Goal: Task Accomplishment & Management: Manage account settings

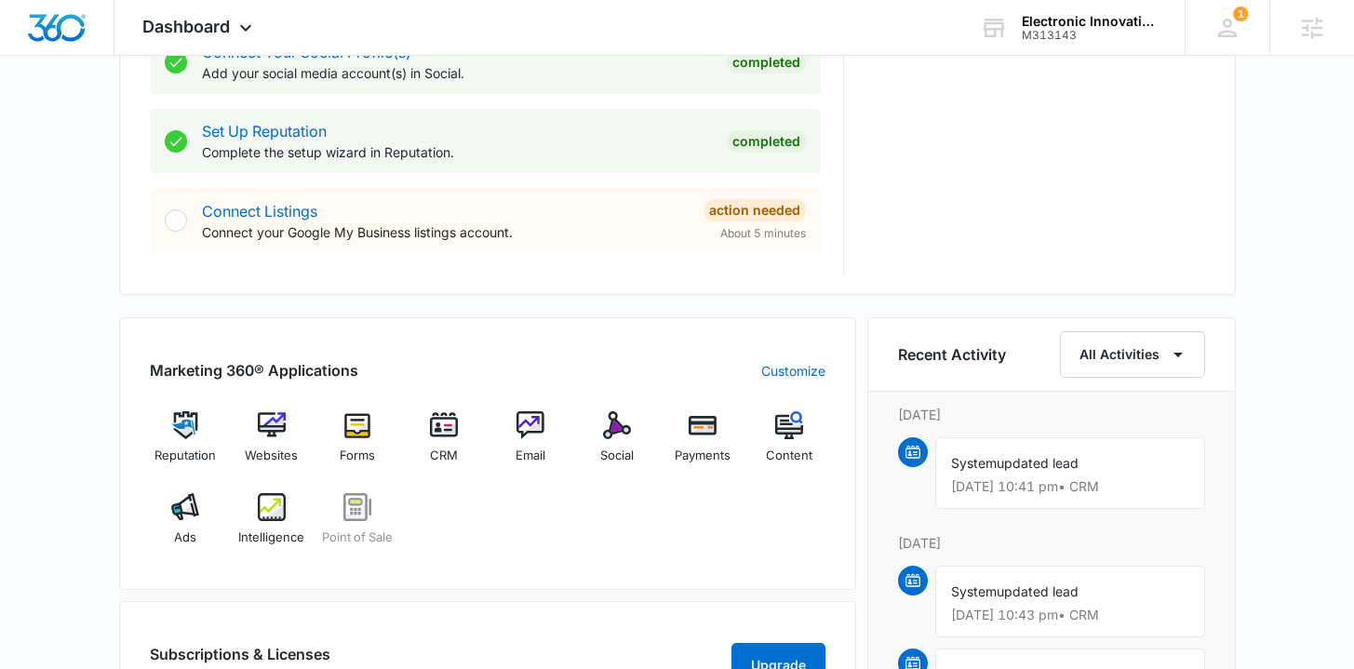
scroll to position [983, 0]
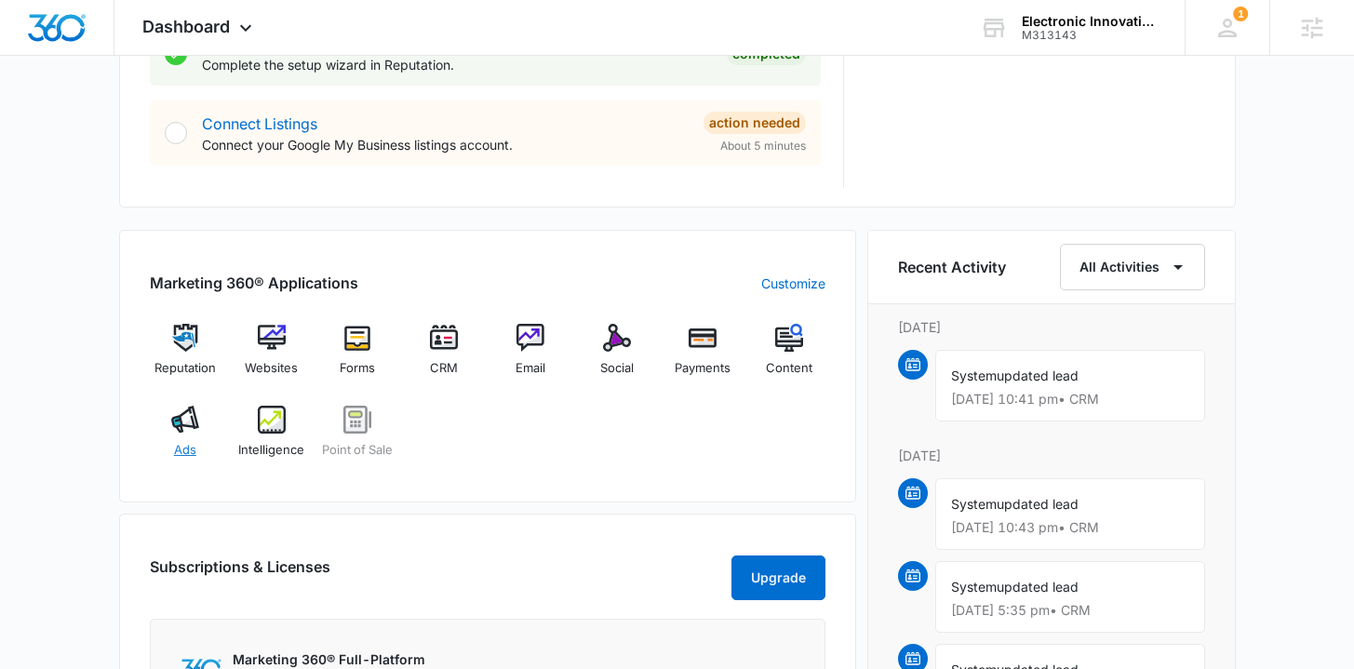
click at [193, 456] on span "Ads" at bounding box center [185, 450] width 22 height 19
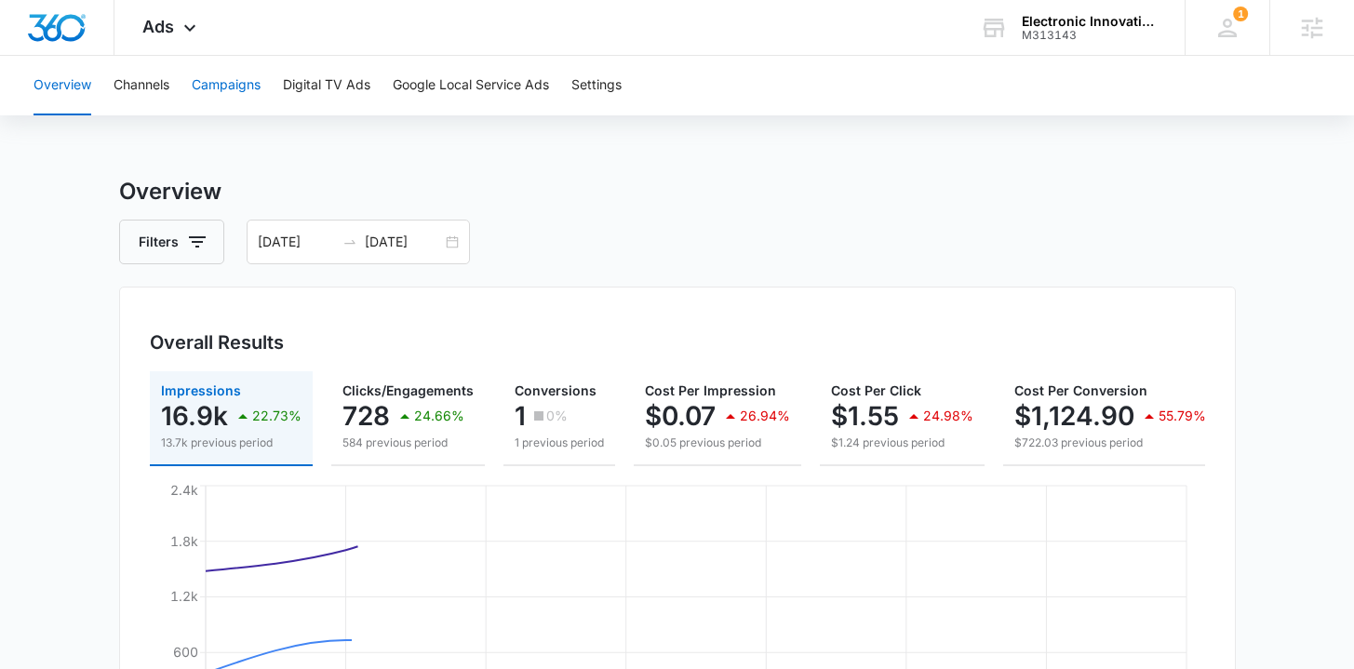
click at [226, 94] on button "Campaigns" at bounding box center [226, 86] width 69 height 60
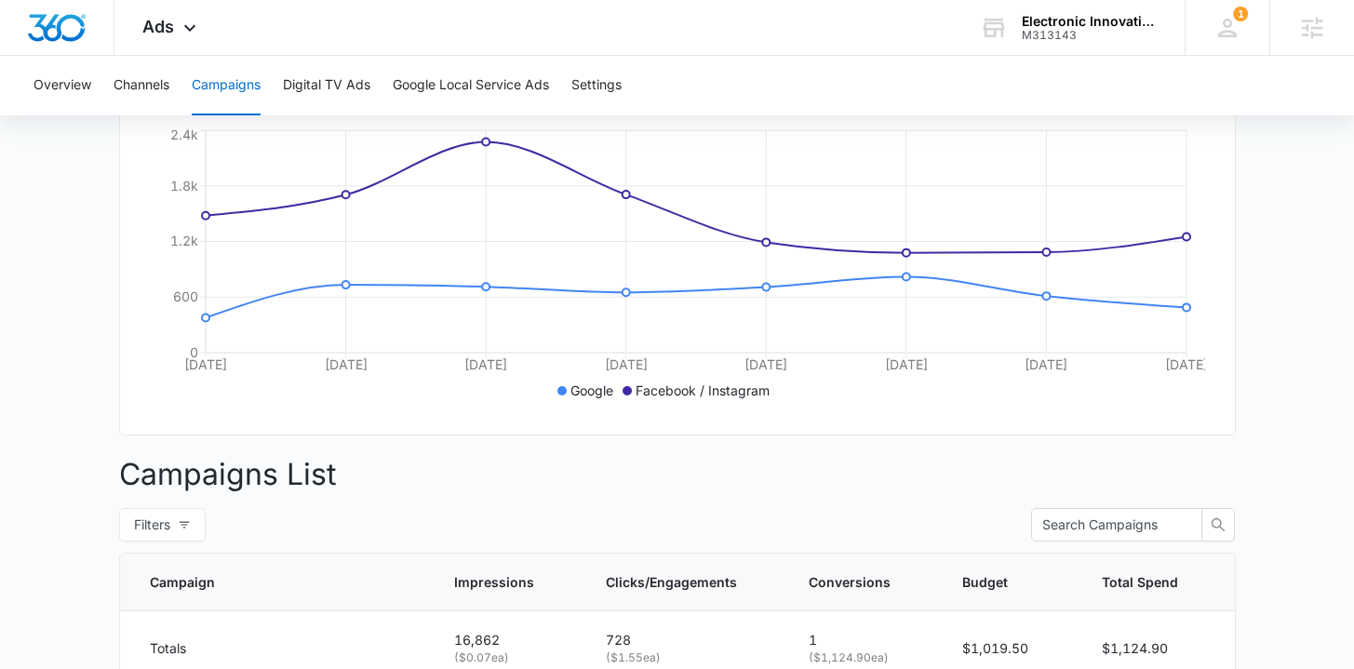
scroll to position [749, 0]
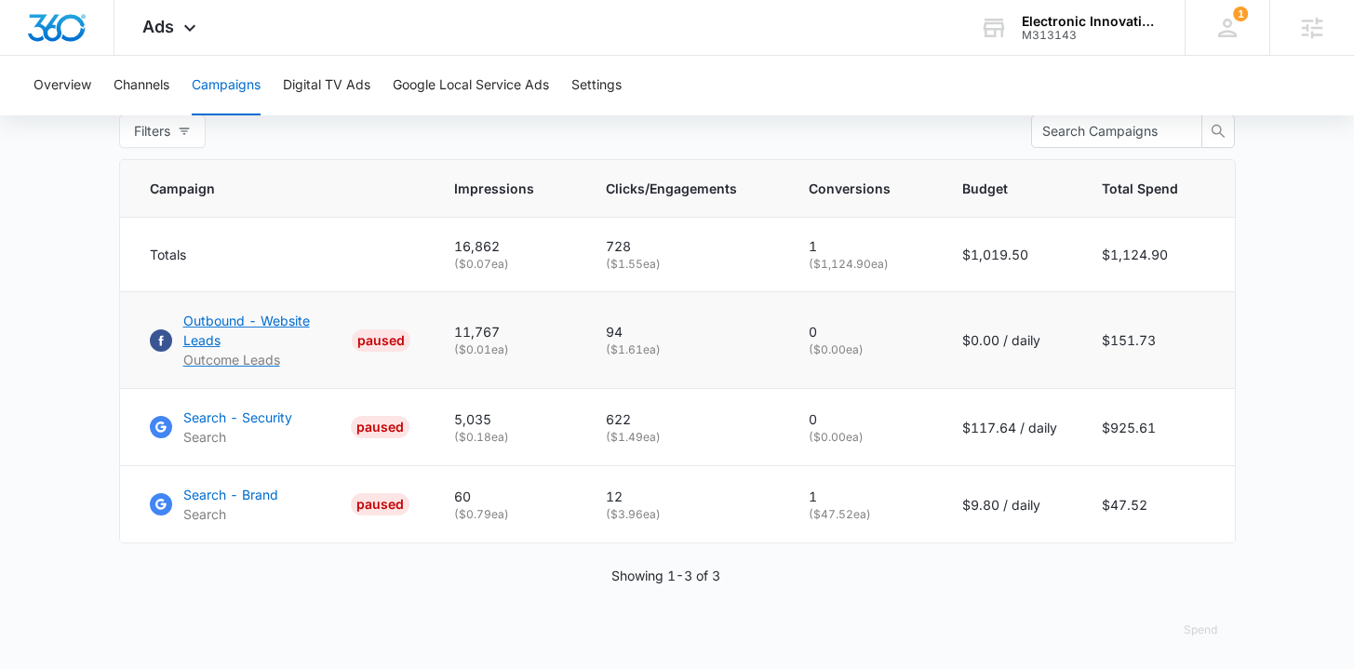
click at [288, 334] on p "Outbound - Website Leads" at bounding box center [264, 330] width 162 height 39
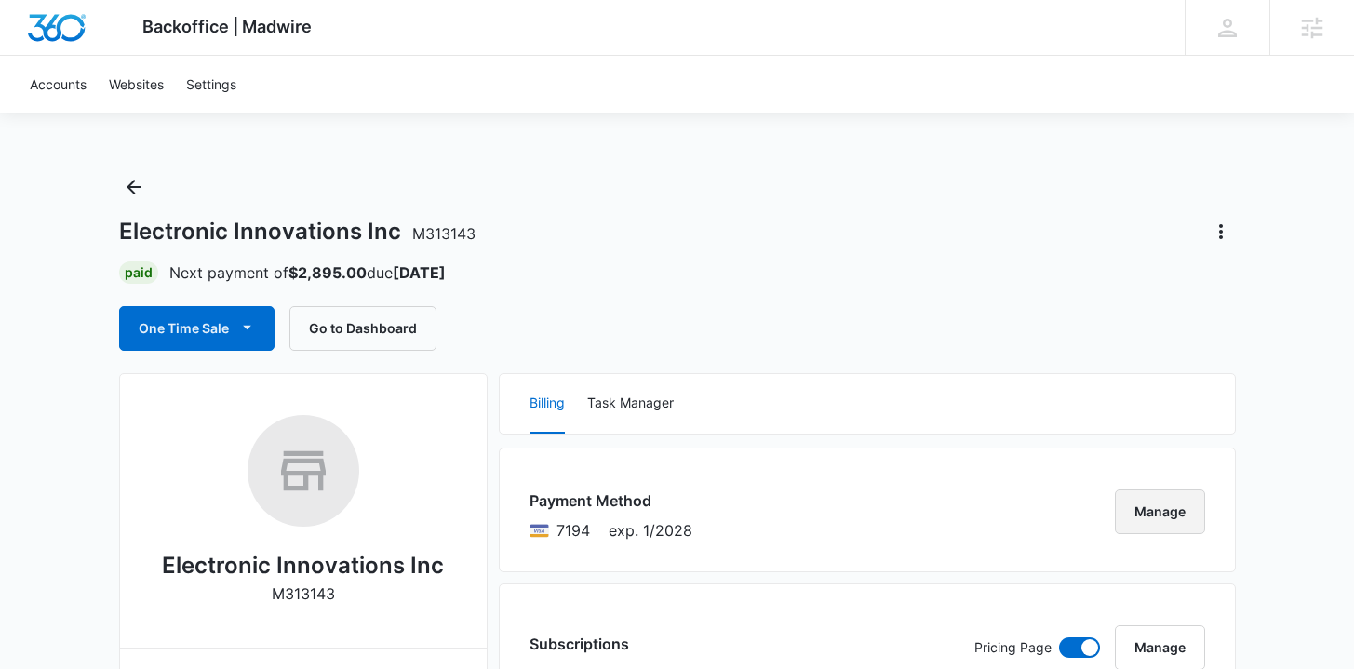
click at [1127, 511] on button "Manage" at bounding box center [1160, 512] width 90 height 45
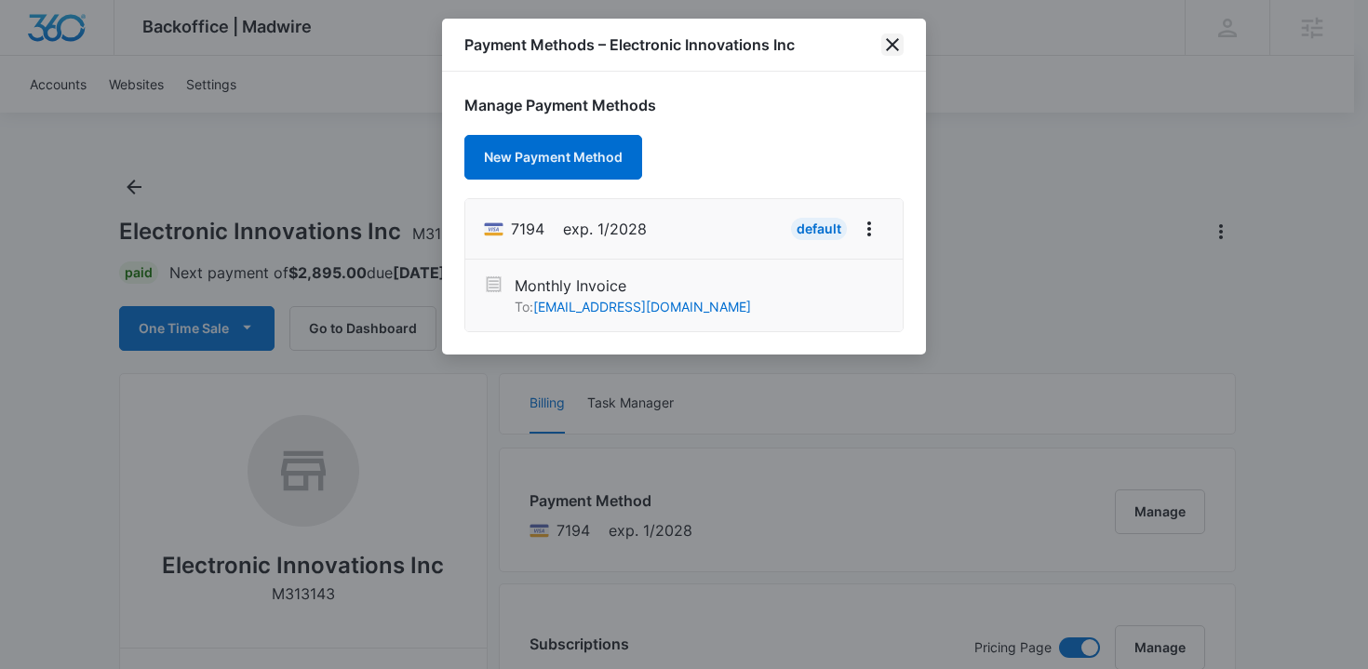
click at [887, 49] on icon "close" at bounding box center [892, 44] width 13 height 13
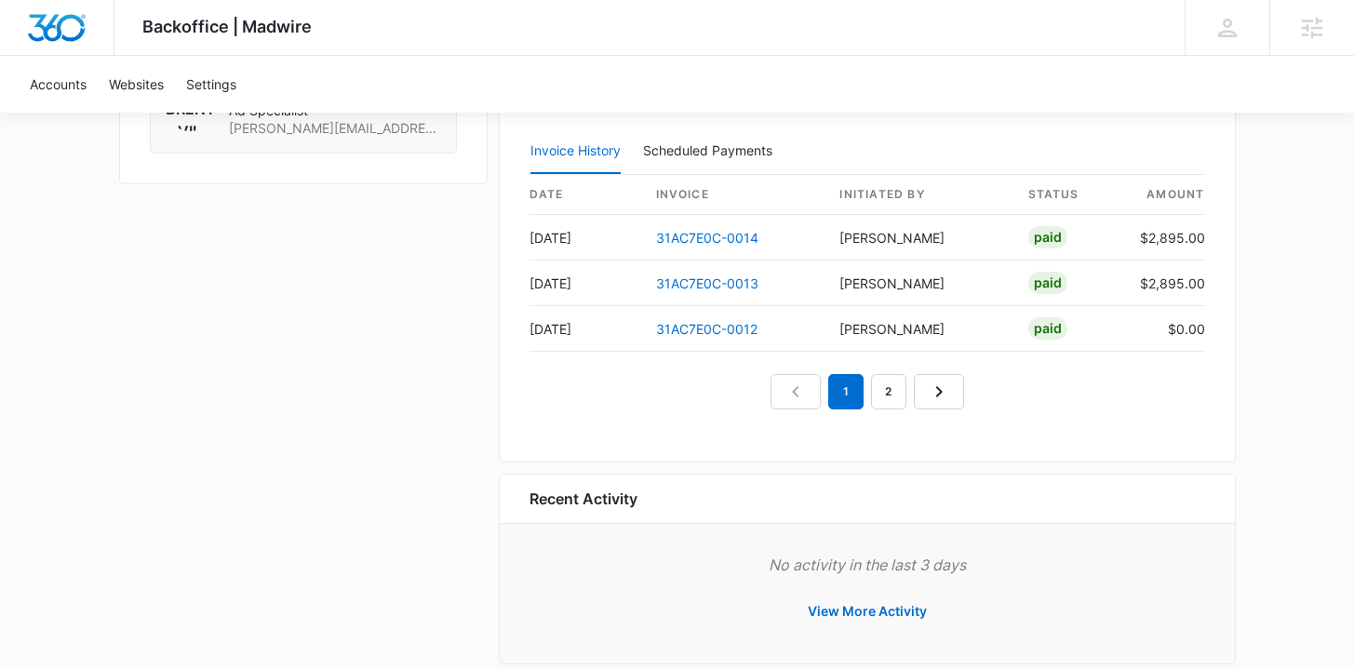
scroll to position [1260, 0]
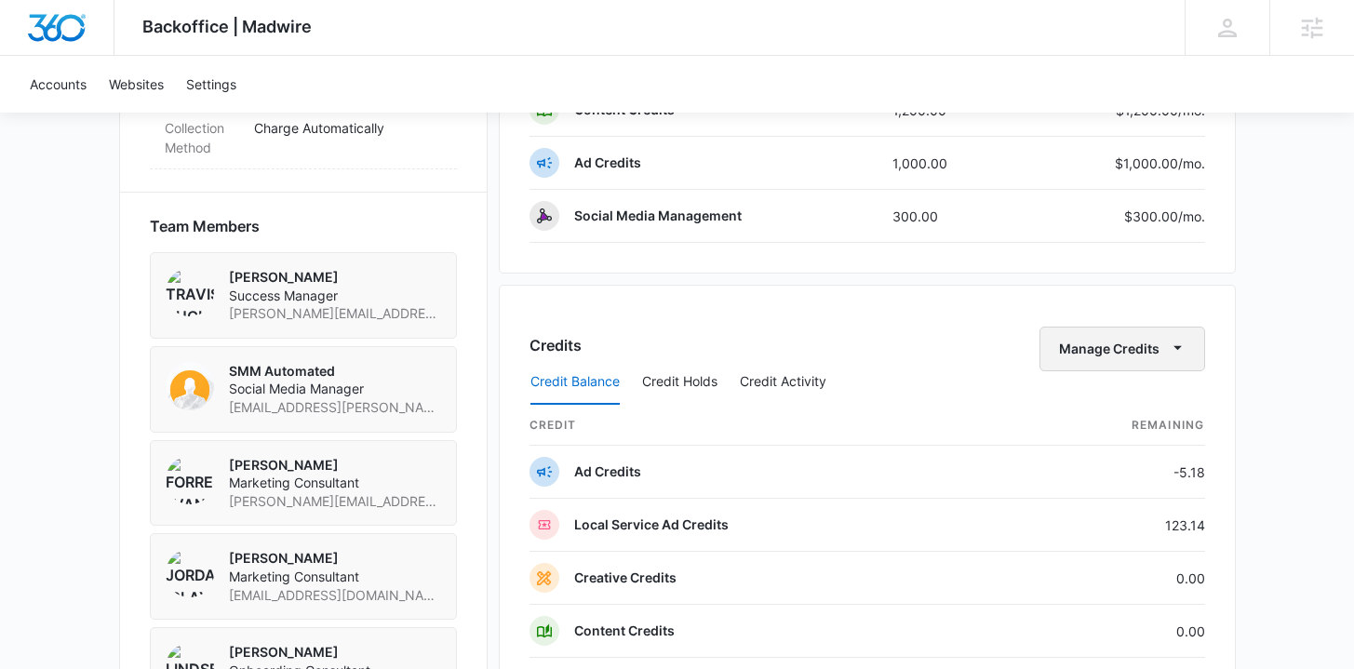
click at [1167, 353] on span "button" at bounding box center [1178, 349] width 22 height 22
click at [940, 333] on div "Credits Manage Credits" at bounding box center [868, 349] width 676 height 45
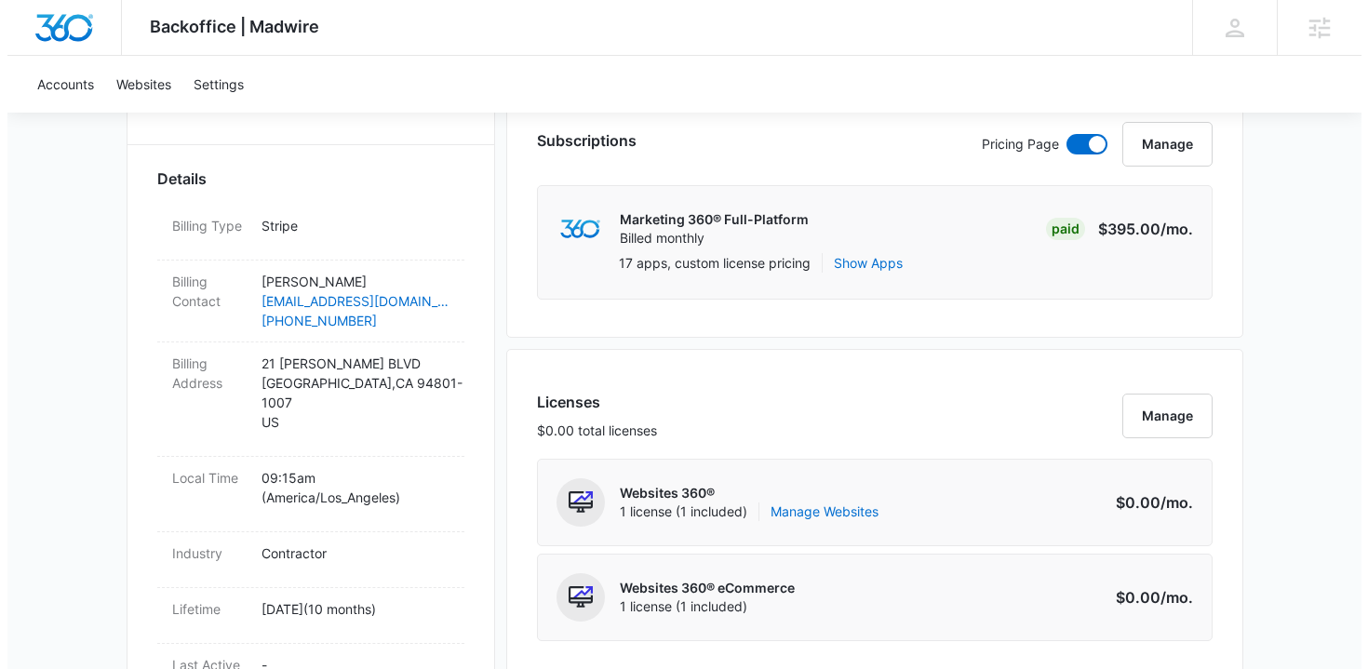
scroll to position [499, 0]
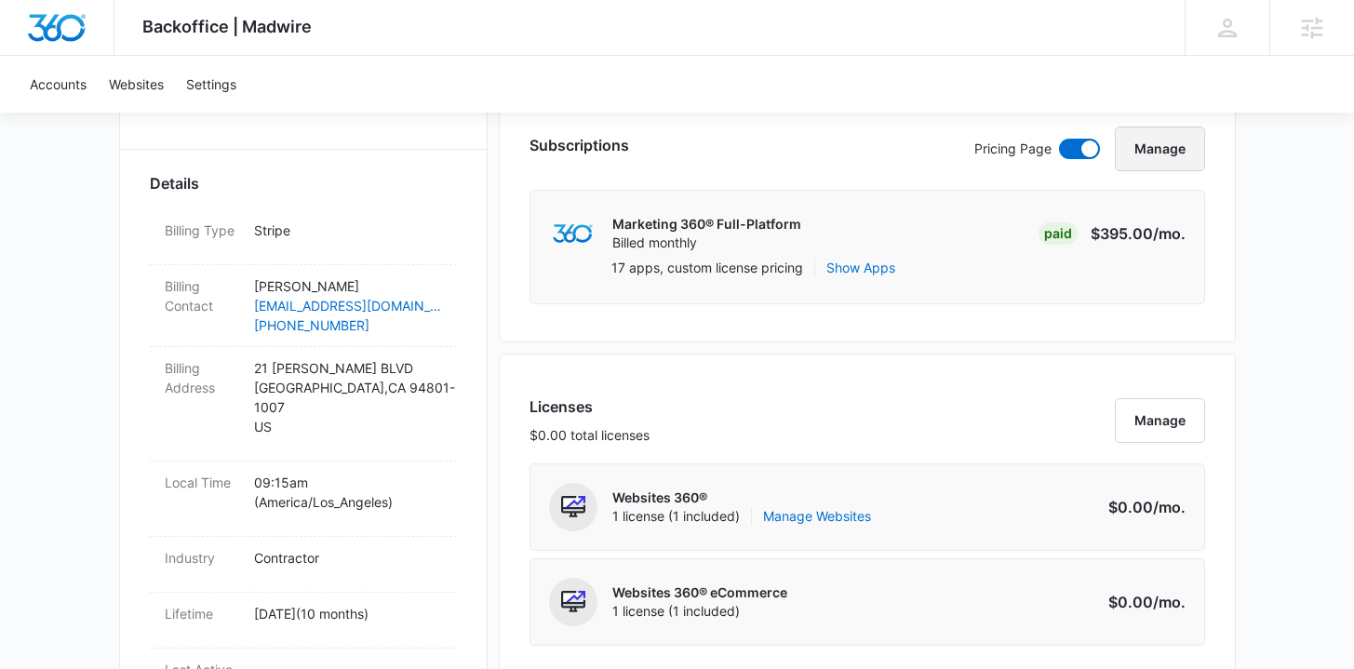
click at [1148, 162] on button "Manage" at bounding box center [1160, 149] width 90 height 45
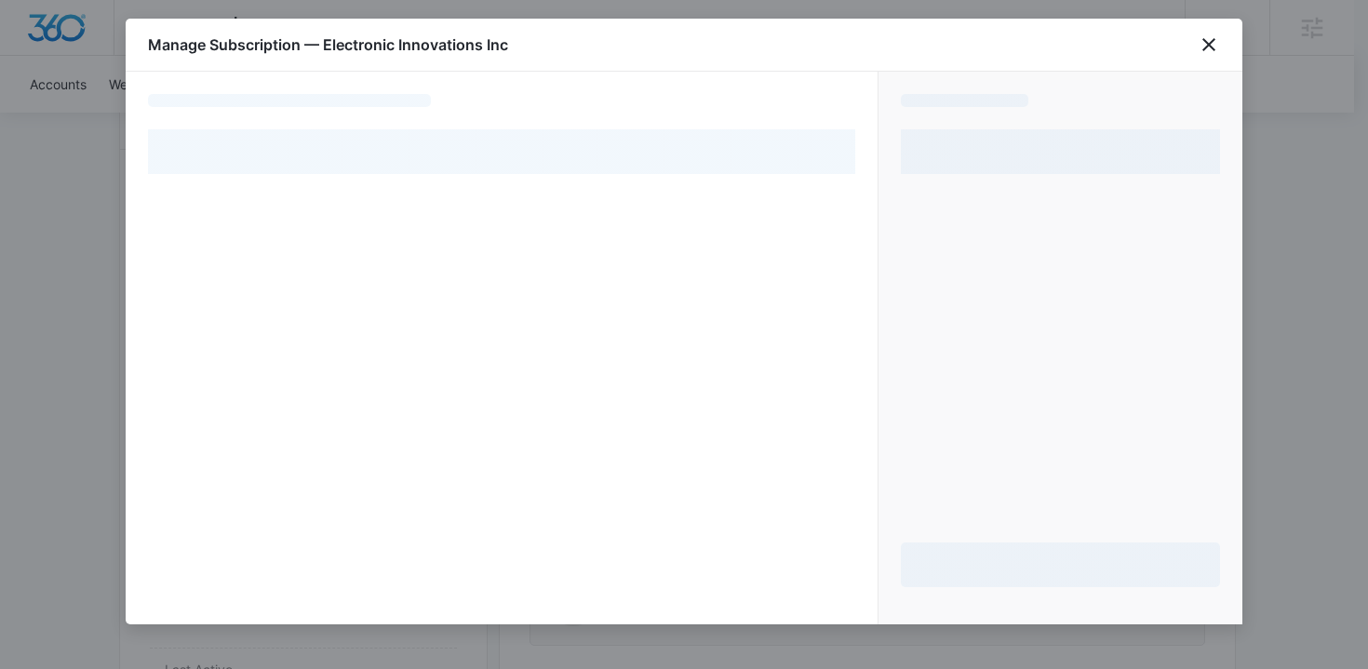
select select "pm_1QT6feA4n8RTgNjUpQMV92uj"
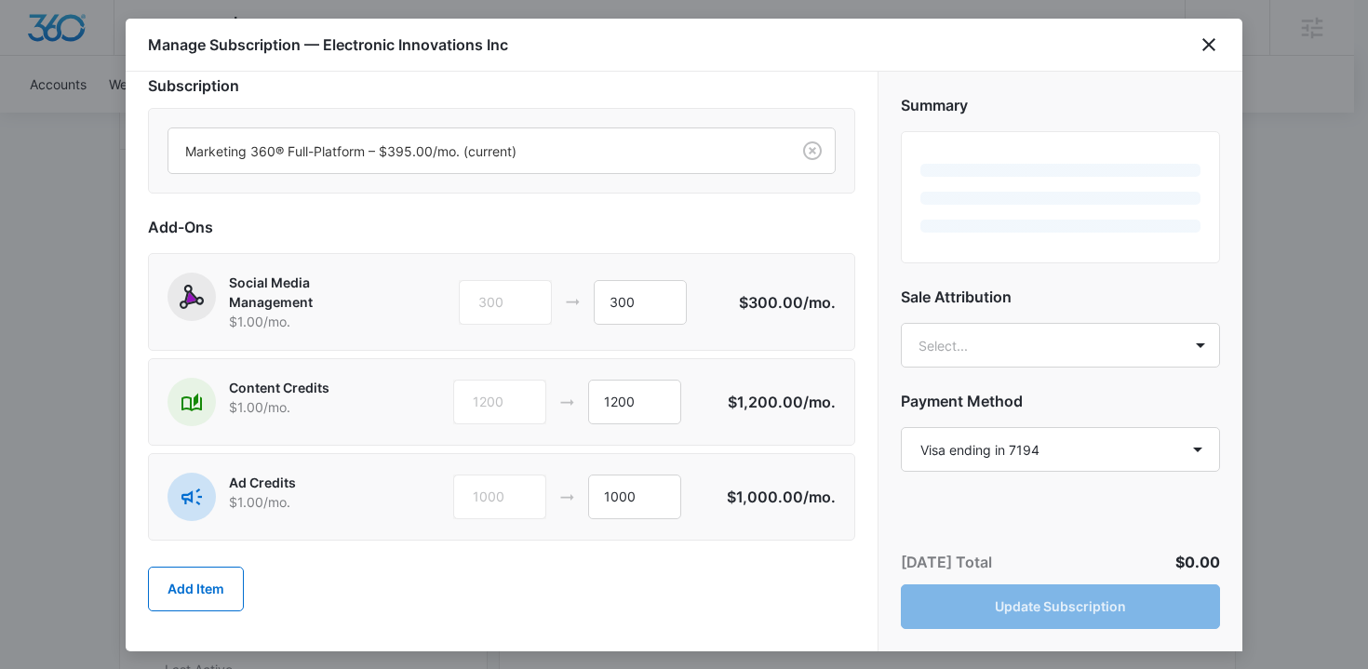
scroll to position [20, 0]
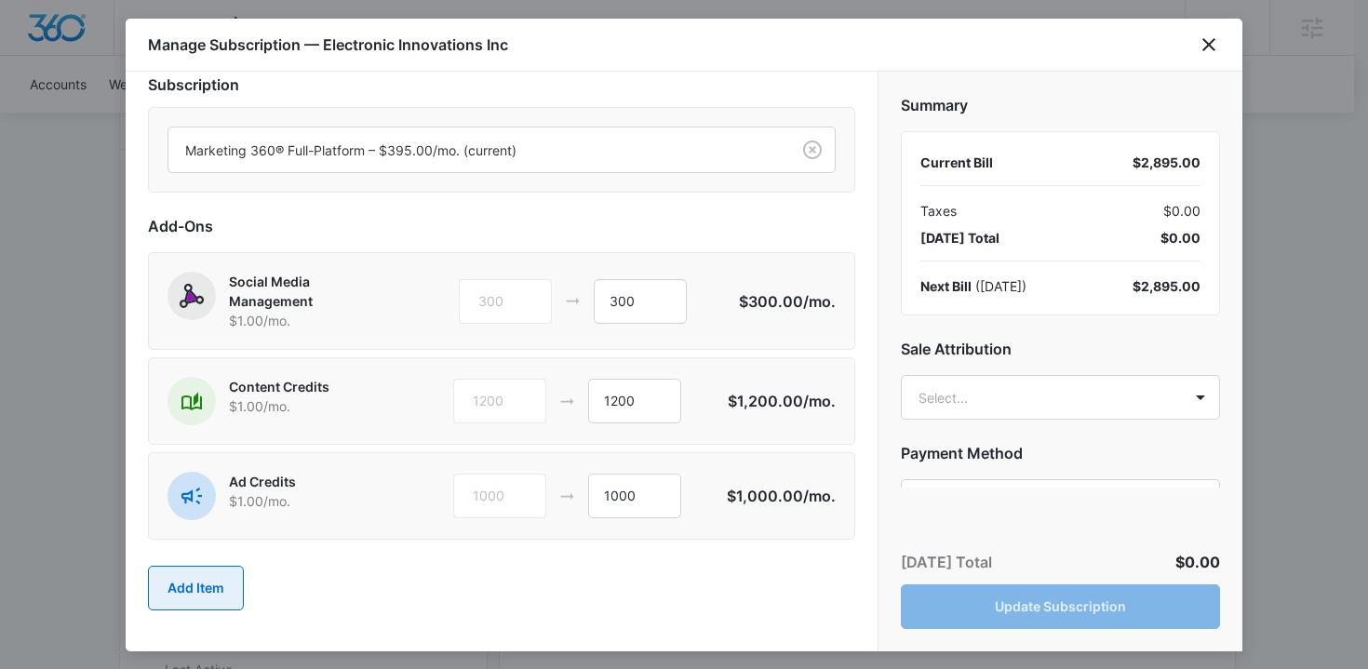
click at [212, 580] on button "Add Item" at bounding box center [196, 588] width 96 height 45
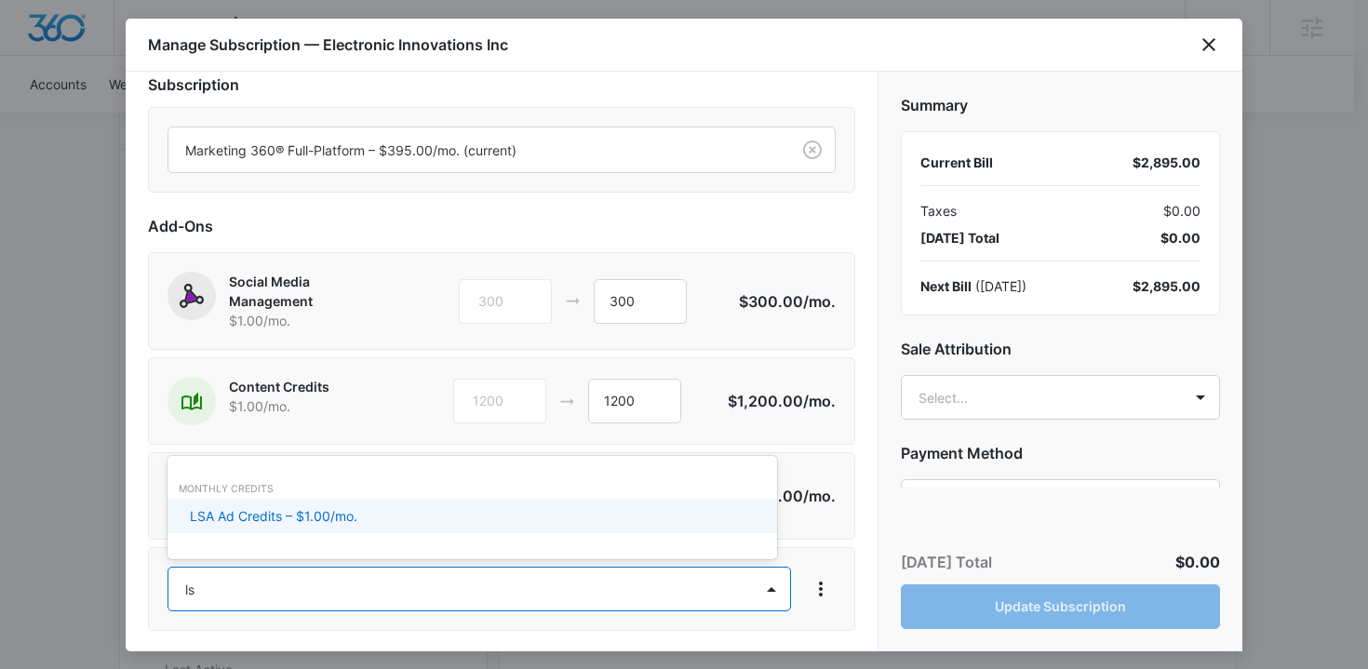
type input "lsa"
click at [338, 519] on p "LSA Ad Credits – $1.00/mo." at bounding box center [274, 516] width 168 height 20
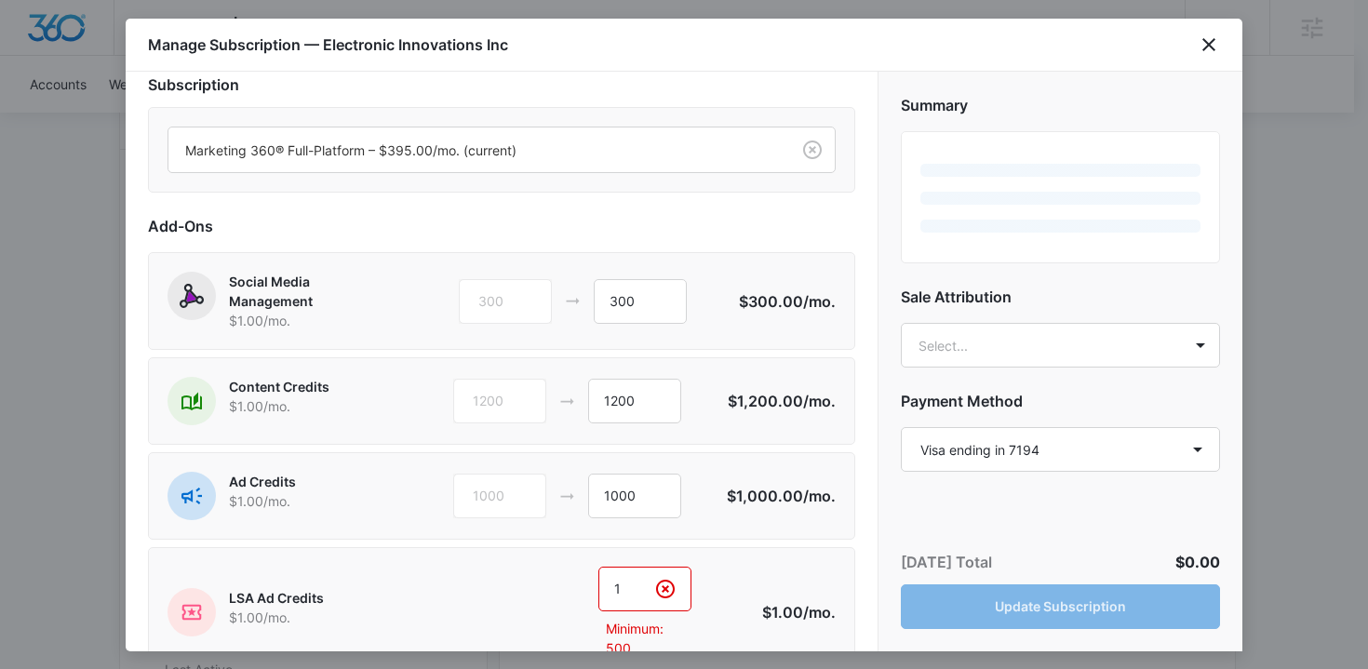
scroll to position [158, 0]
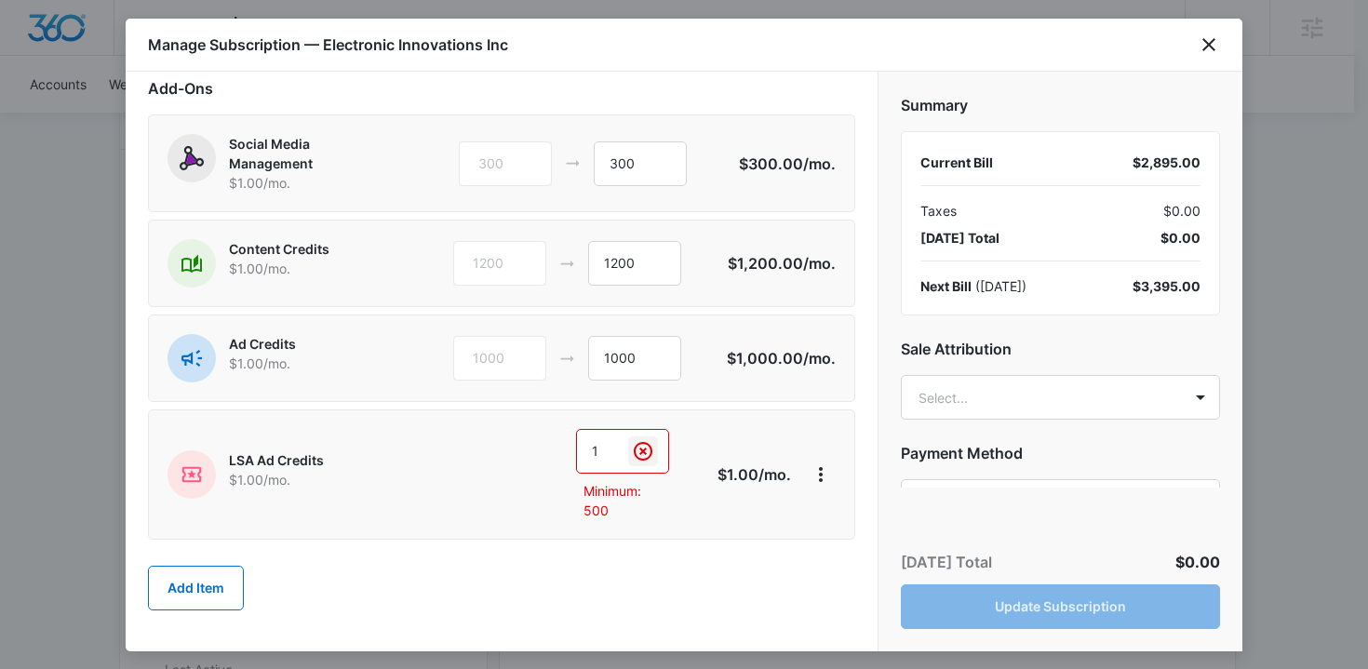
click at [632, 456] on icon "Clear" at bounding box center [643, 451] width 22 height 22
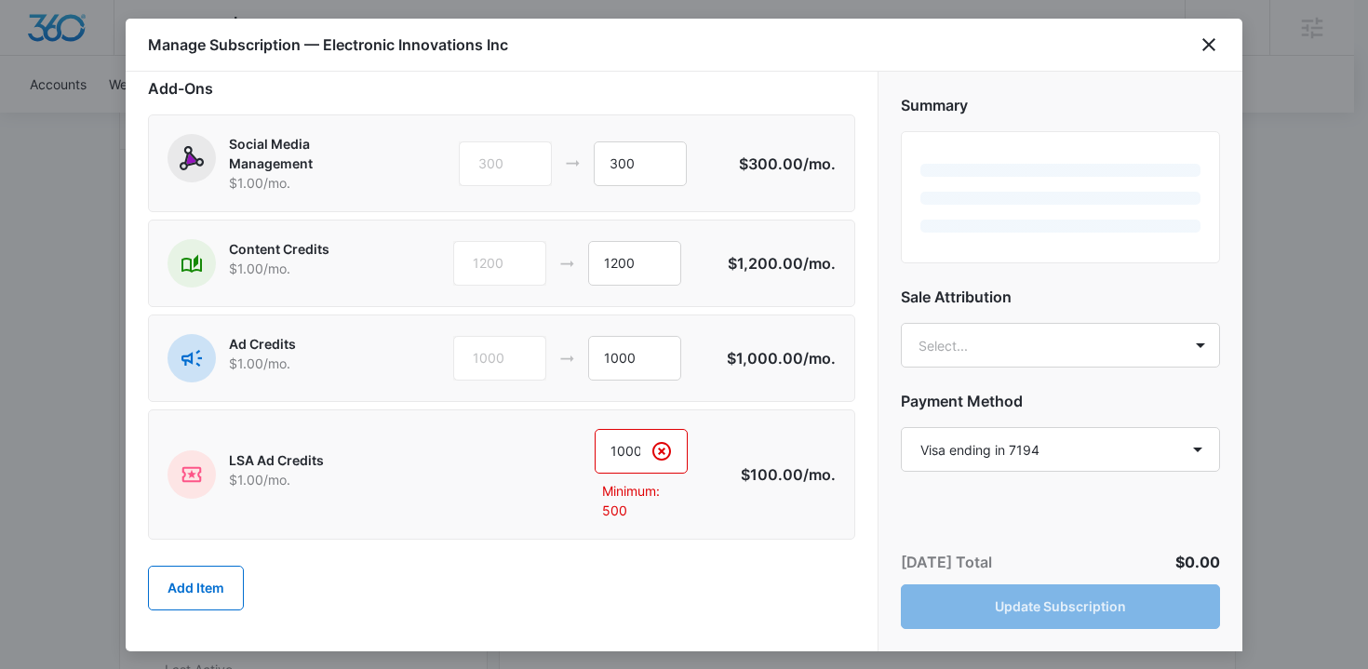
scroll to position [115, 0]
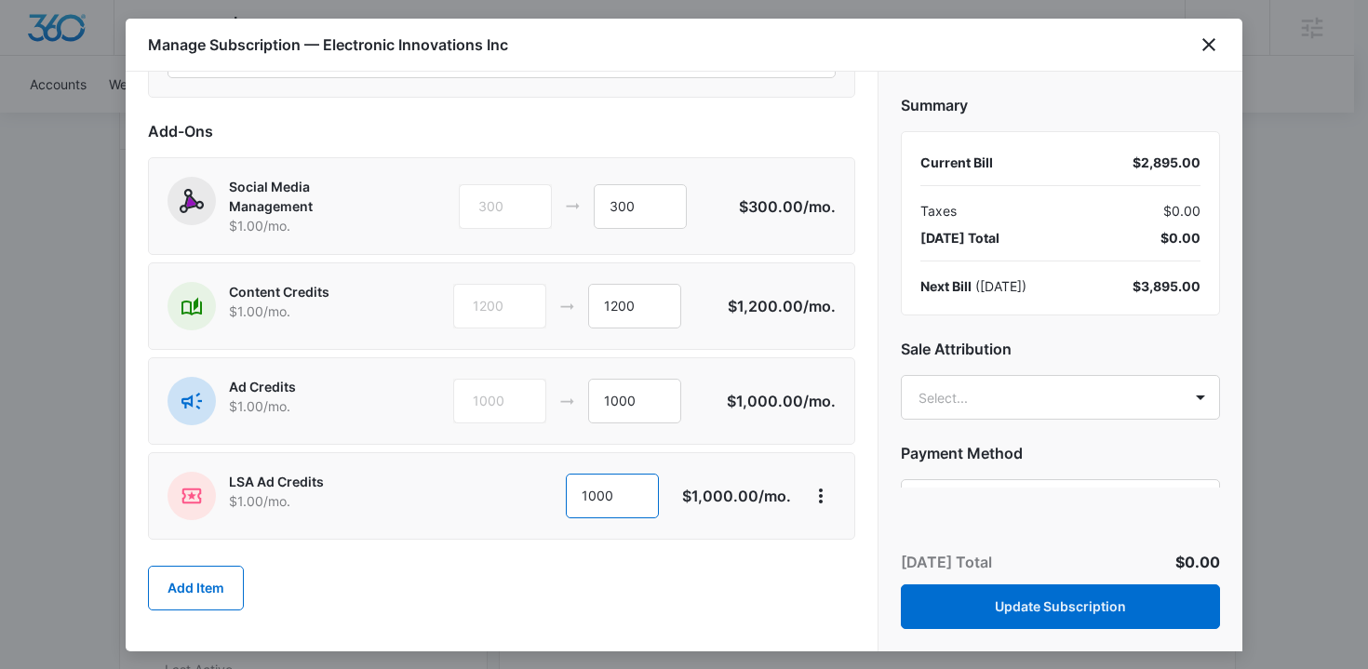
type input "1000"
drag, startPoint x: 566, startPoint y: 398, endPoint x: 553, endPoint y: 398, distance: 13.0
click at [553, 398] on div "1000 1000" at bounding box center [590, 401] width 275 height 45
type input "0"
drag, startPoint x: 631, startPoint y: 499, endPoint x: 574, endPoint y: 498, distance: 56.8
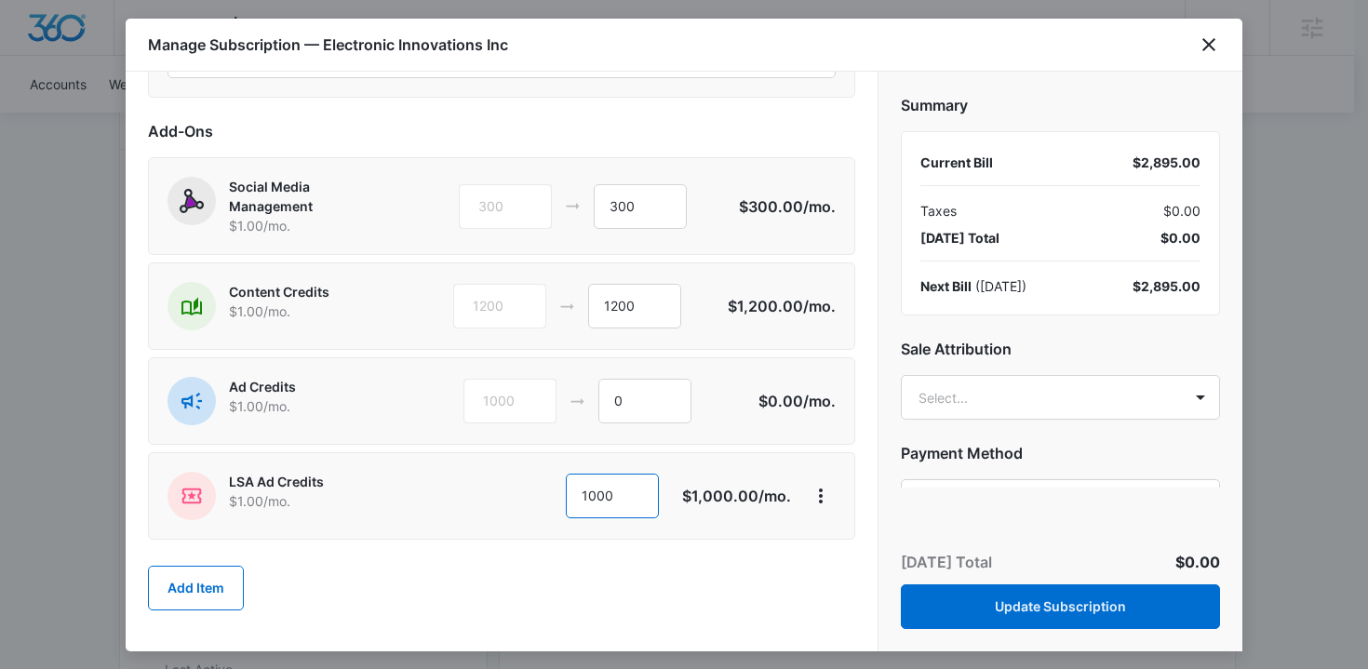
click at [574, 498] on input "1000" at bounding box center [612, 496] width 93 height 45
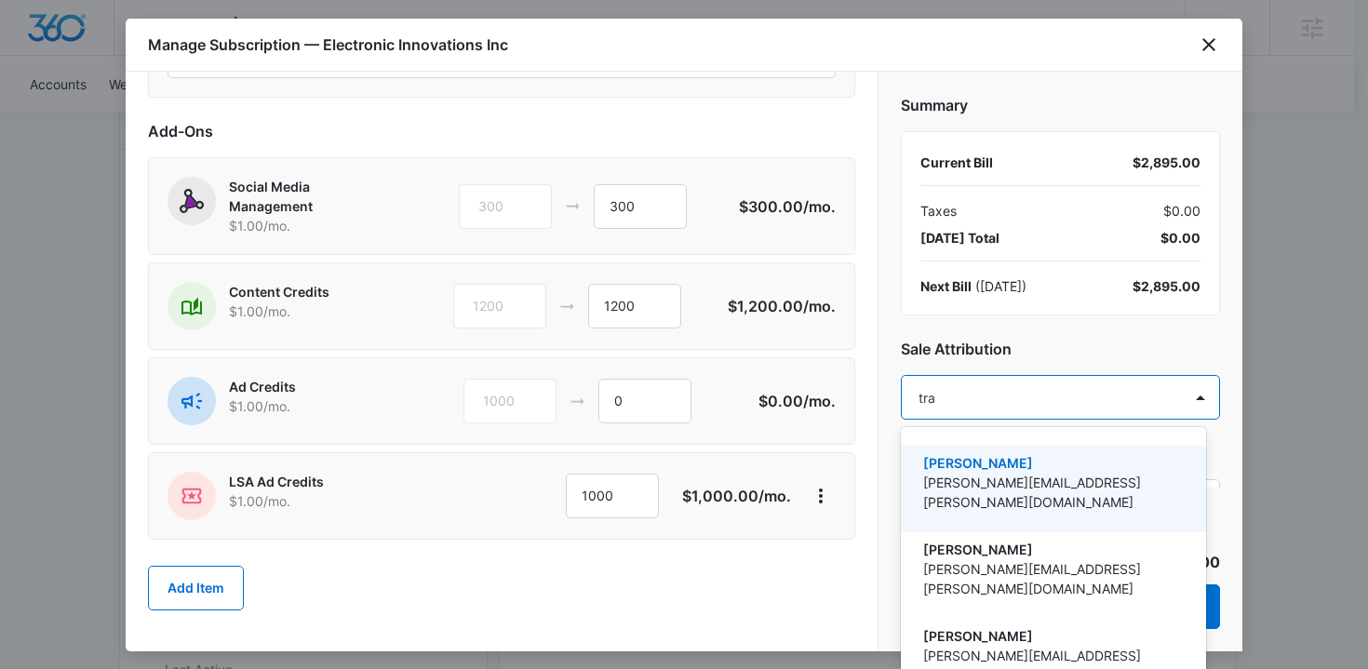
type input "trav"
click at [977, 451] on div "Travis Buchanan travis.buchanan@madwire.com" at bounding box center [1053, 489] width 305 height 87
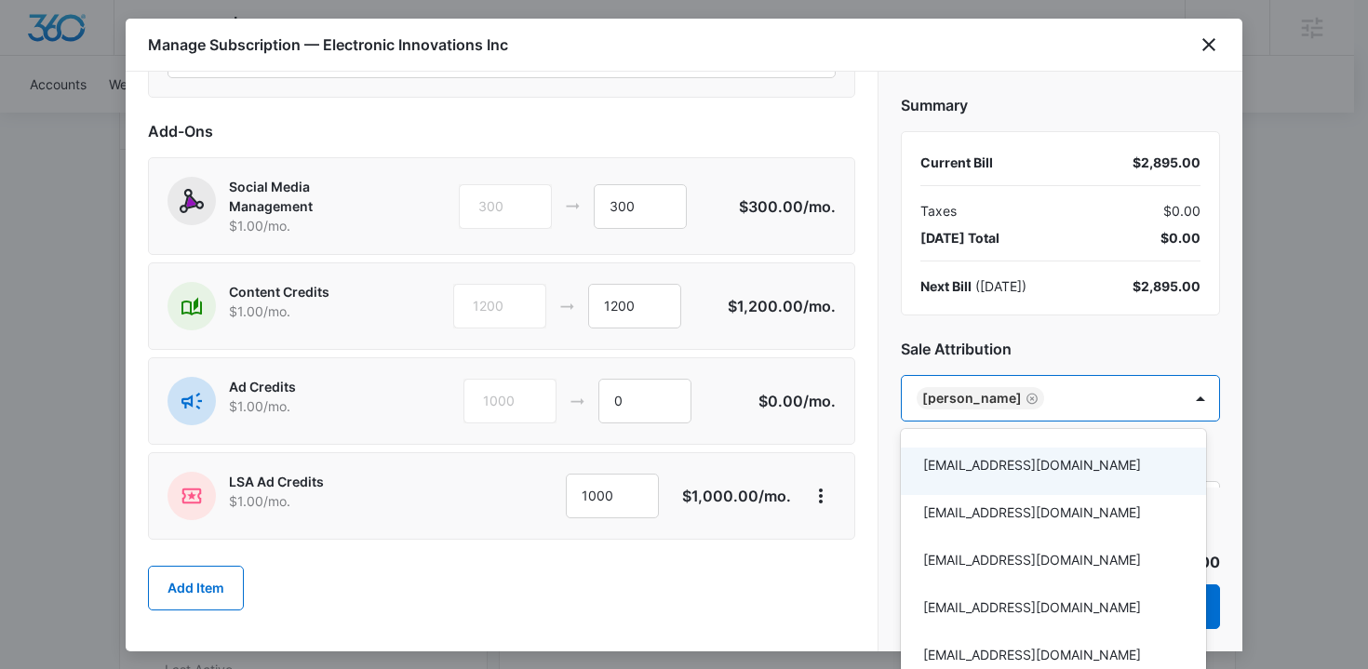
click at [884, 429] on div at bounding box center [684, 334] width 1368 height 669
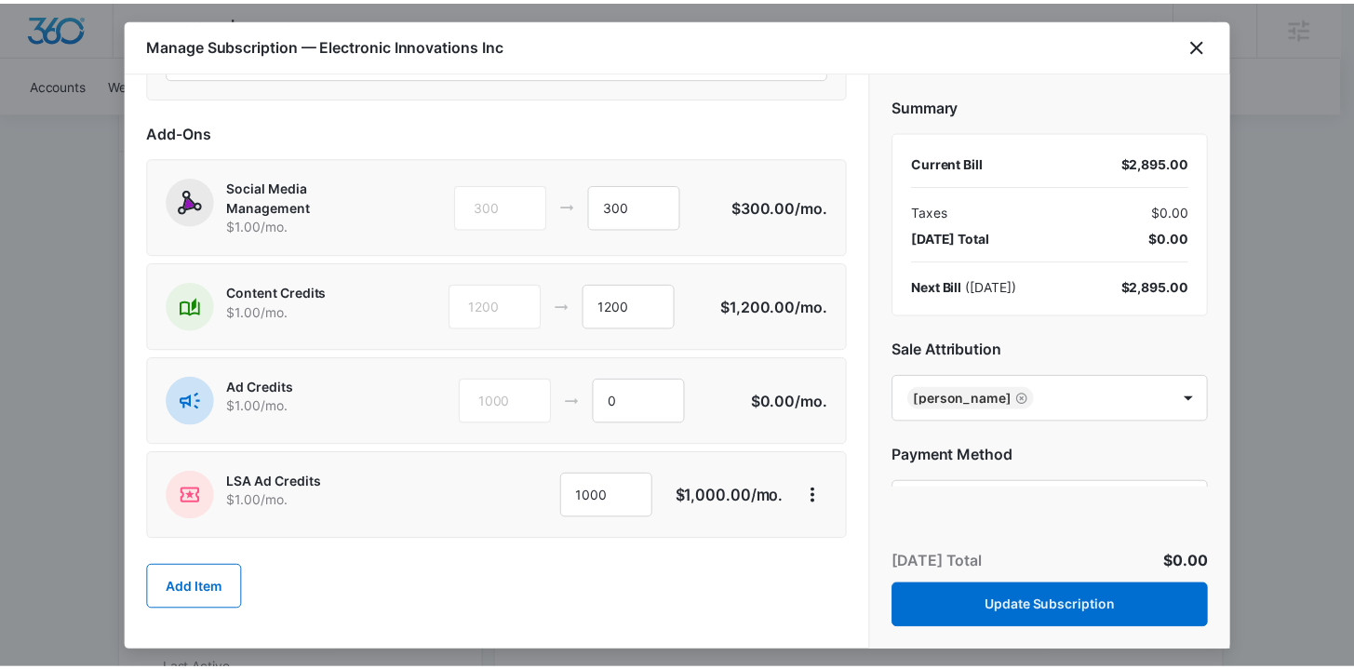
scroll to position [106, 0]
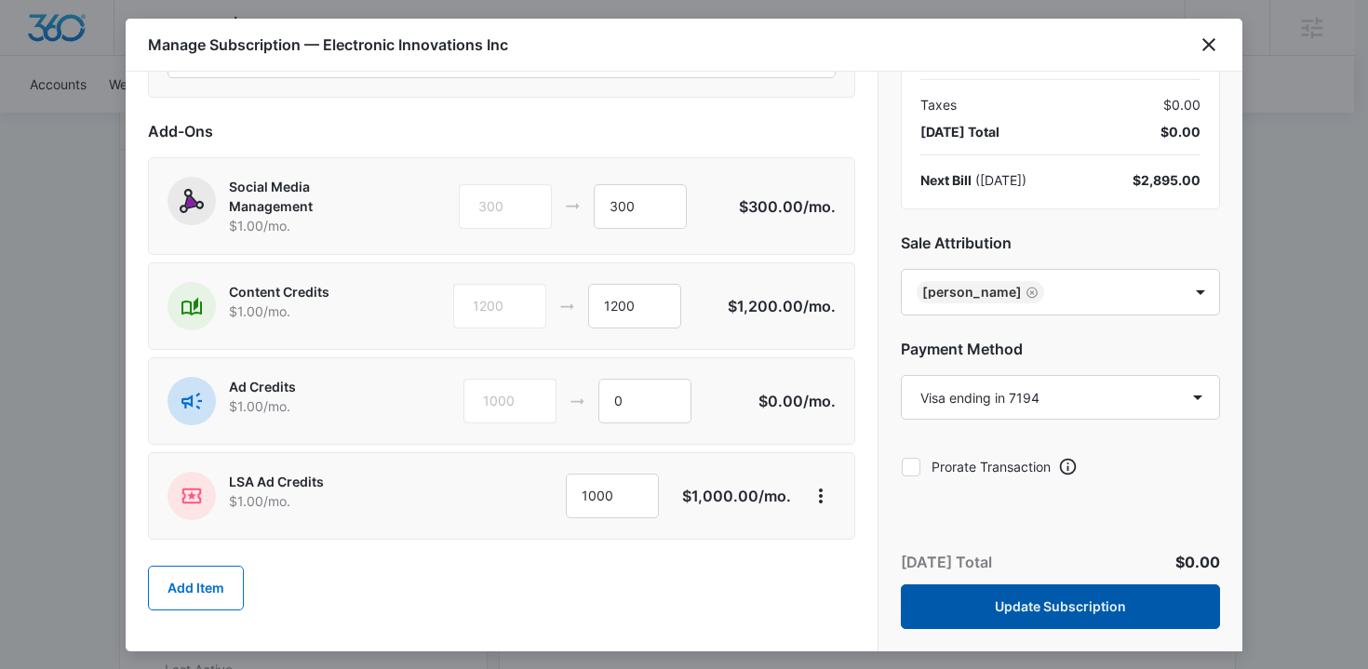
click at [996, 600] on button "Update Subscription" at bounding box center [1060, 607] width 319 height 45
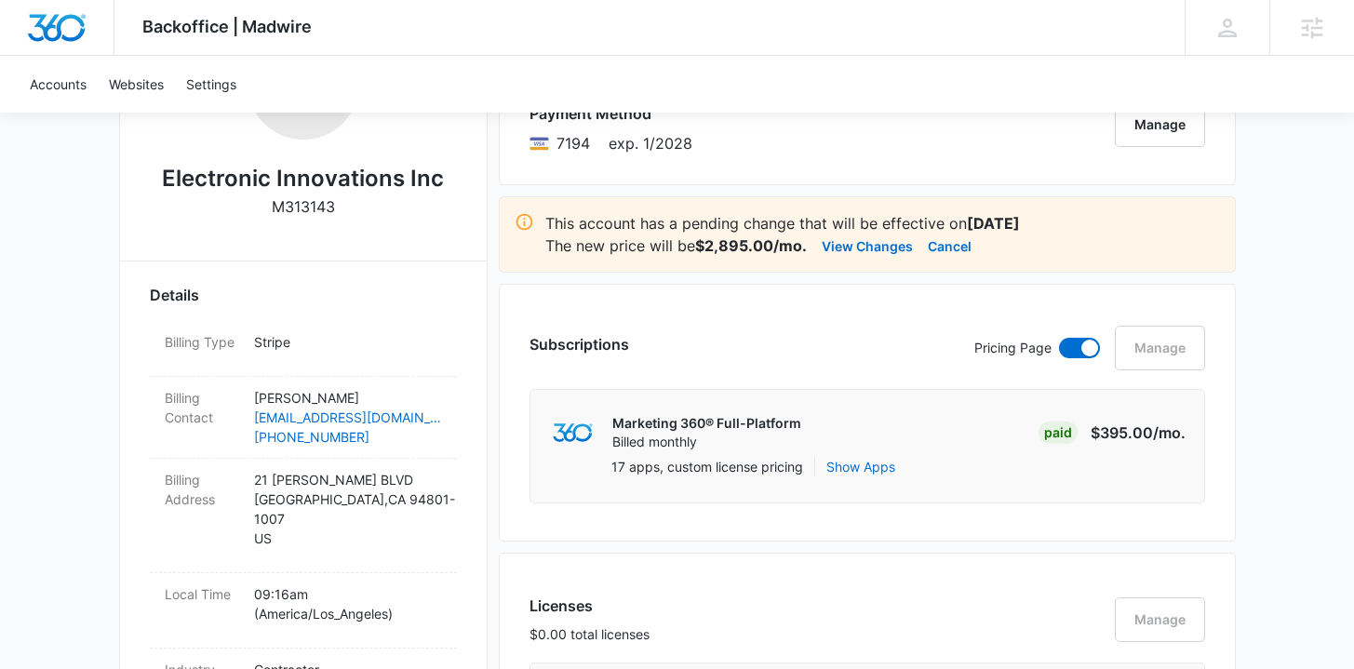
scroll to position [0, 0]
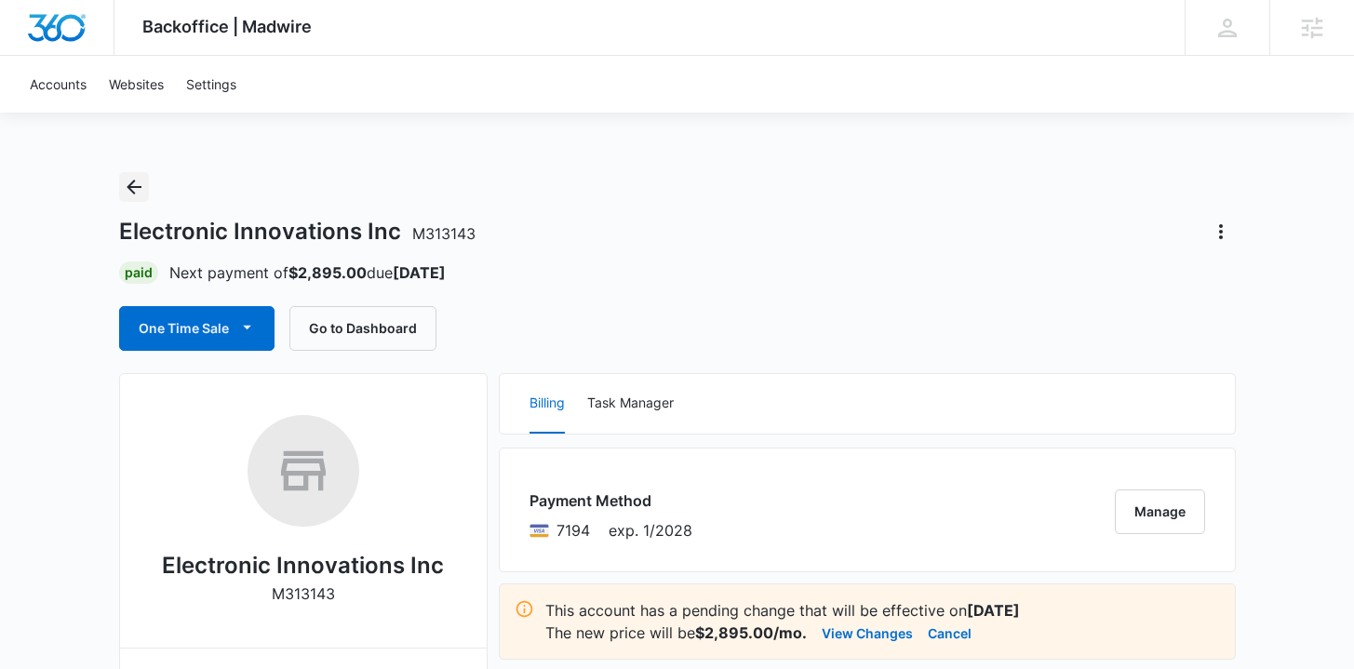
click at [125, 195] on icon "Back" at bounding box center [134, 187] width 22 height 22
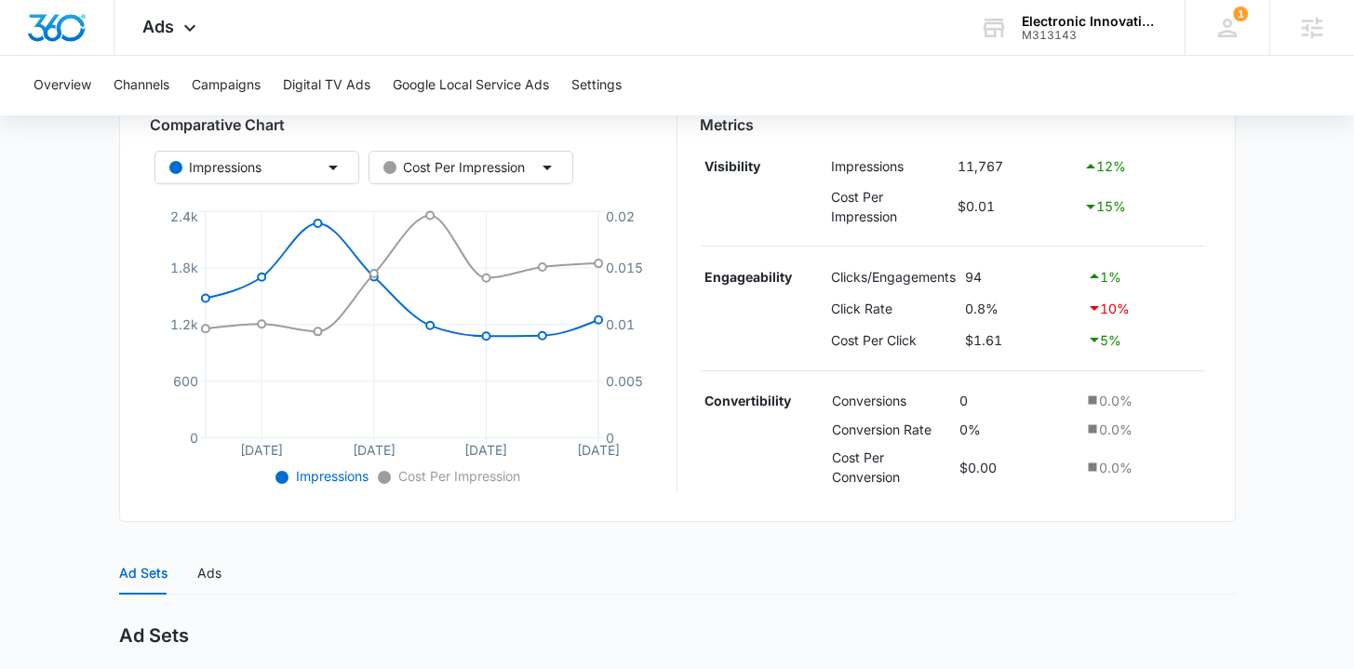
scroll to position [621, 0]
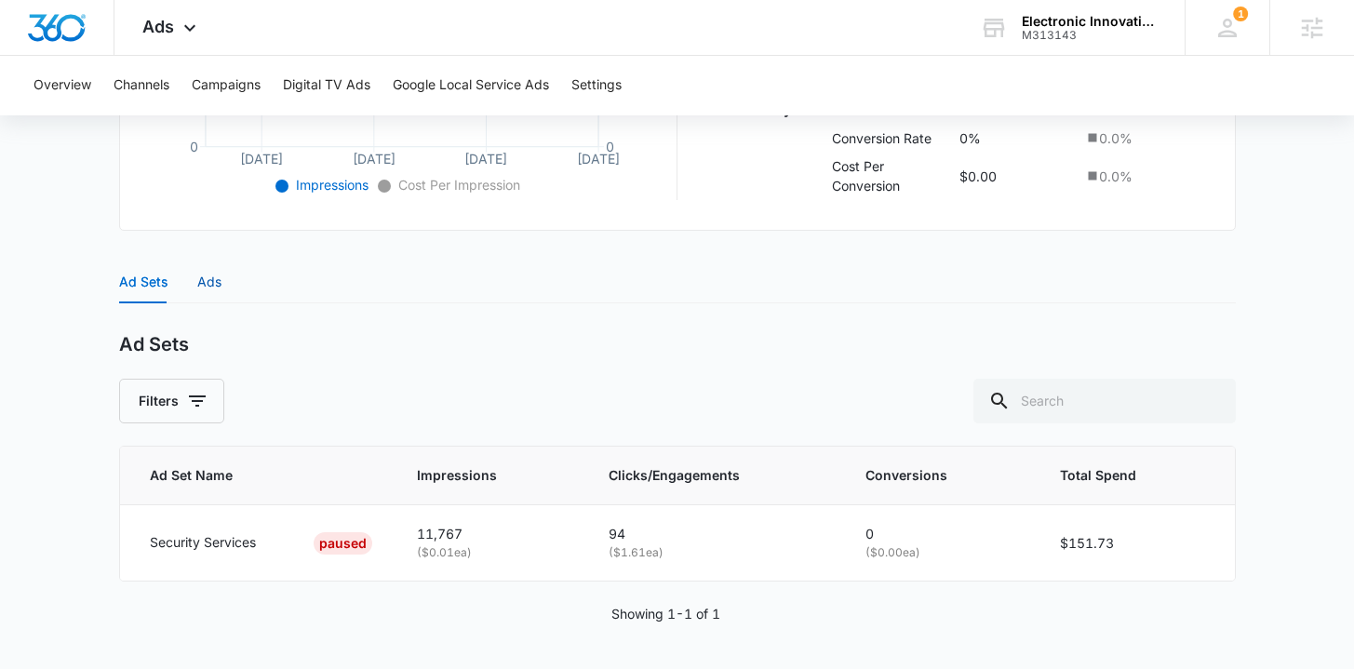
click at [216, 283] on div "Ads" at bounding box center [209, 282] width 24 height 20
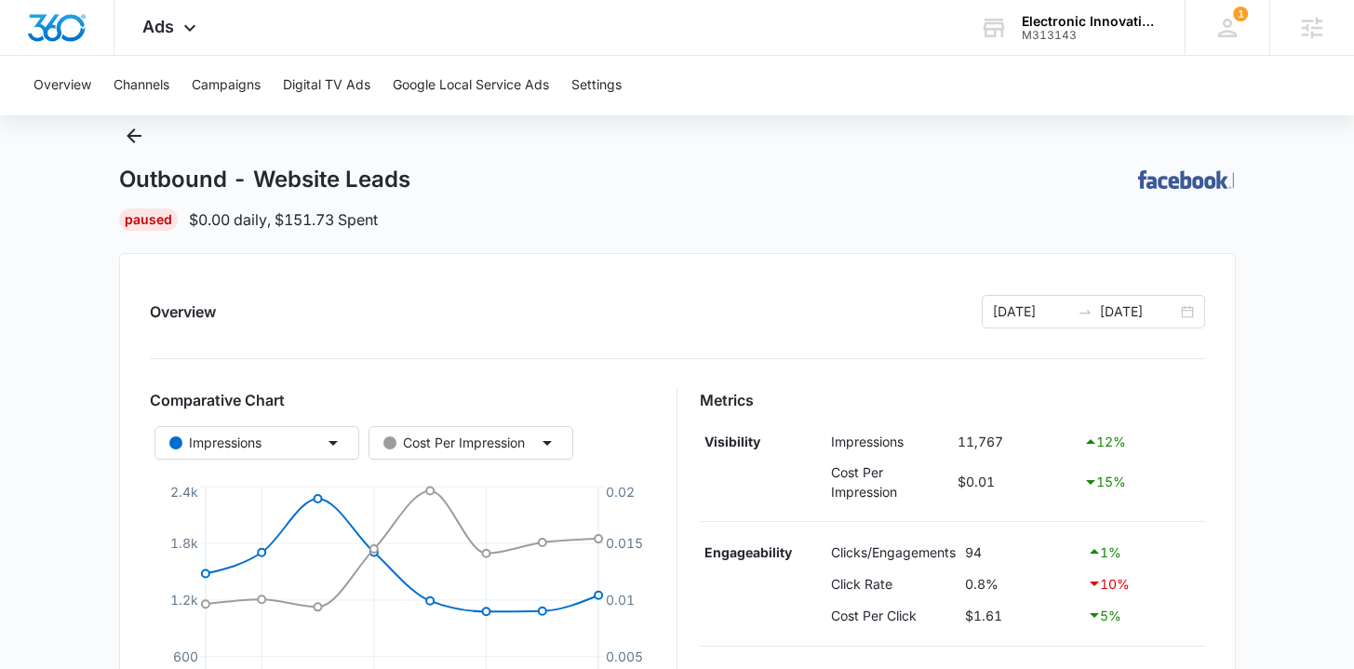
scroll to position [0, 0]
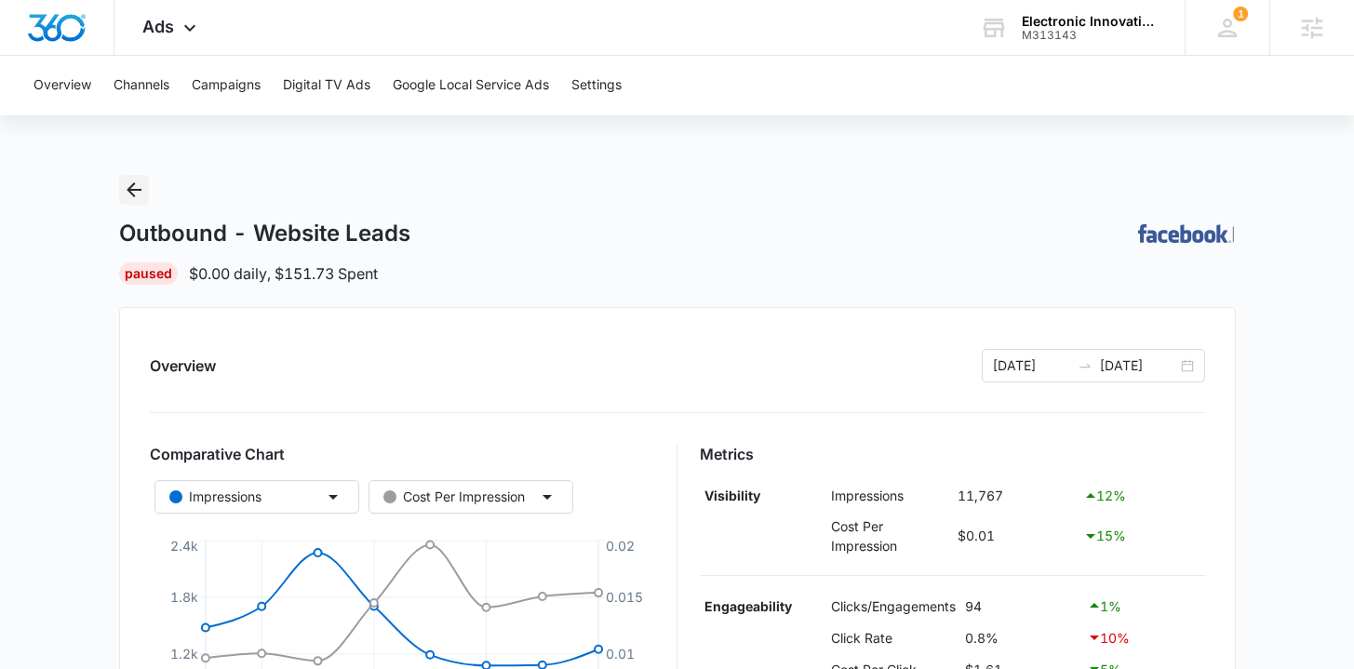
click at [139, 182] on icon "Back" at bounding box center [134, 190] width 22 height 22
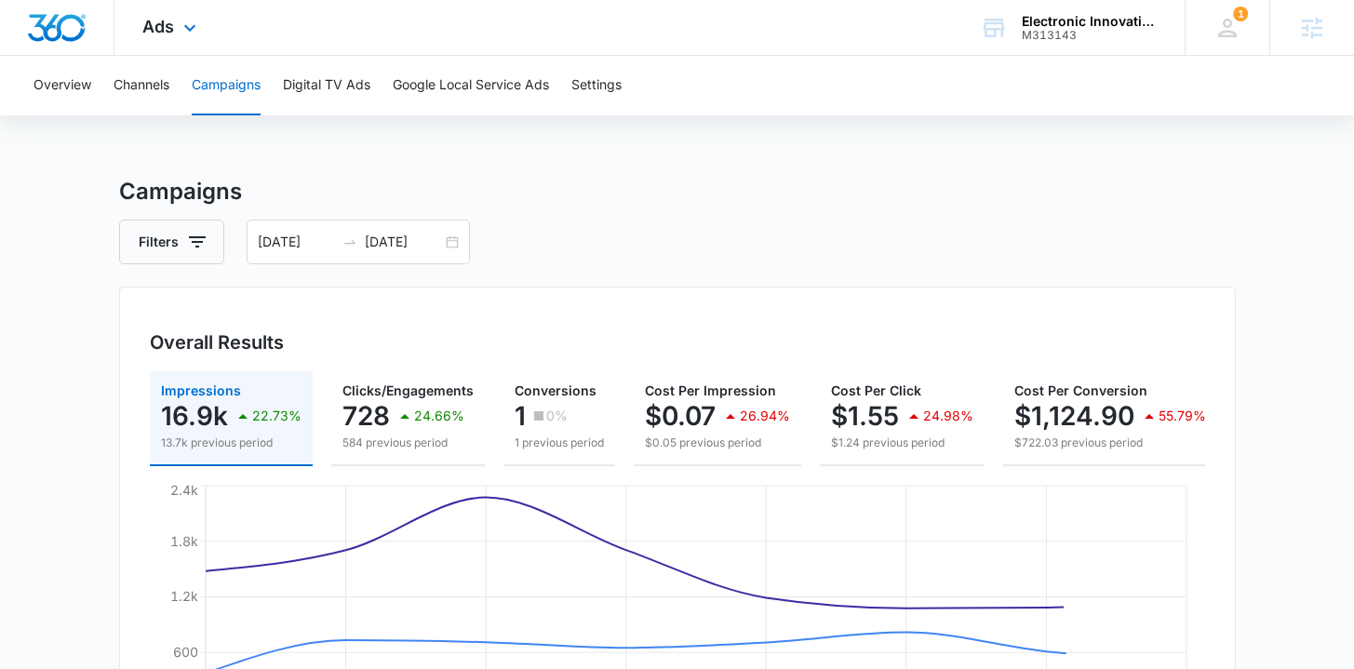
click at [70, 31] on img "Dashboard" at bounding box center [57, 28] width 60 height 28
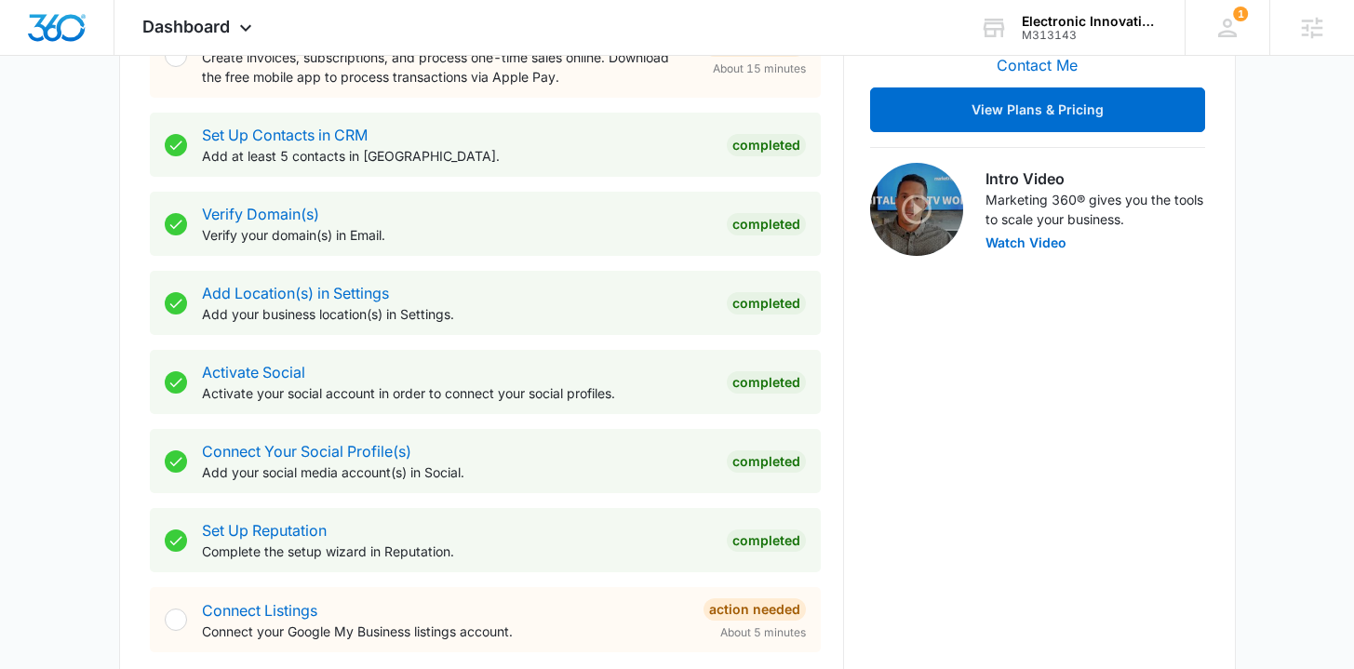
scroll to position [832, 0]
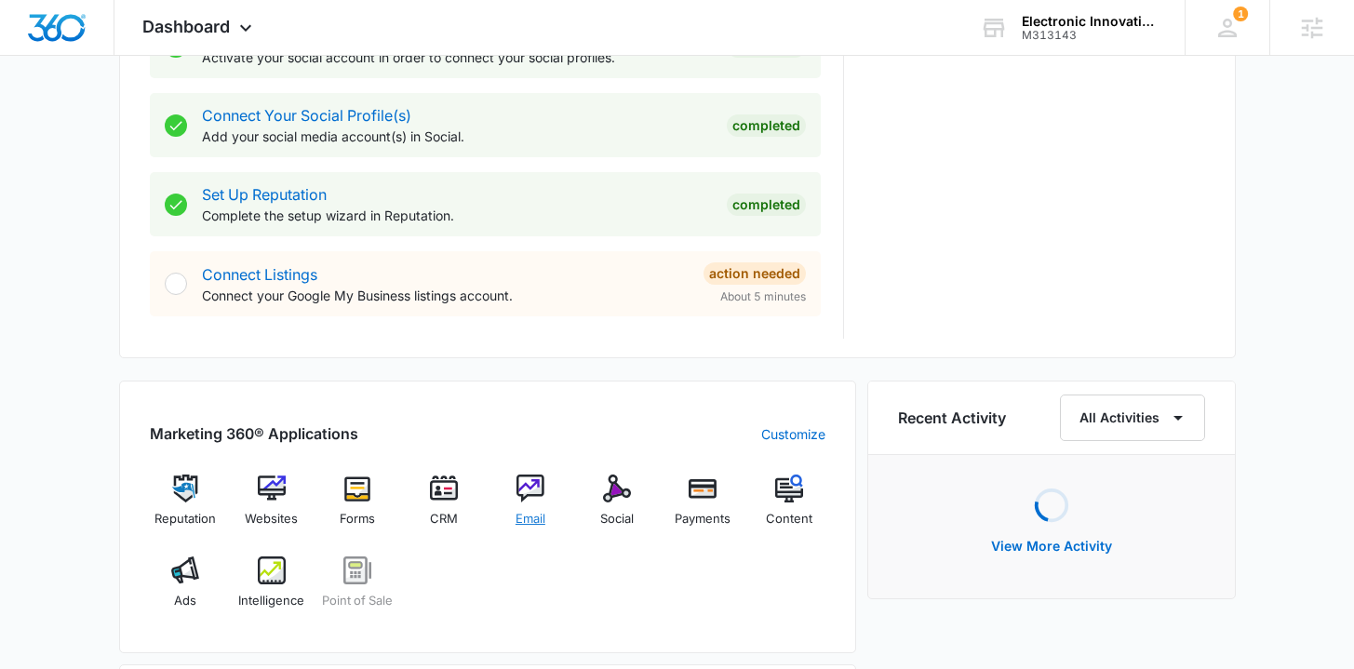
click at [535, 508] on div "Email" at bounding box center [531, 508] width 72 height 67
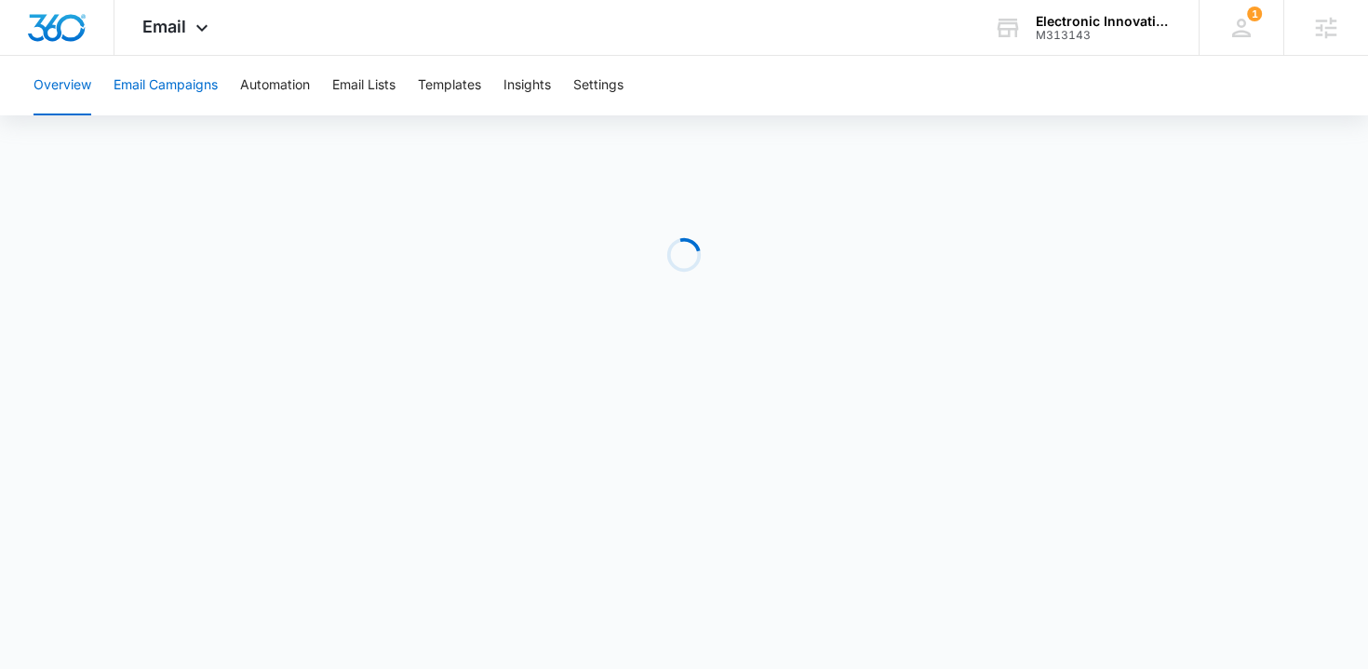
click at [186, 93] on button "Email Campaigns" at bounding box center [166, 86] width 104 height 60
click at [451, 86] on button "Templates" at bounding box center [449, 86] width 63 height 60
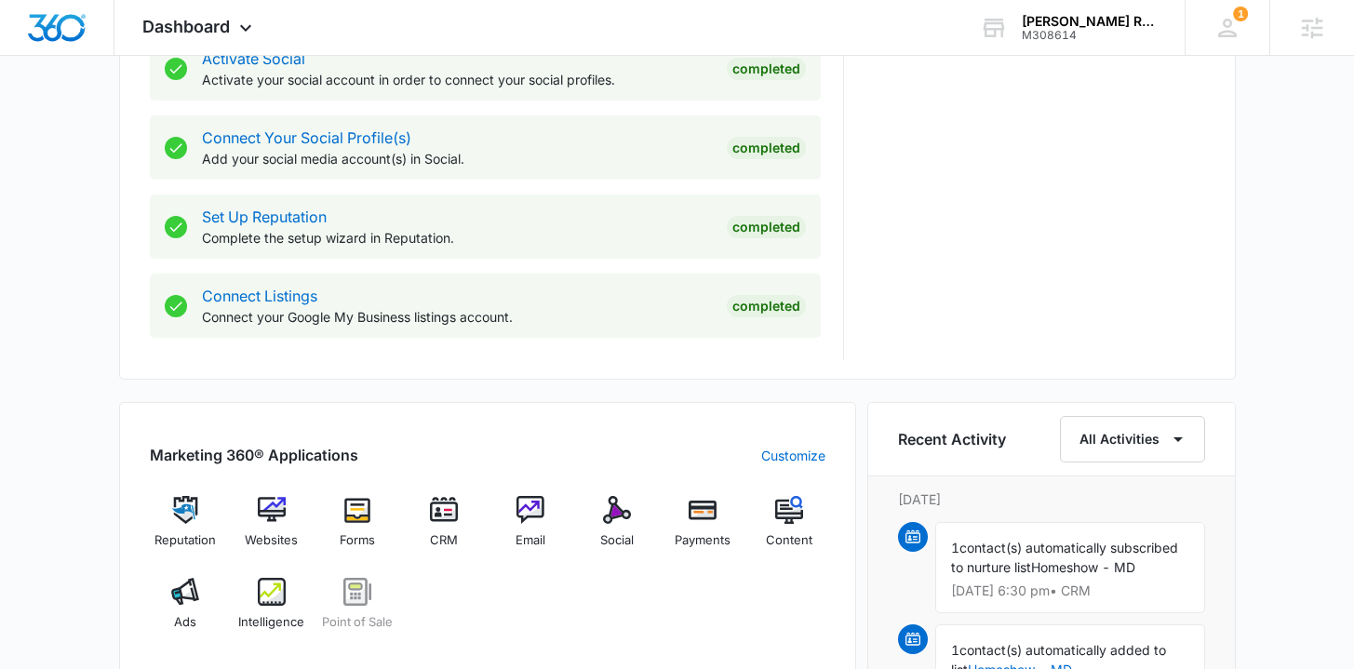
scroll to position [921, 0]
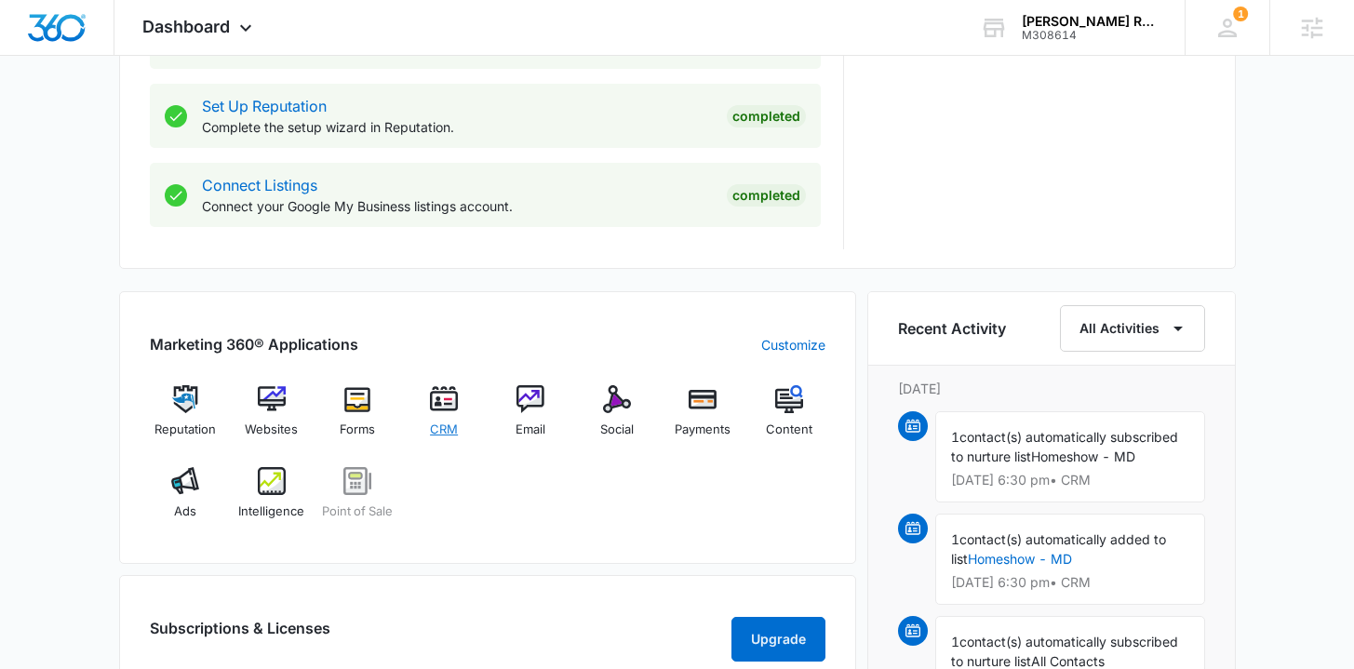
click at [439, 424] on span "CRM" at bounding box center [444, 430] width 28 height 19
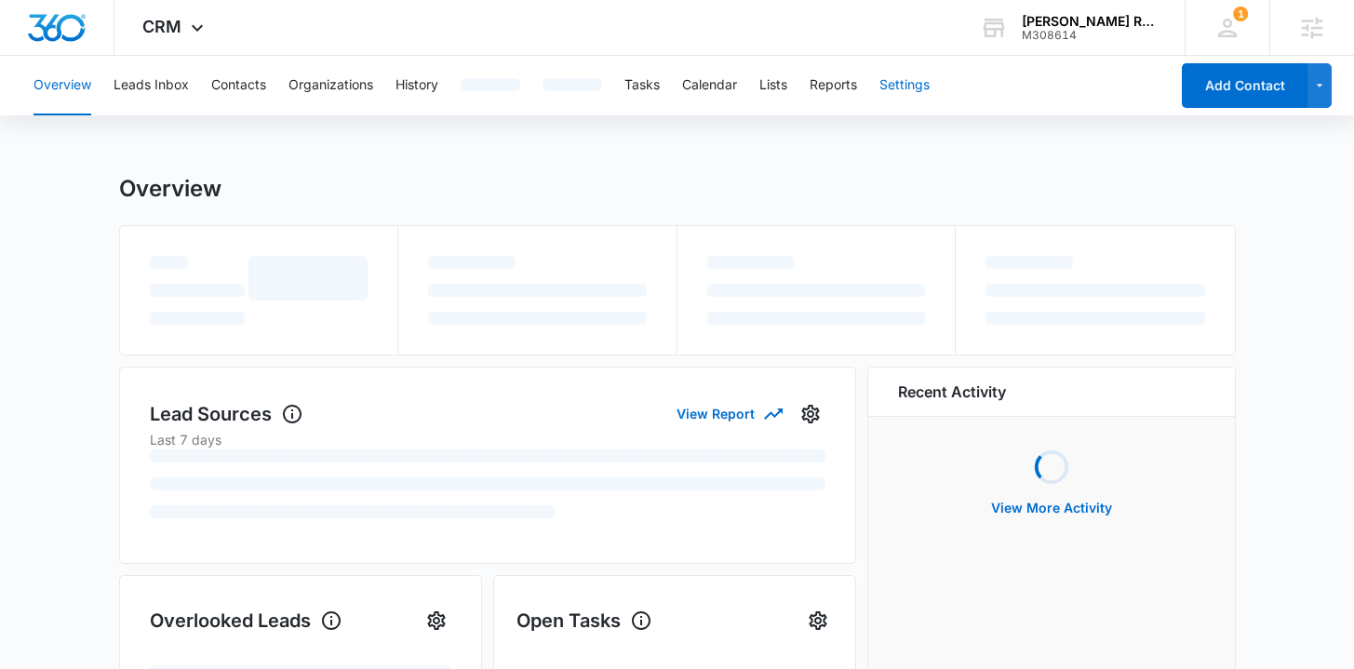
click at [906, 81] on button "Settings" at bounding box center [905, 86] width 50 height 60
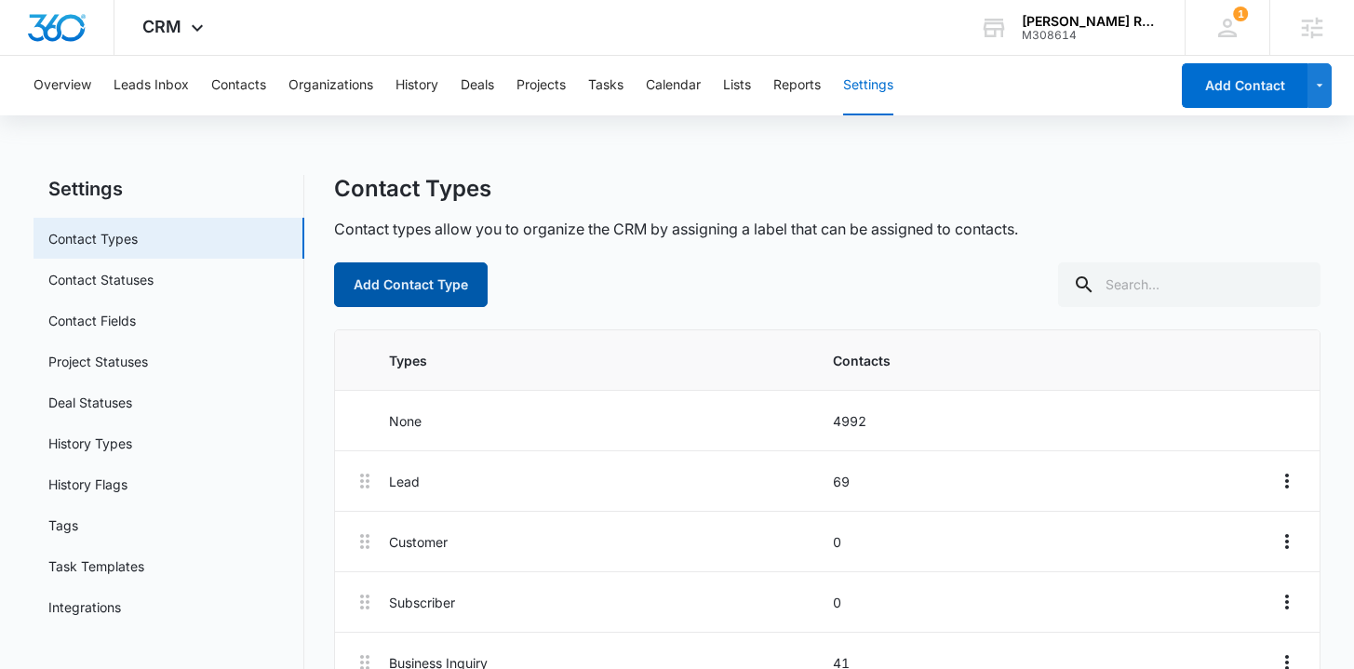
click at [445, 286] on button "Add Contact Type" at bounding box center [411, 285] width 154 height 45
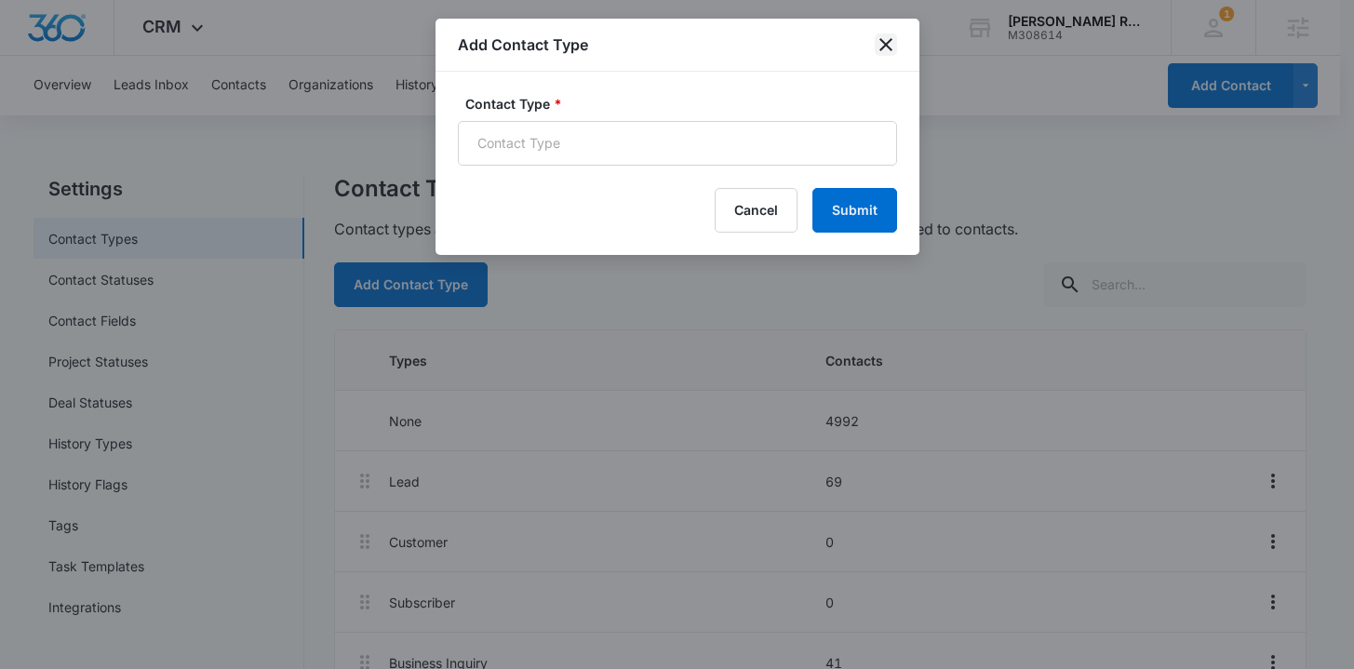
click at [883, 35] on icon "close" at bounding box center [886, 45] width 22 height 22
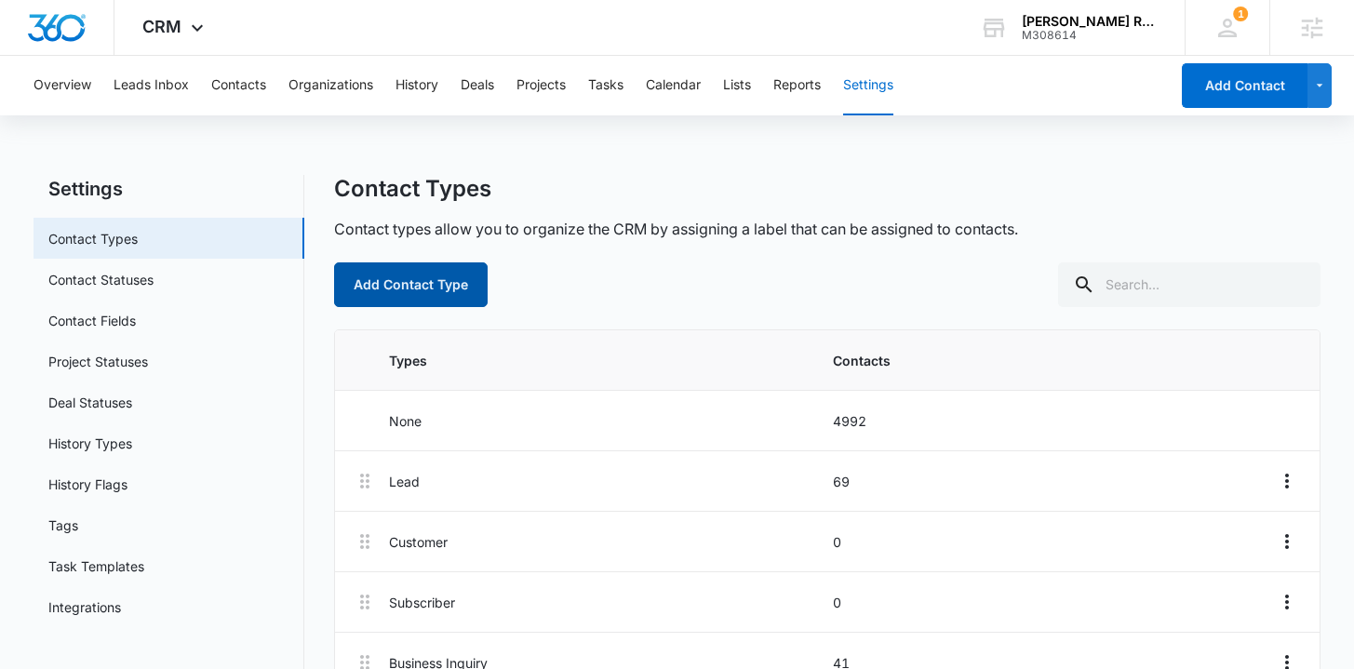
click at [429, 303] on button "Add Contact Type" at bounding box center [411, 285] width 154 height 45
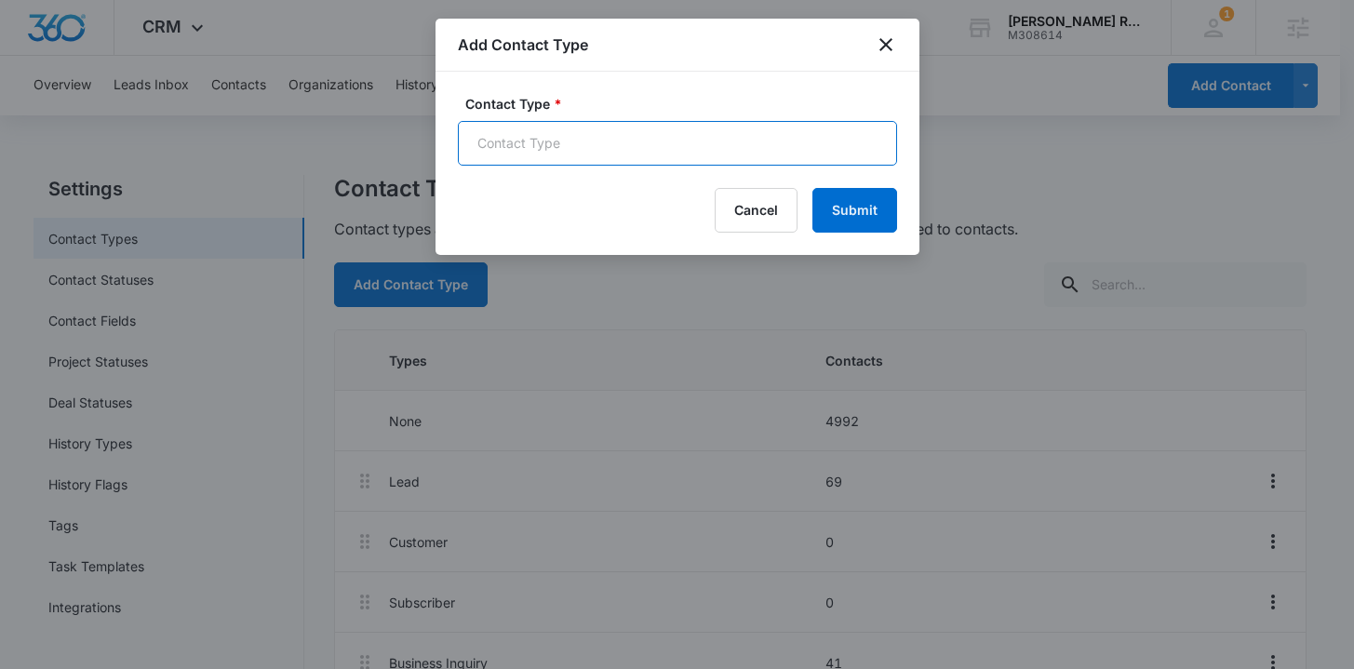
click at [524, 158] on input "Contact Type *" at bounding box center [677, 143] width 439 height 45
type input "Local Service Ads Notification"
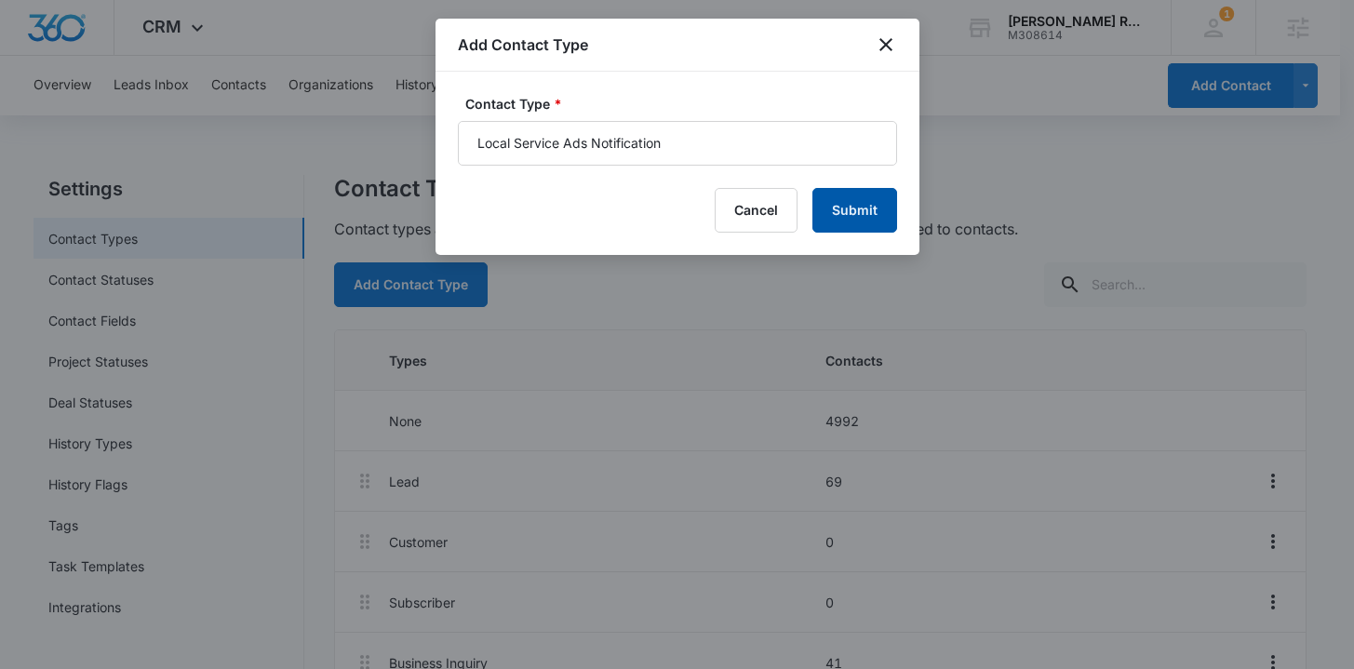
click at [874, 212] on button "Submit" at bounding box center [855, 210] width 85 height 45
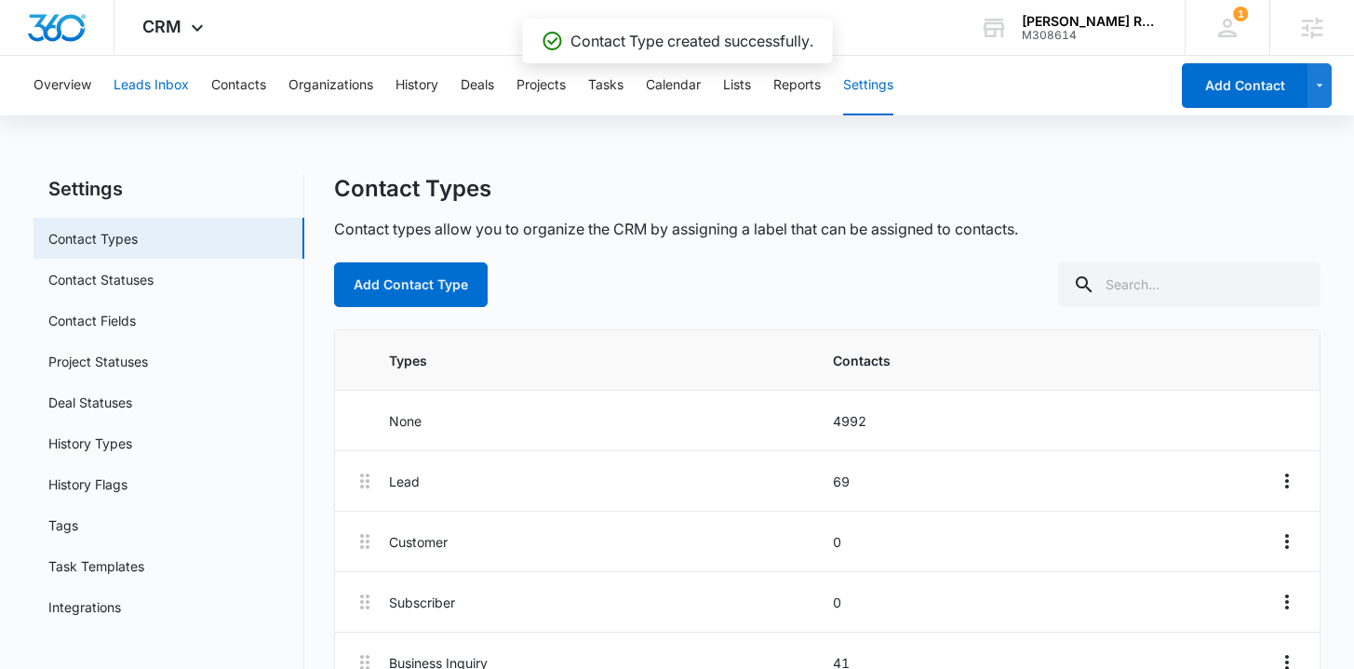
click at [168, 90] on button "Leads Inbox" at bounding box center [151, 86] width 75 height 60
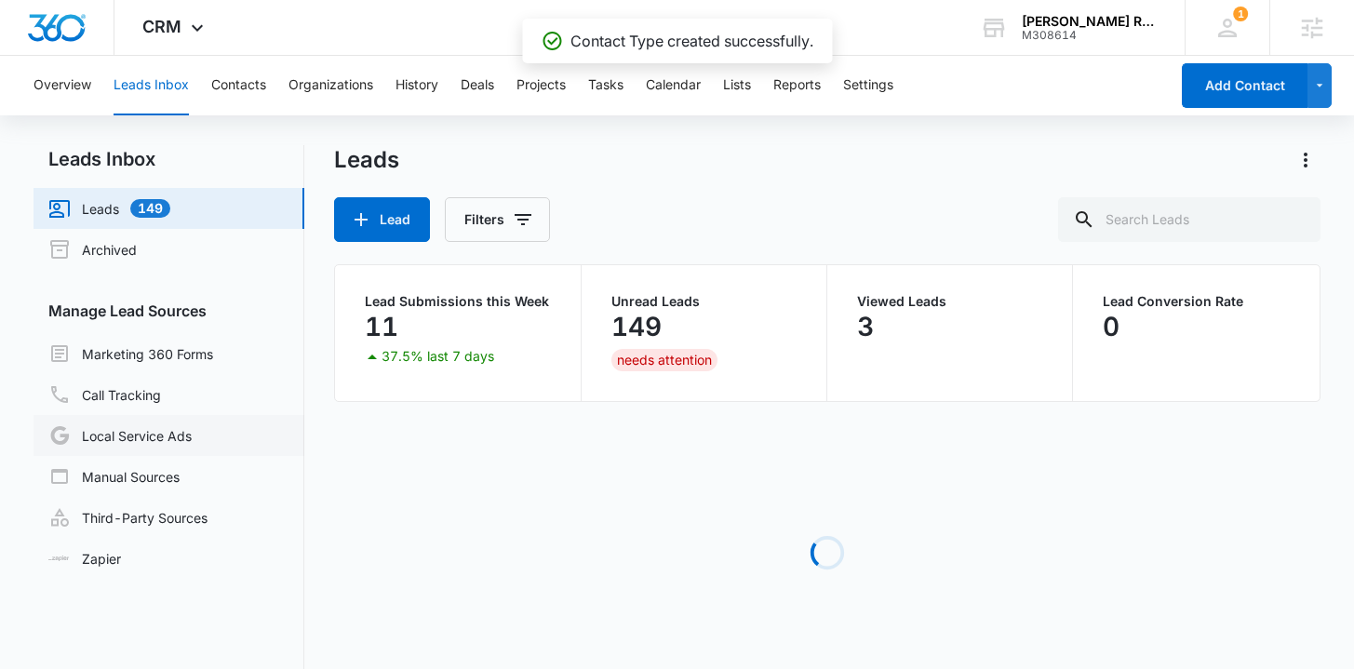
click at [155, 426] on link "Local Service Ads" at bounding box center [119, 436] width 143 height 22
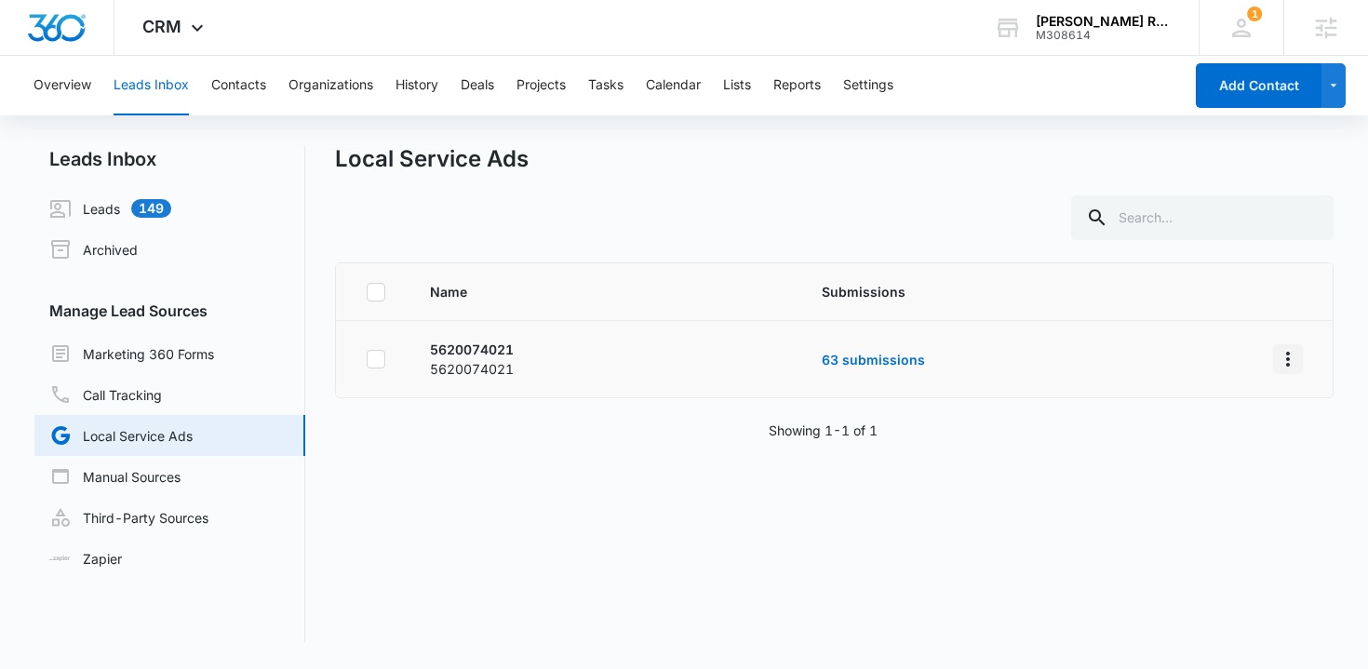
click at [1278, 362] on icon "Overflow Menu" at bounding box center [1288, 359] width 22 height 22
click at [1229, 411] on div "Field Mapping" at bounding box center [1191, 411] width 105 height 13
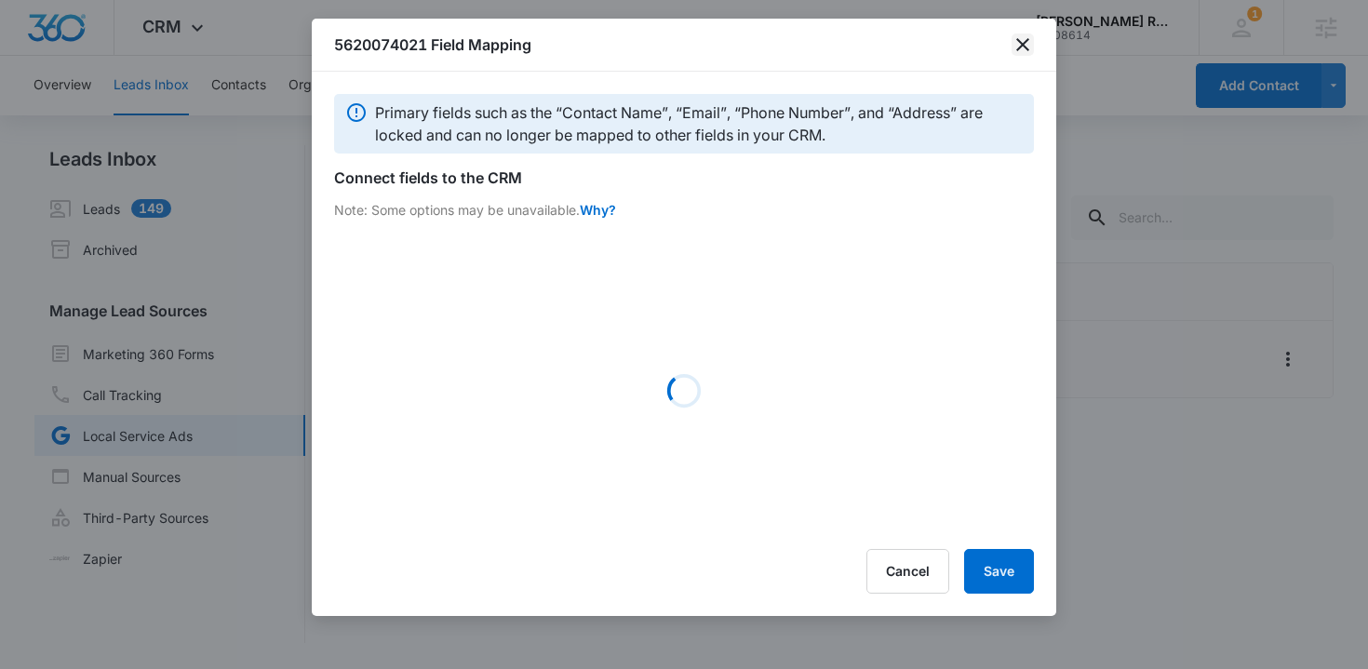
click at [1031, 48] on icon "close" at bounding box center [1023, 45] width 22 height 22
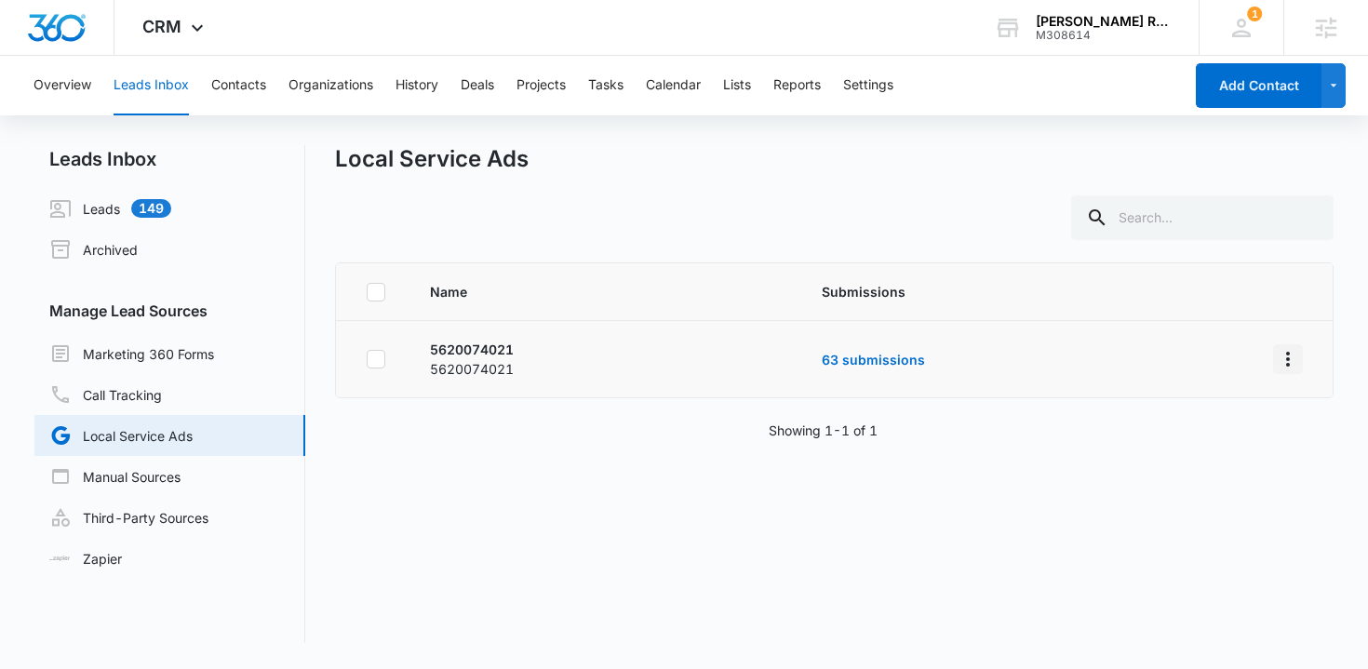
click at [1277, 352] on icon "Overflow Menu" at bounding box center [1288, 359] width 22 height 22
click at [1228, 437] on div "Submission Rules" at bounding box center [1191, 439] width 105 height 13
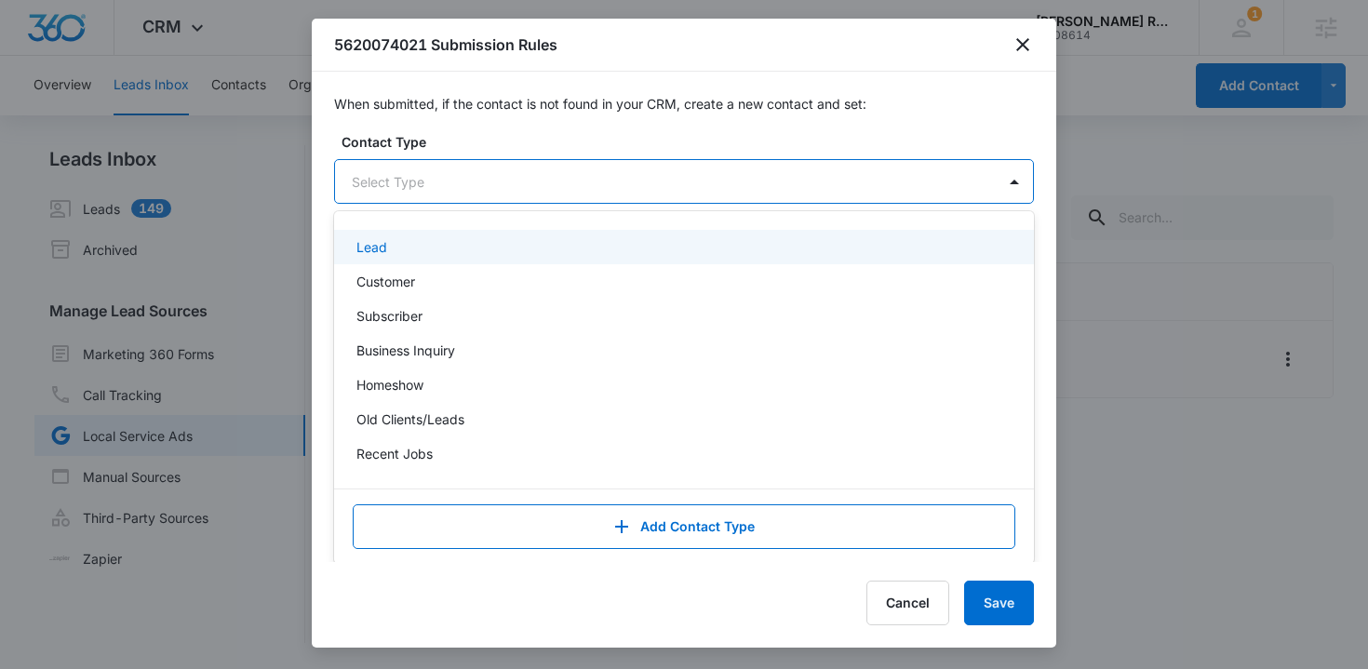
click at [578, 159] on div "Select Type" at bounding box center [684, 181] width 700 height 45
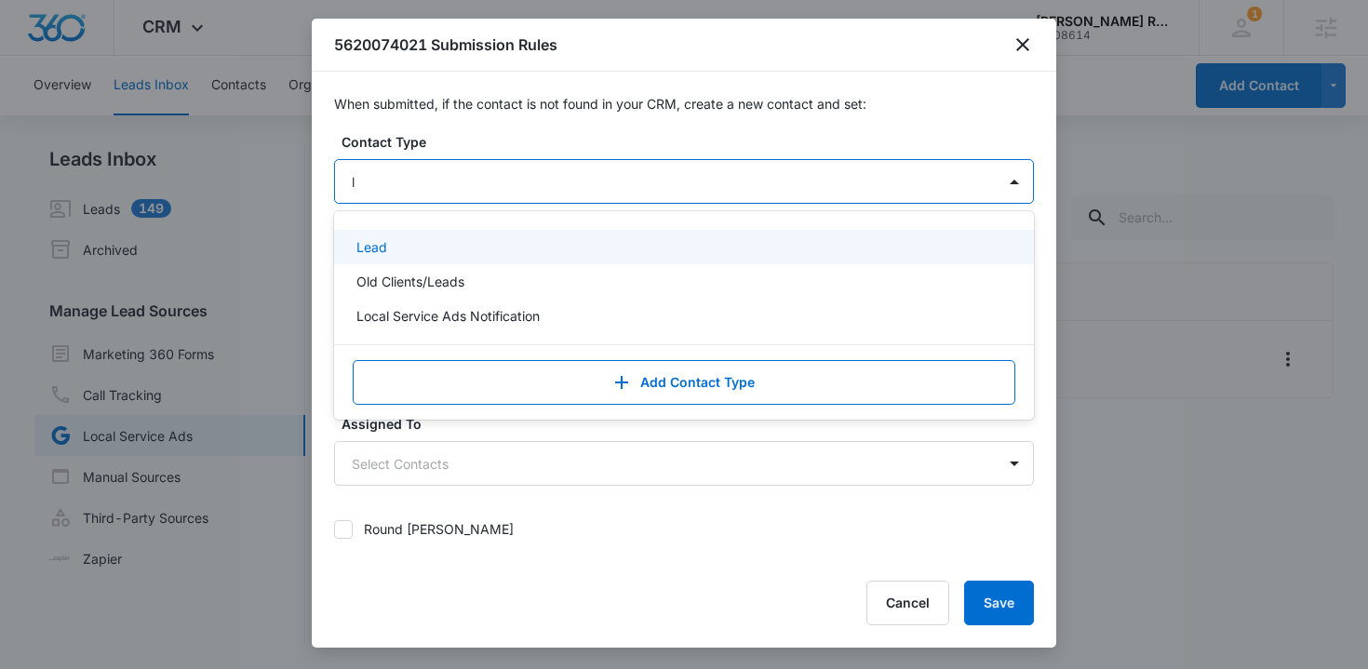
type input "lo"
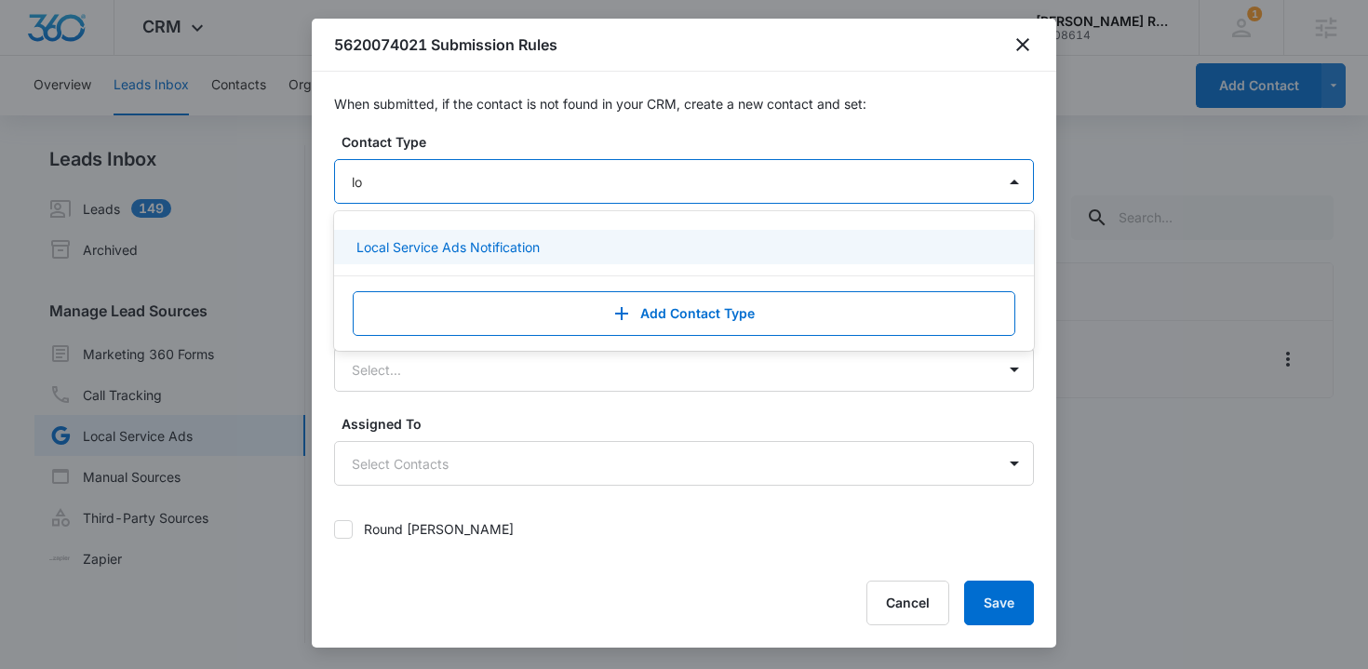
click at [484, 250] on p "Local Service Ads Notification" at bounding box center [448, 247] width 183 height 20
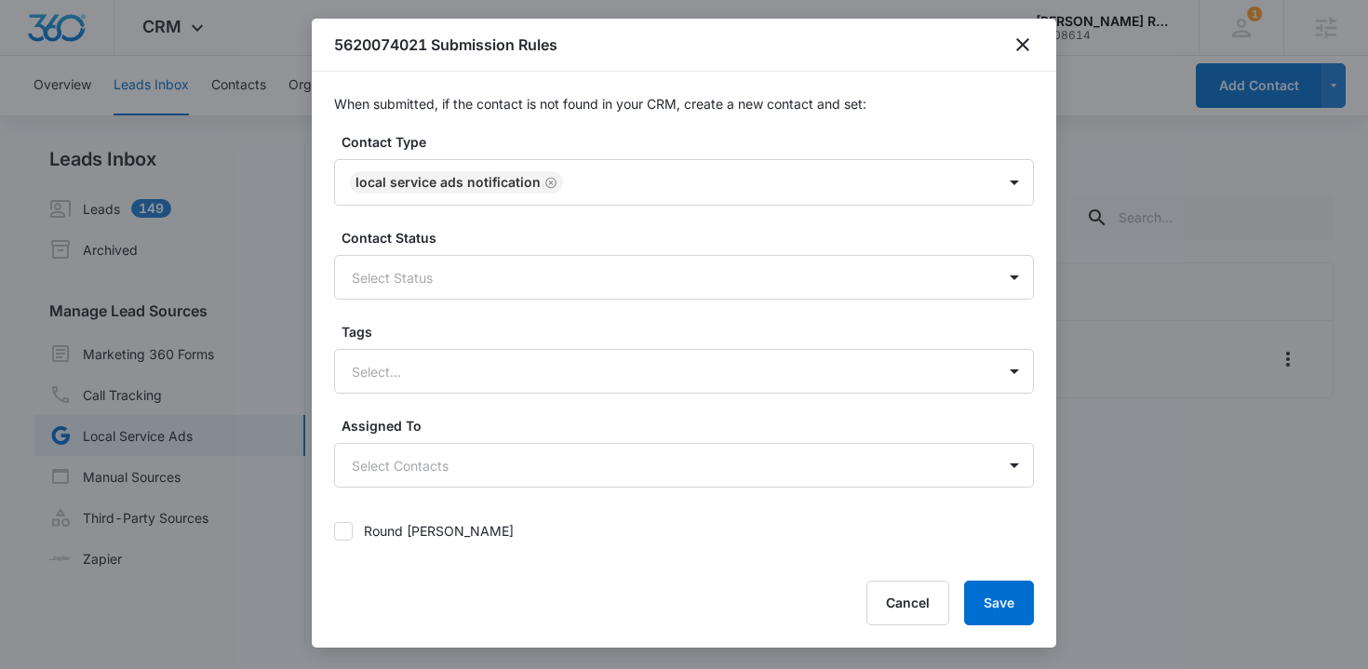
click at [667, 140] on label "Contact Type" at bounding box center [692, 142] width 700 height 20
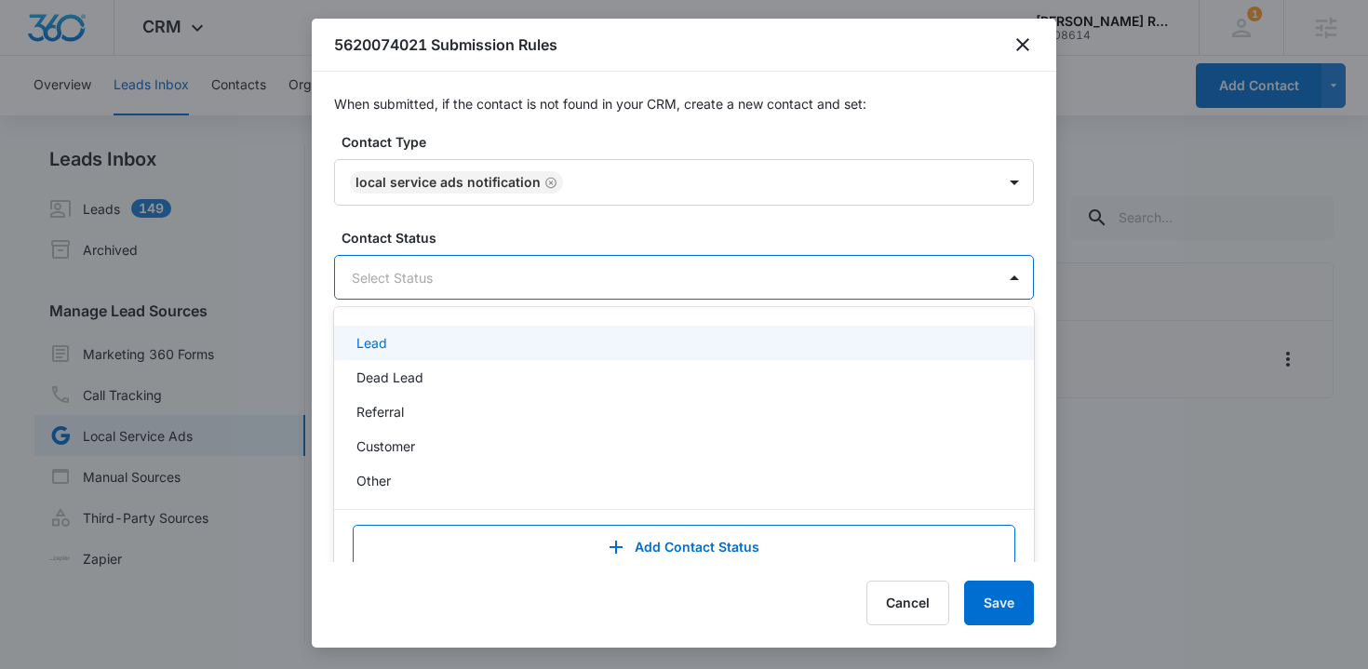
click at [585, 271] on div at bounding box center [662, 277] width 620 height 23
click at [603, 232] on label "Contact Status" at bounding box center [692, 238] width 700 height 20
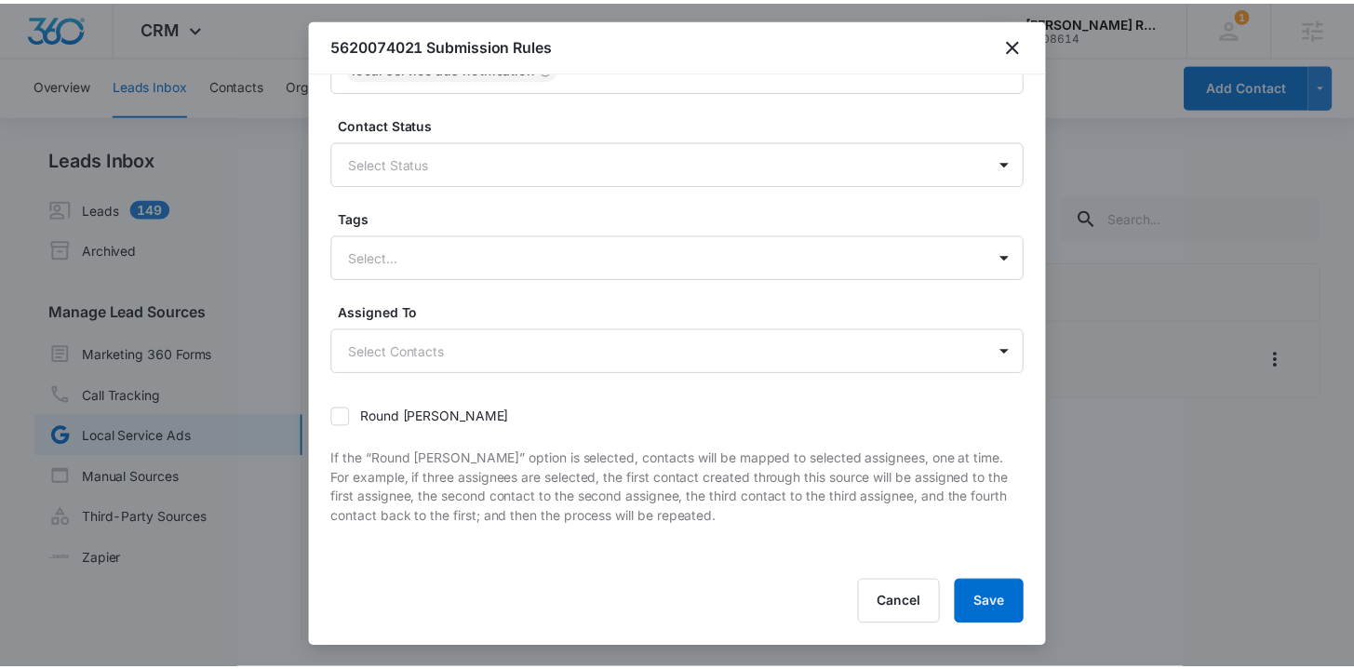
scroll to position [116, 0]
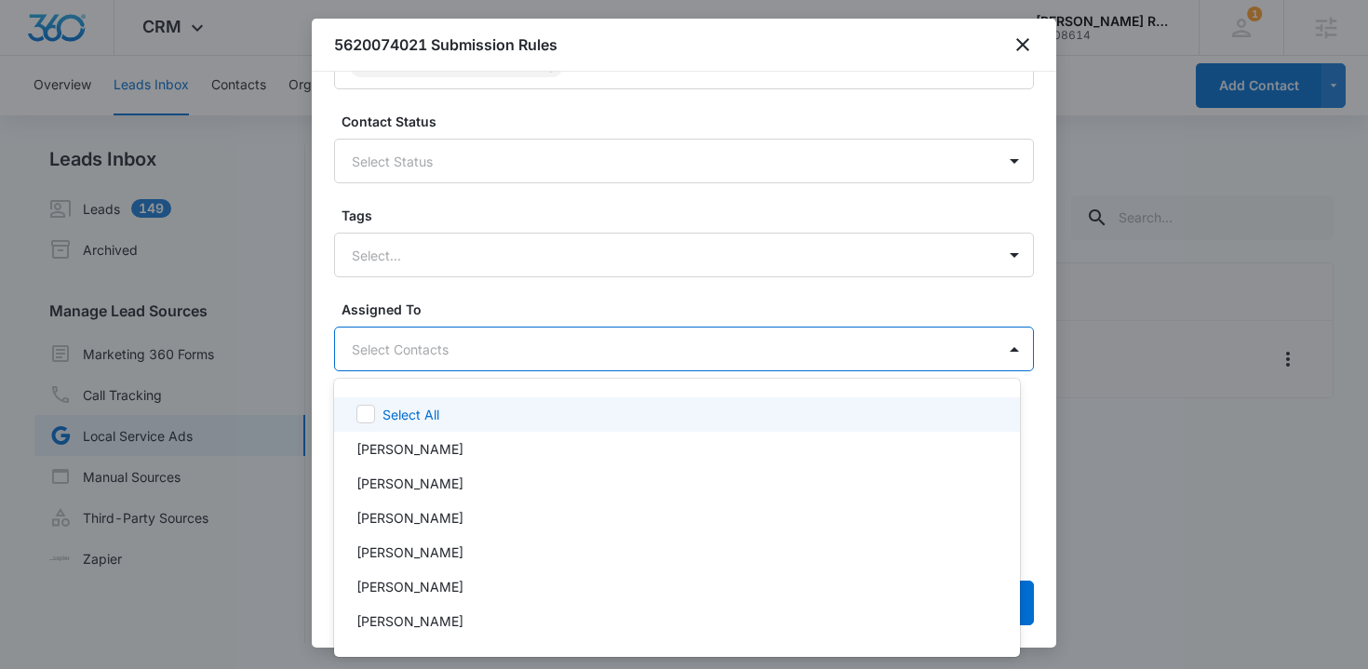
click at [480, 354] on body "CRM Apps Reputation Websites Forms CRM Email Social Payments POS Content Ads In…" at bounding box center [684, 334] width 1368 height 669
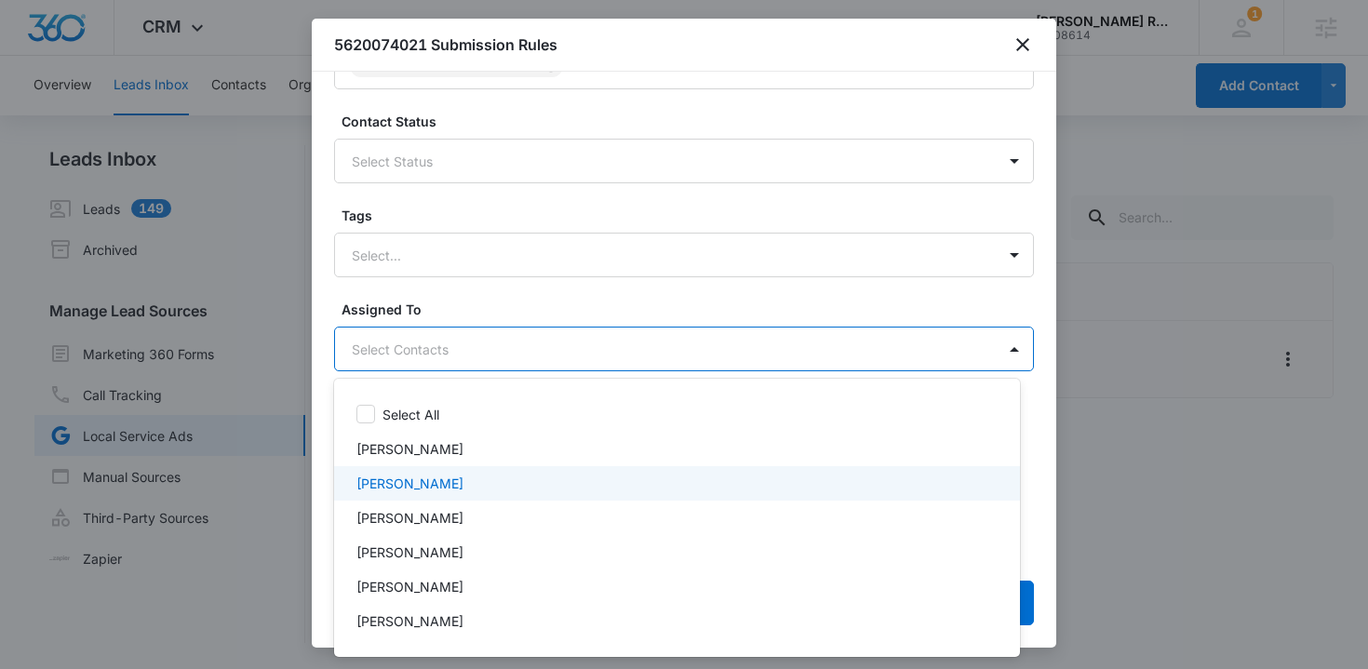
click at [478, 478] on div "[PERSON_NAME]" at bounding box center [676, 484] width 638 height 20
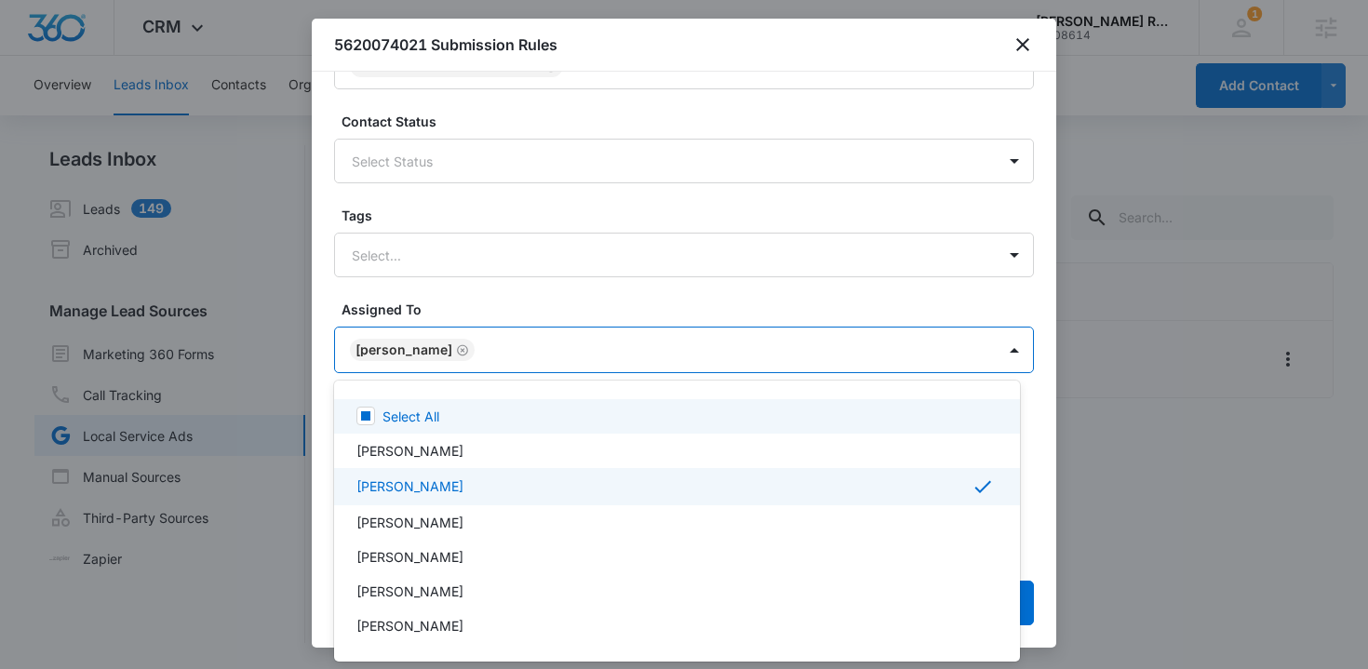
click at [516, 299] on div at bounding box center [684, 334] width 1368 height 669
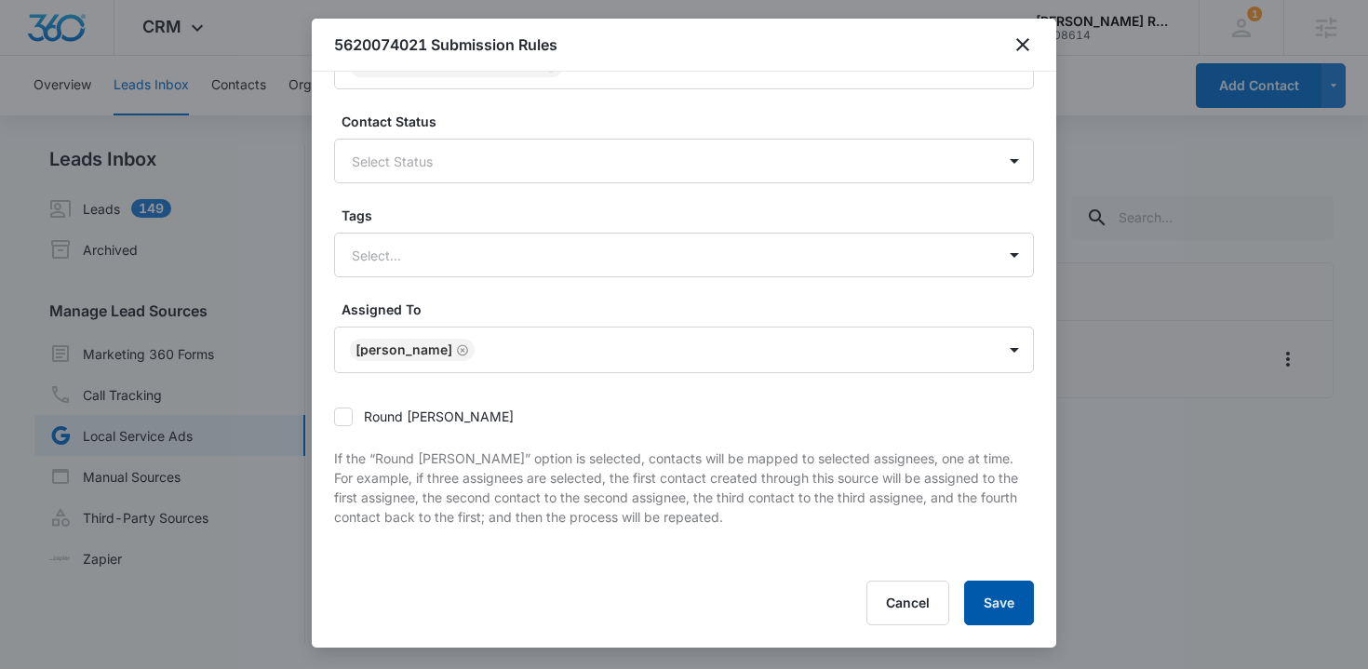
click at [977, 604] on button "Save" at bounding box center [999, 603] width 70 height 45
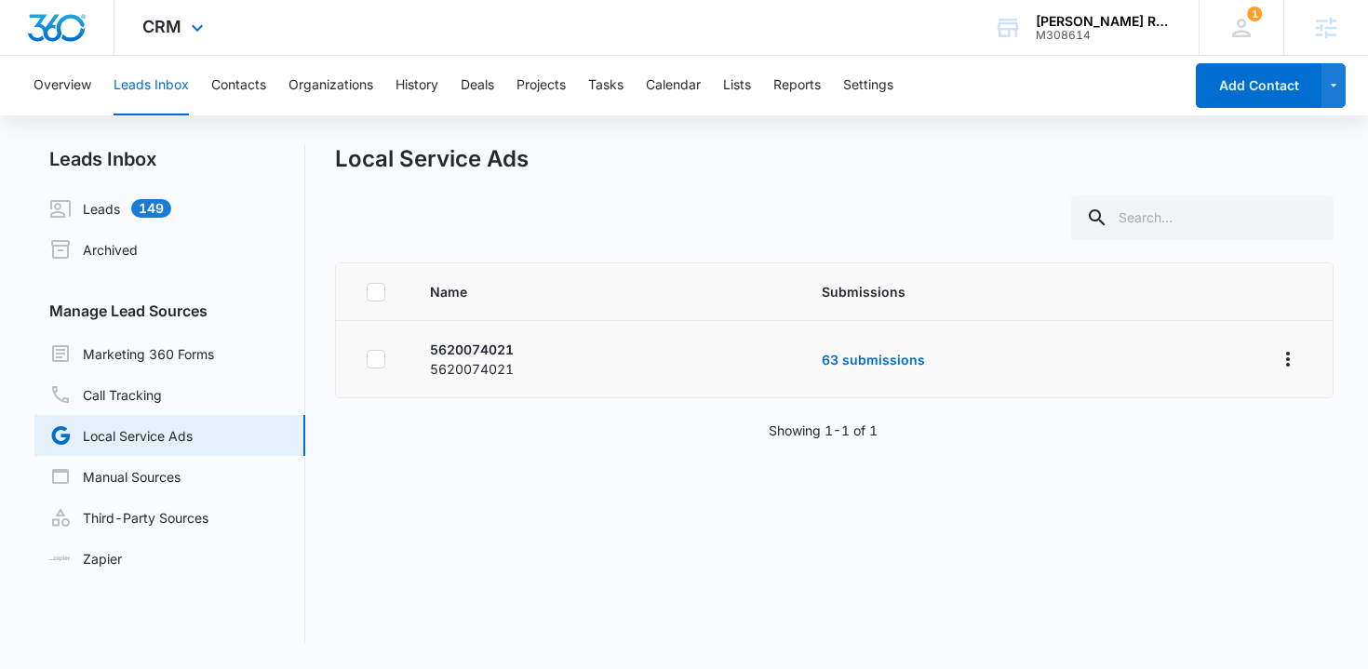
click at [59, 28] on img "Dashboard" at bounding box center [57, 28] width 60 height 28
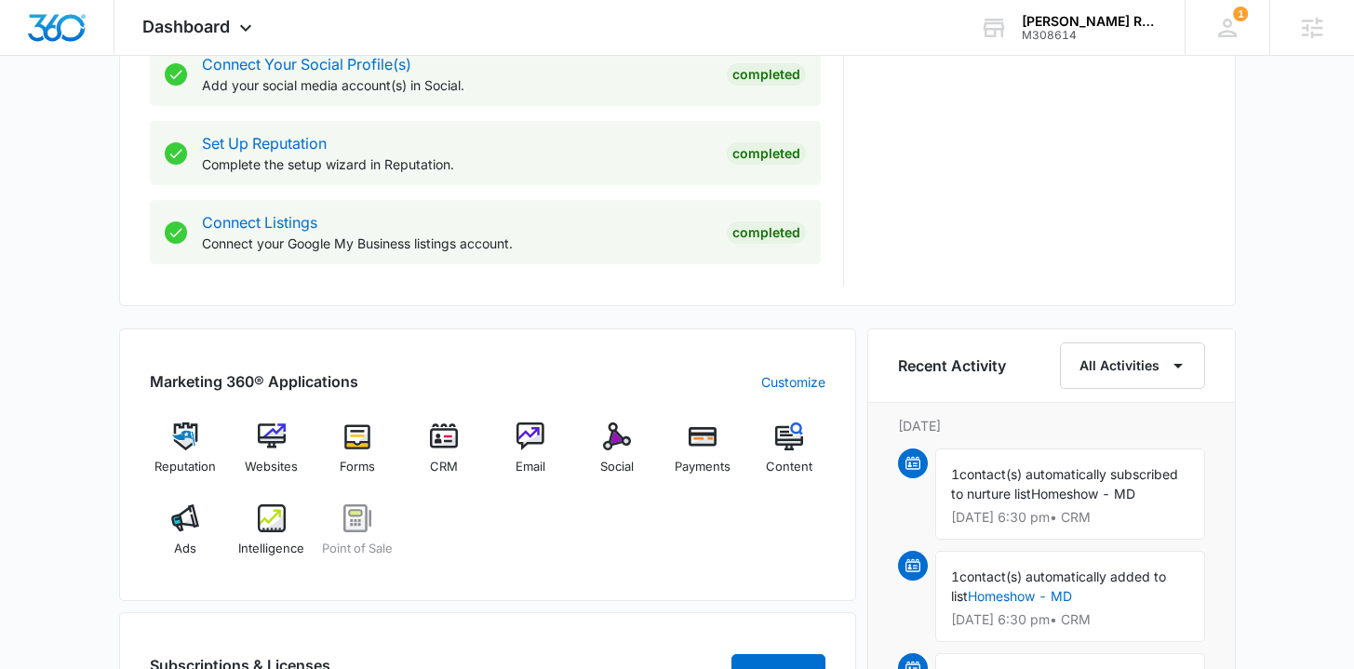
scroll to position [891, 0]
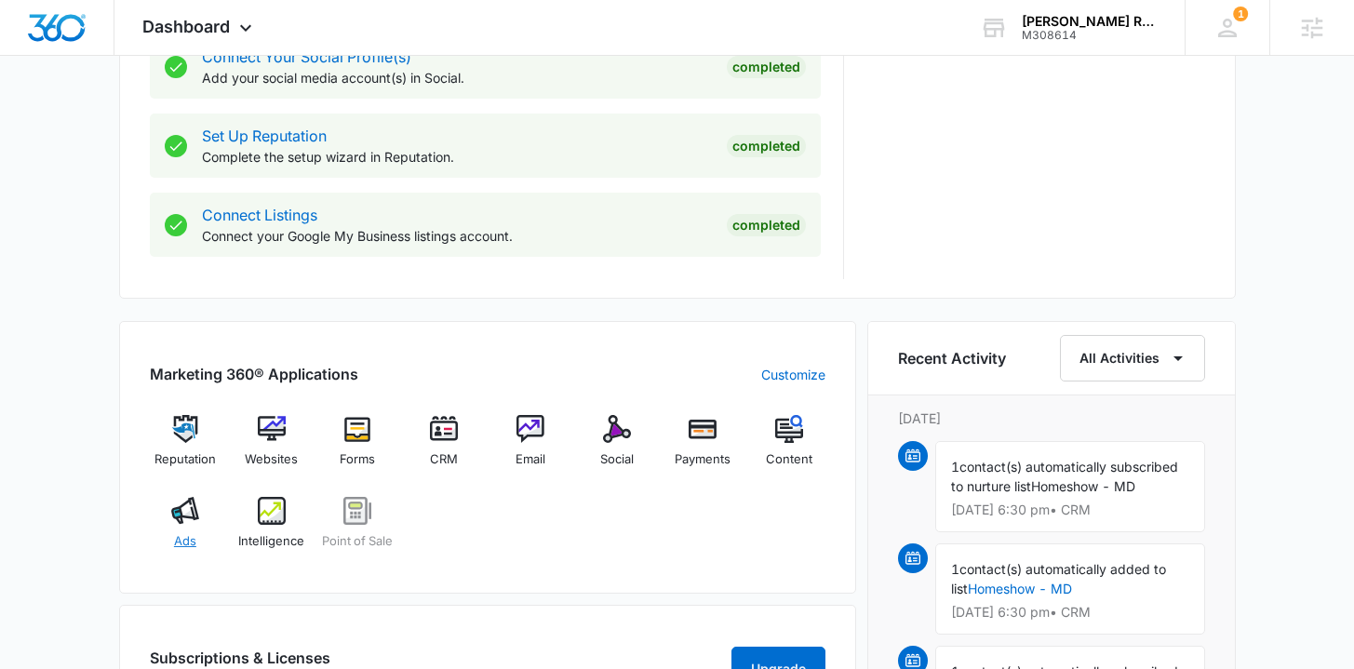
click at [193, 534] on span "Ads" at bounding box center [185, 541] width 22 height 19
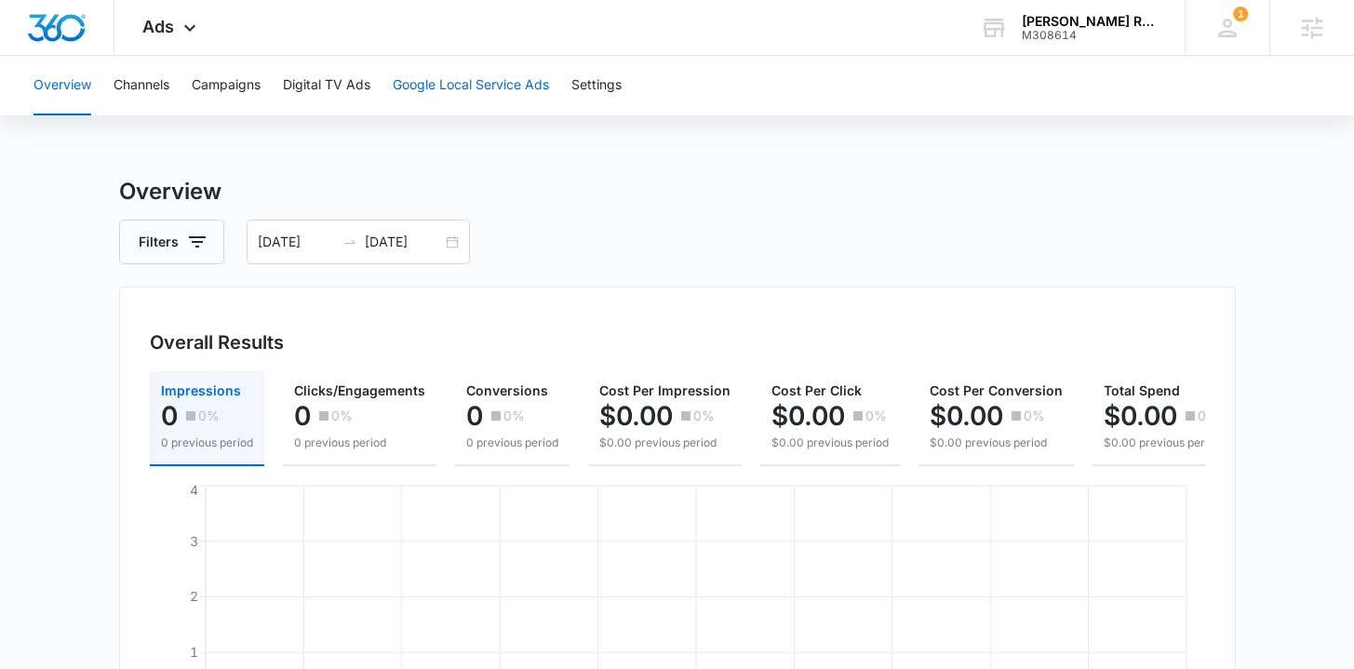
click at [477, 93] on button "Google Local Service Ads" at bounding box center [471, 86] width 156 height 60
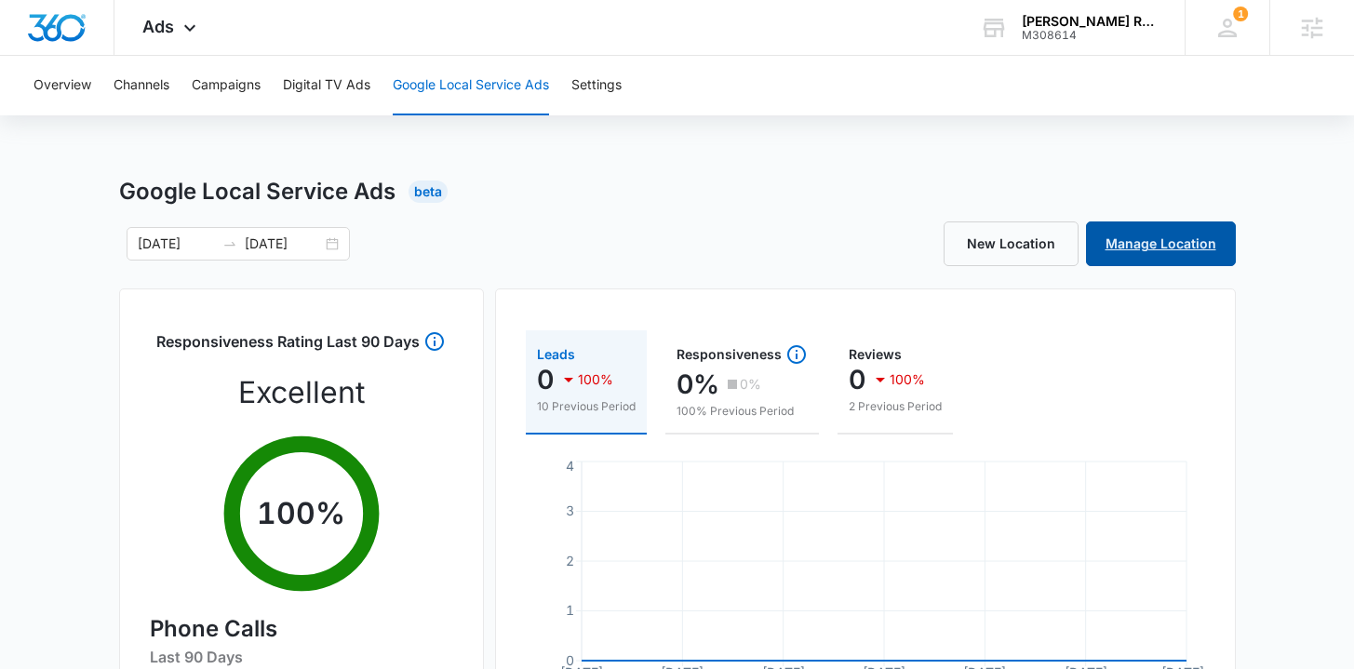
click at [1124, 255] on link "Manage Location" at bounding box center [1161, 244] width 150 height 45
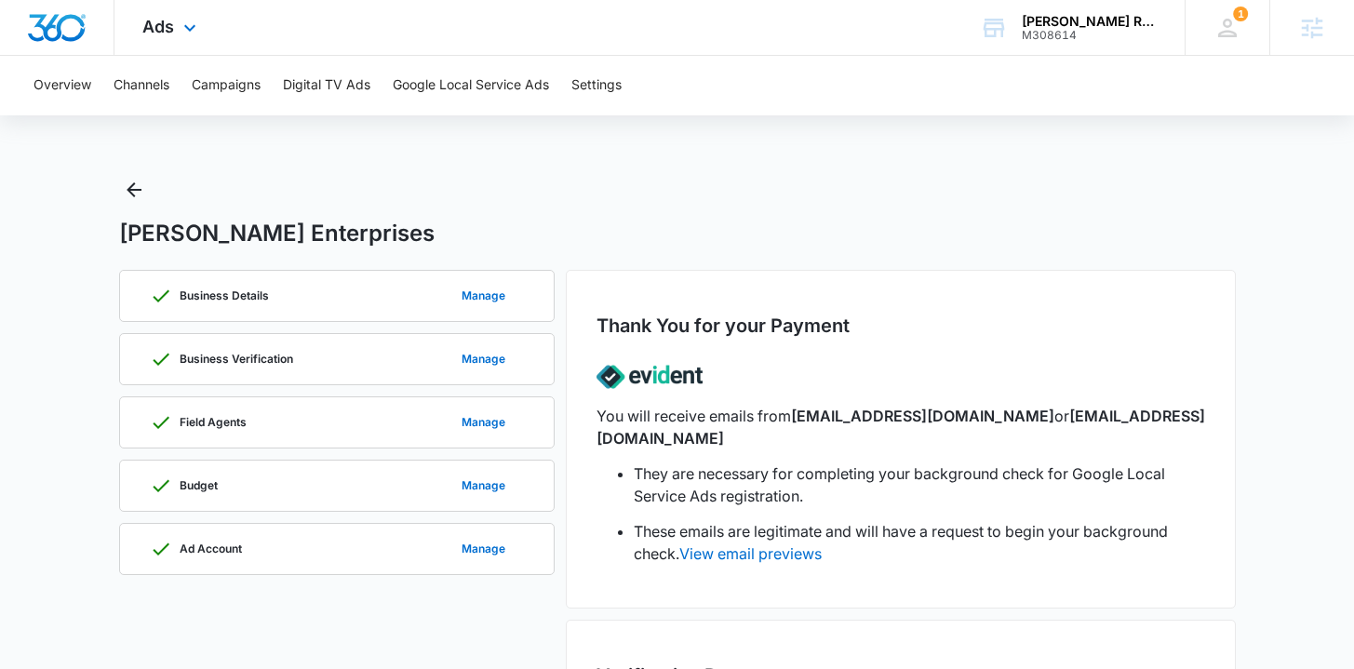
click at [58, 28] on img "Dashboard" at bounding box center [57, 28] width 60 height 28
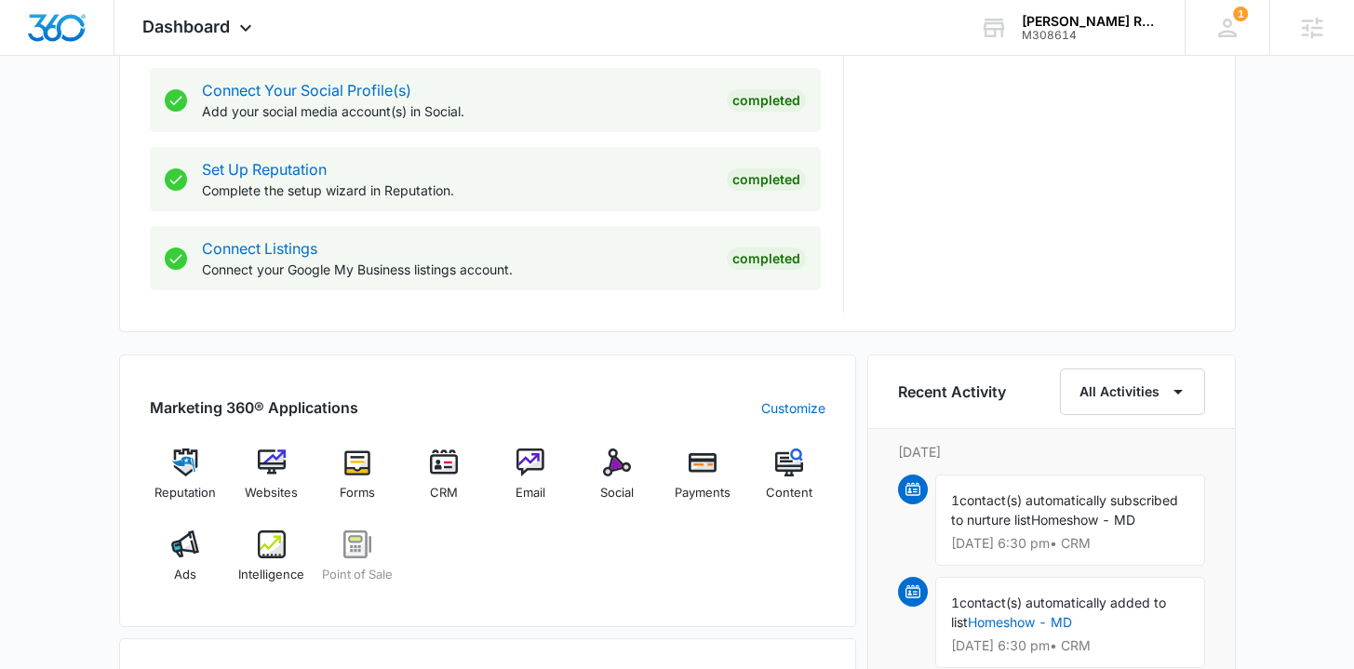
scroll to position [860, 0]
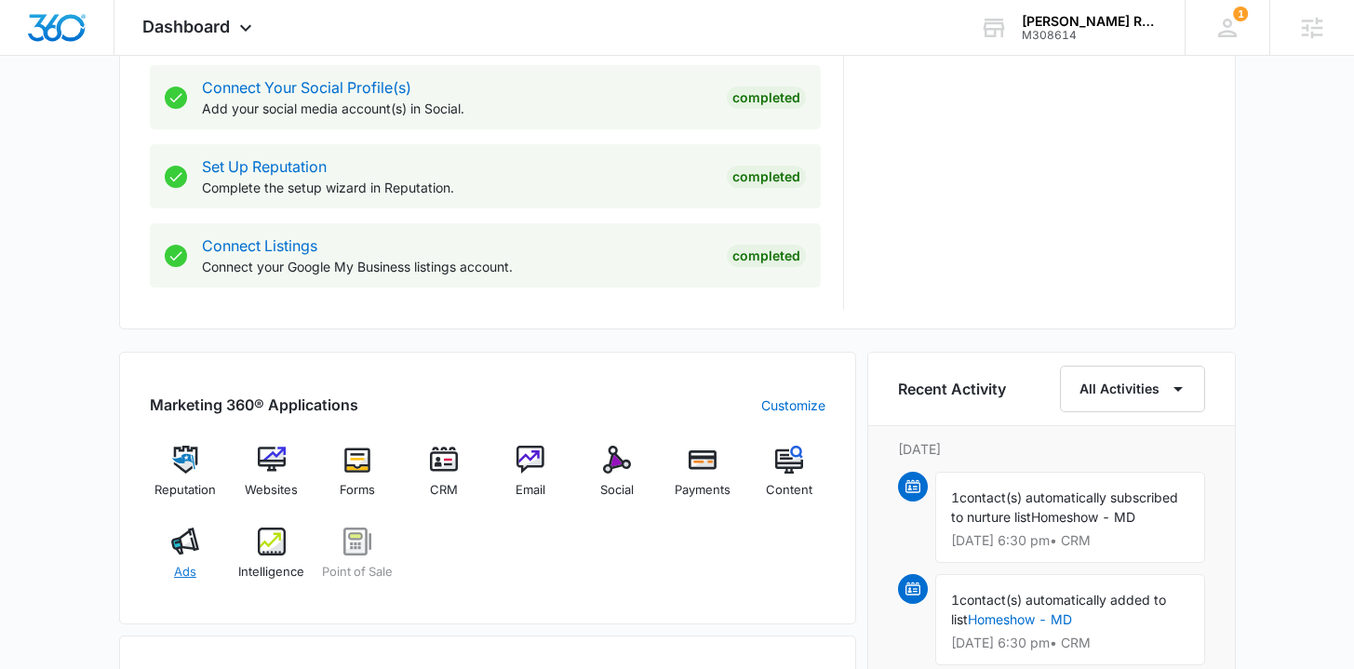
click at [178, 579] on span "Ads" at bounding box center [185, 572] width 22 height 19
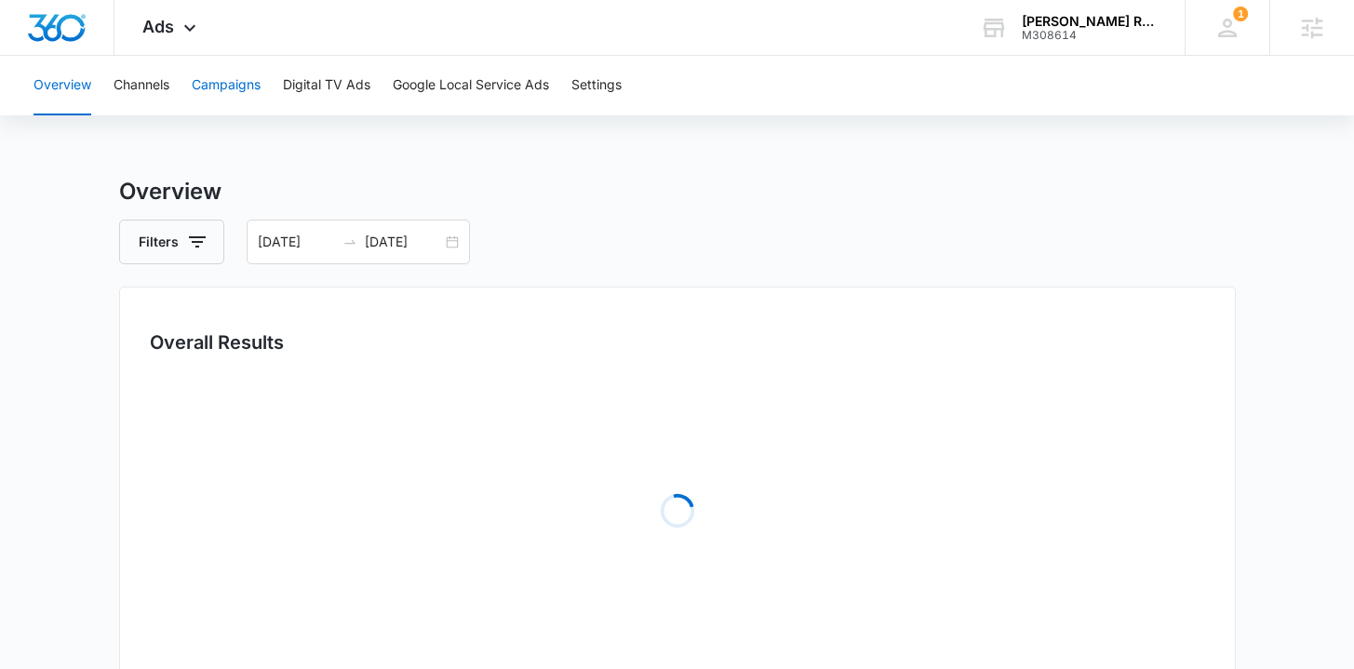
click at [255, 70] on button "Campaigns" at bounding box center [226, 86] width 69 height 60
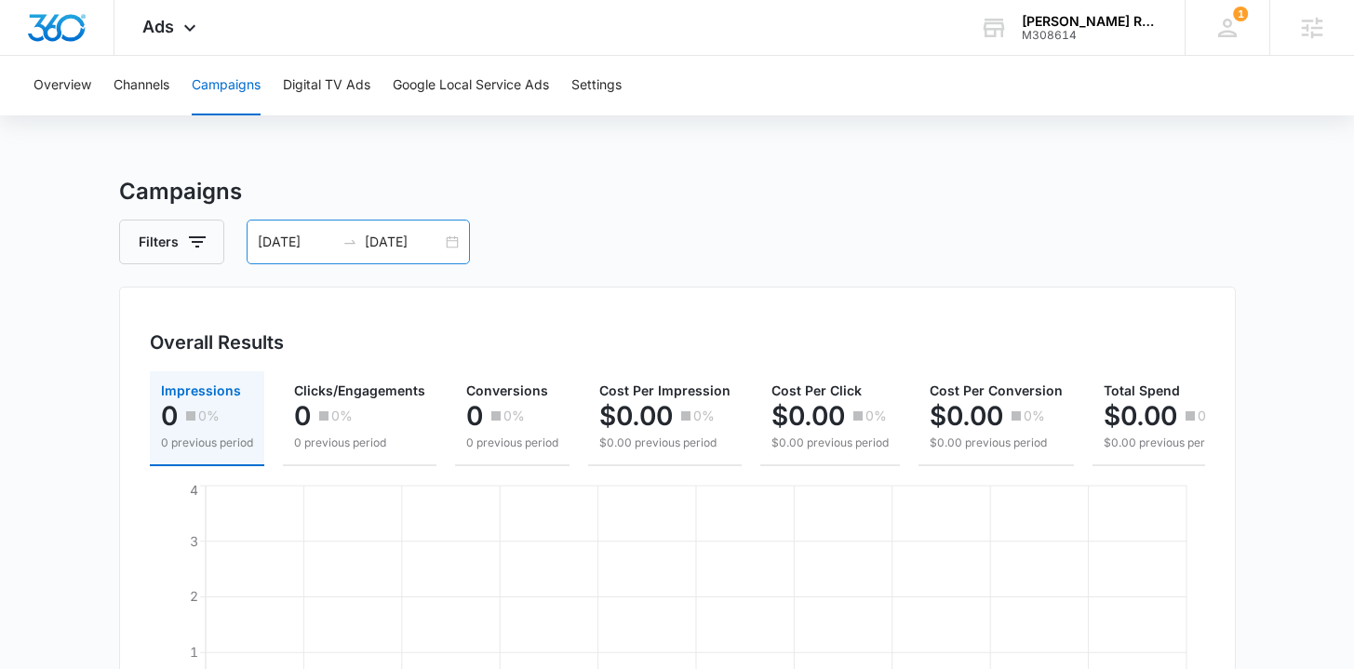
click at [452, 242] on div "07/19/2025 08/18/2025" at bounding box center [358, 242] width 223 height 45
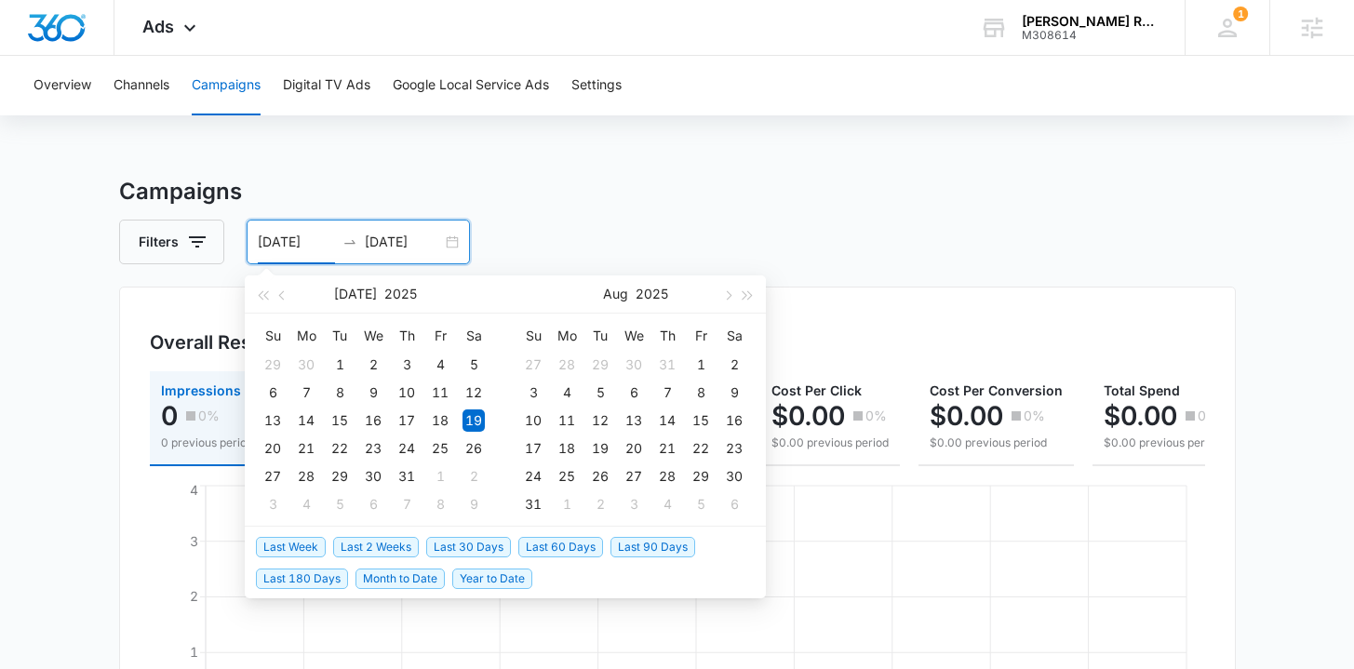
click at [283, 550] on span "Last Week" at bounding box center [291, 547] width 70 height 20
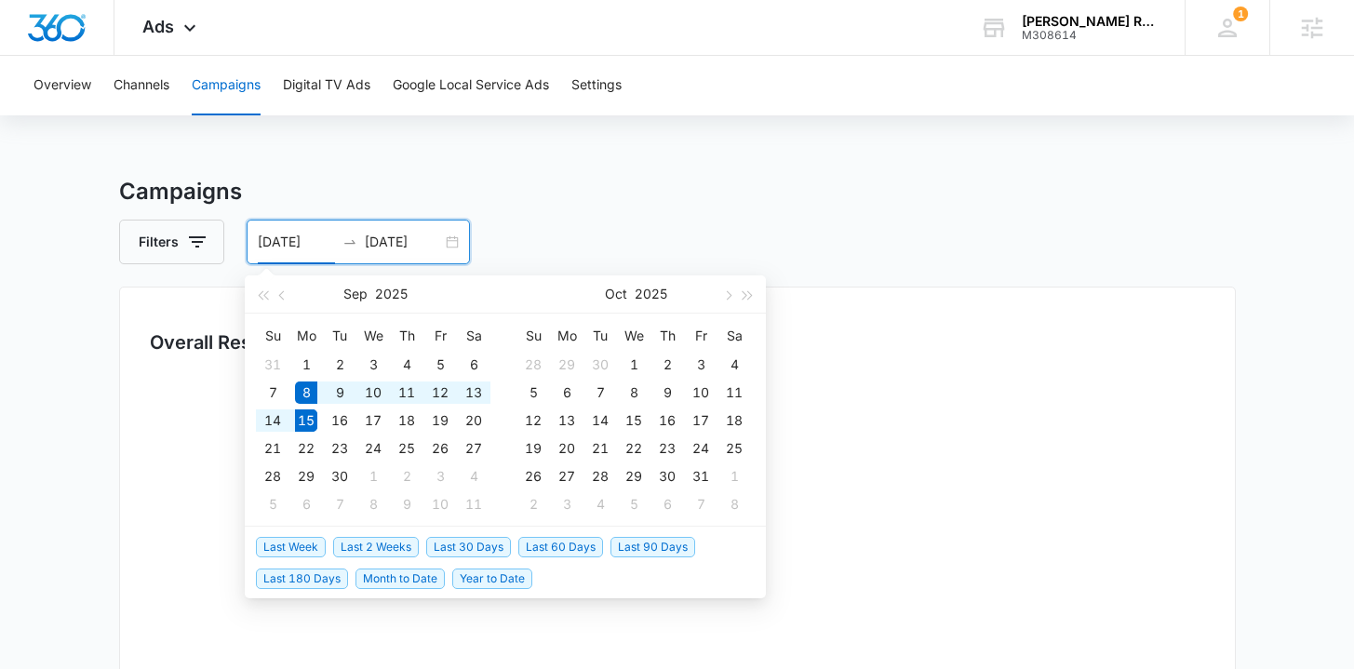
type input "09/08/2025"
type input "09/15/2025"
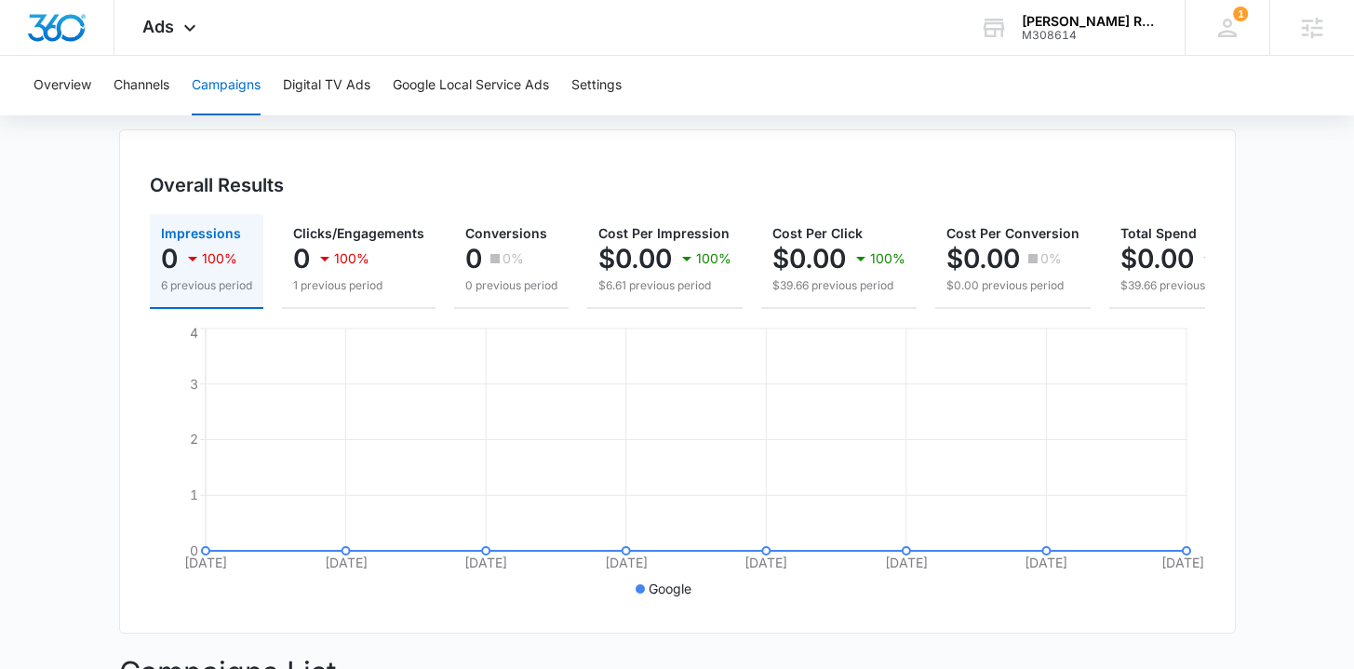
scroll to position [59, 0]
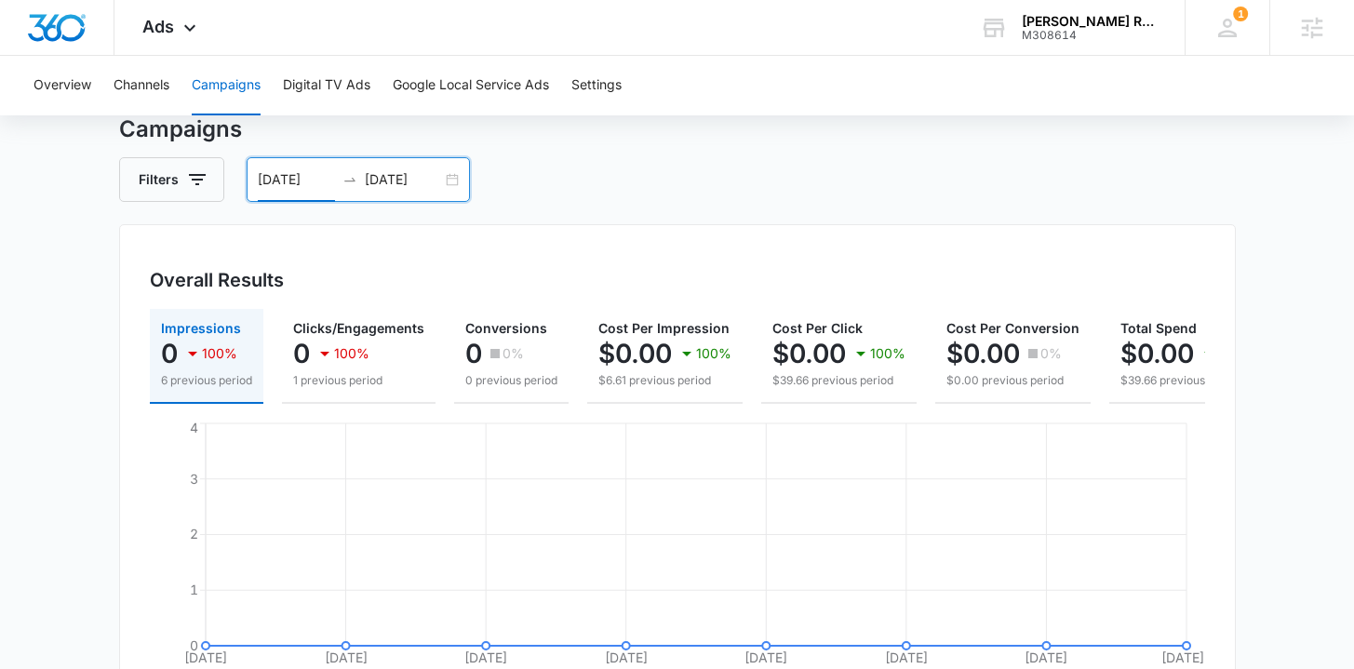
click at [90, 305] on main "Campaigns Filters 09/08/2025 09/15/2025 Overall Results Impressions 0 100% 6 pr…" at bounding box center [677, 580] width 1354 height 934
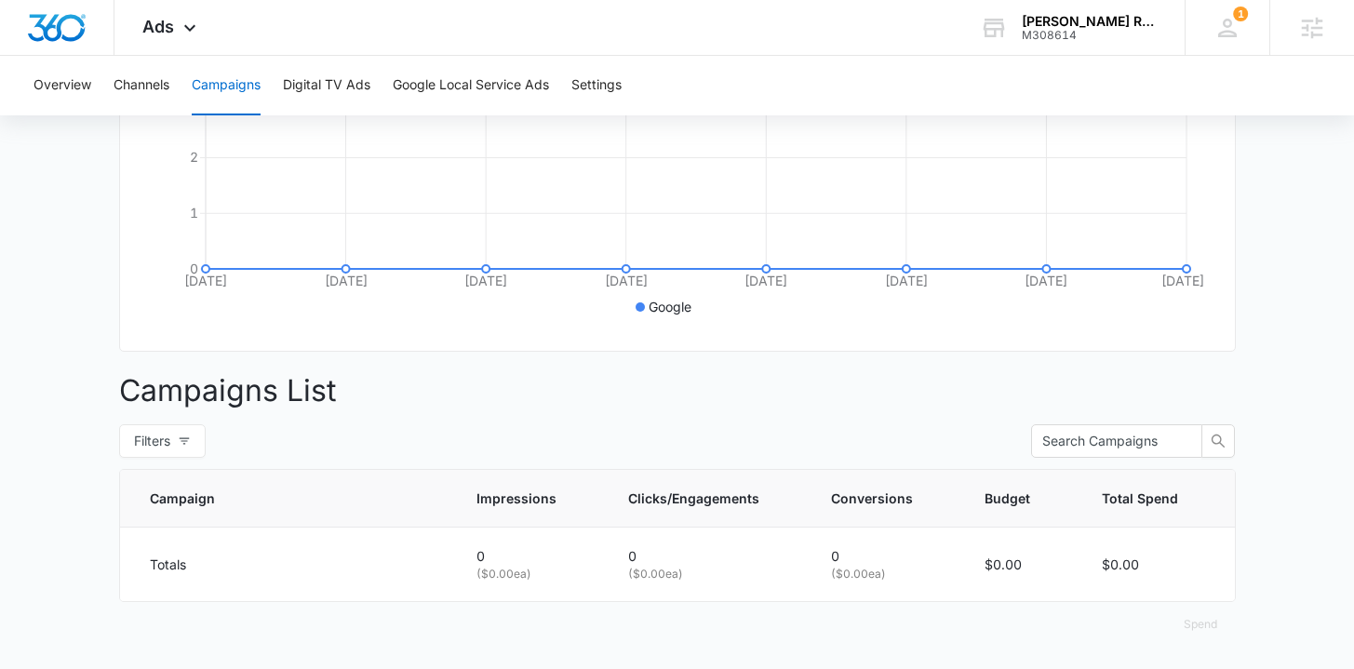
scroll to position [0, 0]
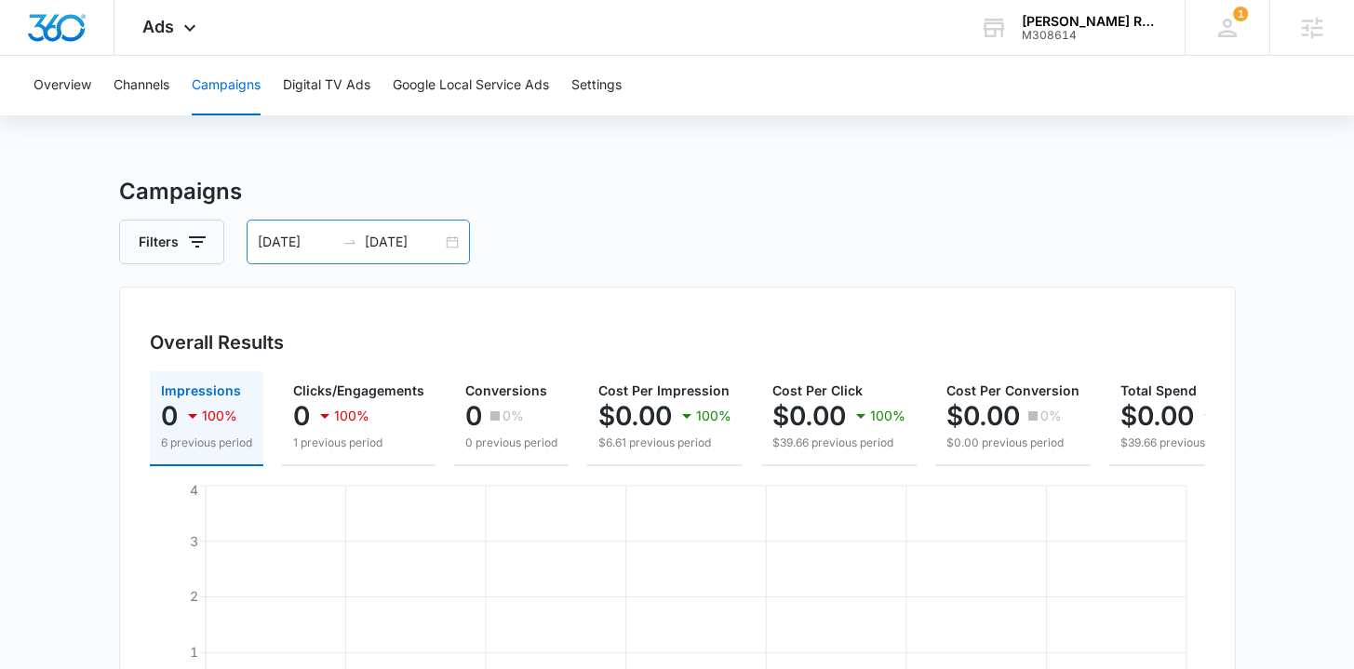
click at [448, 244] on div "09/08/2025 09/15/2025" at bounding box center [358, 242] width 223 height 45
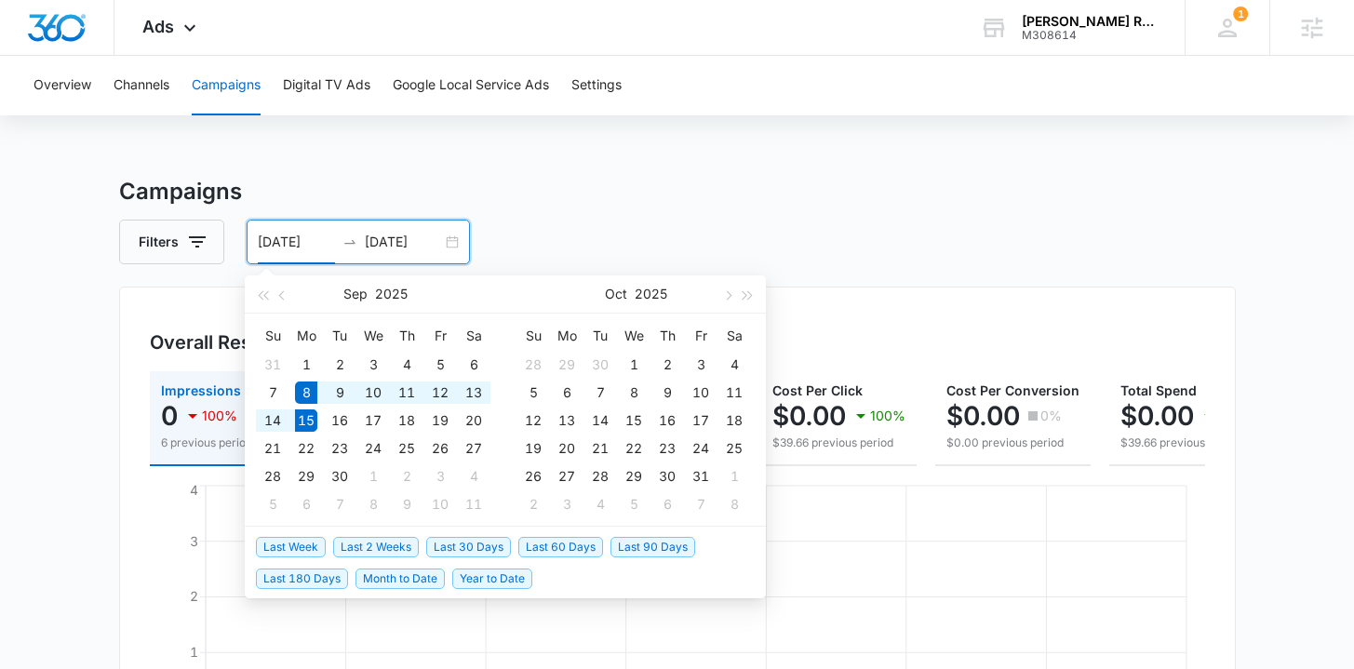
click at [287, 542] on span "Last Week" at bounding box center [291, 547] width 70 height 20
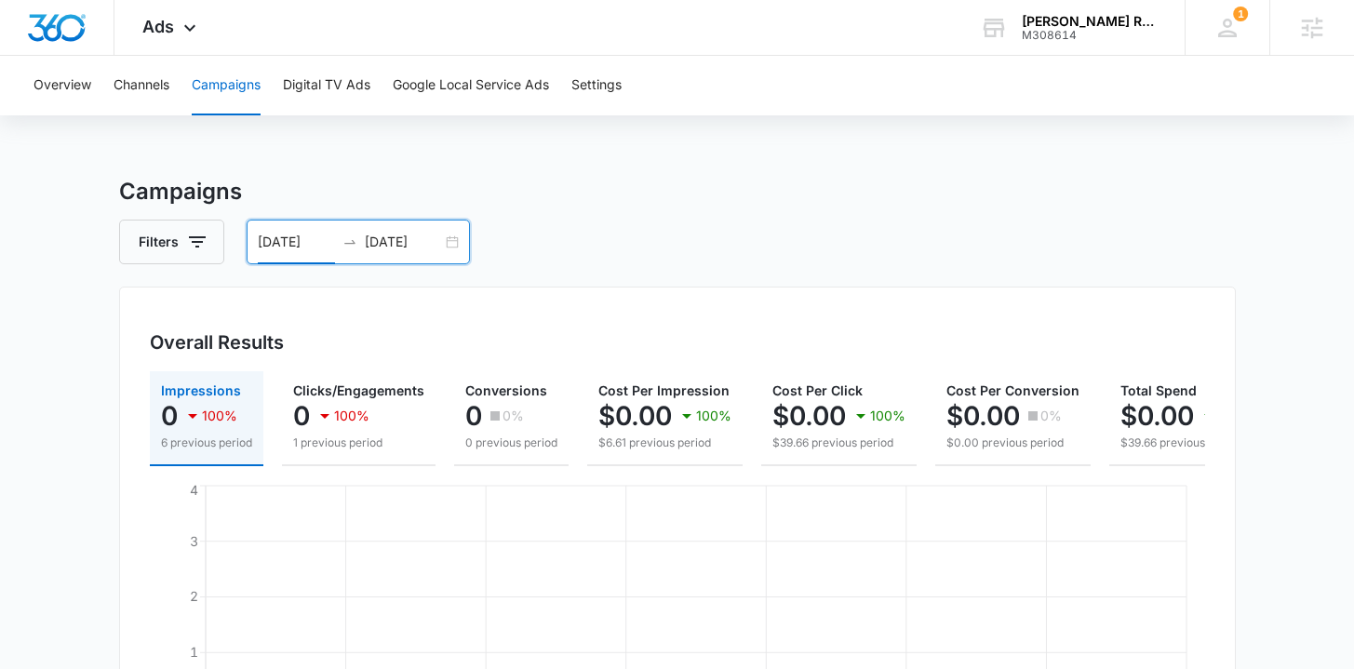
click at [13, 367] on main "Campaigns Filters 09/08/2025 09/15/2025 Overall Results Impressions 0 100% 6 pr…" at bounding box center [677, 642] width 1354 height 934
click at [34, 364] on main "Campaigns Filters 09/08/2025 09/15/2025 Overall Results Impressions 0 100% 6 pr…" at bounding box center [677, 642] width 1354 height 934
click at [451, 245] on div "09/08/2025 09/15/2025" at bounding box center [358, 242] width 223 height 45
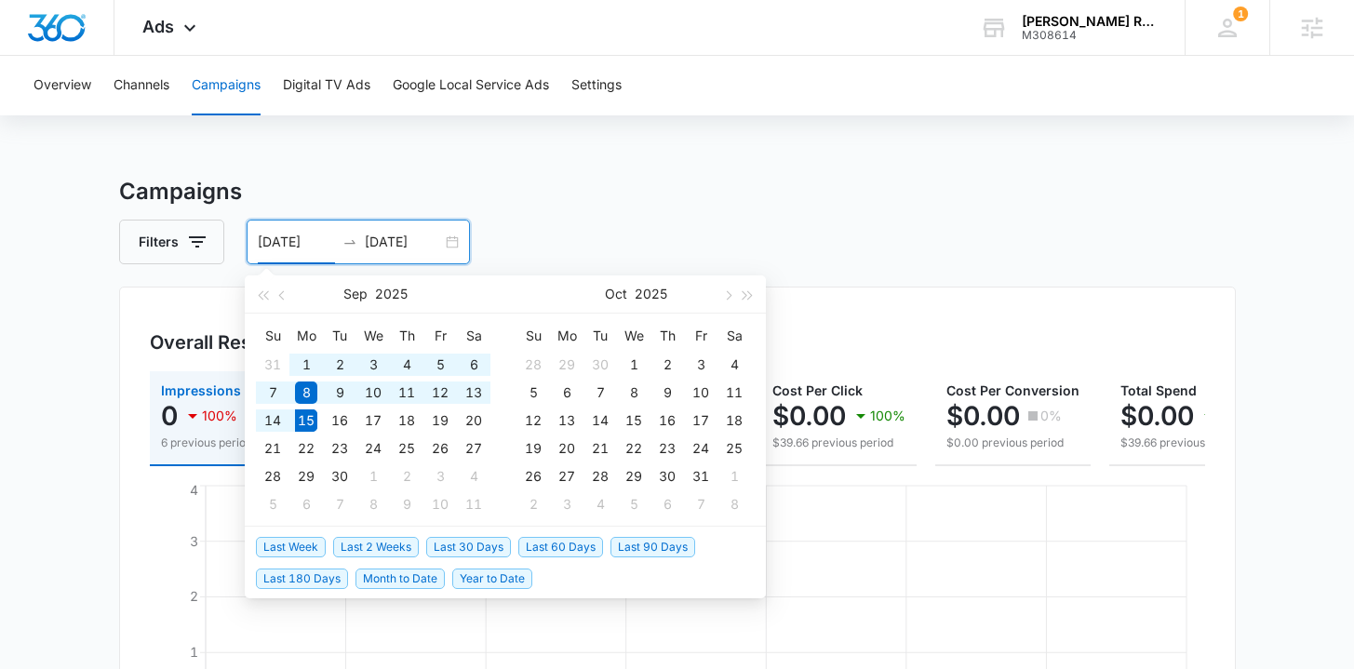
click at [438, 553] on span "Last 30 Days" at bounding box center [468, 547] width 85 height 20
type input "08/16/2025"
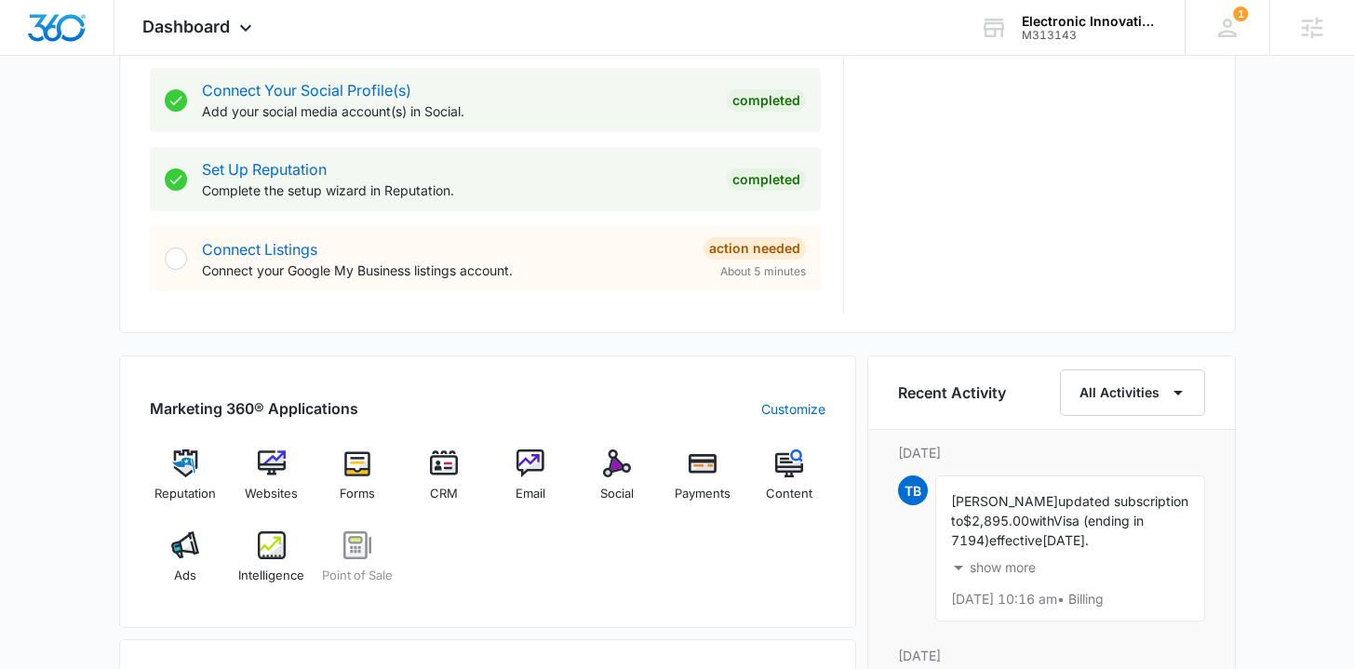
scroll to position [1075, 0]
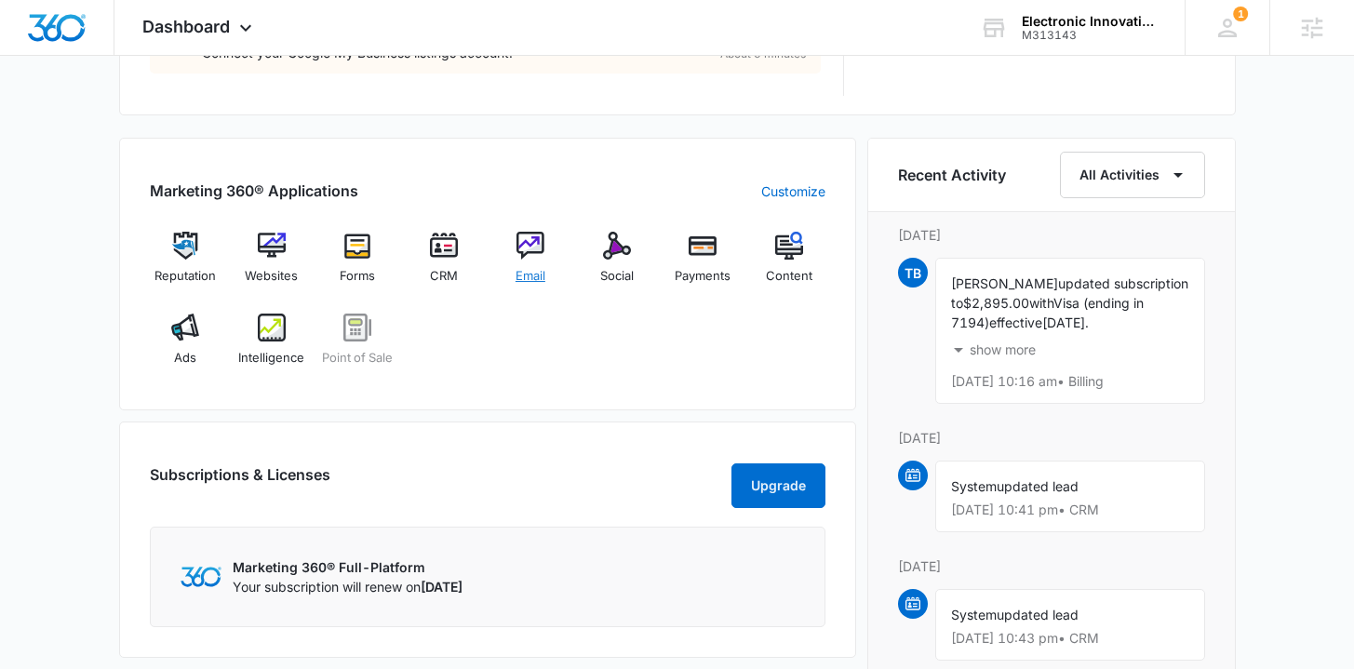
click at [532, 267] on span "Email" at bounding box center [531, 276] width 30 height 19
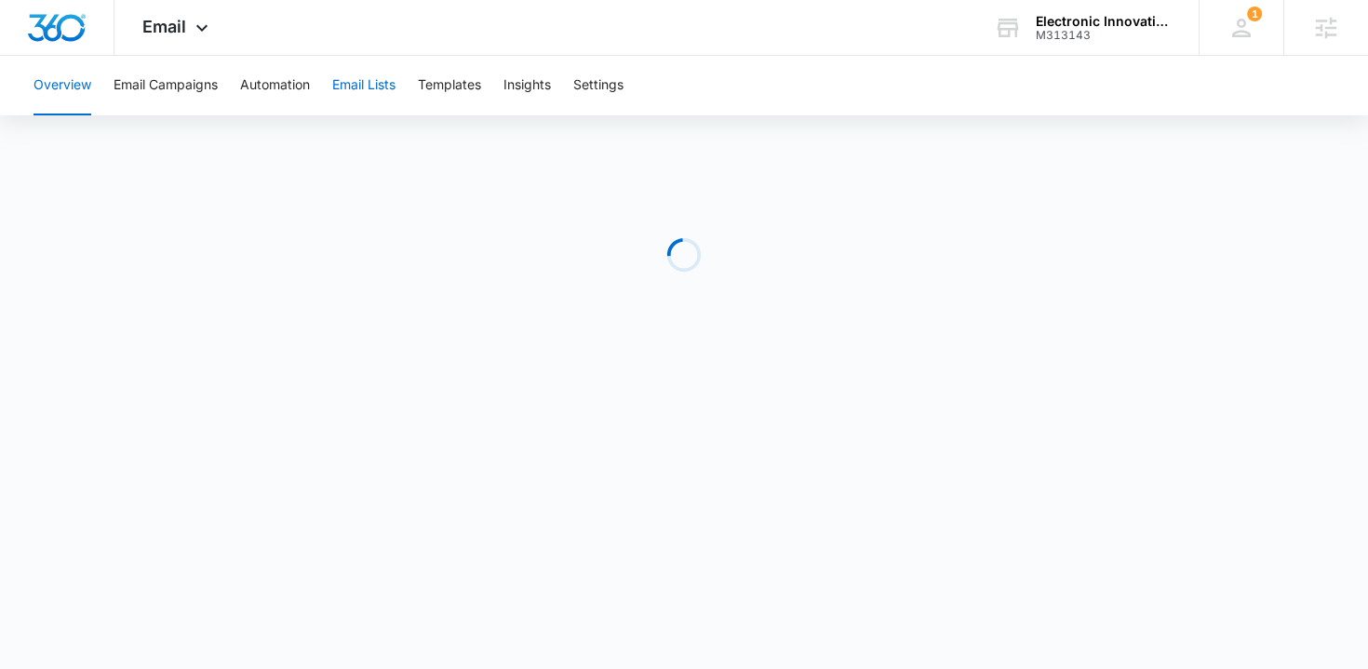
click at [373, 82] on button "Email Lists" at bounding box center [363, 86] width 63 height 60
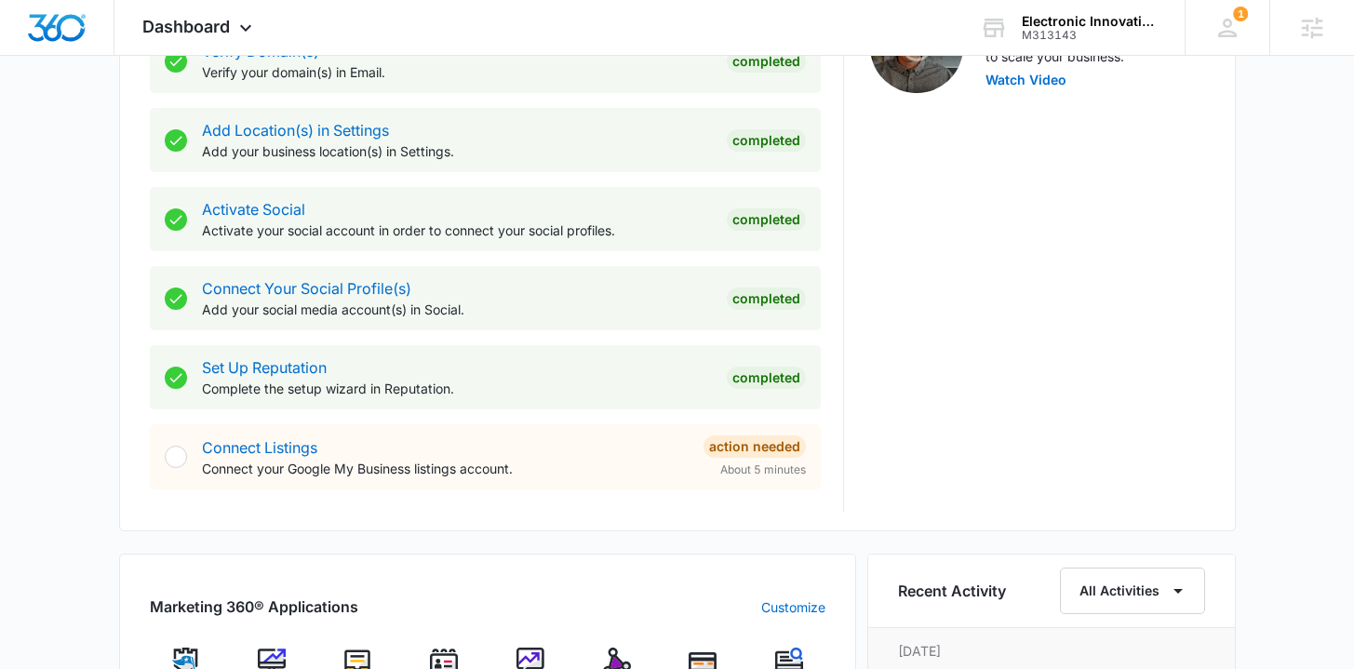
scroll to position [922, 0]
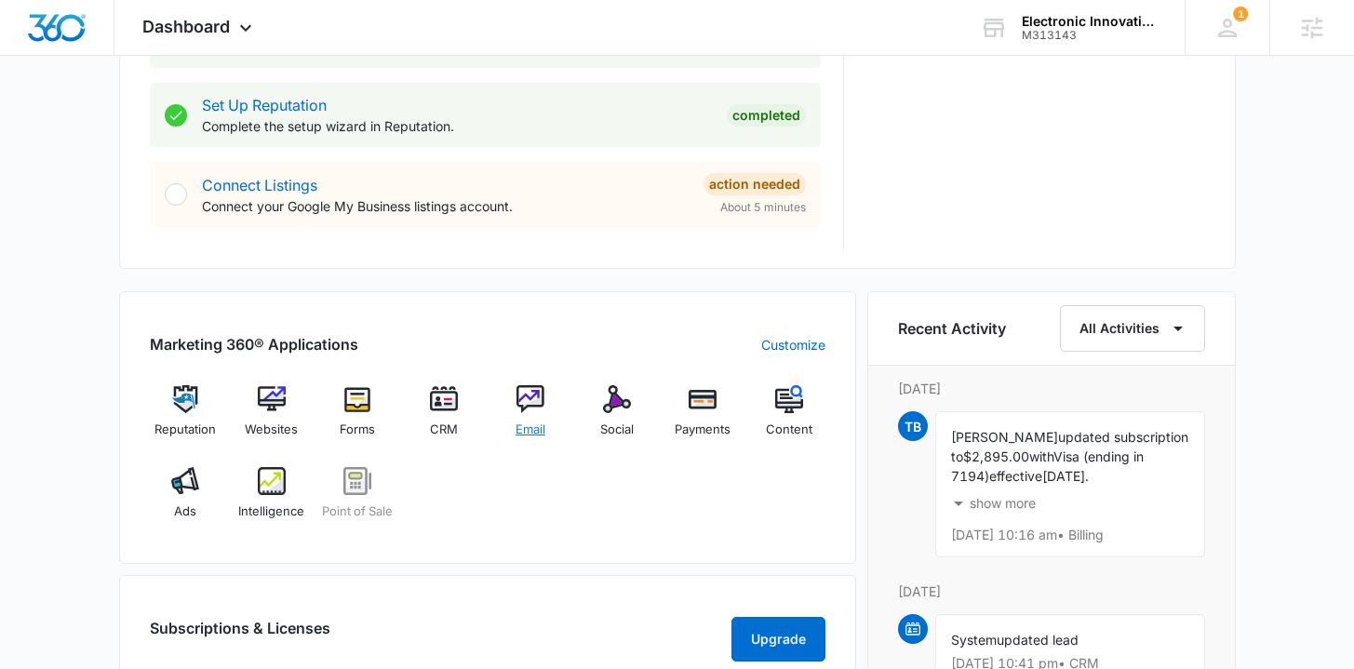
click at [533, 415] on div "Email" at bounding box center [531, 418] width 72 height 67
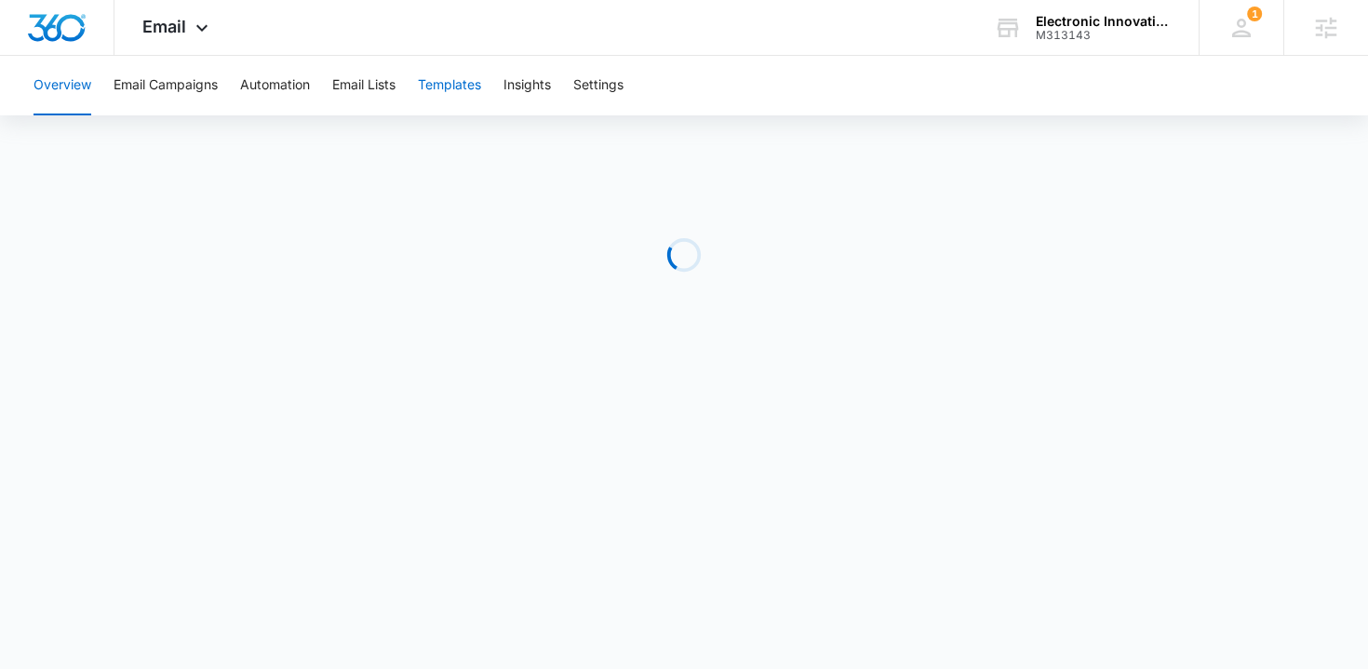
click at [456, 92] on button "Templates" at bounding box center [449, 86] width 63 height 60
click at [54, 34] on img "Dashboard" at bounding box center [57, 28] width 60 height 28
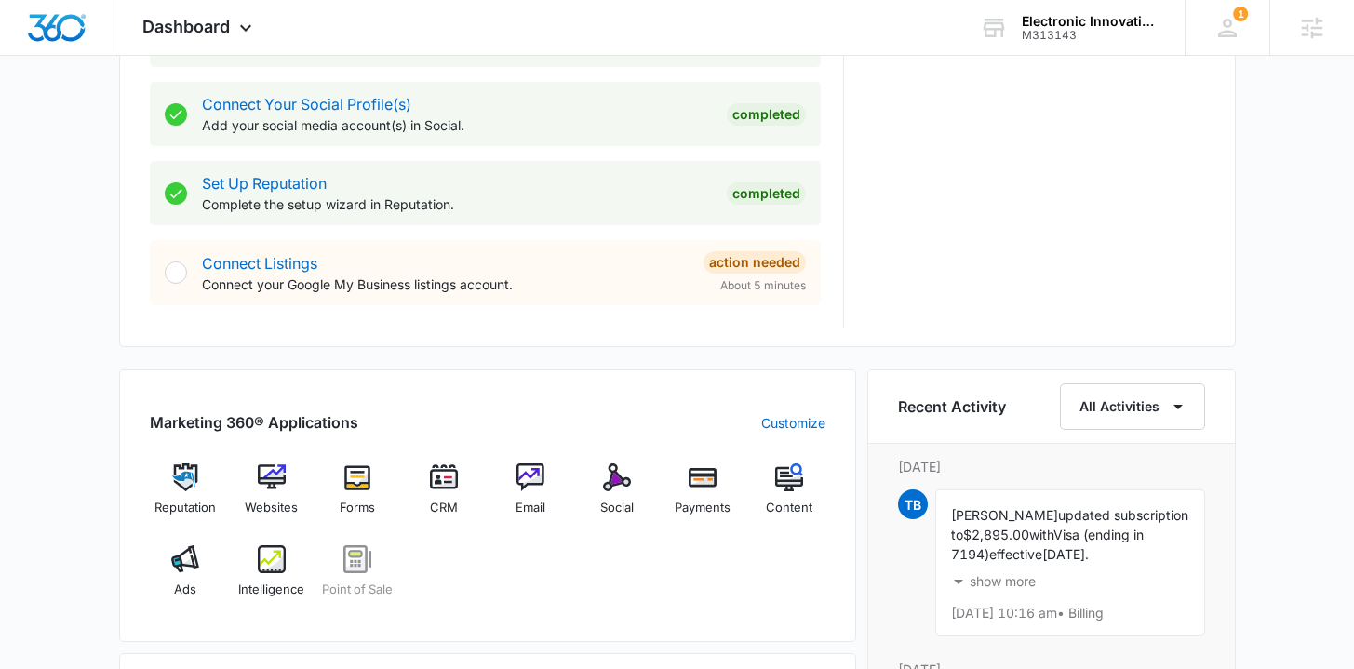
scroll to position [1089, 0]
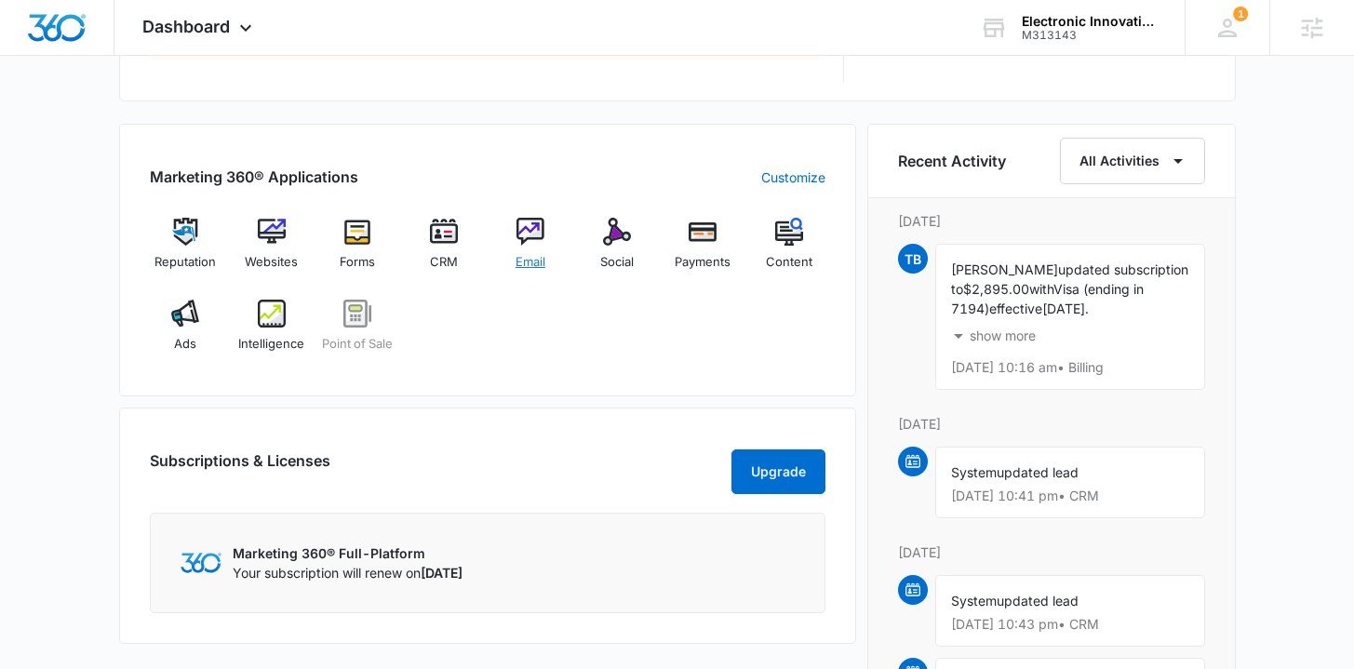
click at [539, 257] on span "Email" at bounding box center [531, 262] width 30 height 19
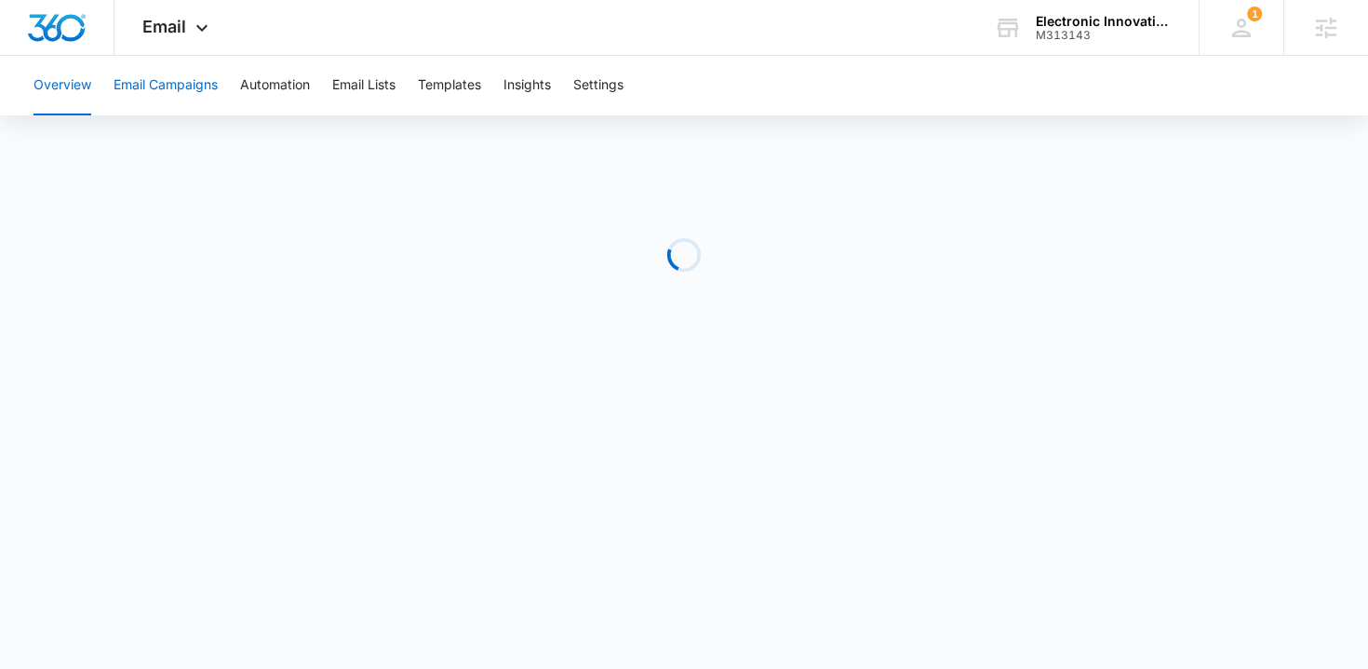
click at [195, 88] on button "Email Campaigns" at bounding box center [166, 86] width 104 height 60
click at [200, 28] on icon at bounding box center [202, 32] width 22 height 22
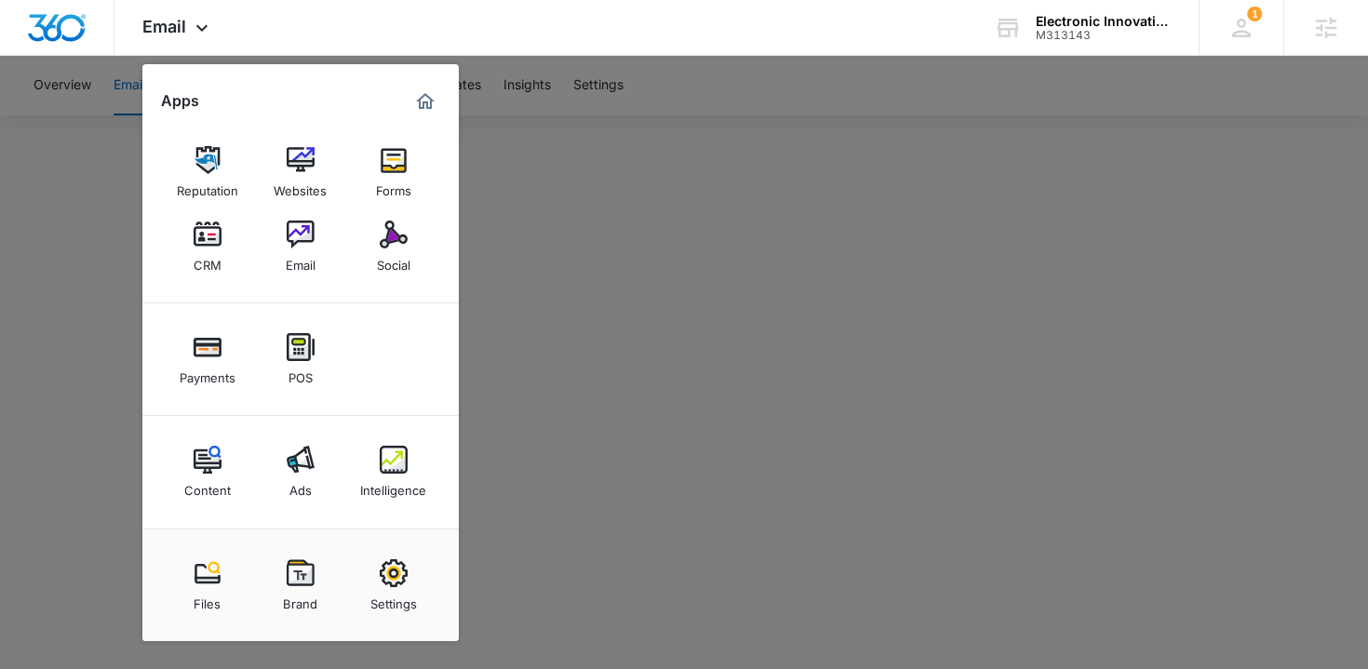
click at [556, 236] on div at bounding box center [684, 334] width 1368 height 669
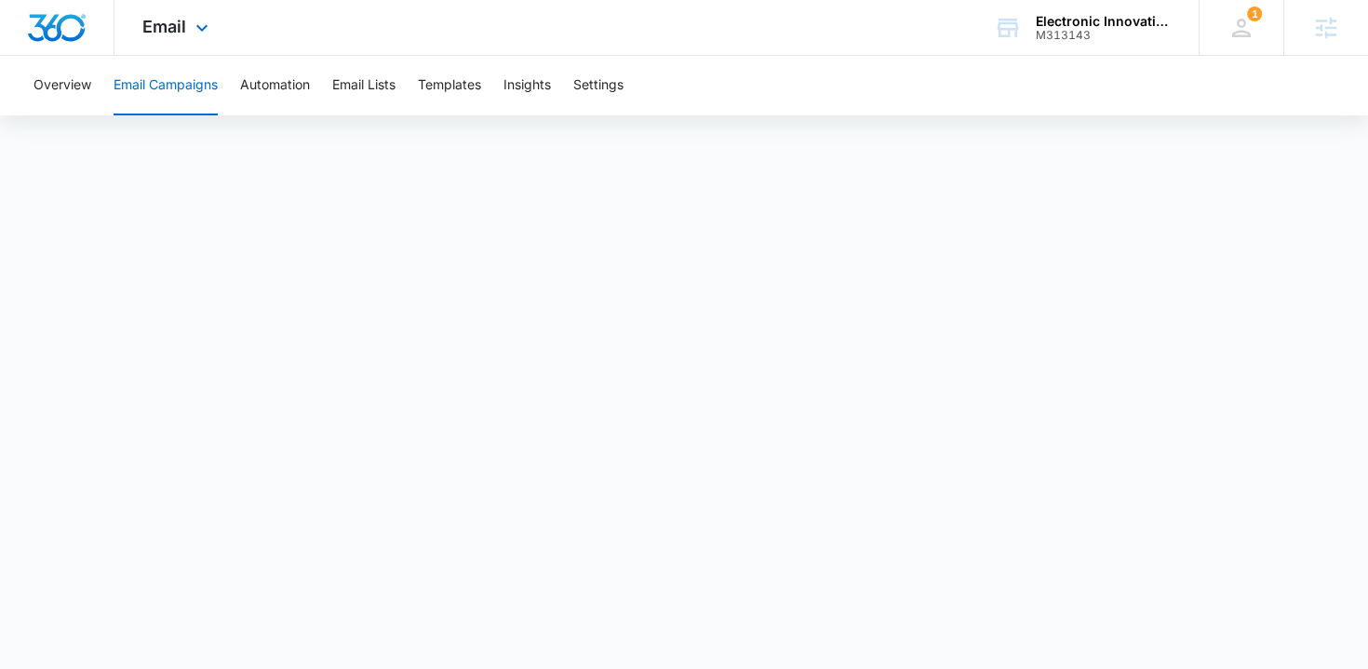
click at [73, 32] on img "Dashboard" at bounding box center [57, 28] width 60 height 28
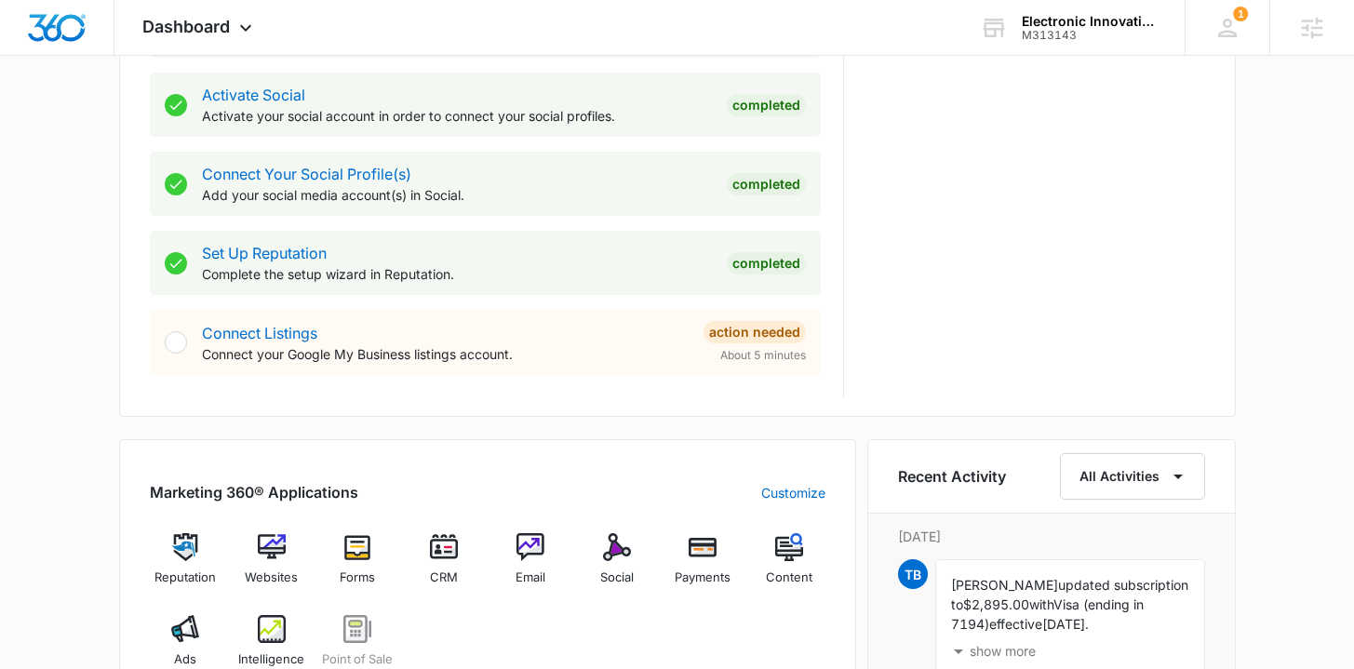
scroll to position [777, 0]
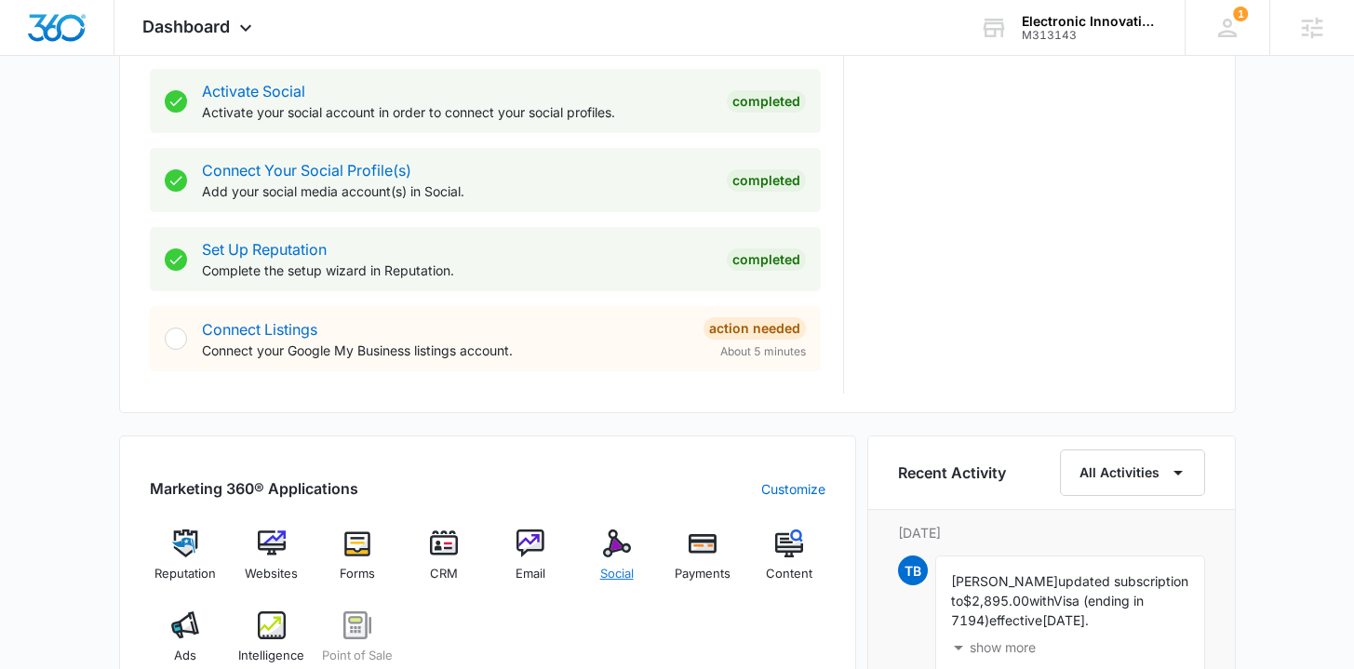
click at [628, 573] on span "Social" at bounding box center [617, 574] width 34 height 19
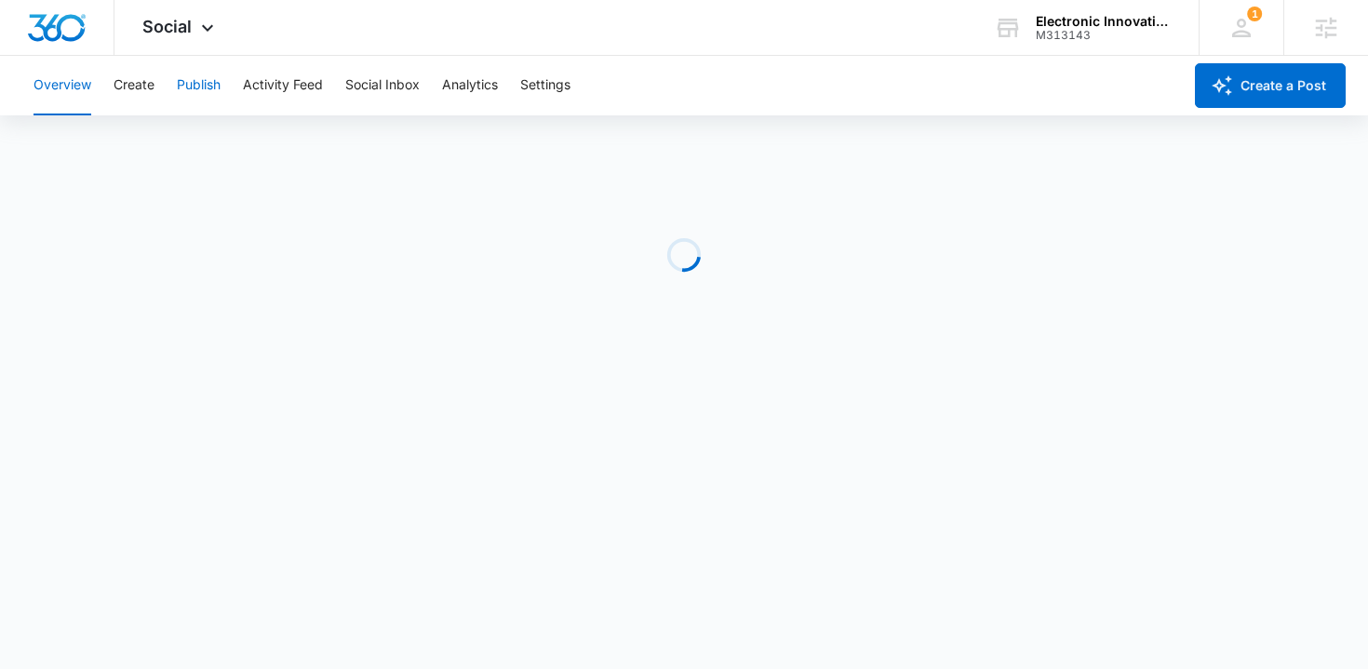
click at [199, 85] on button "Publish" at bounding box center [199, 86] width 44 height 60
click at [162, 163] on button "Schedules" at bounding box center [142, 142] width 63 height 52
click at [126, 91] on button "Create" at bounding box center [134, 86] width 41 height 60
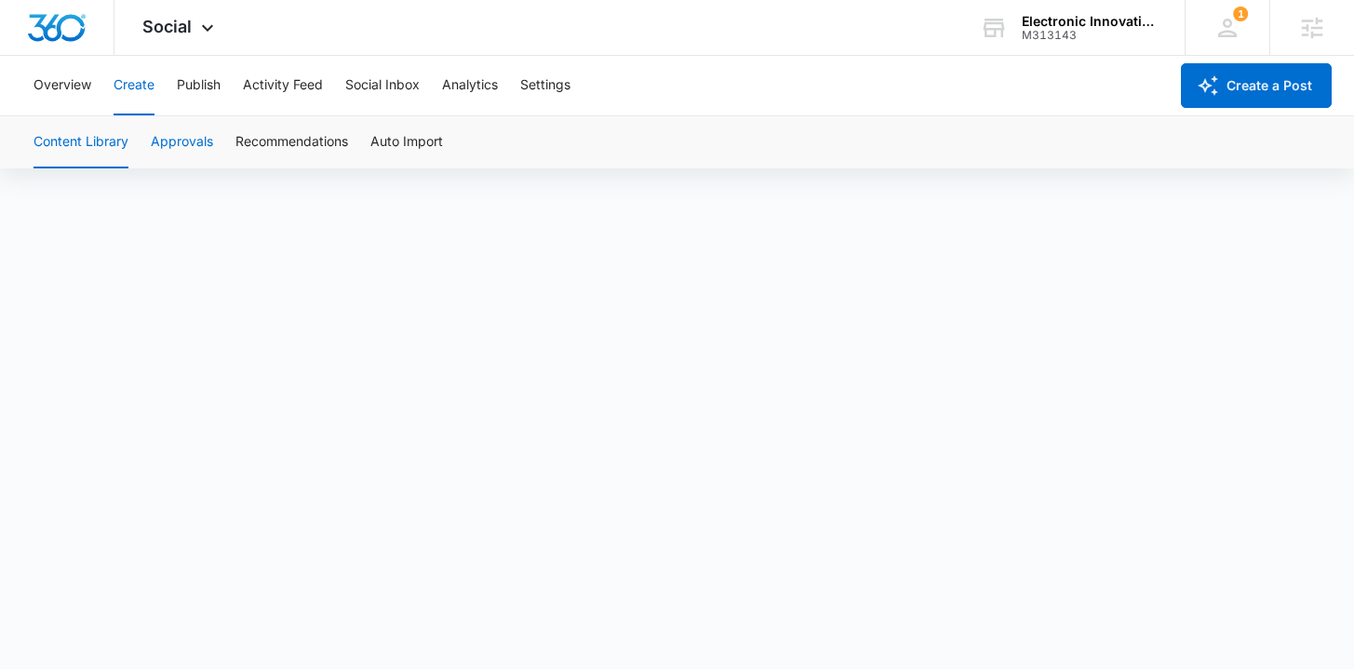
click at [180, 147] on button "Approvals" at bounding box center [182, 142] width 62 height 52
click at [128, 147] on div "Content Library Approvals Recommendations Auto Import" at bounding box center [677, 142] width 1310 height 52
click at [73, 137] on button "Content Library" at bounding box center [81, 142] width 95 height 52
click at [198, 142] on button "Approvals" at bounding box center [182, 142] width 62 height 52
click at [209, 86] on button "Publish" at bounding box center [199, 86] width 44 height 60
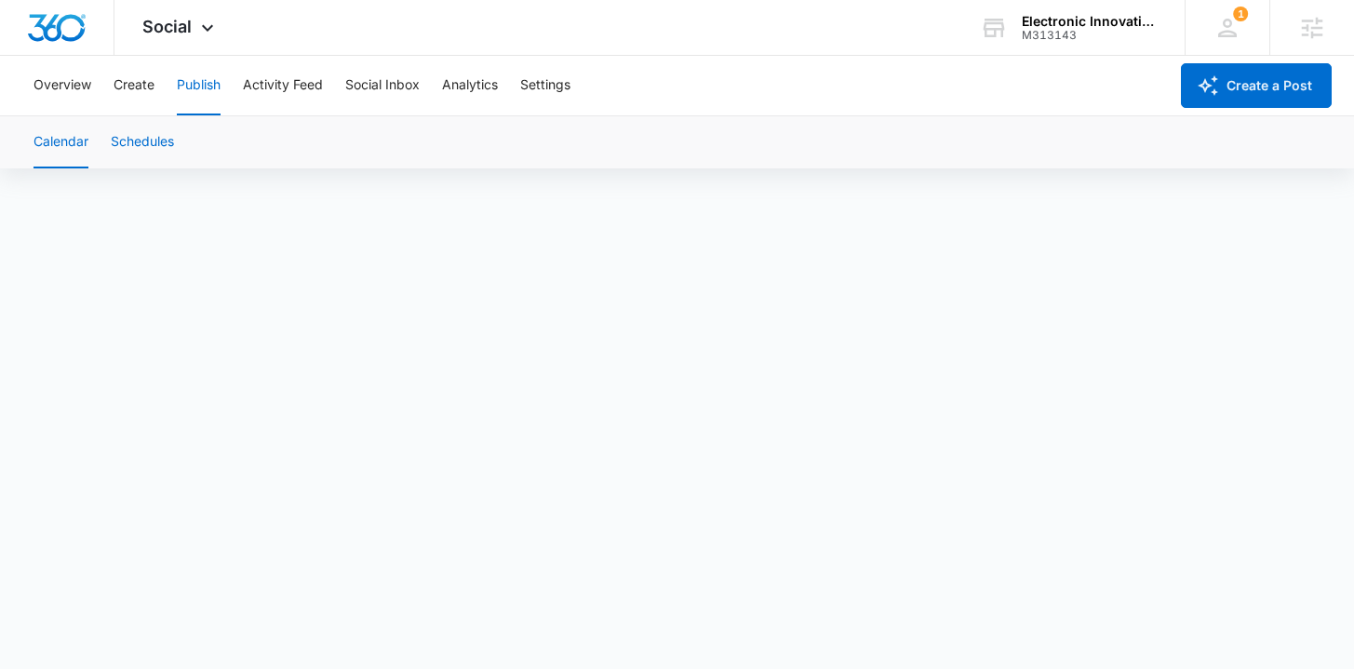
click at [158, 146] on button "Schedules" at bounding box center [142, 142] width 63 height 52
click at [62, 134] on button "Calendar" at bounding box center [61, 142] width 55 height 52
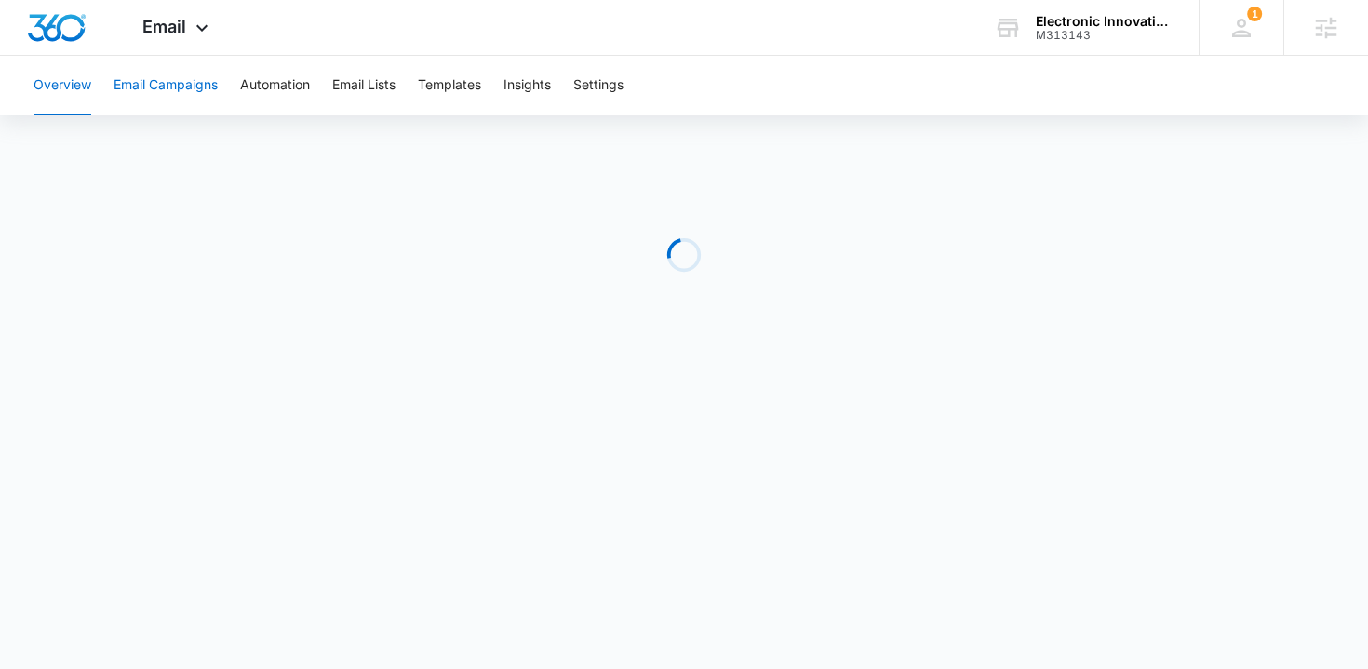
click at [148, 81] on button "Email Campaigns" at bounding box center [166, 86] width 104 height 60
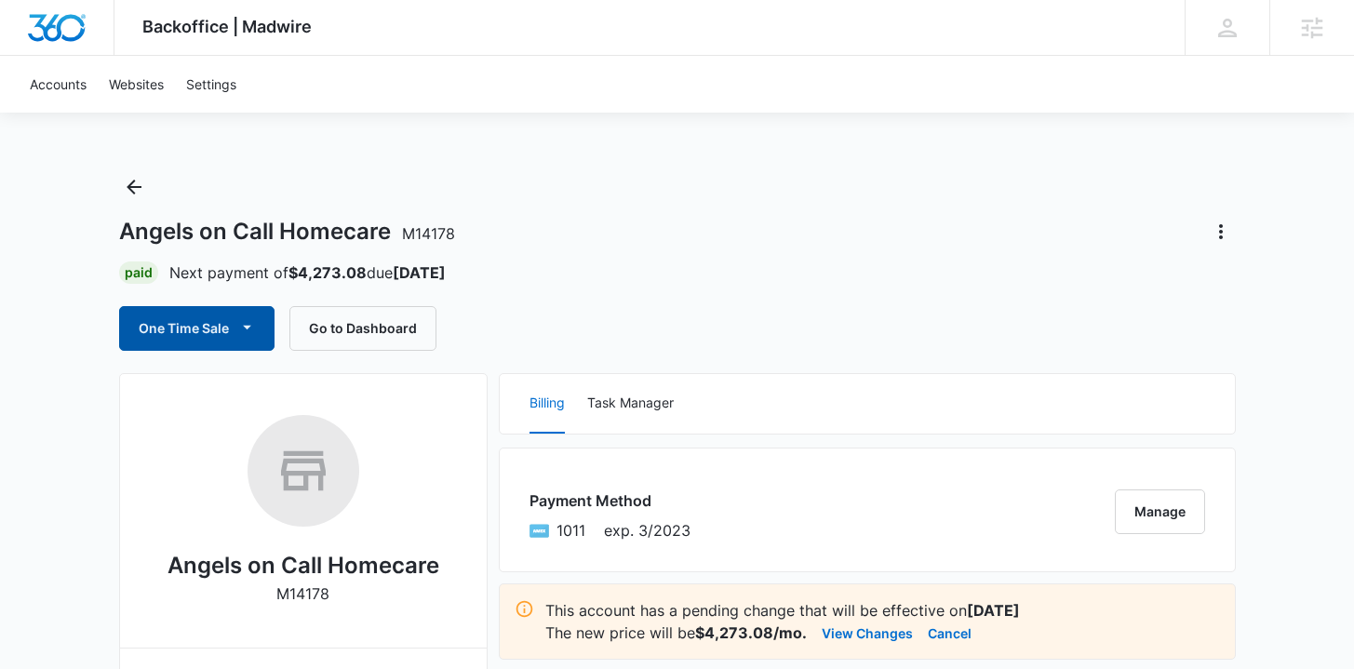
click at [223, 314] on button "One Time Sale" at bounding box center [196, 328] width 155 height 45
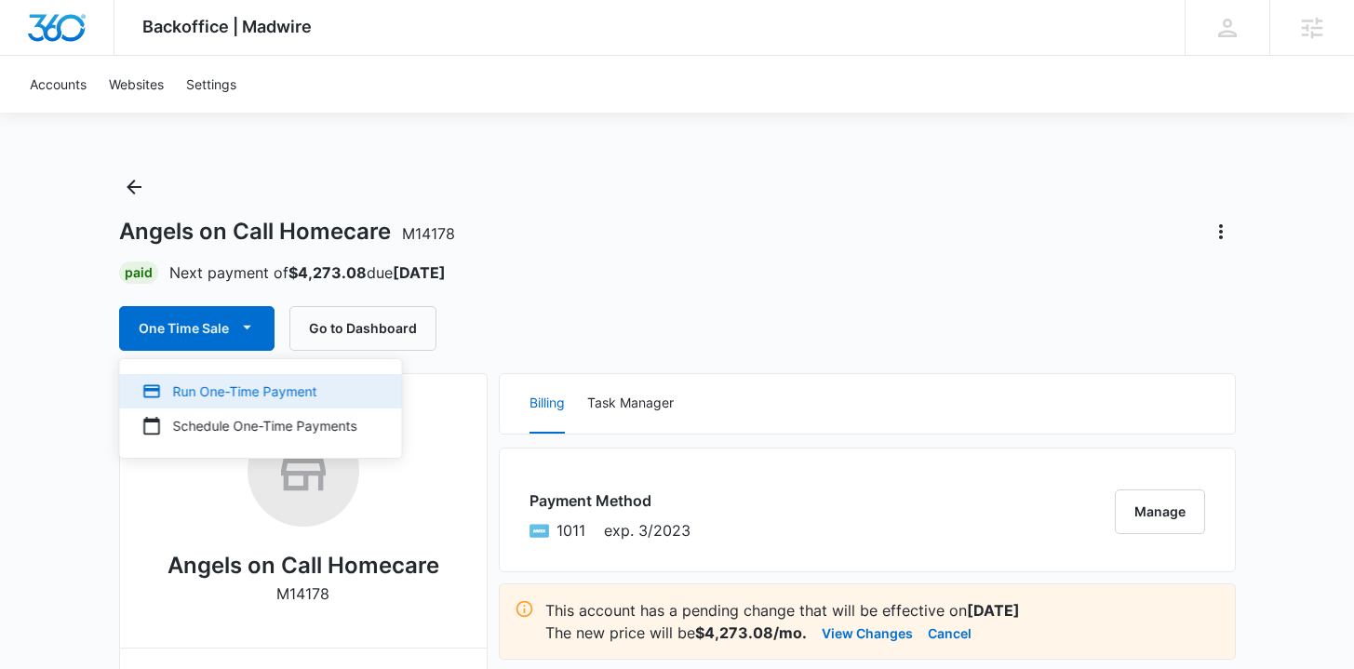
click at [212, 400] on div "Run One-Time Payment" at bounding box center [249, 392] width 215 height 20
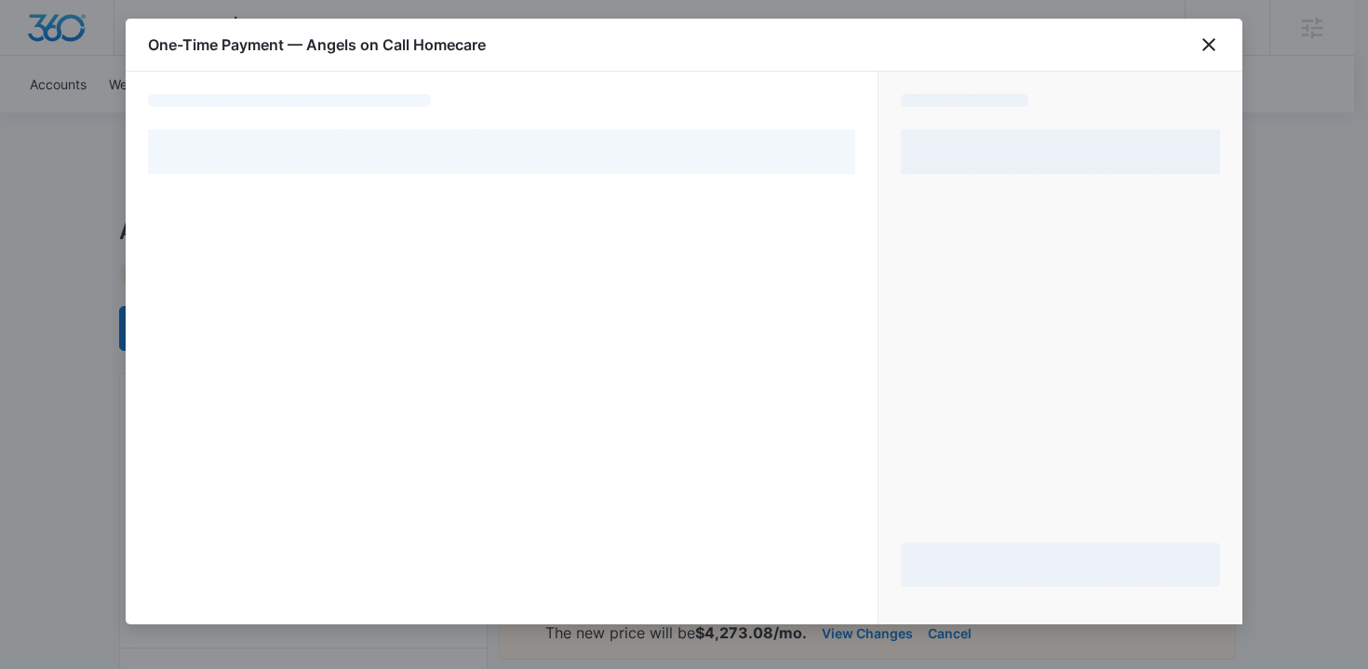
select select "pm_1MtEpmA4n8RTgNjUa7wXvoL2"
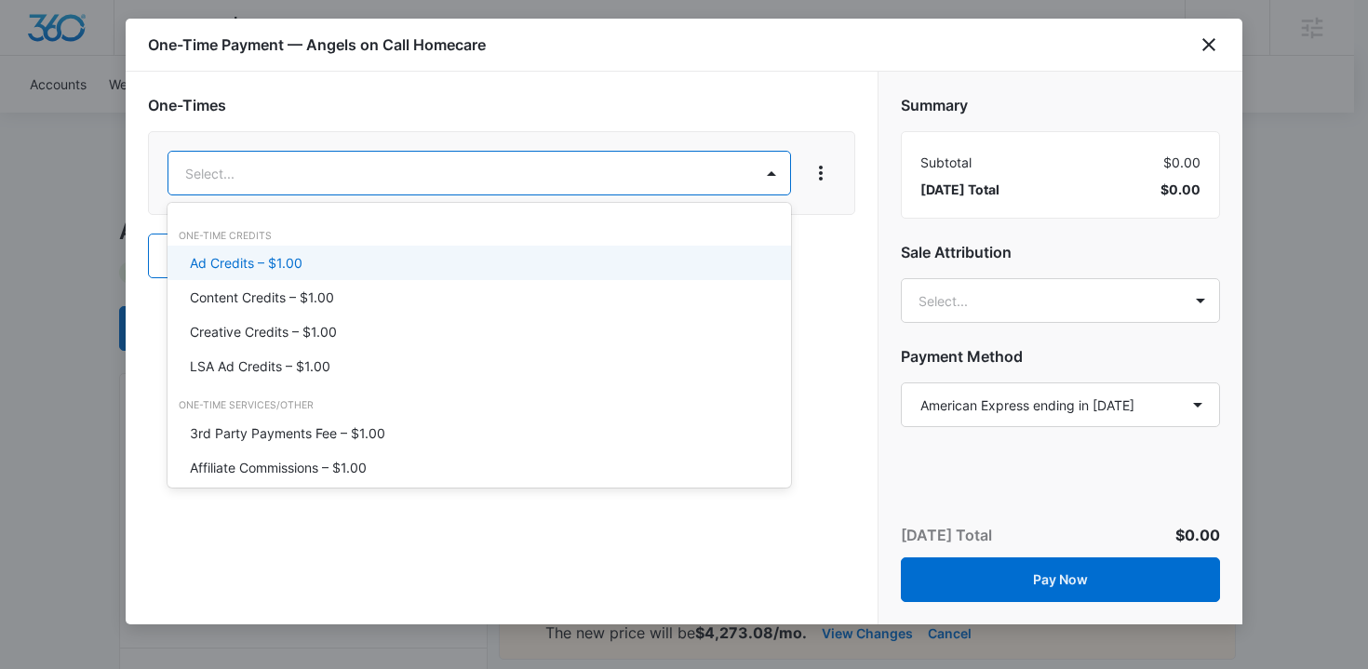
click at [431, 263] on div "Ad Credits – $1.00" at bounding box center [477, 263] width 575 height 20
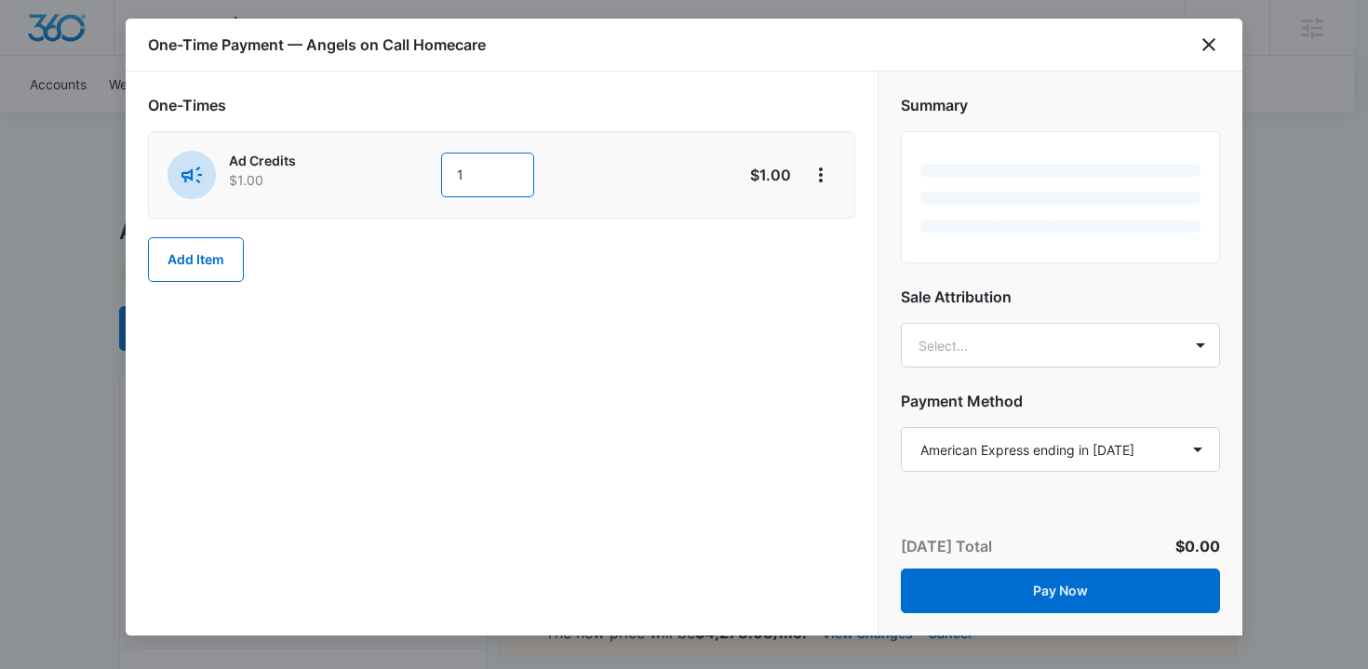
click at [435, 171] on div "Ad Credits $1.00 1" at bounding box center [436, 175] width 536 height 48
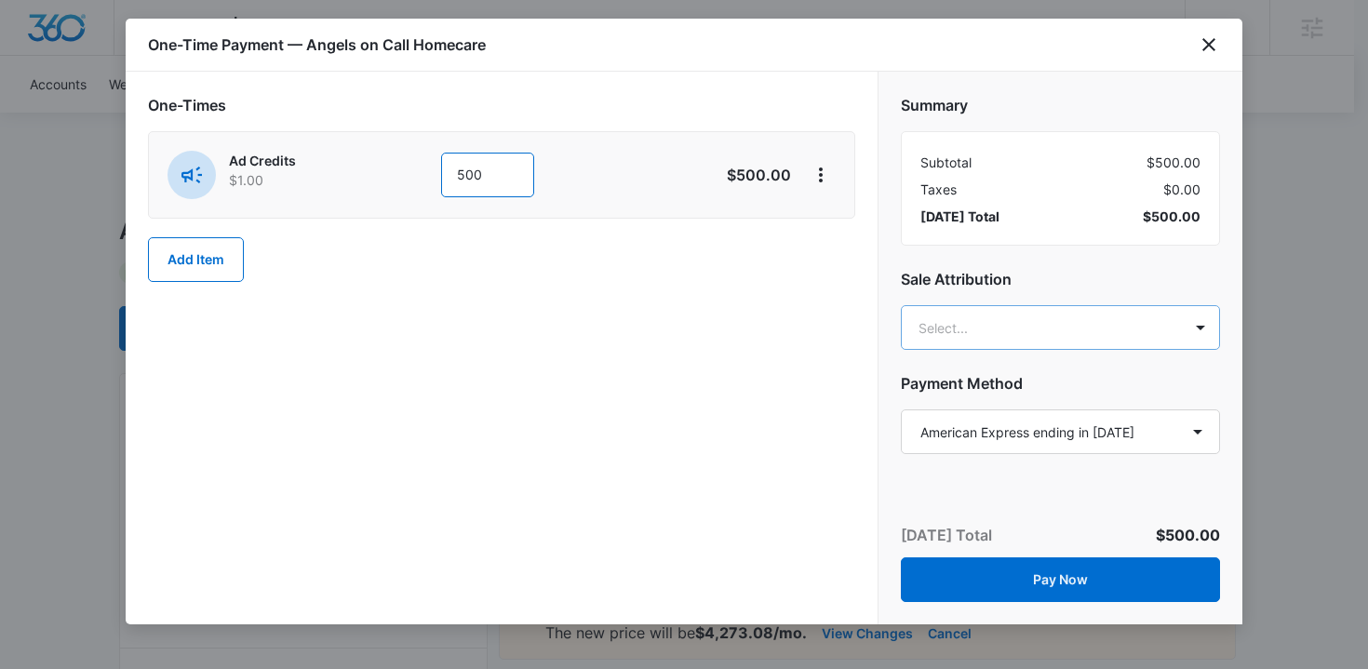
type input "500"
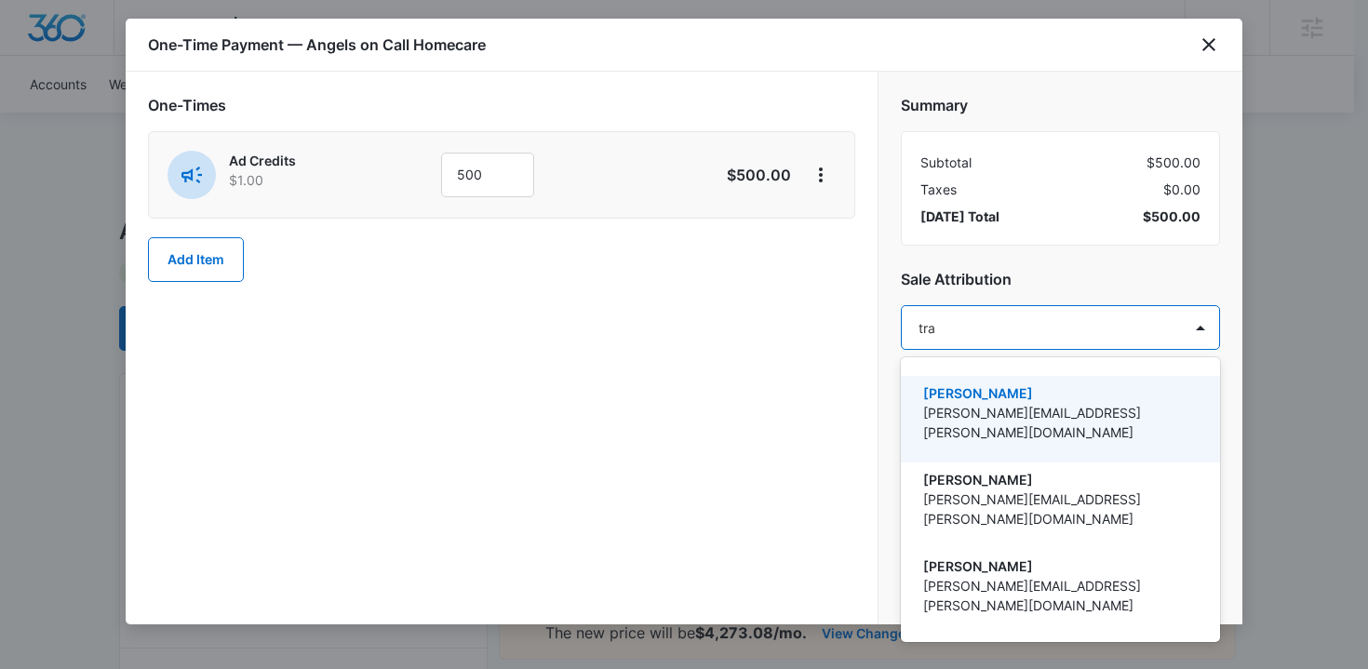
type input "trav"
click at [991, 391] on p "Travis Buchanan" at bounding box center [1058, 394] width 271 height 20
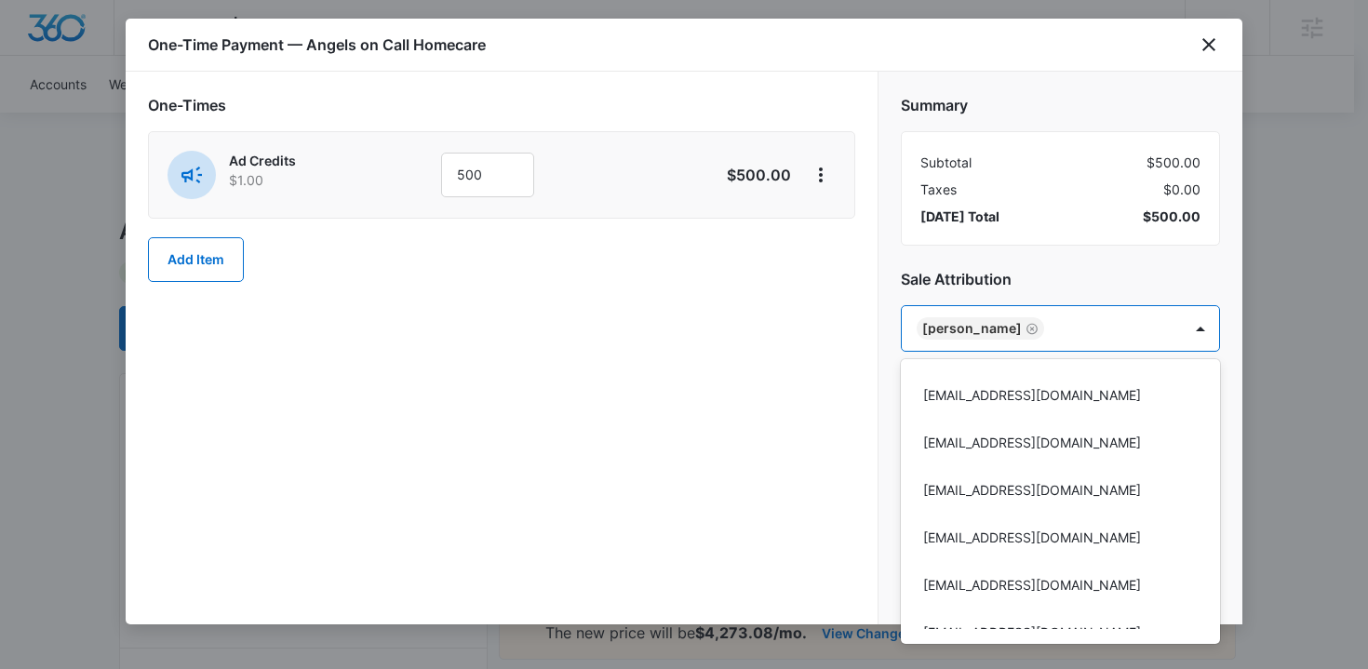
click at [808, 390] on div at bounding box center [684, 334] width 1368 height 669
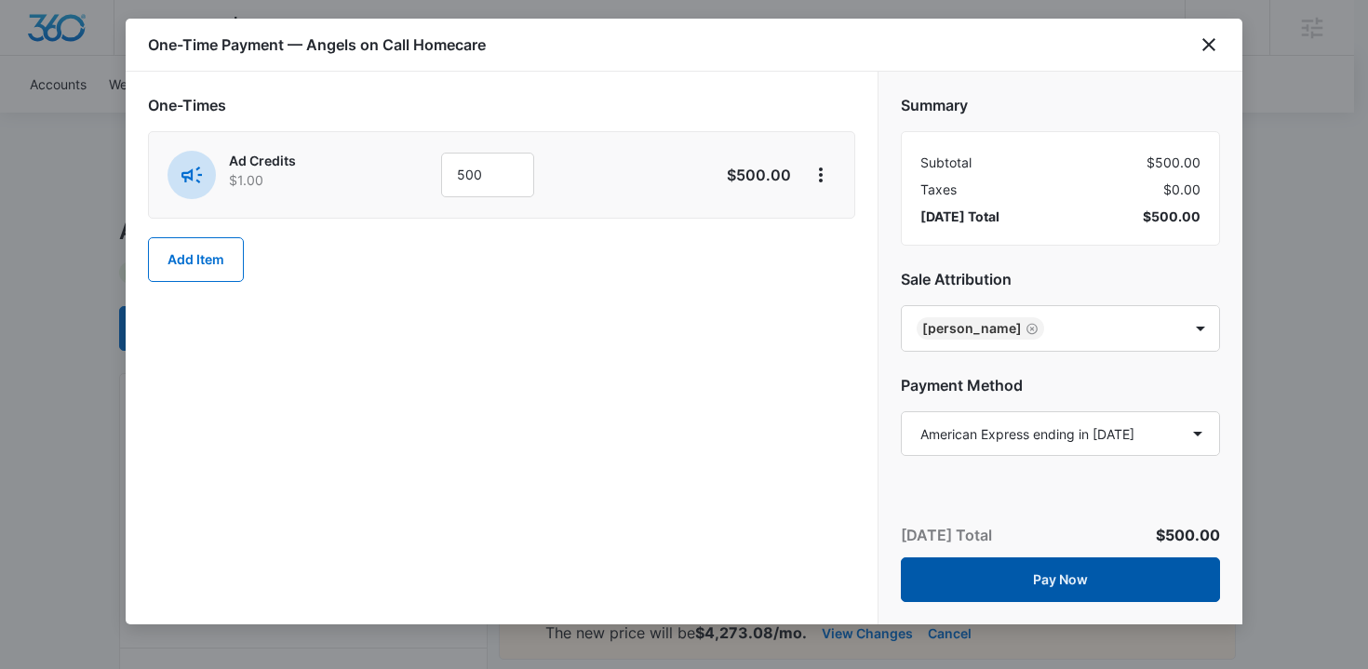
click at [1003, 577] on button "Pay Now" at bounding box center [1060, 580] width 319 height 45
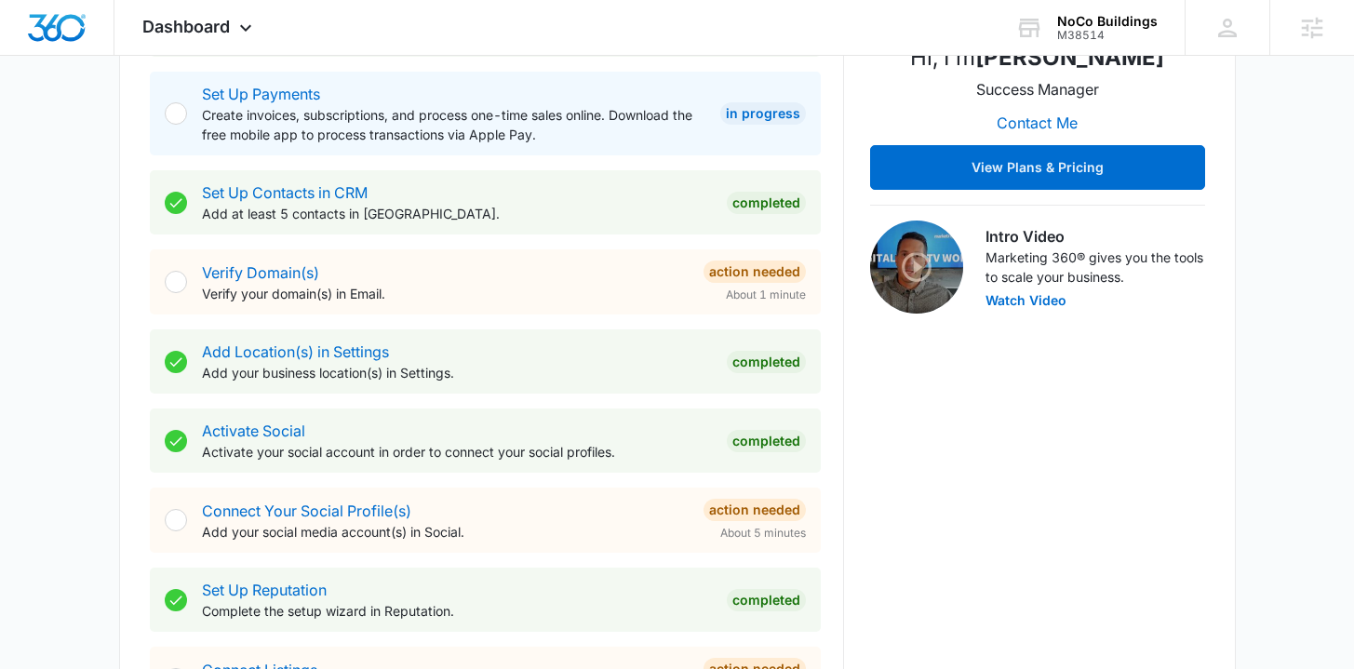
scroll to position [882, 0]
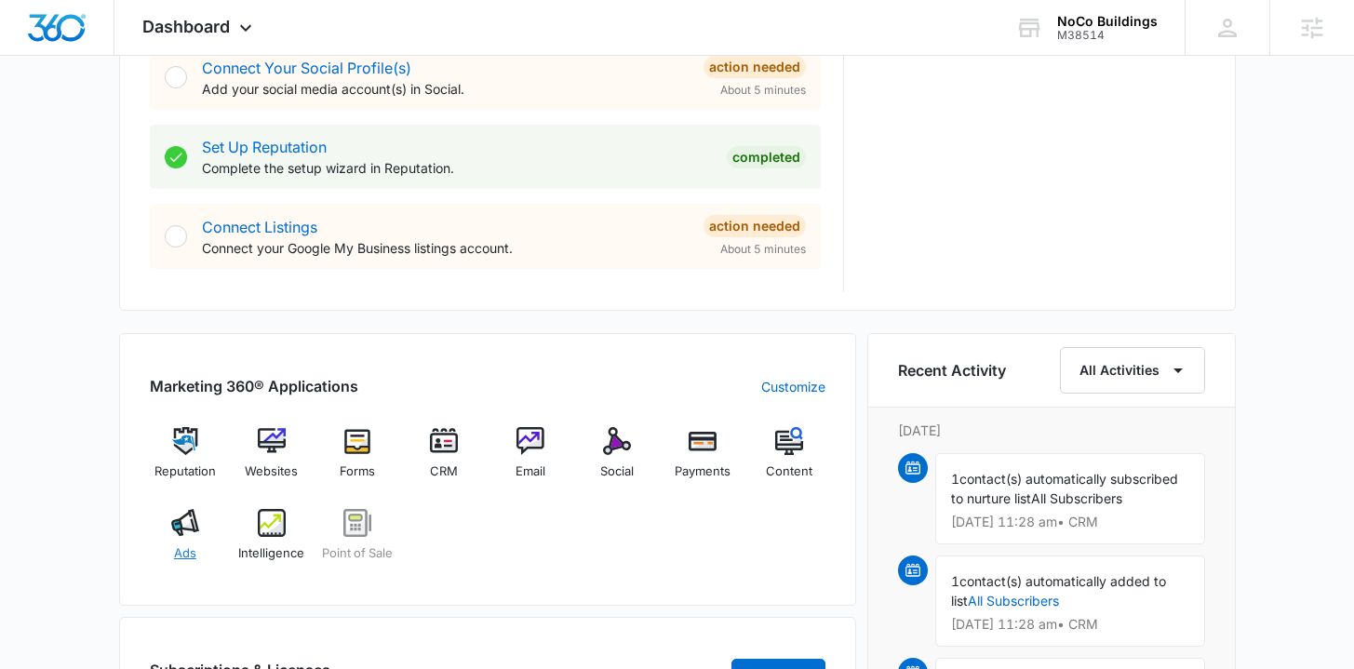
click at [199, 525] on div "Ads" at bounding box center [186, 542] width 72 height 67
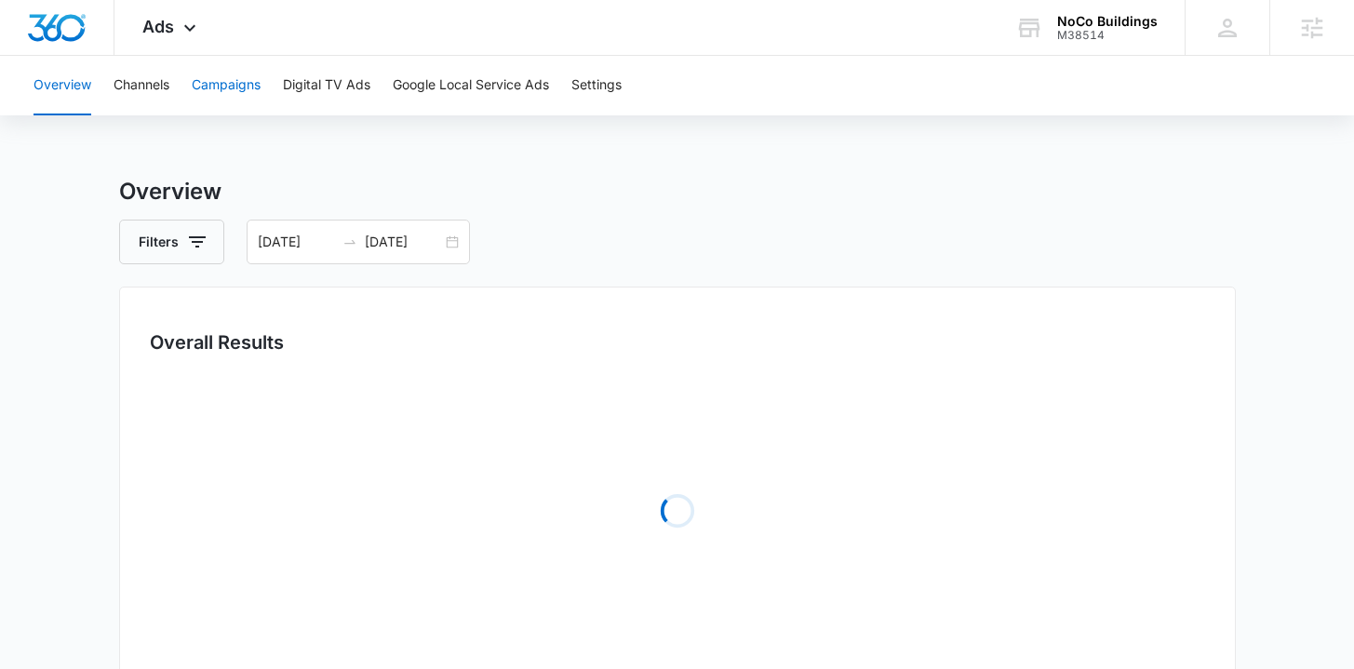
click at [240, 74] on button "Campaigns" at bounding box center [226, 86] width 69 height 60
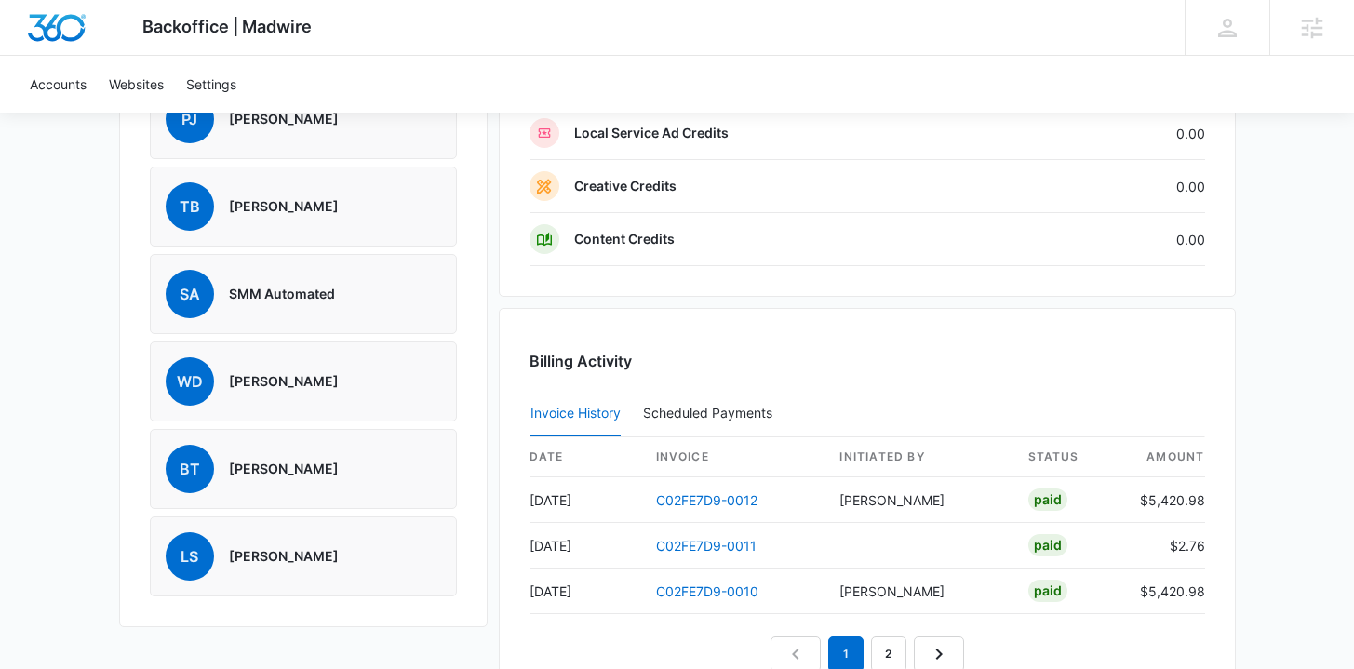
scroll to position [1245, 0]
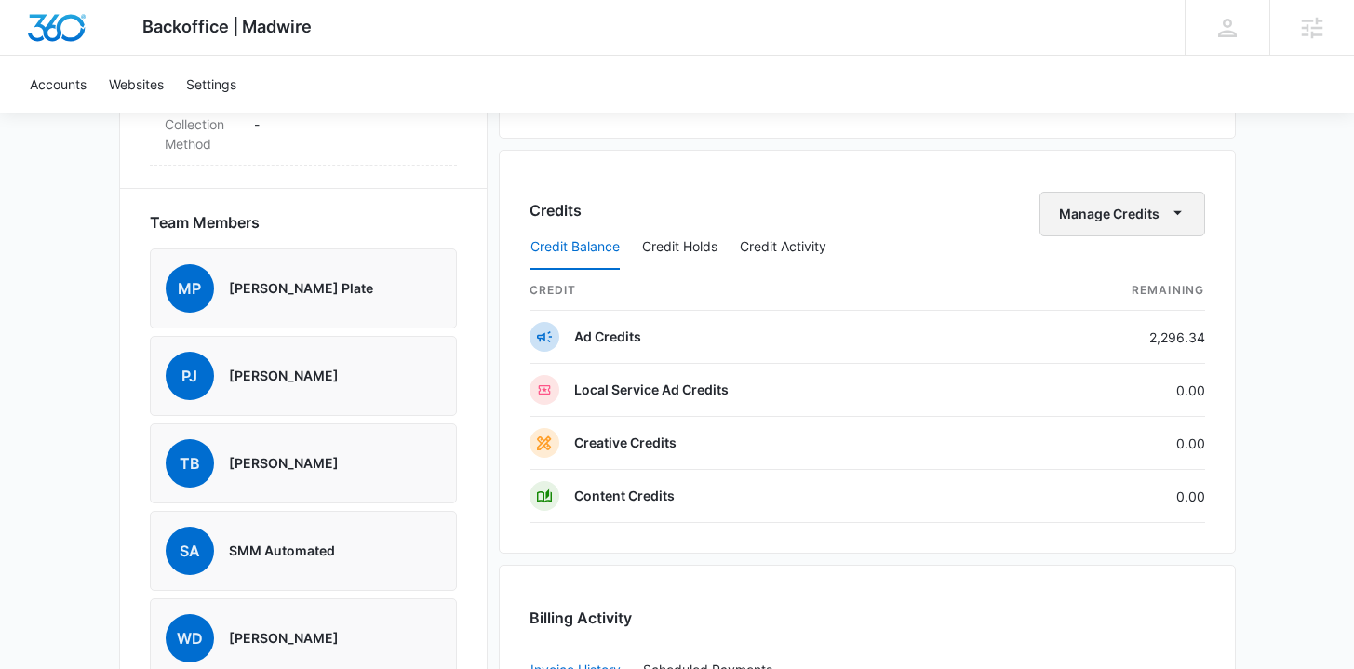
click at [1105, 208] on button "Manage Credits" at bounding box center [1123, 214] width 166 height 45
click at [1073, 276] on div "Transfer Credits" at bounding box center [1113, 274] width 98 height 13
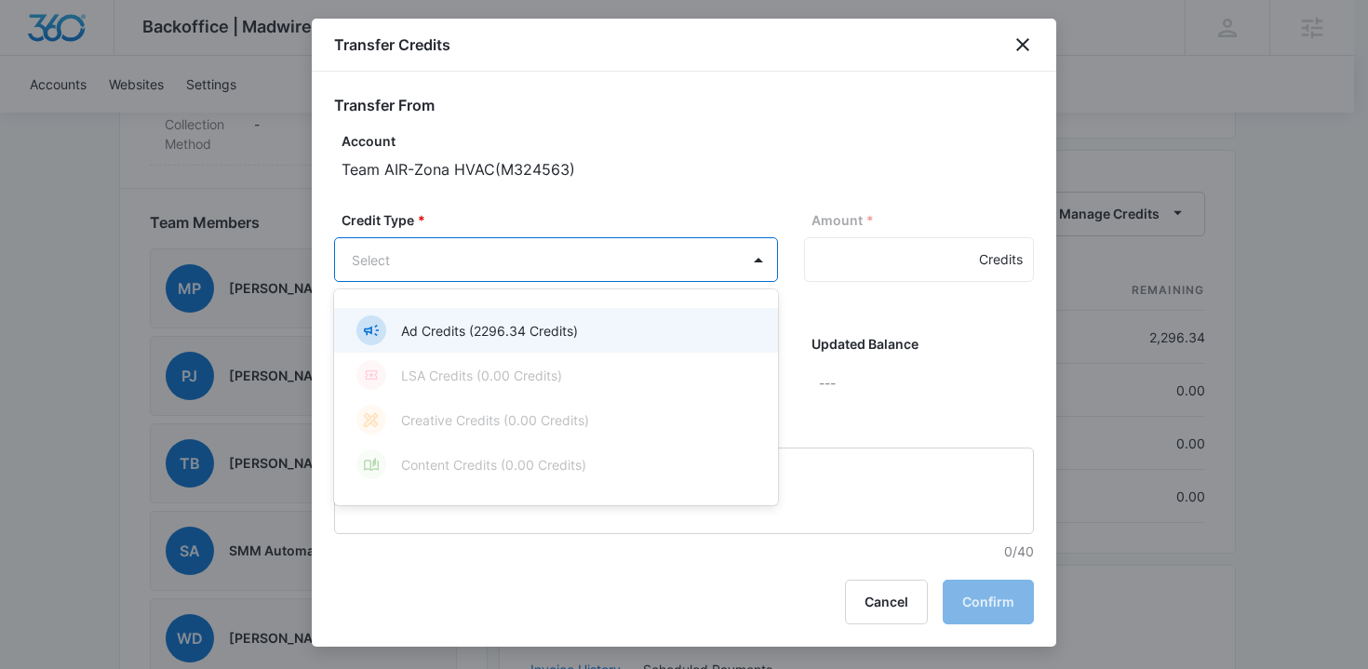
click at [535, 327] on p "Ad Credits (2296.34 Credits)" at bounding box center [489, 331] width 177 height 20
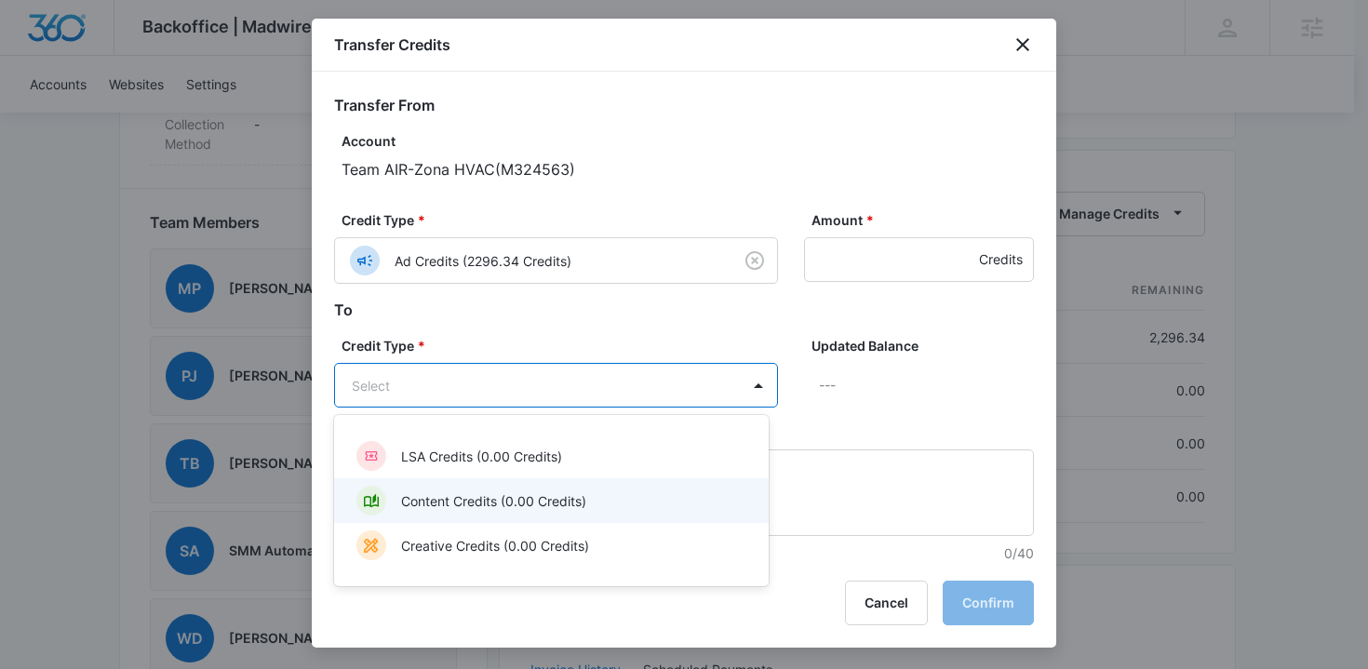
click at [531, 512] on div "Content Credits (0.00 Credits)" at bounding box center [550, 501] width 386 height 30
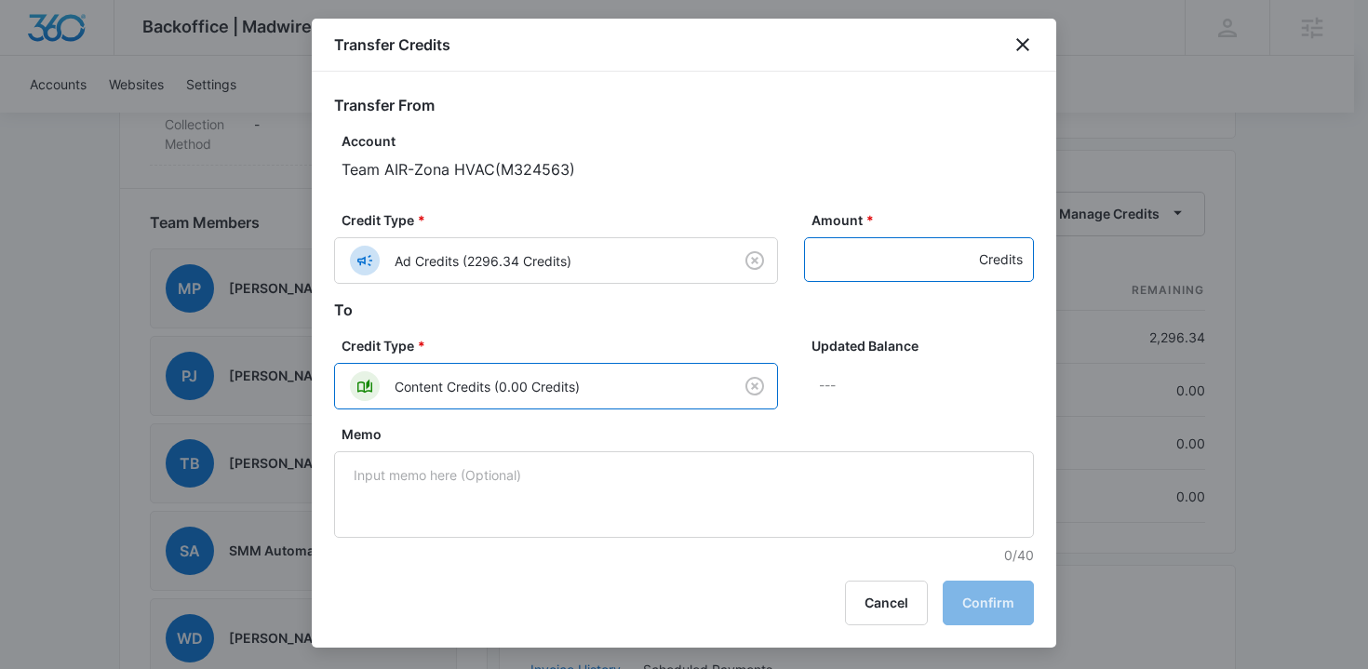
click at [825, 254] on input "Amount *" at bounding box center [919, 259] width 230 height 45
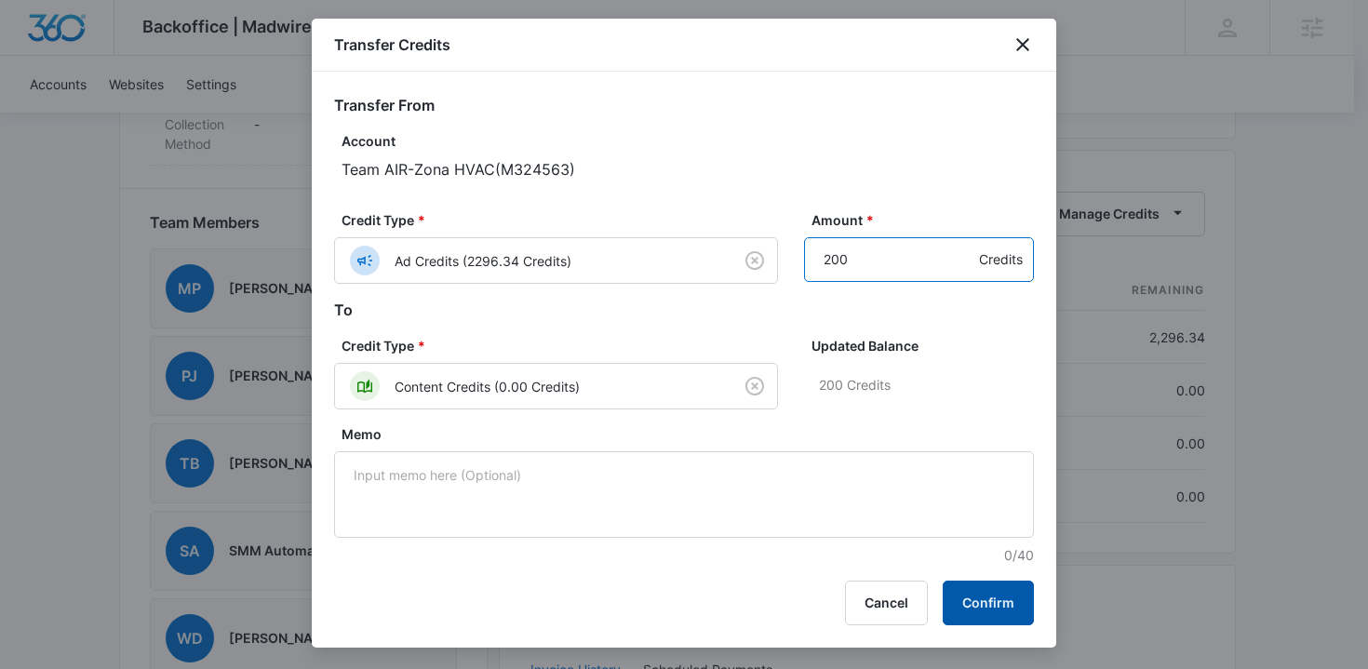
type input "200"
click at [966, 596] on button "Confirm" at bounding box center [988, 603] width 91 height 45
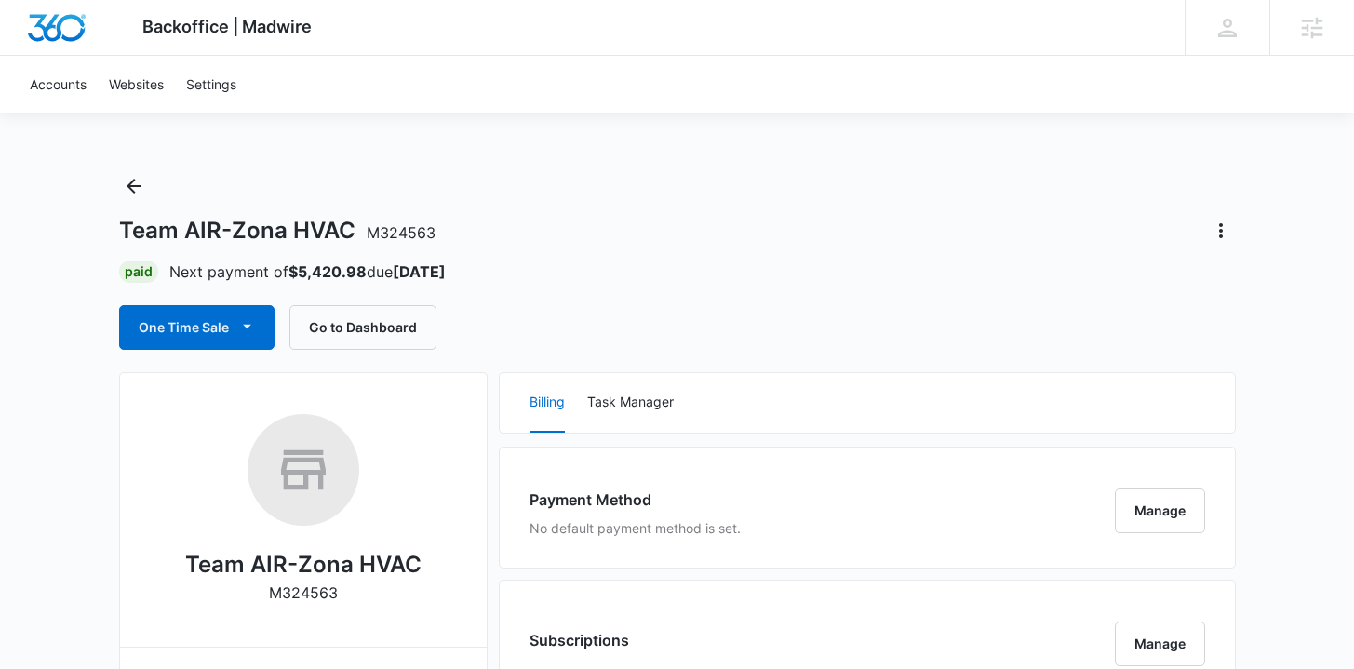
scroll to position [0, 0]
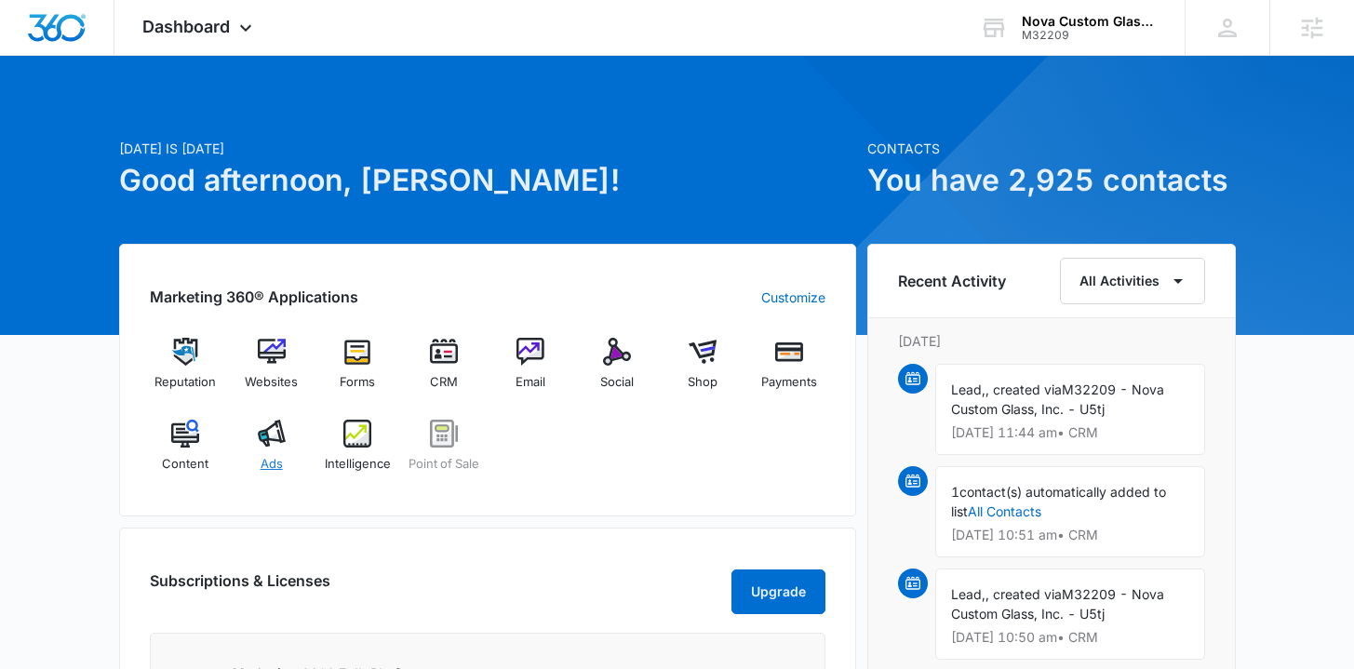
click at [277, 449] on div "Ads" at bounding box center [272, 453] width 72 height 67
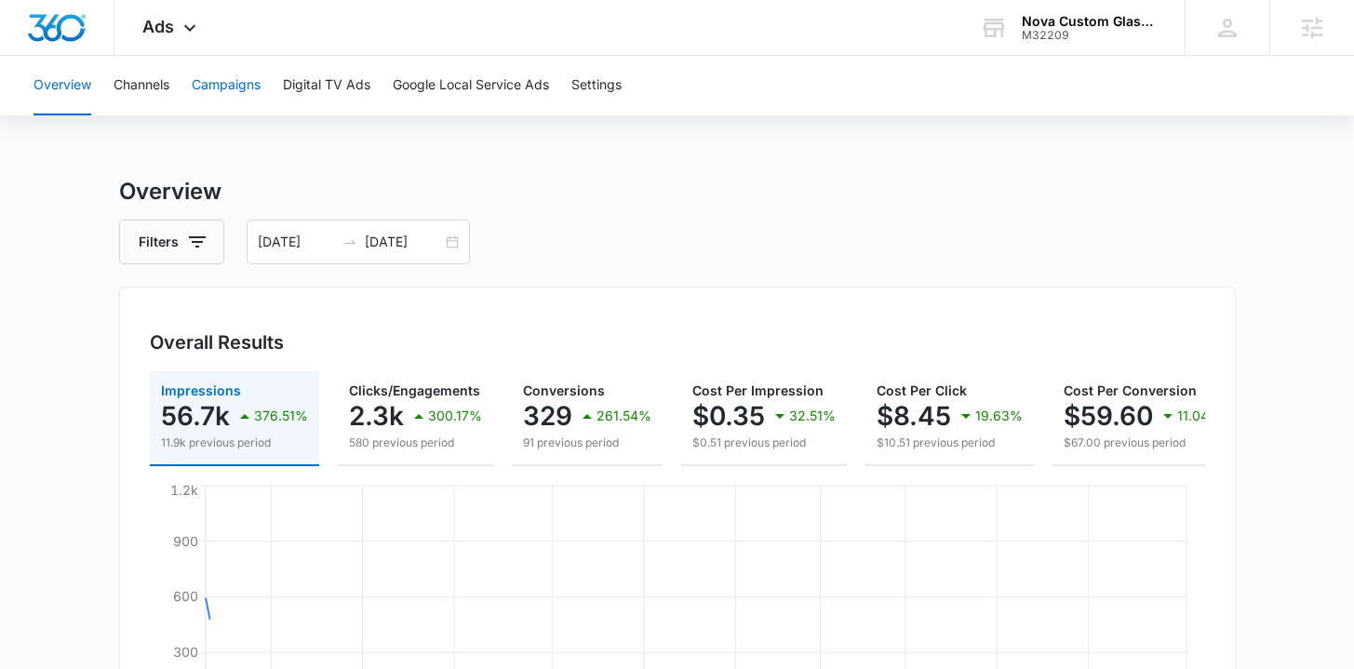
click at [237, 92] on button "Campaigns" at bounding box center [226, 86] width 69 height 60
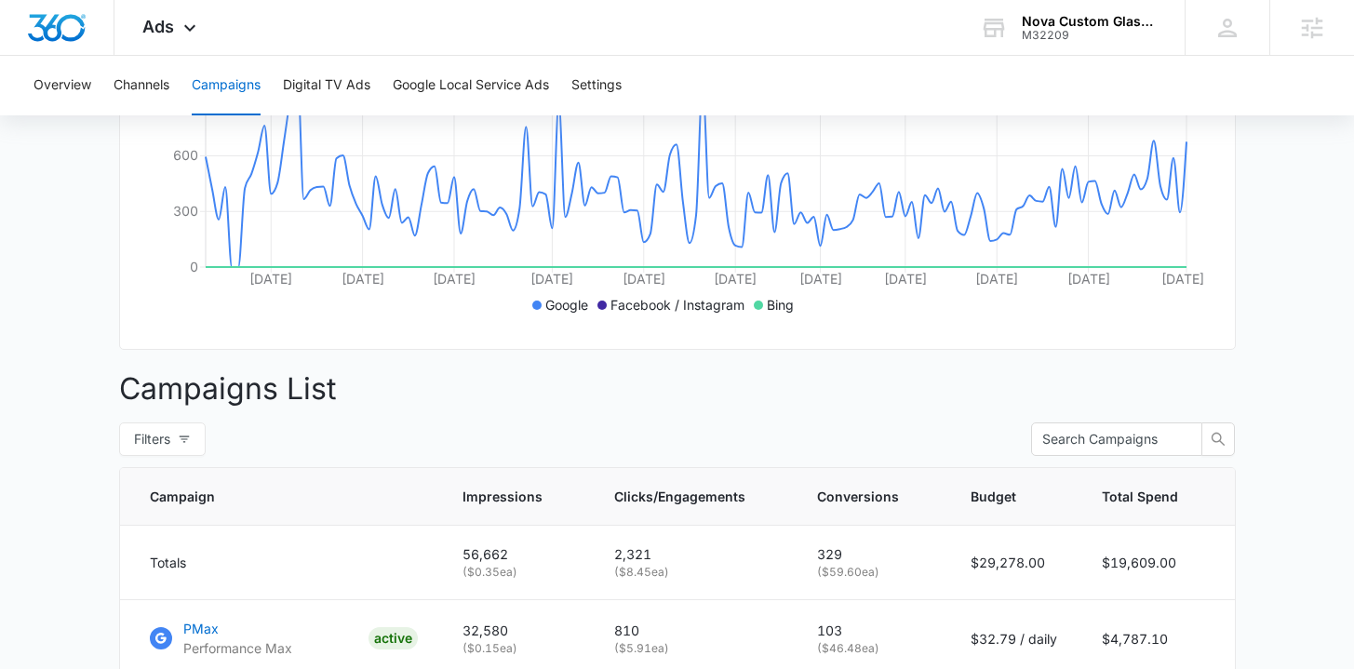
scroll to position [79, 0]
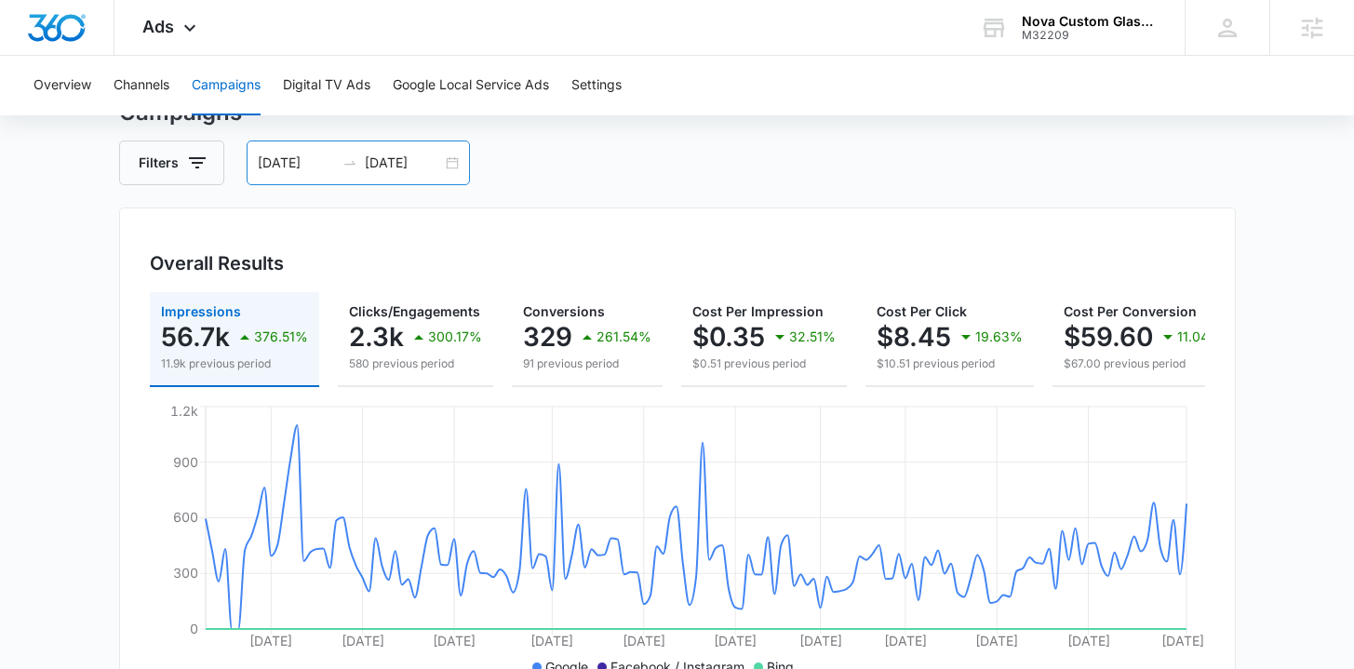
click at [447, 164] on div "04/01/2025 08/29/2025" at bounding box center [358, 163] width 223 height 45
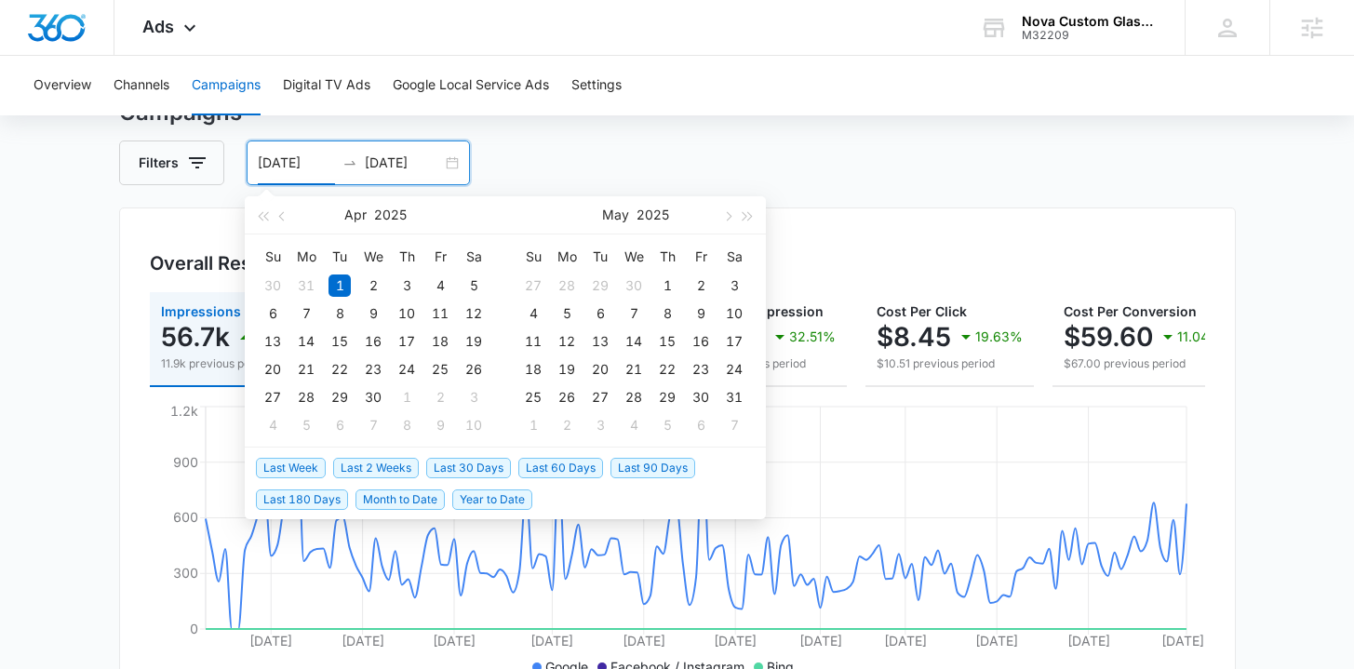
click at [454, 467] on span "Last 30 Days" at bounding box center [468, 468] width 85 height 20
type input "08/16/2025"
type input "09/15/2025"
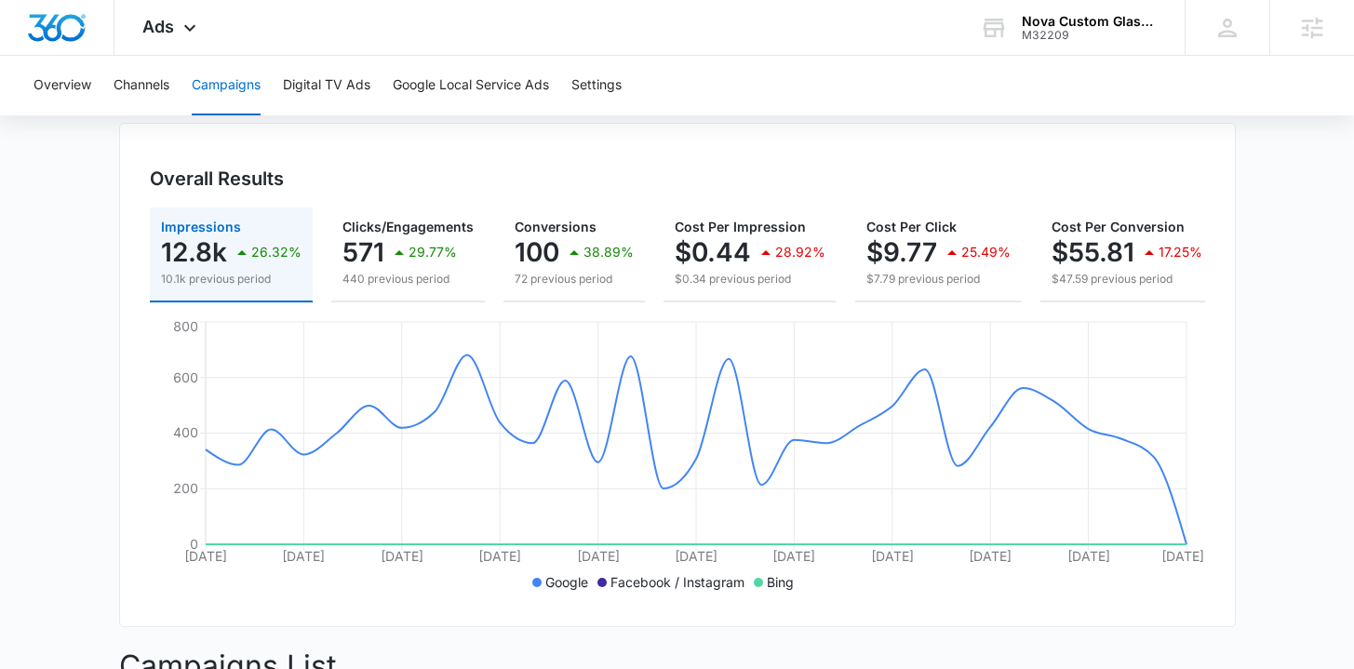
scroll to position [163, 0]
click at [167, 31] on span "Ads" at bounding box center [158, 27] width 32 height 20
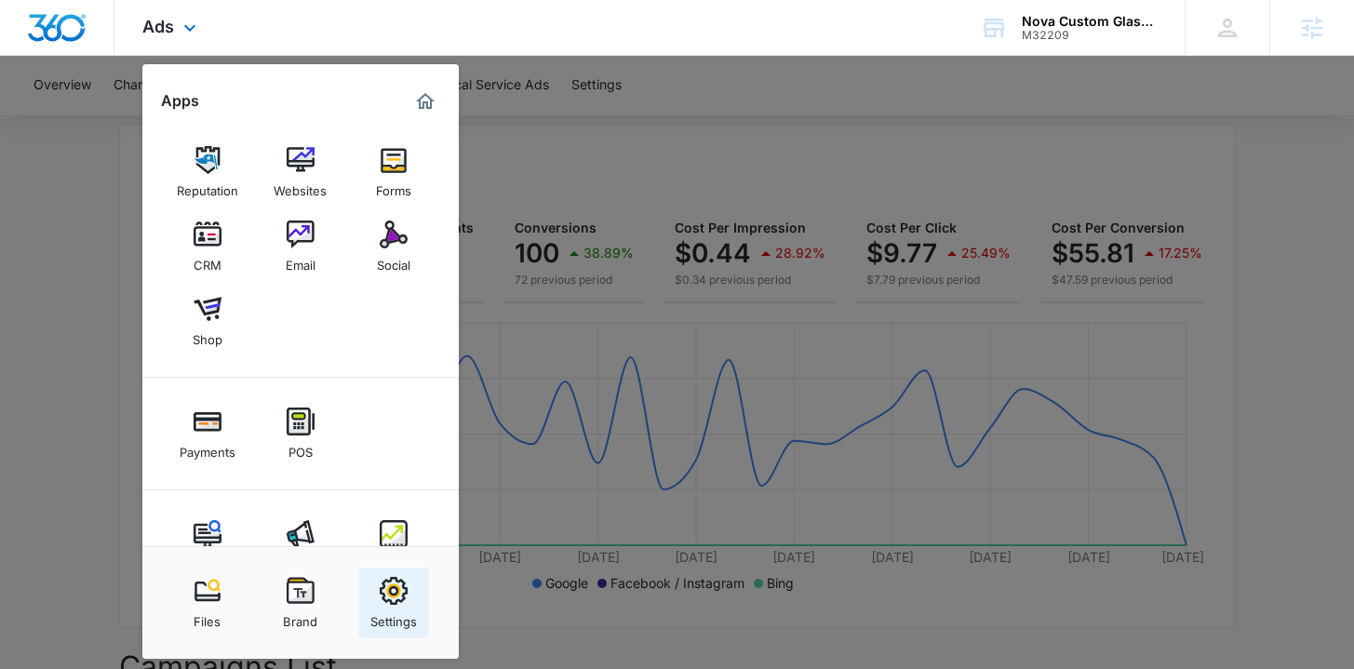
click at [400, 599] on img at bounding box center [394, 591] width 28 height 28
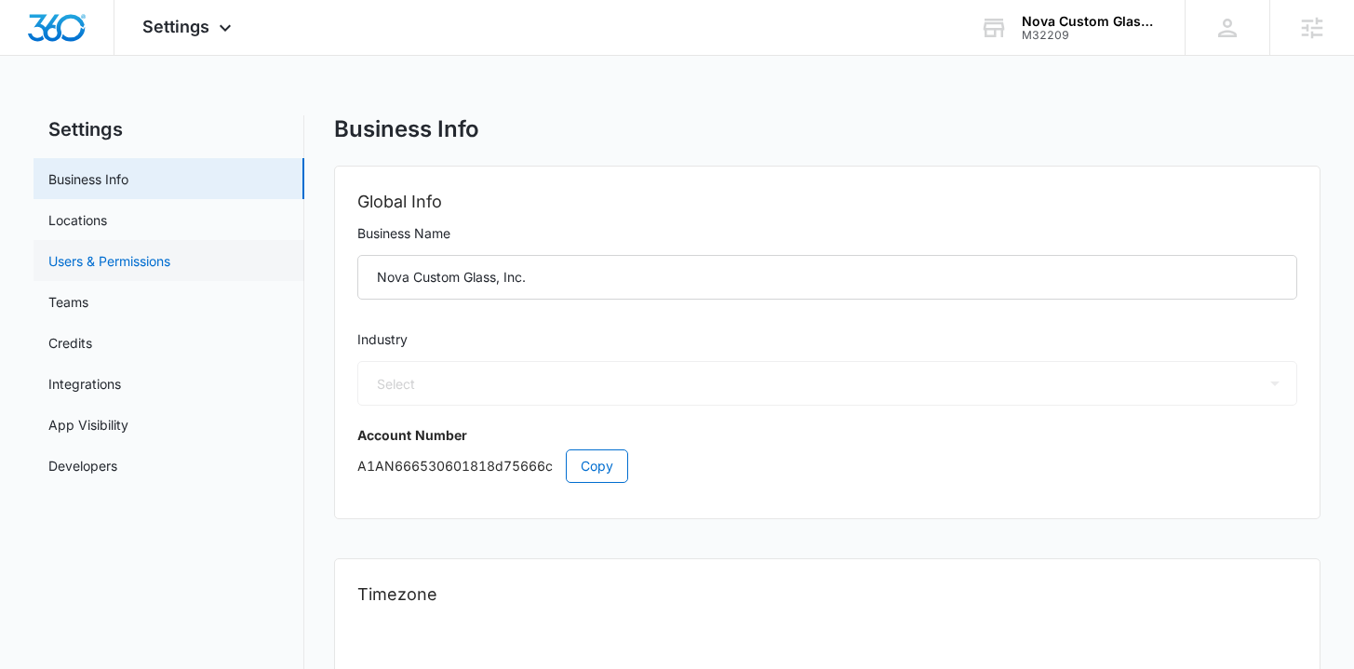
select select "4"
select select "US"
select select "America/New_York"
click at [170, 251] on link "Users & Permissions" at bounding box center [109, 261] width 122 height 20
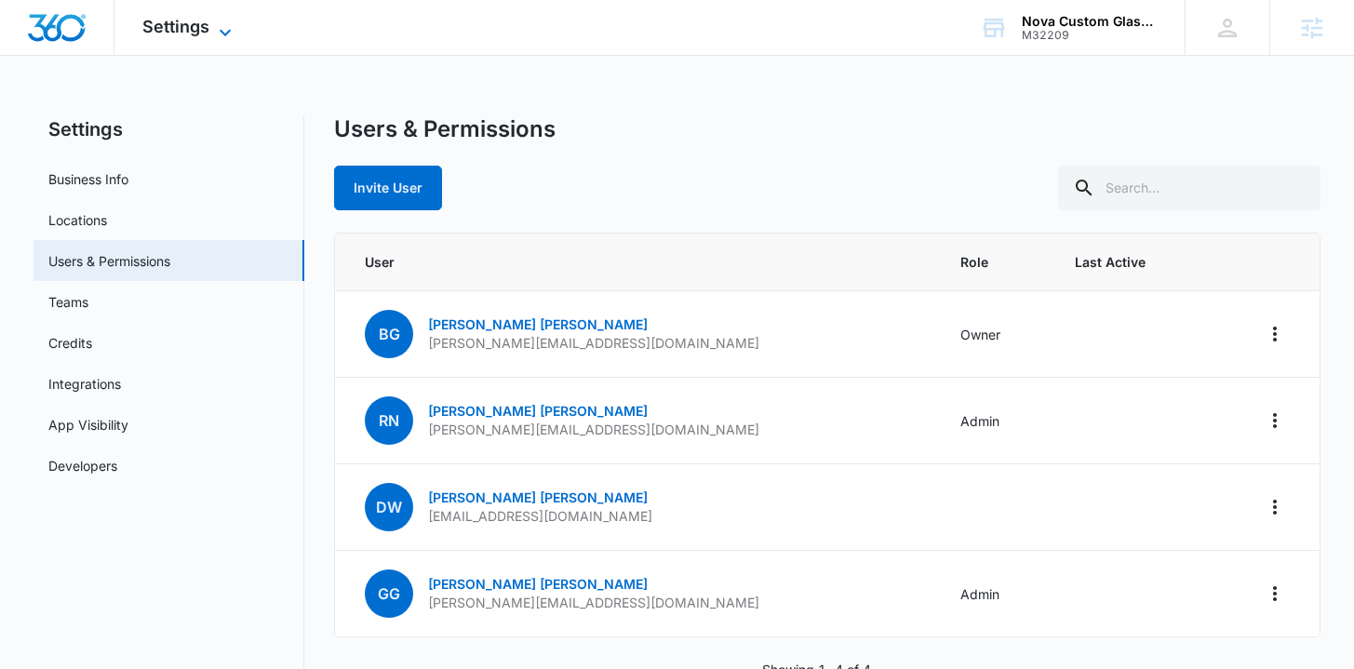
click at [180, 22] on span "Settings" at bounding box center [175, 27] width 67 height 20
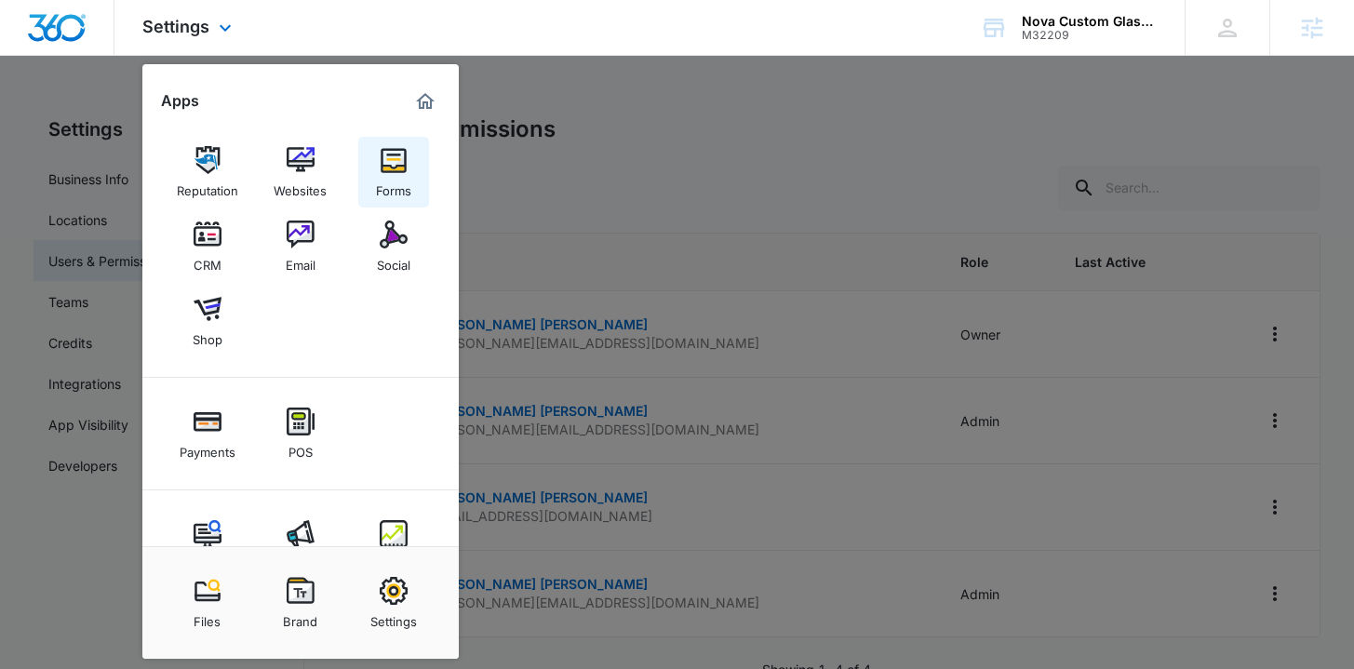
click at [395, 185] on div "Forms" at bounding box center [393, 186] width 35 height 24
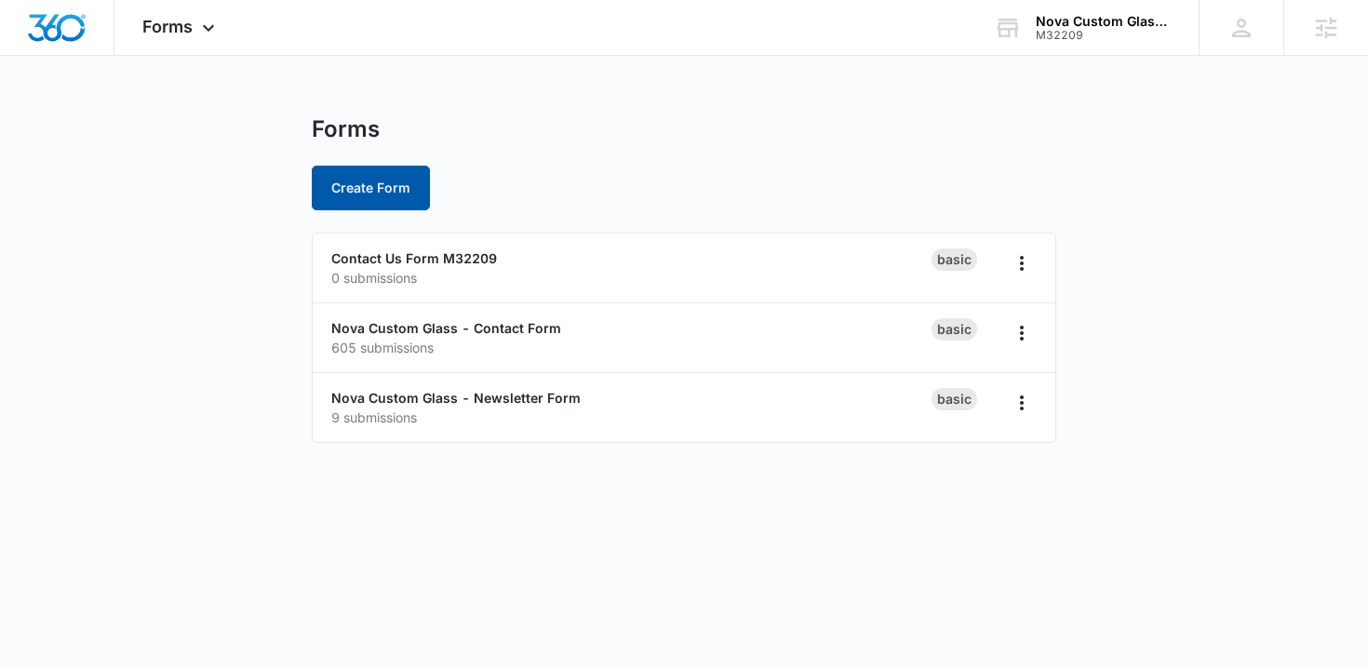
click at [400, 199] on button "Create Form" at bounding box center [371, 188] width 118 height 45
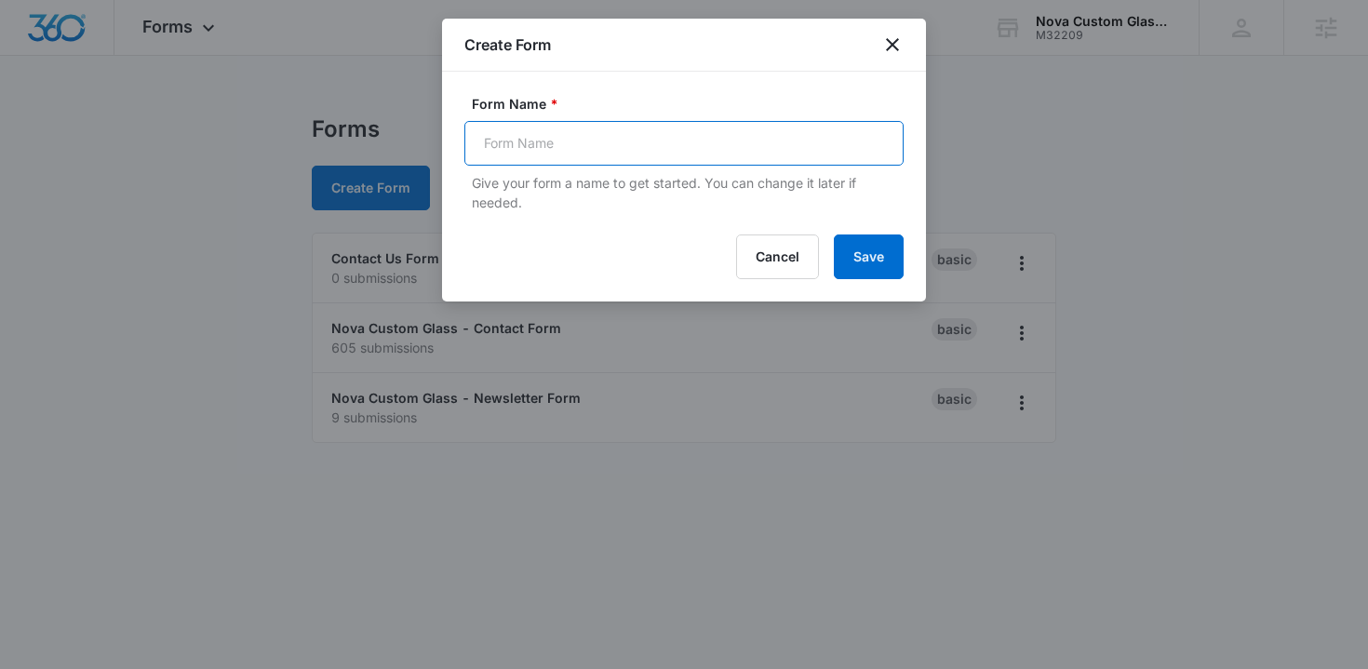
click at [564, 135] on input "Form Name *" at bounding box center [684, 143] width 439 height 45
type input "Hiring Form"
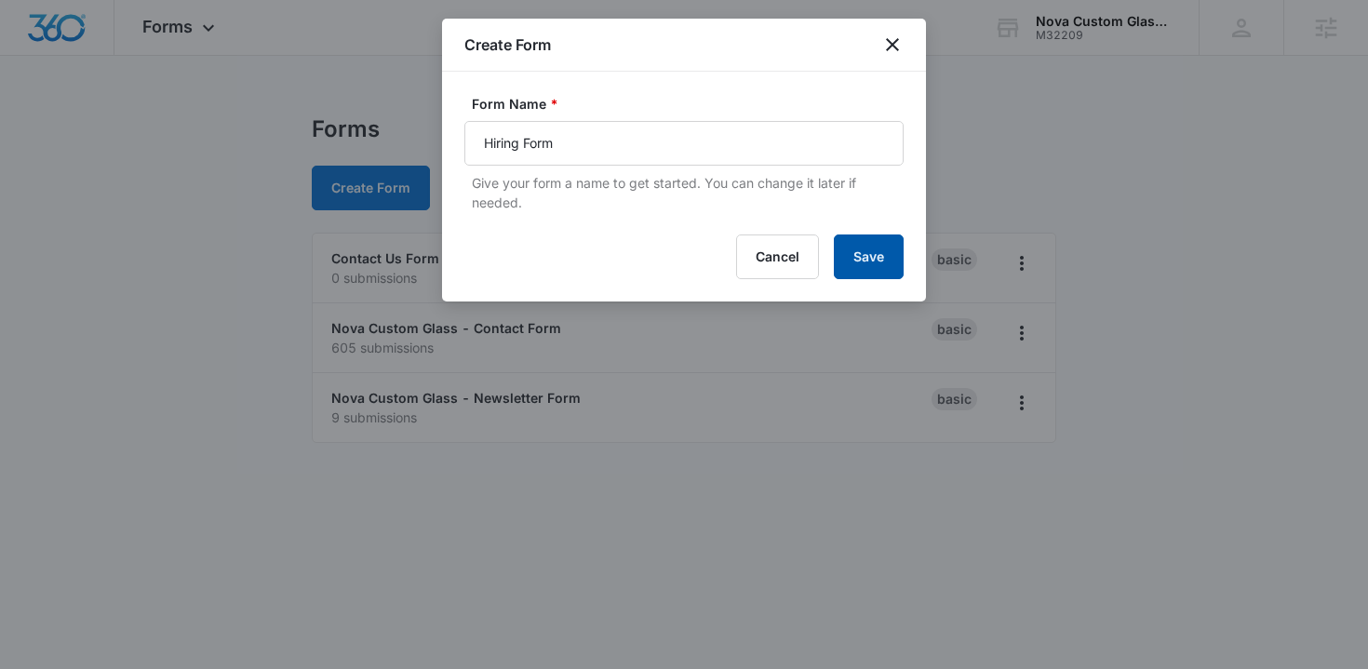
click at [834, 260] on button "Save" at bounding box center [869, 257] width 70 height 45
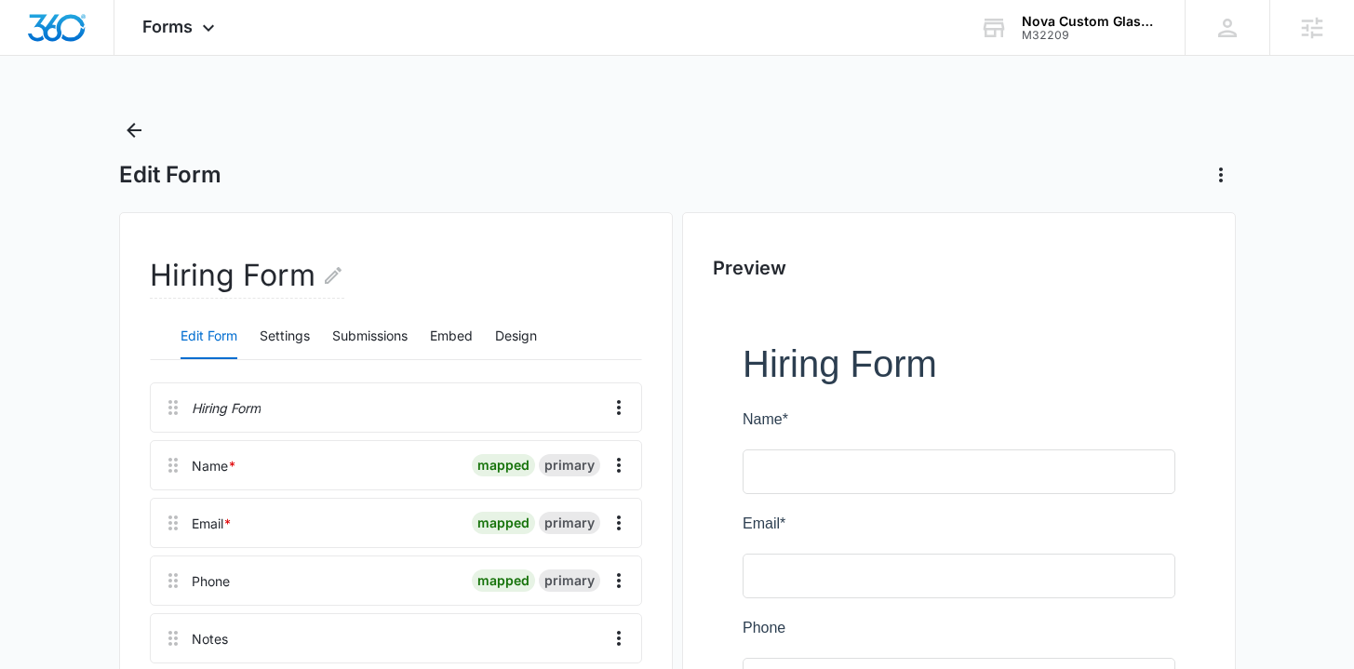
click at [316, 339] on div "Edit Form Settings Submissions Embed Design" at bounding box center [396, 337] width 492 height 47
click at [287, 333] on button "Settings" at bounding box center [285, 337] width 50 height 45
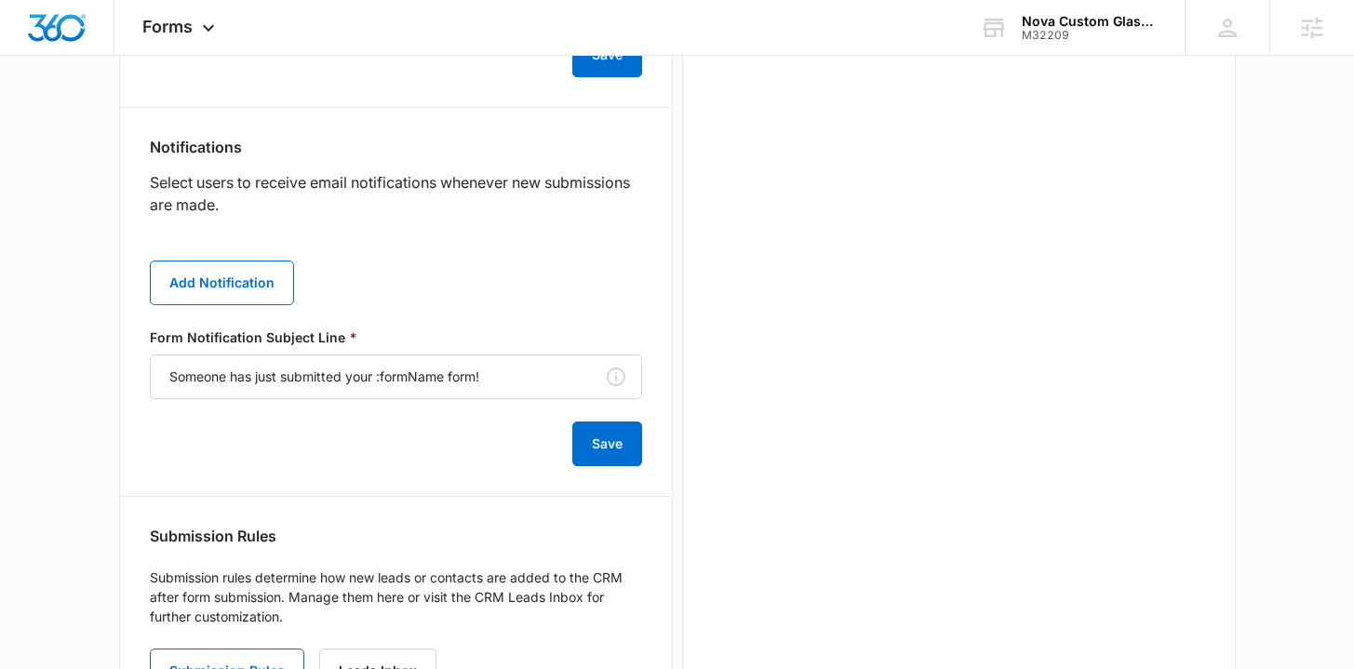
scroll to position [896, 0]
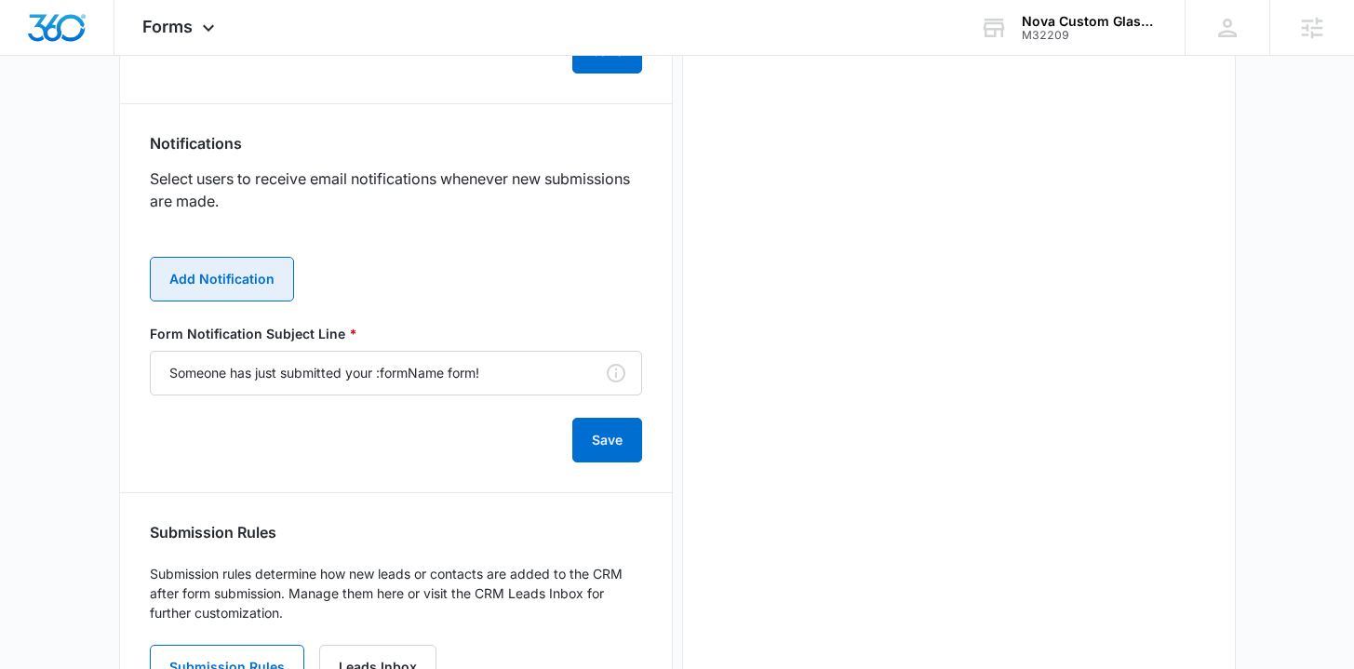
click at [240, 280] on button "Add Notification" at bounding box center [222, 279] width 144 height 45
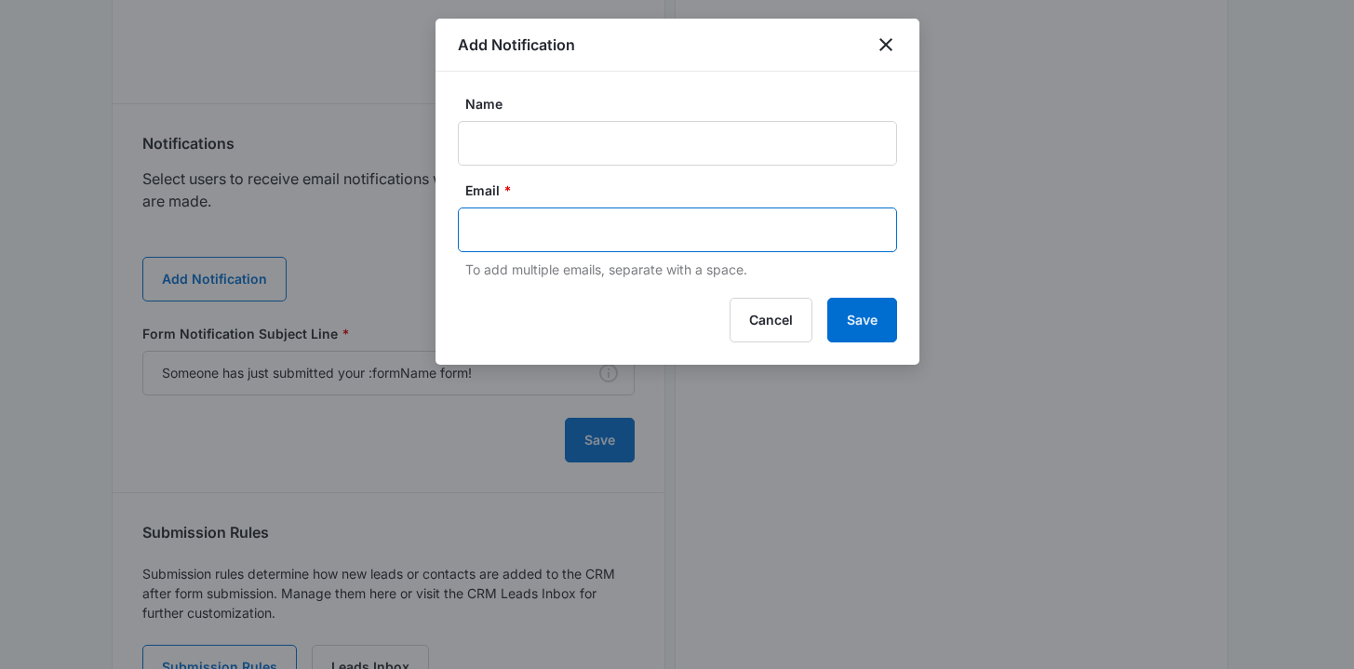
click at [555, 223] on input "text" at bounding box center [680, 230] width 404 height 28
paste input "ricky@novacustomglass.com"
drag, startPoint x: 480, startPoint y: 229, endPoint x: 466, endPoint y: 232, distance: 14.2
click at [466, 232] on div "ricky@novacustomglass.com" at bounding box center [677, 230] width 439 height 45
type input "ricky@novacustomglass.com"
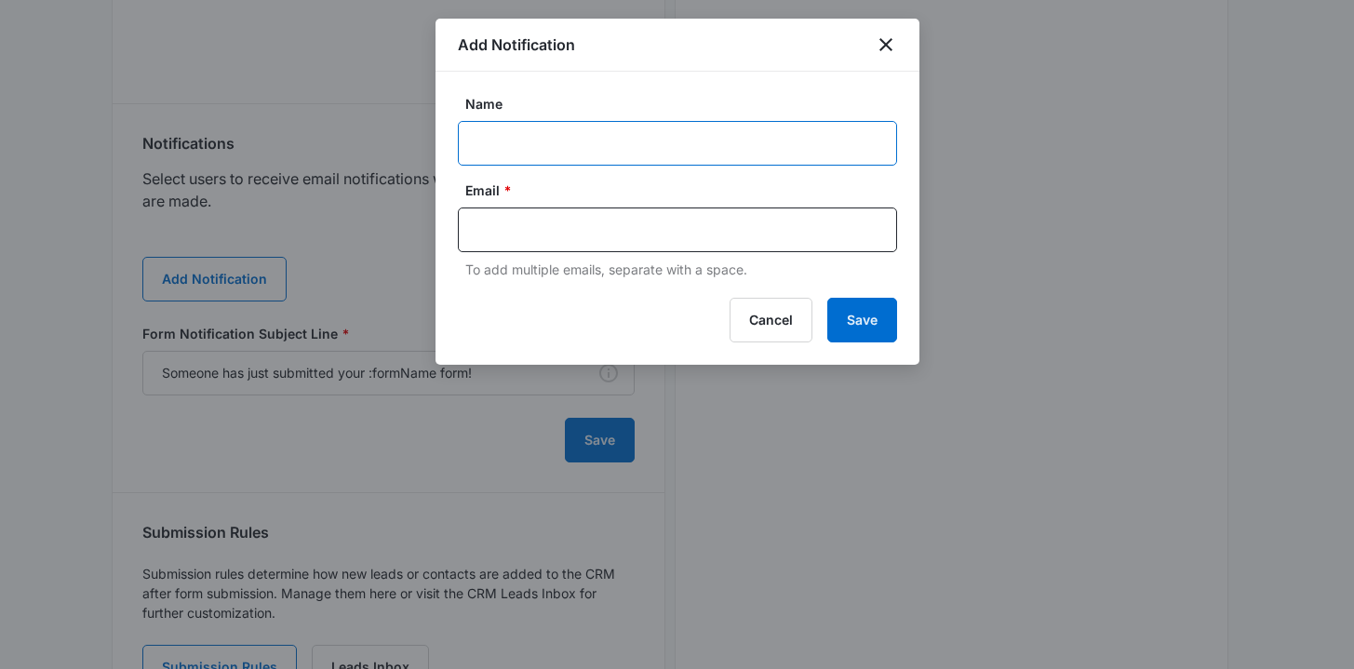
click at [488, 145] on input "Name" at bounding box center [677, 143] width 439 height 45
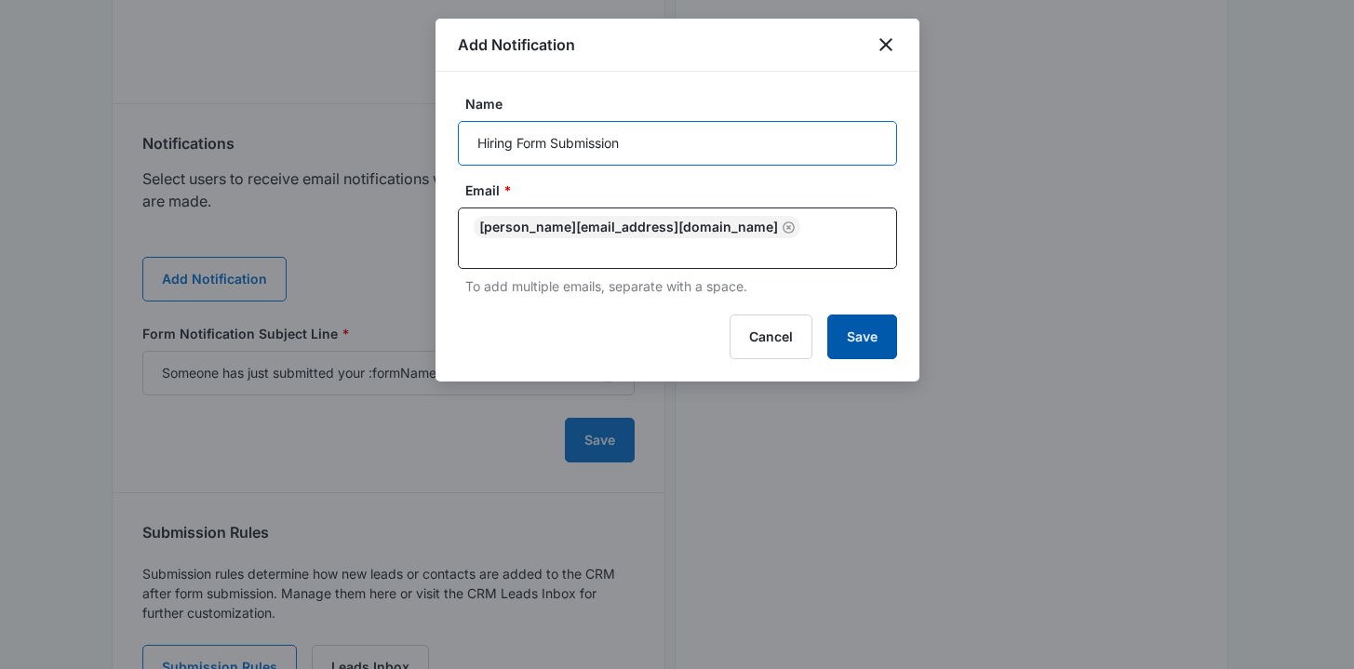
type input "Hiring Form Submission"
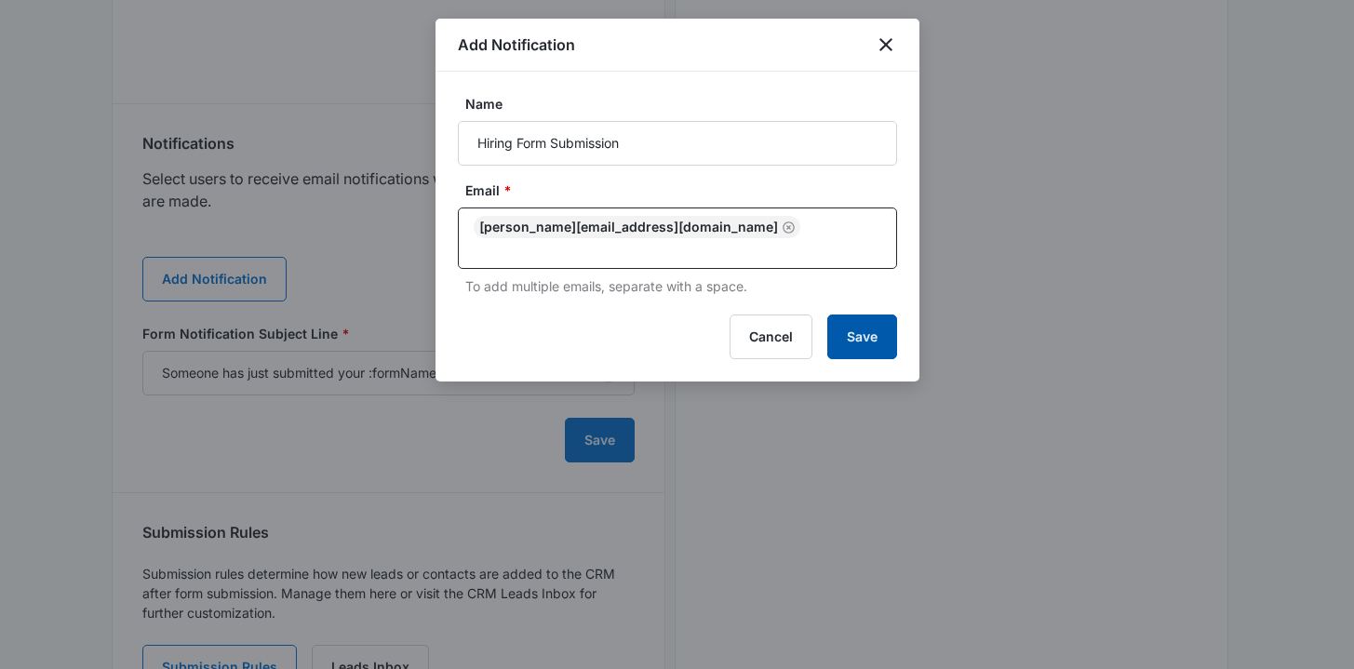
click at [850, 315] on button "Save" at bounding box center [863, 337] width 70 height 45
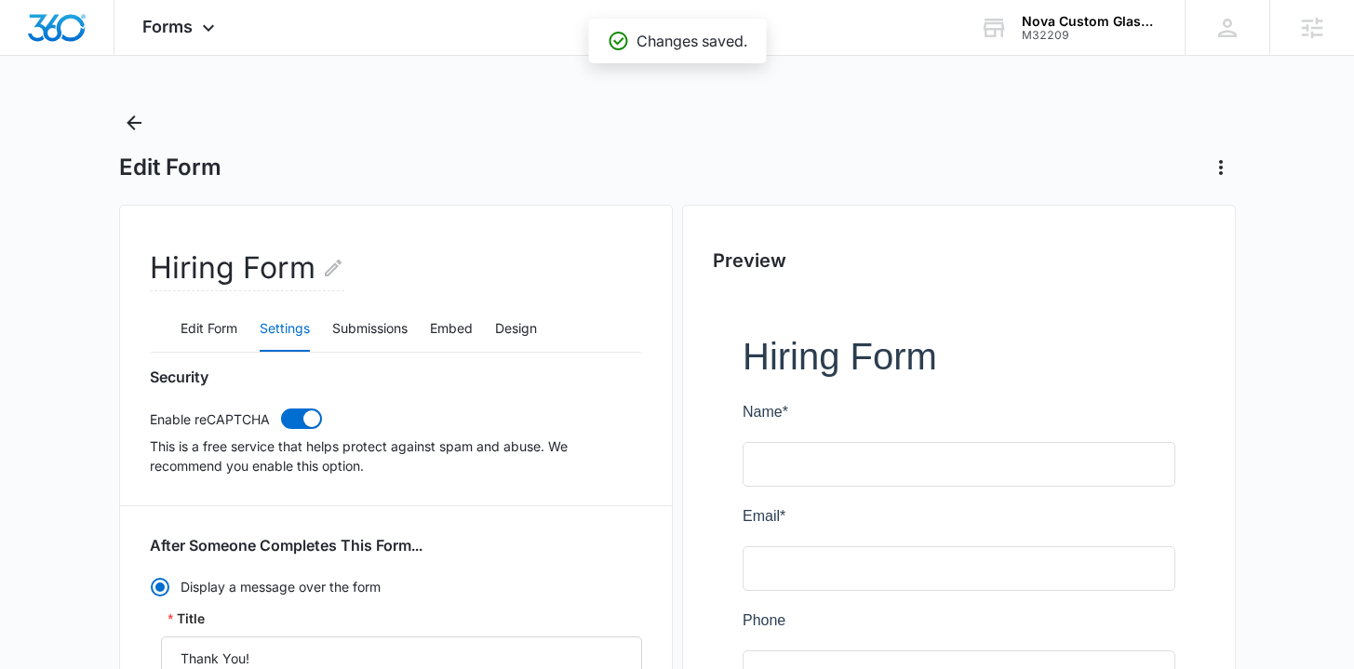
scroll to position [0, 0]
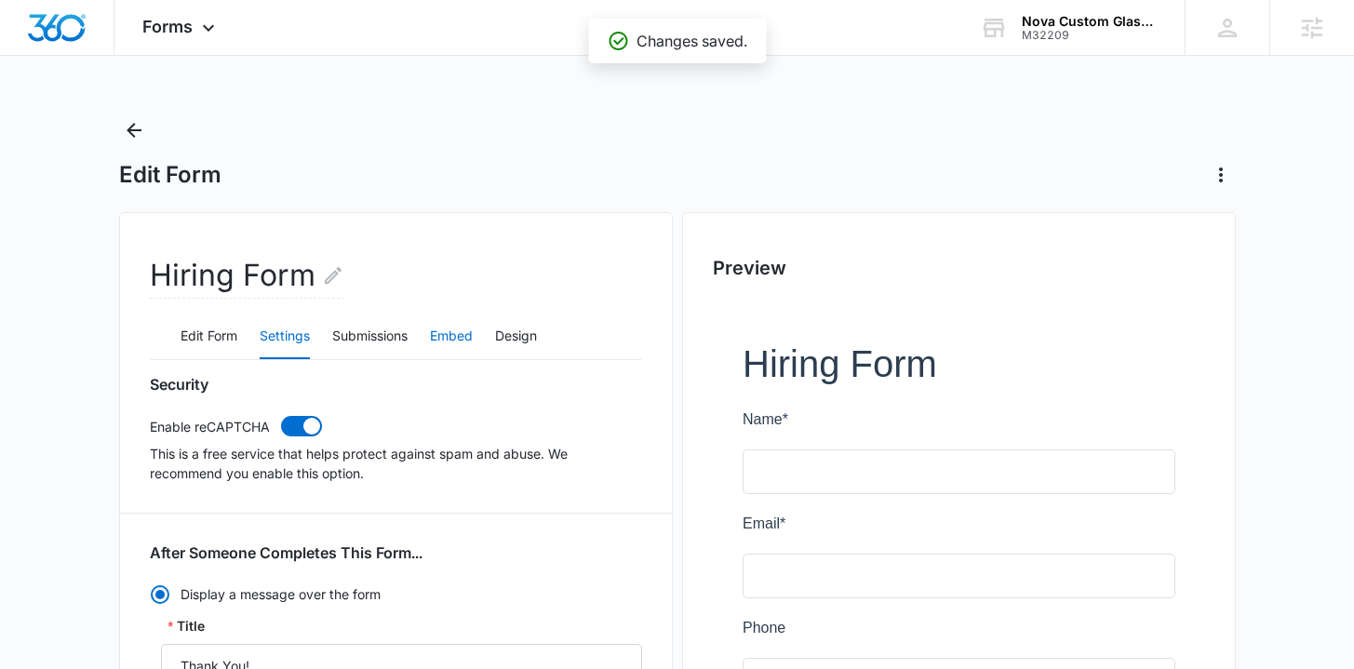
click at [461, 340] on button "Embed" at bounding box center [451, 337] width 43 height 45
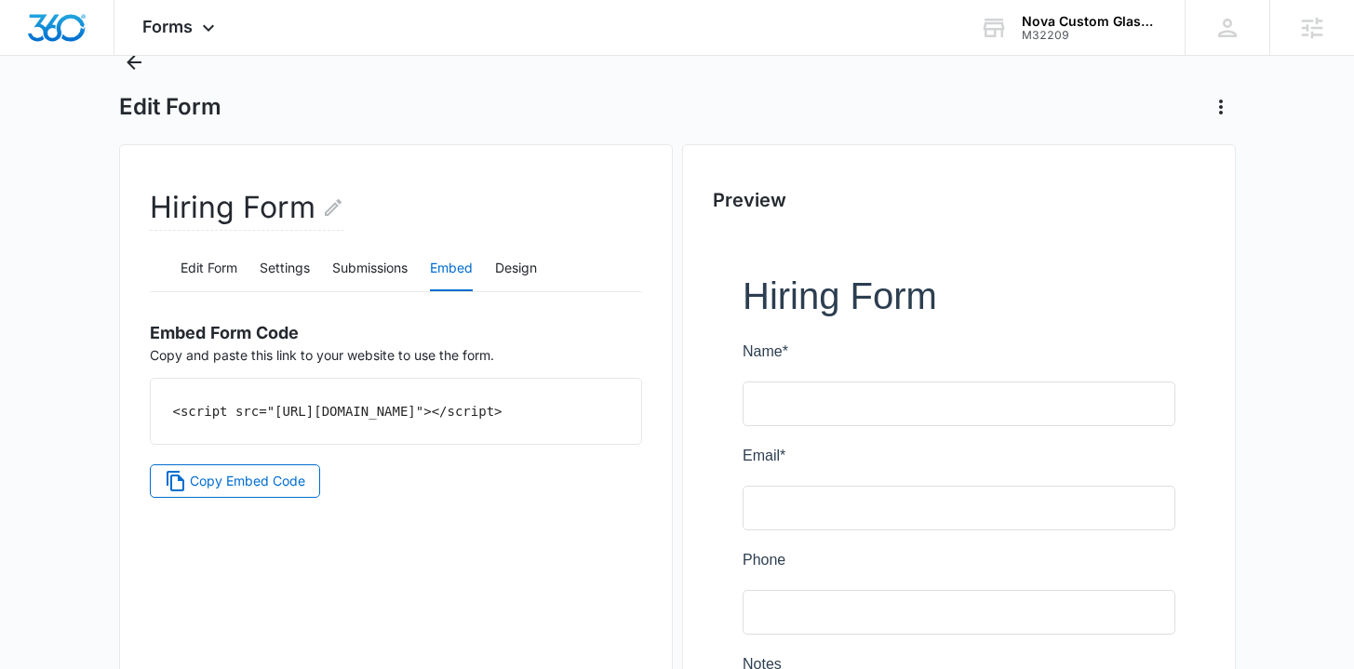
scroll to position [77, 0]
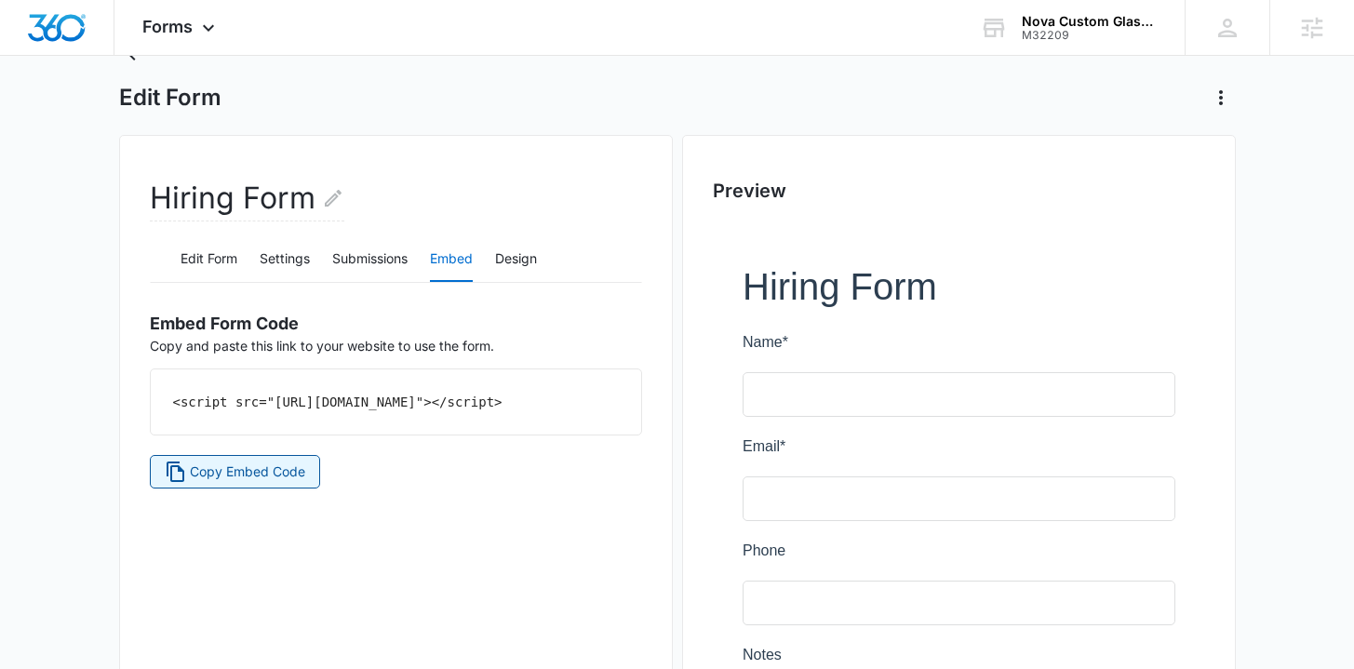
click at [267, 482] on span "Copy Embed Code" at bounding box center [247, 472] width 115 height 20
click at [51, 23] on img "Dashboard" at bounding box center [57, 28] width 60 height 28
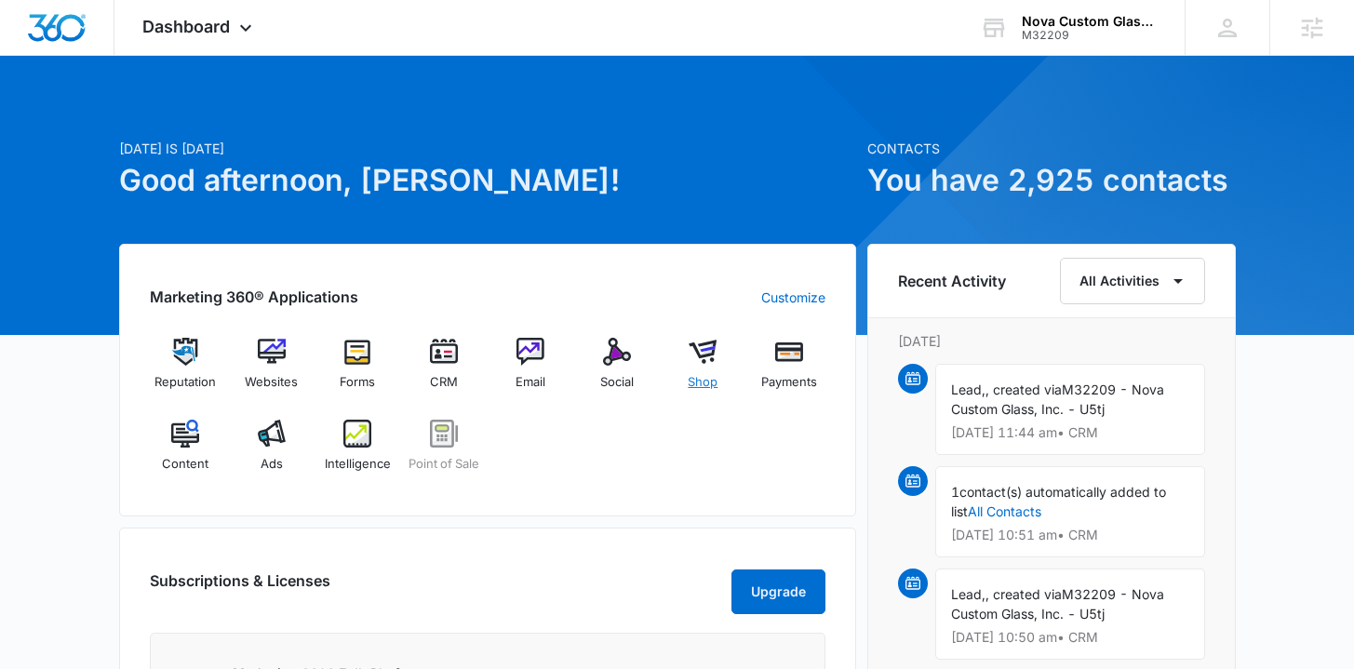
click at [704, 381] on span "Shop" at bounding box center [703, 382] width 30 height 19
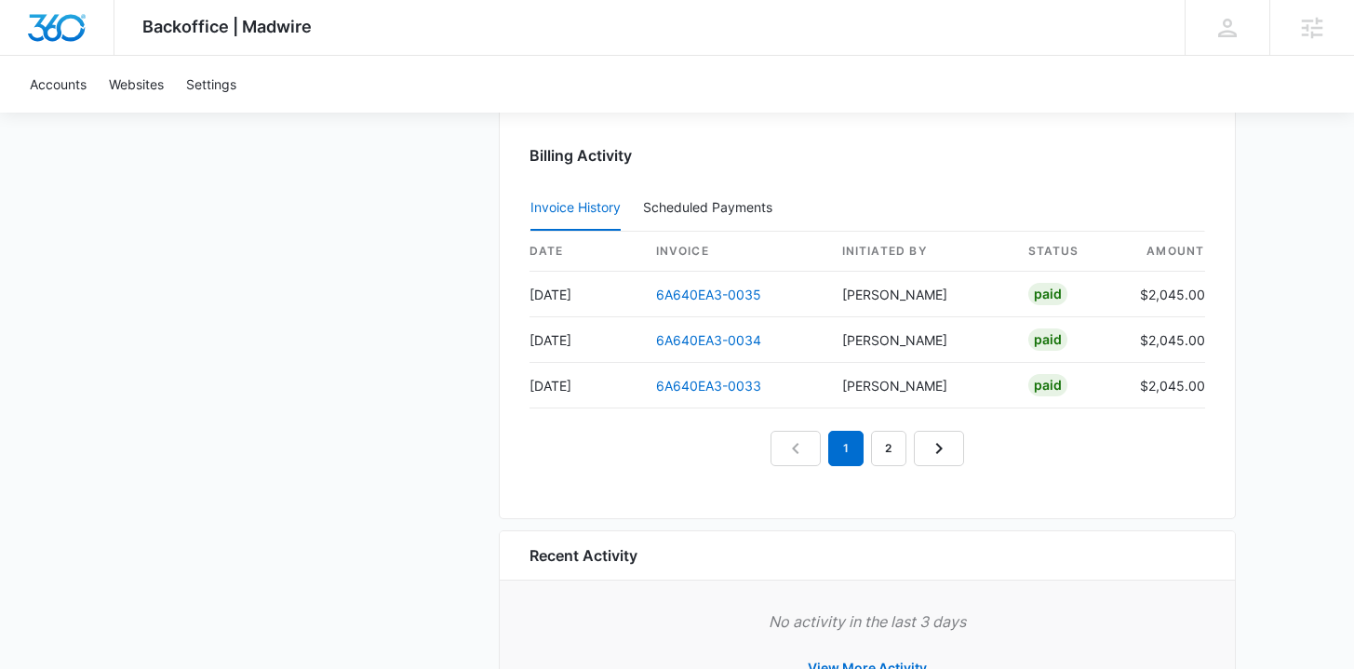
scroll to position [1945, 0]
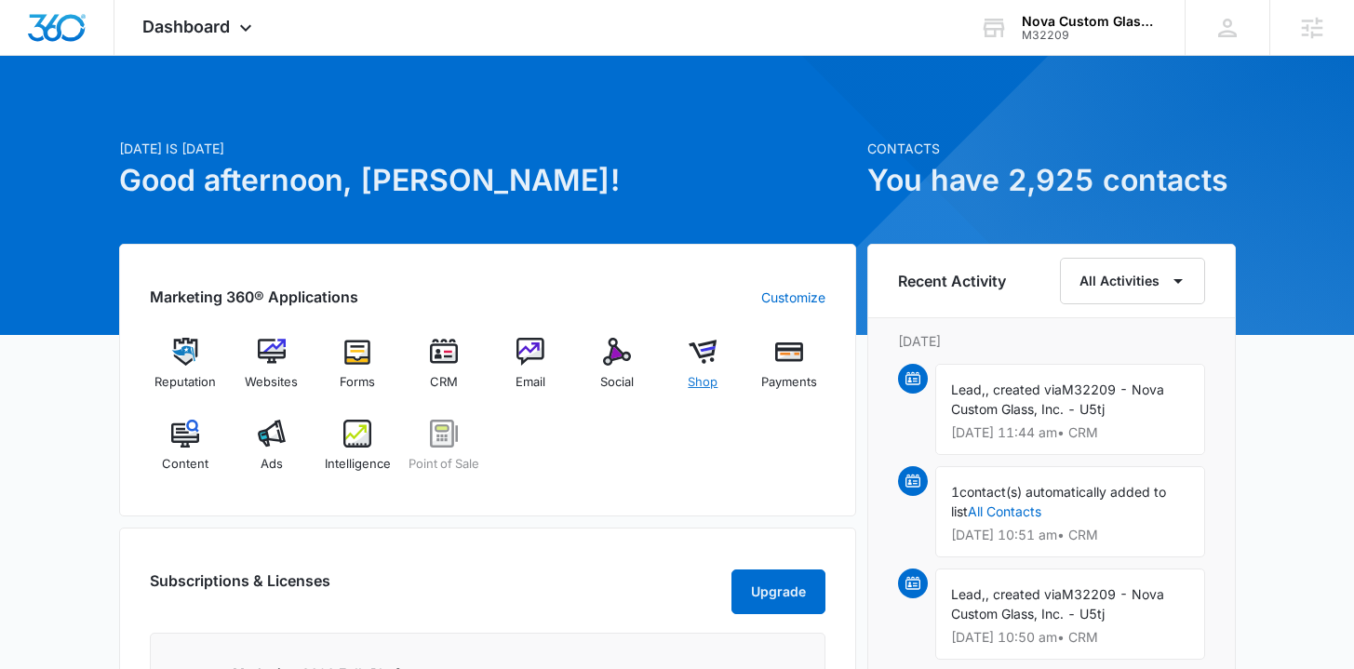
click at [696, 381] on span "Shop" at bounding box center [703, 382] width 30 height 19
click at [275, 379] on span "Websites" at bounding box center [271, 382] width 53 height 19
click at [625, 362] on img at bounding box center [617, 352] width 28 height 28
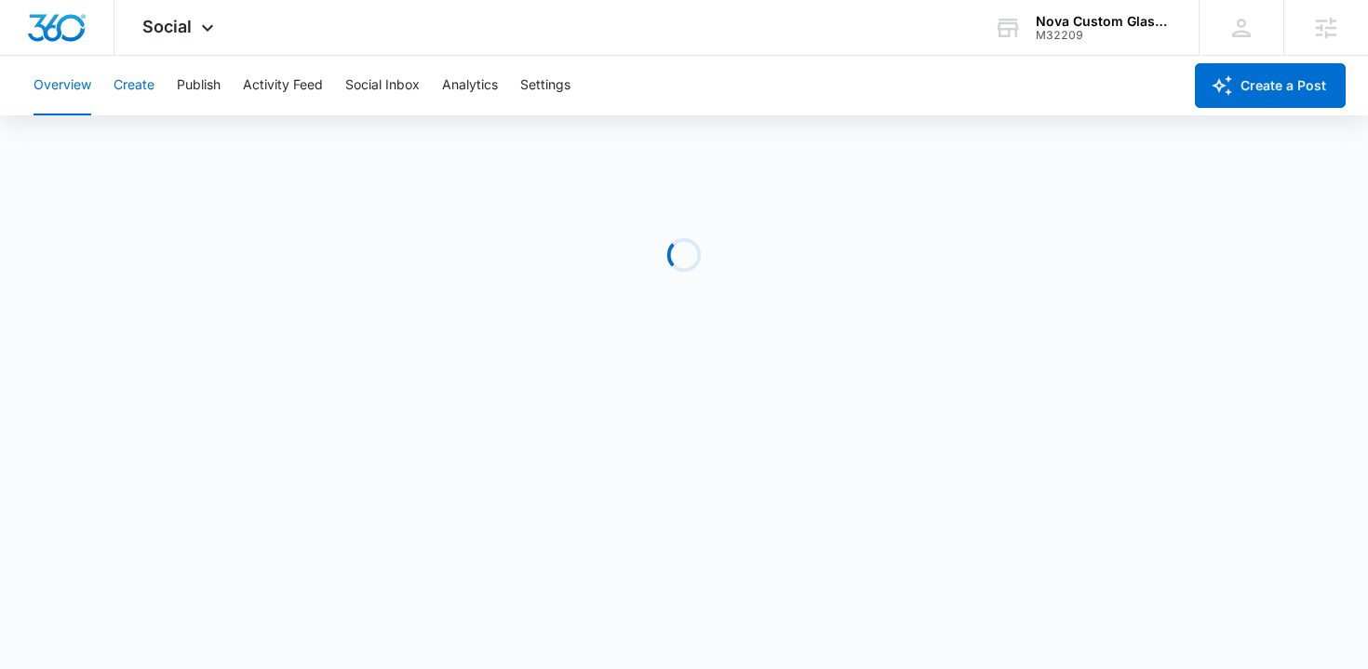
click at [130, 84] on button "Create" at bounding box center [134, 86] width 41 height 60
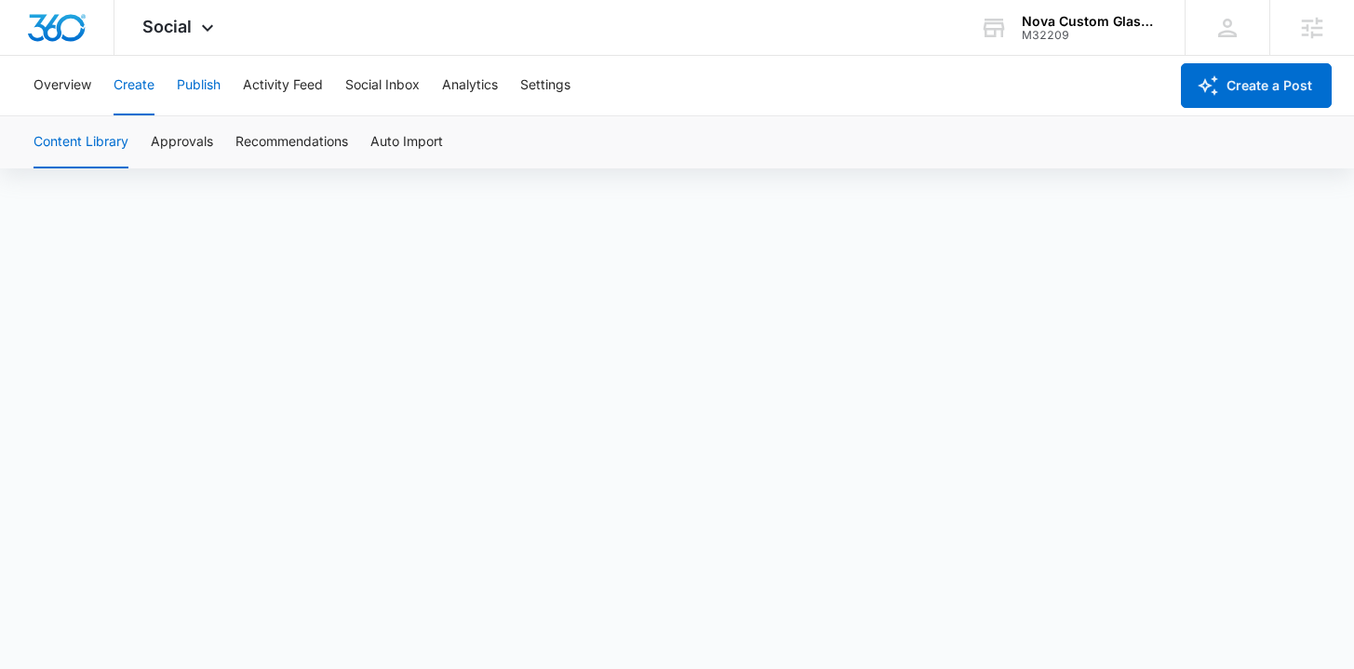
click at [206, 86] on button "Publish" at bounding box center [199, 86] width 44 height 60
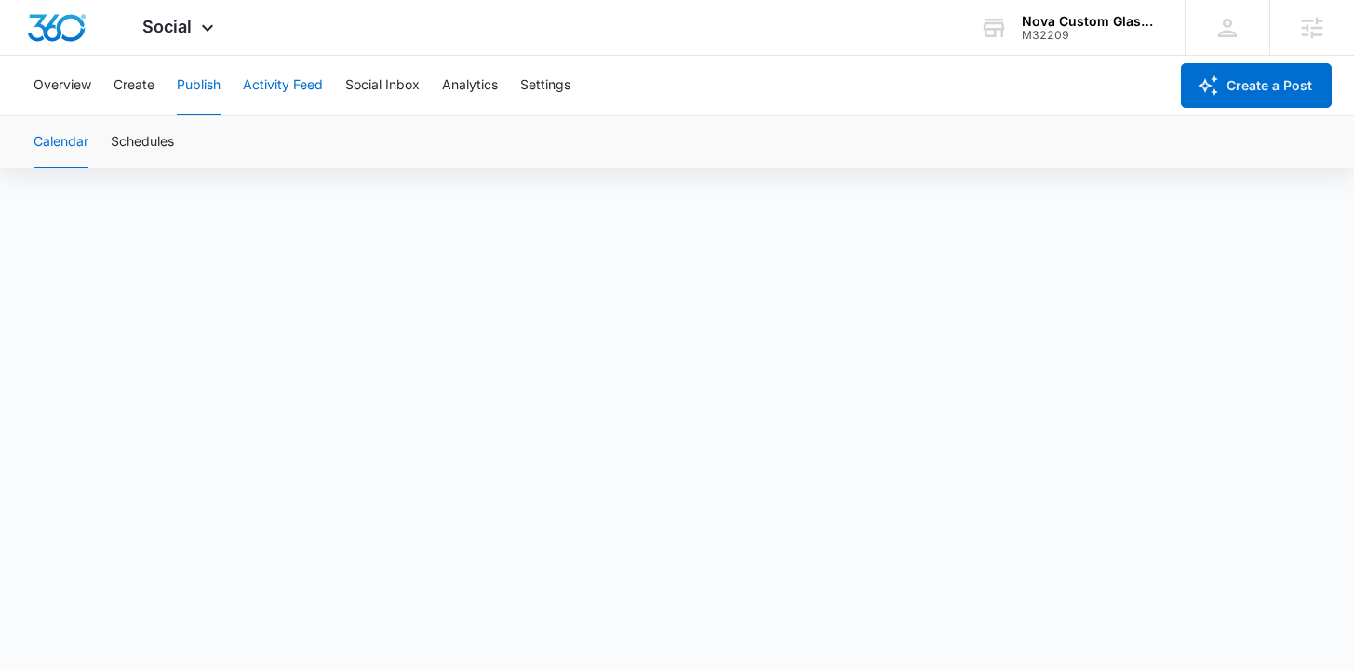
click at [272, 86] on button "Activity Feed" at bounding box center [283, 86] width 80 height 60
click at [205, 89] on button "Publish" at bounding box center [199, 86] width 44 height 60
click at [453, 84] on button "Analytics" at bounding box center [470, 86] width 56 height 60
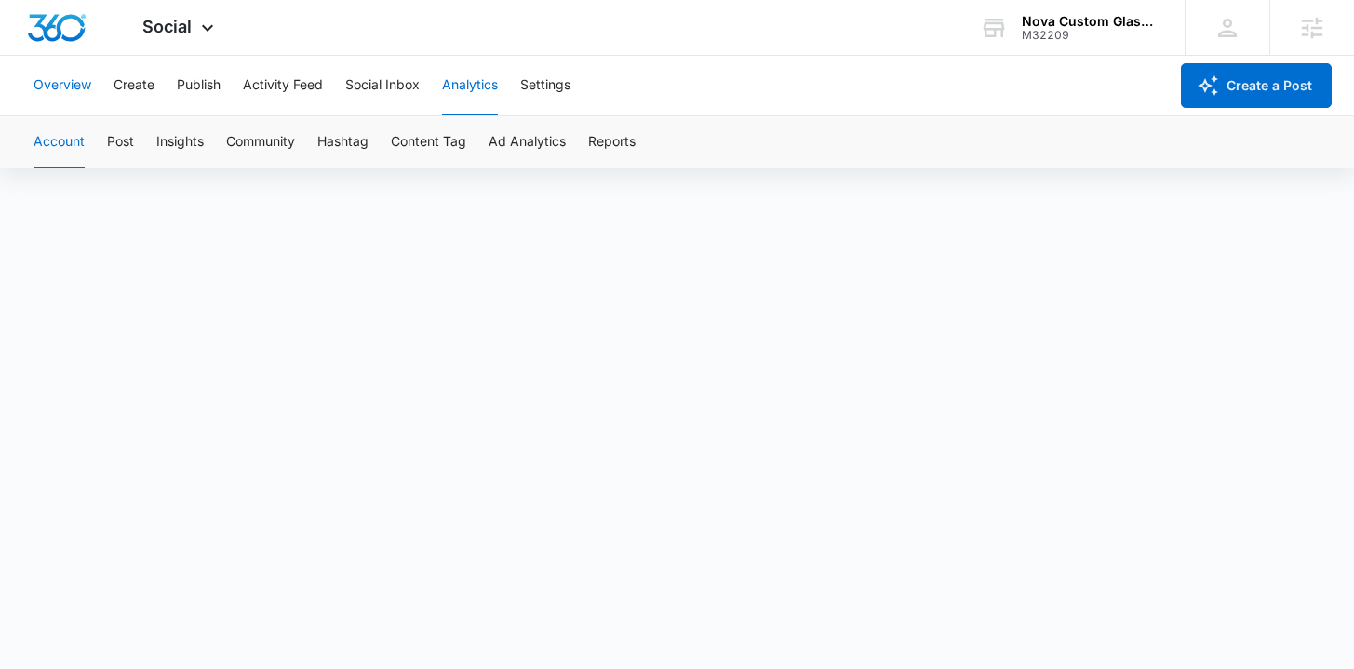
click at [72, 86] on button "Overview" at bounding box center [63, 86] width 58 height 60
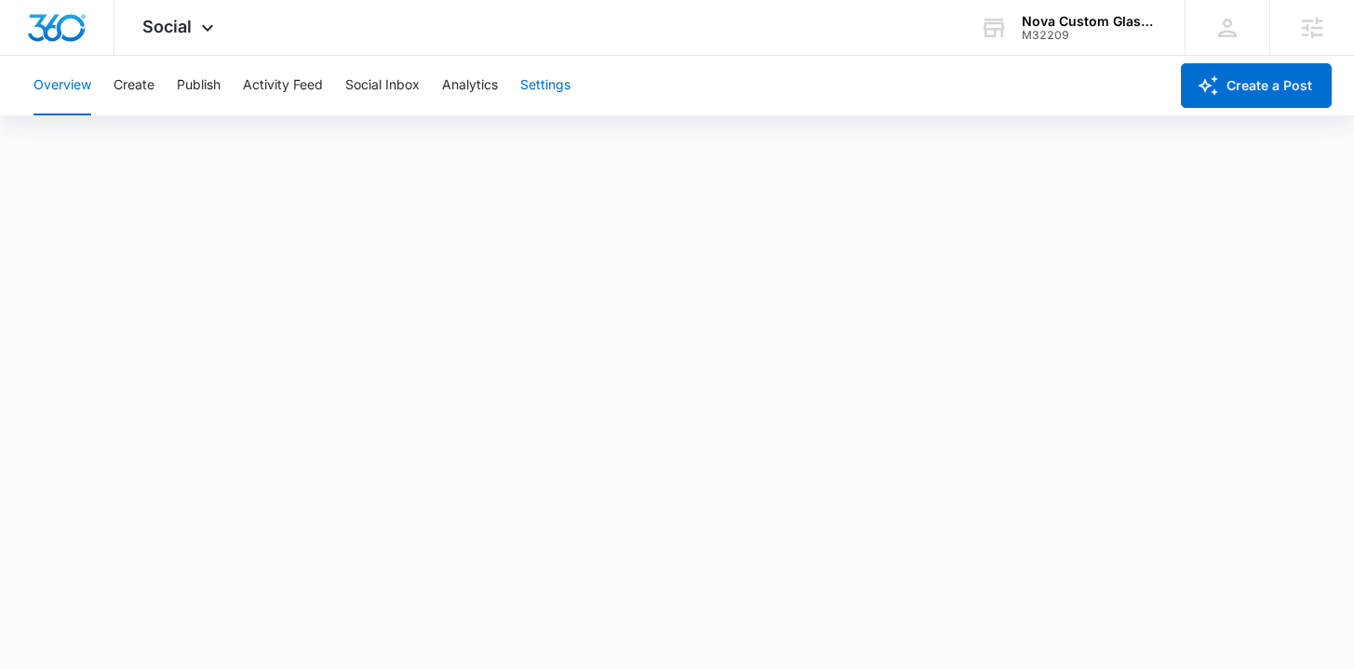
click at [535, 94] on button "Settings" at bounding box center [545, 86] width 50 height 60
click at [72, 34] on img "Dashboard" at bounding box center [57, 28] width 60 height 28
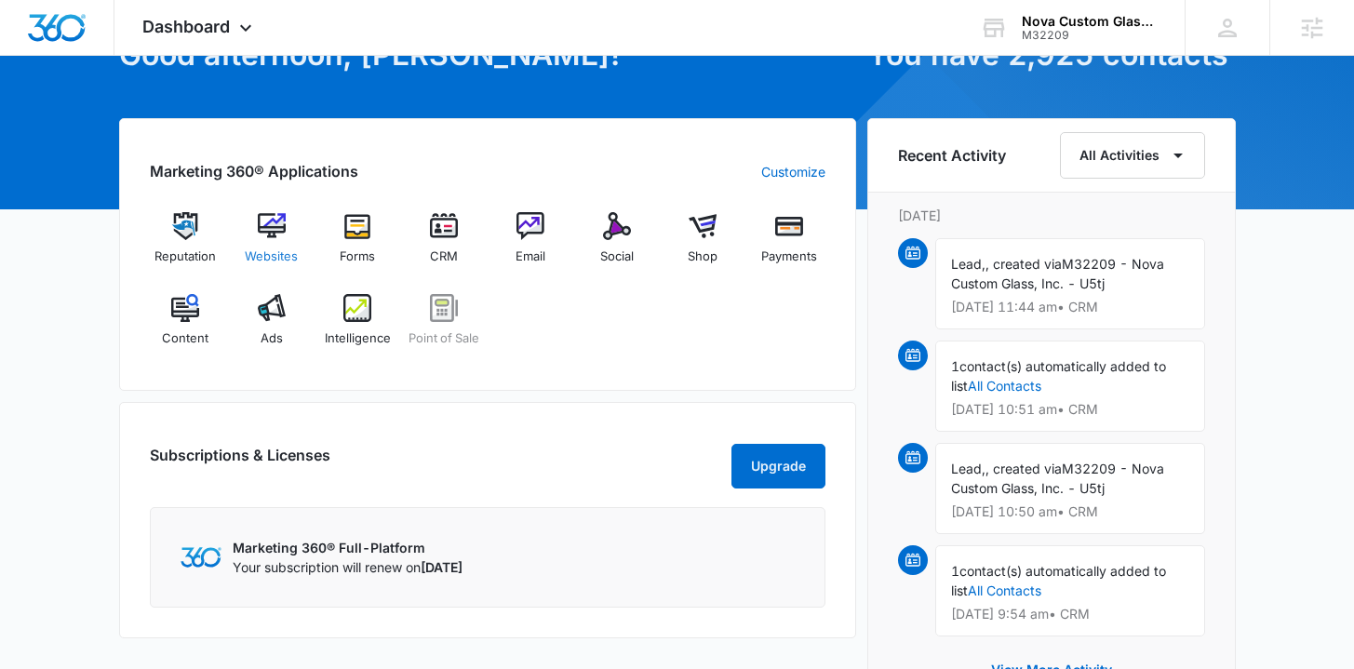
scroll to position [57, 0]
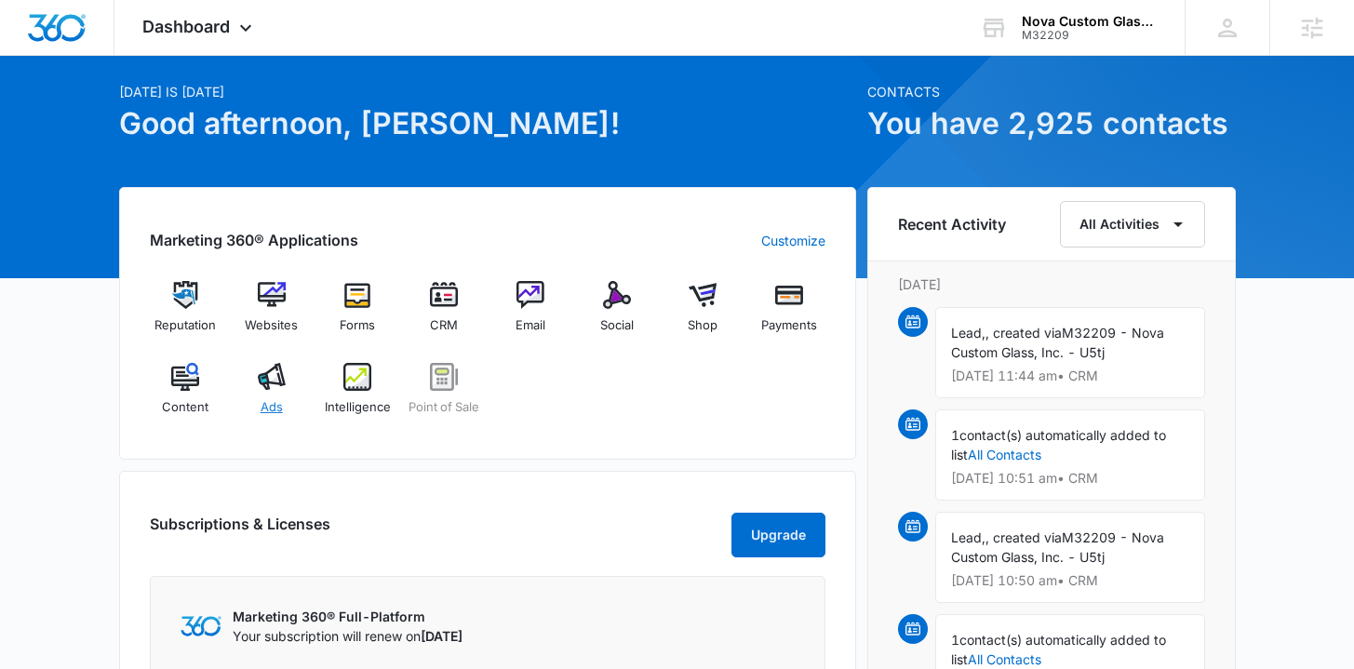
click at [271, 407] on span "Ads" at bounding box center [272, 407] width 22 height 19
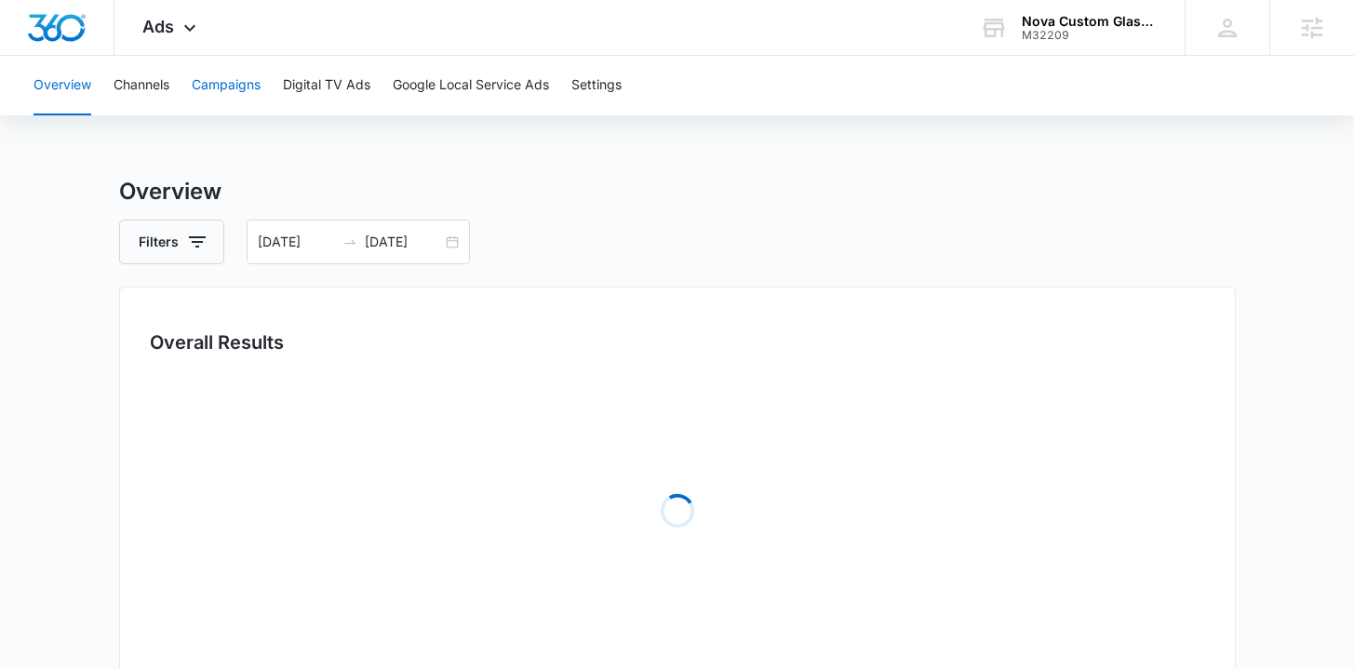
click at [233, 78] on button "Campaigns" at bounding box center [226, 86] width 69 height 60
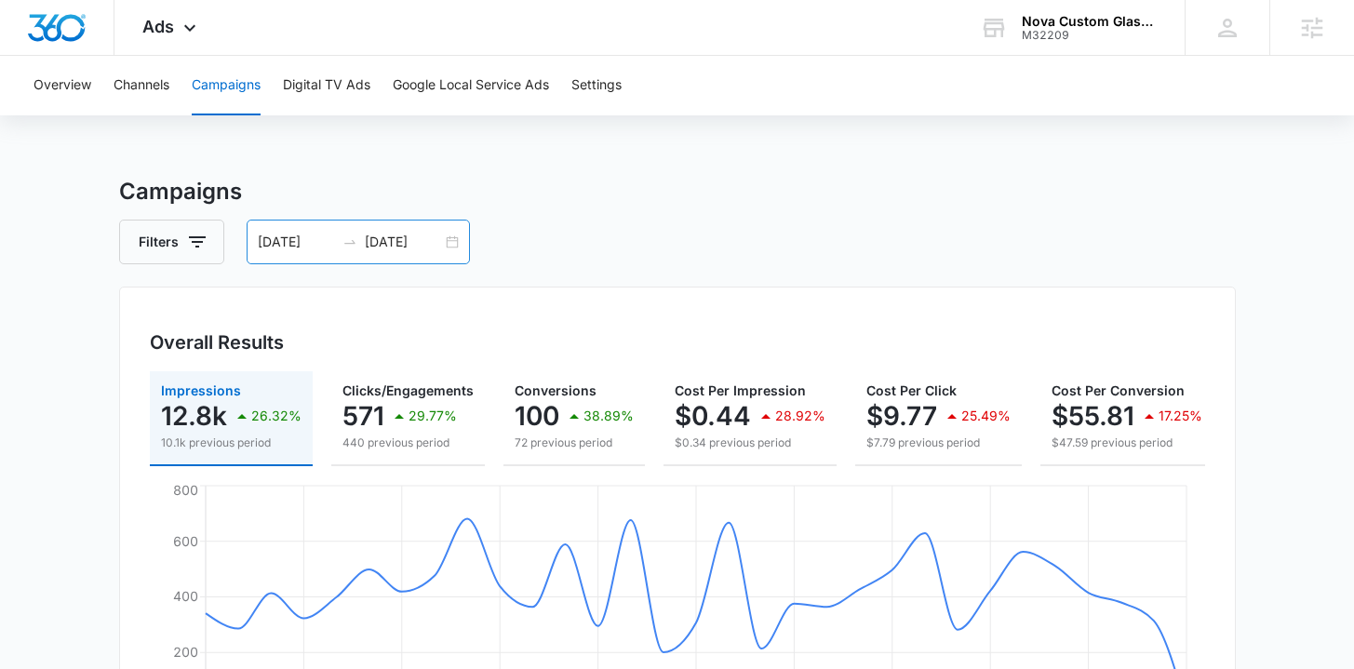
click at [454, 241] on div "08/16/2025 09/15/2025" at bounding box center [358, 242] width 223 height 45
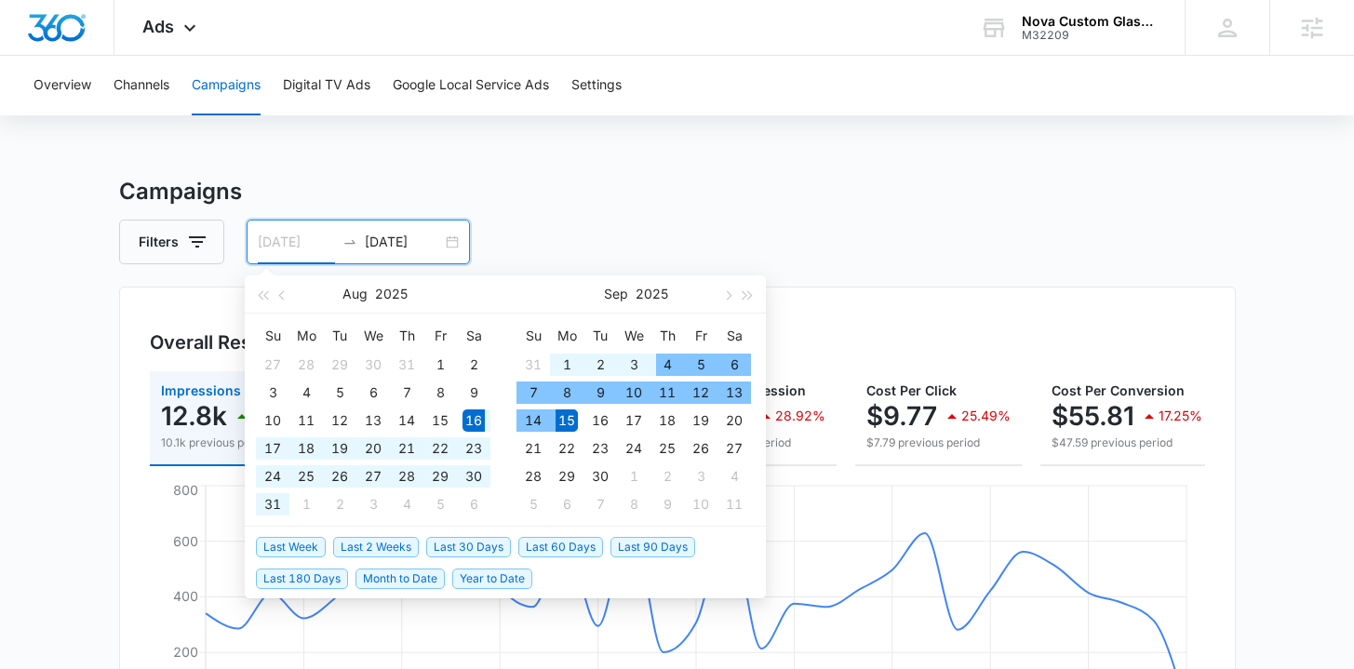
type input "08/16/2025"
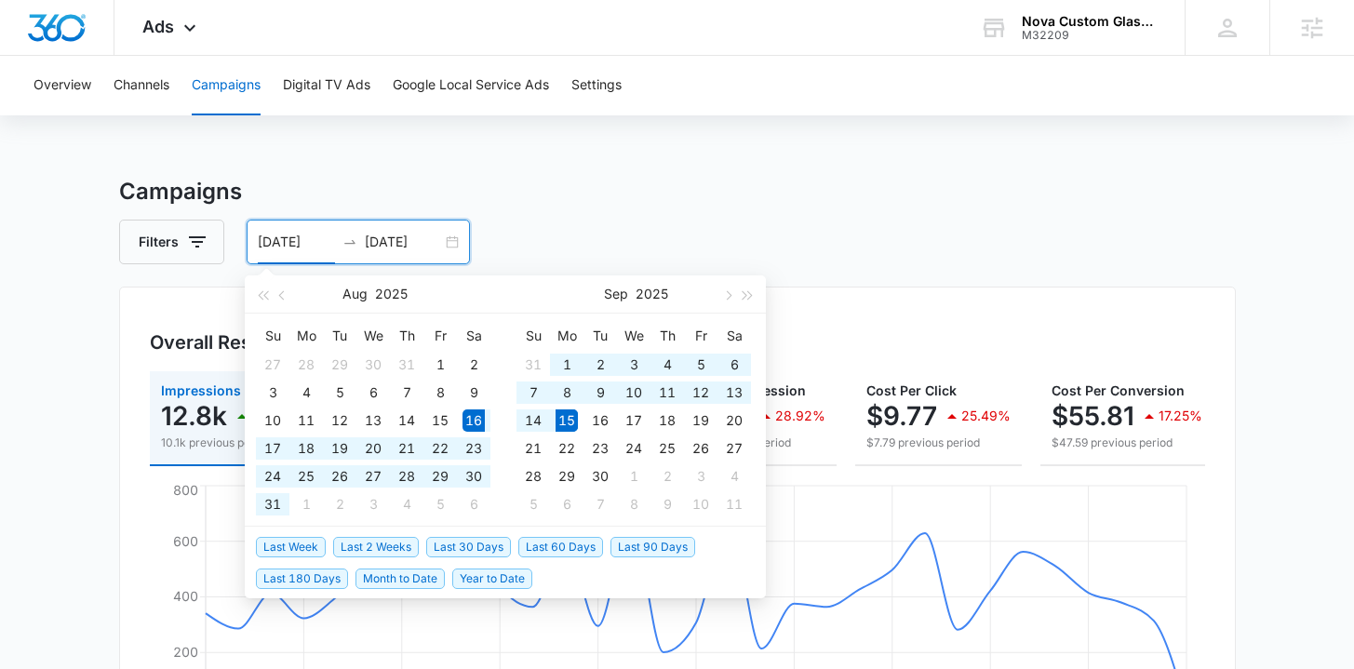
click at [447, 547] on span "Last 30 Days" at bounding box center [468, 547] width 85 height 20
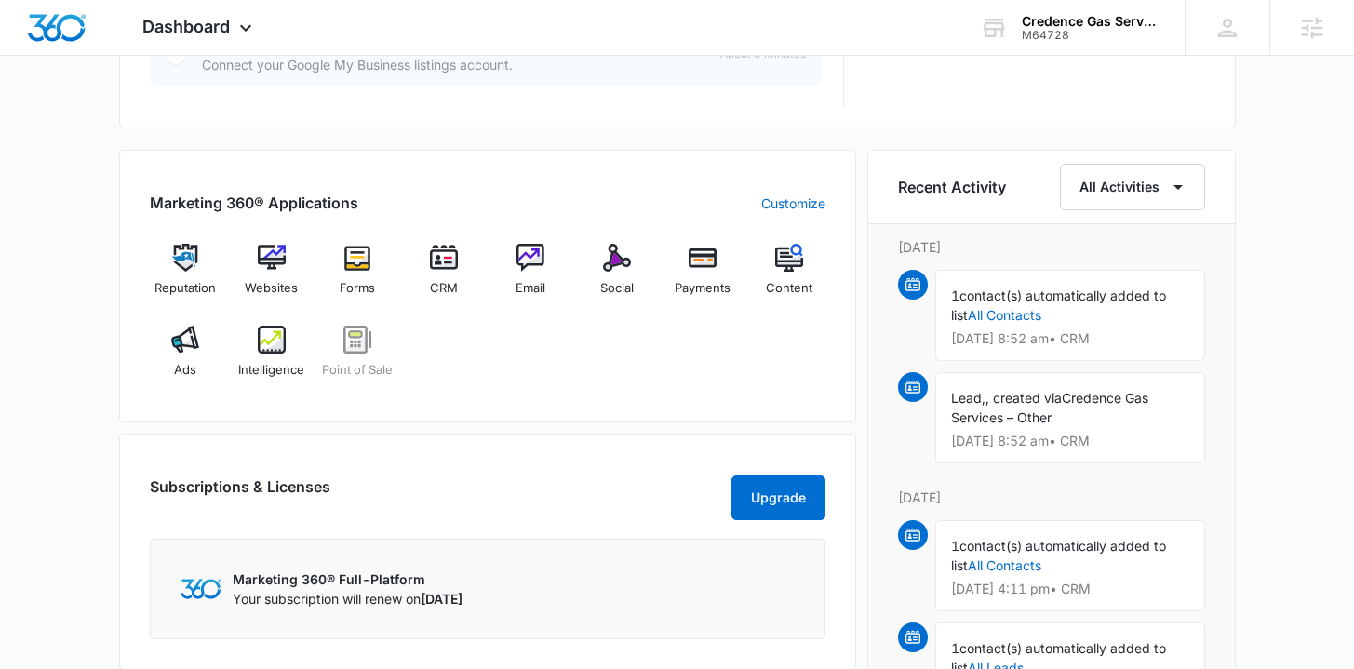
scroll to position [1074, 0]
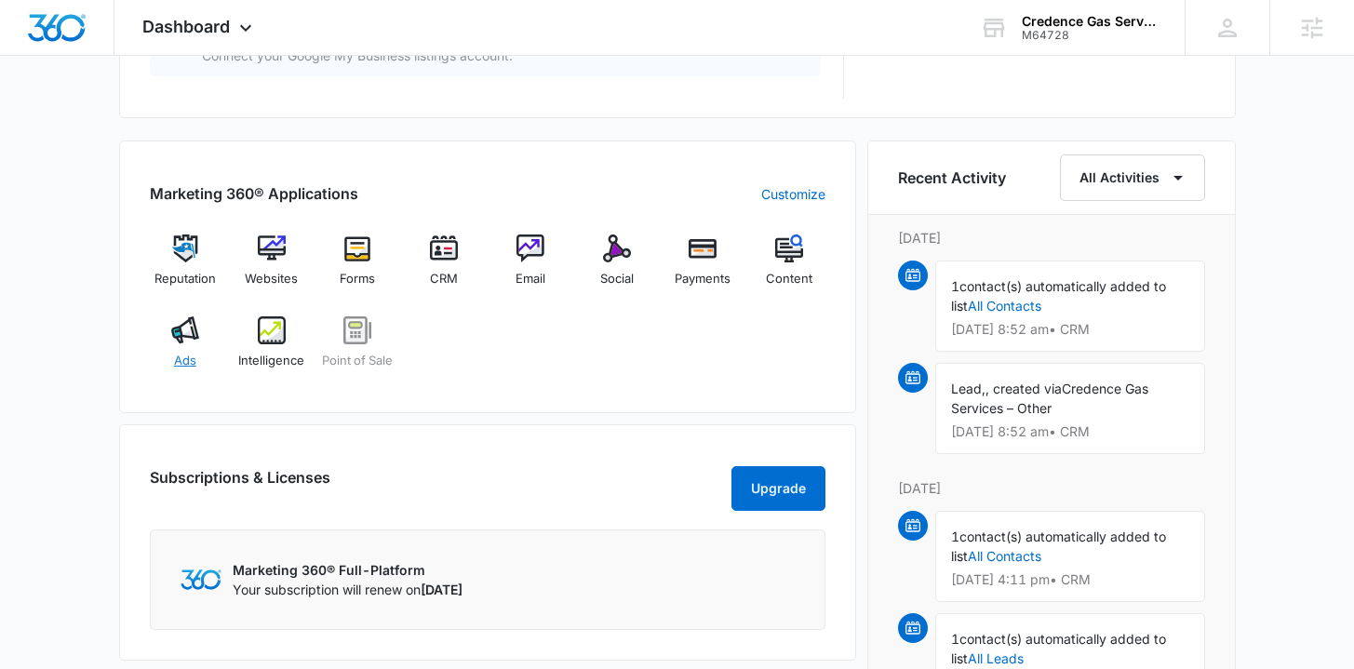
click at [181, 367] on span "Ads" at bounding box center [185, 361] width 22 height 19
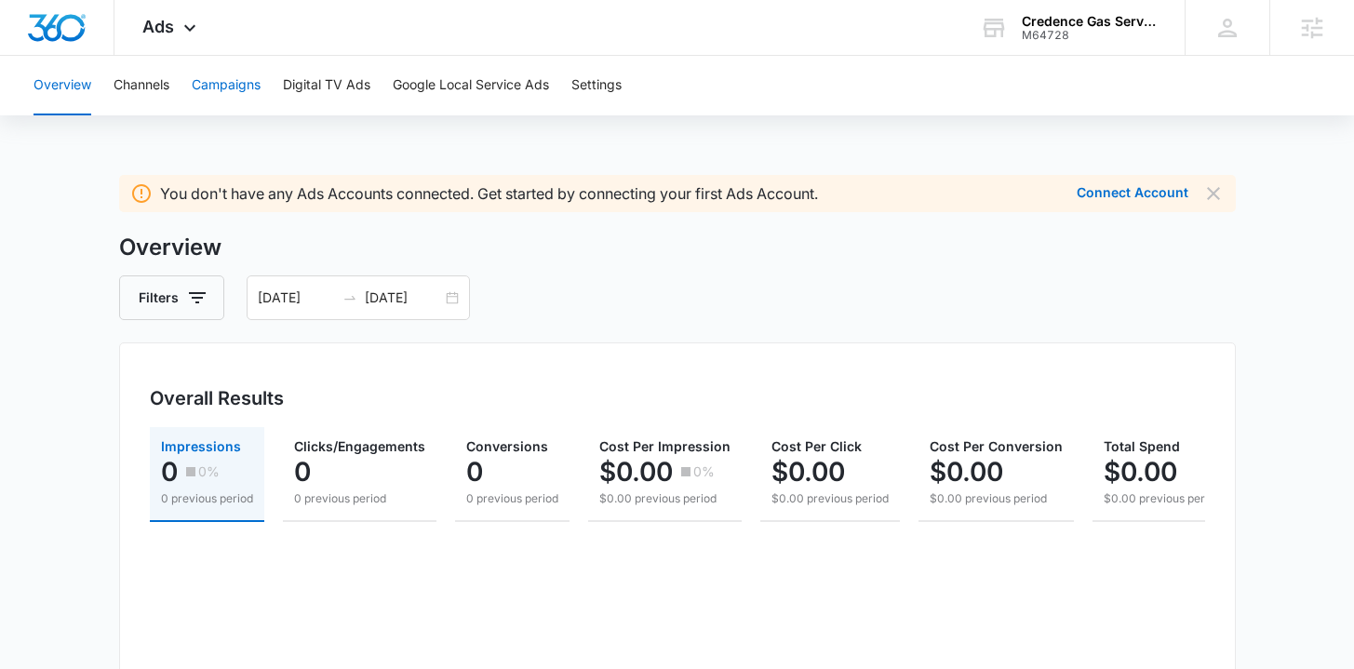
click at [223, 95] on button "Campaigns" at bounding box center [226, 86] width 69 height 60
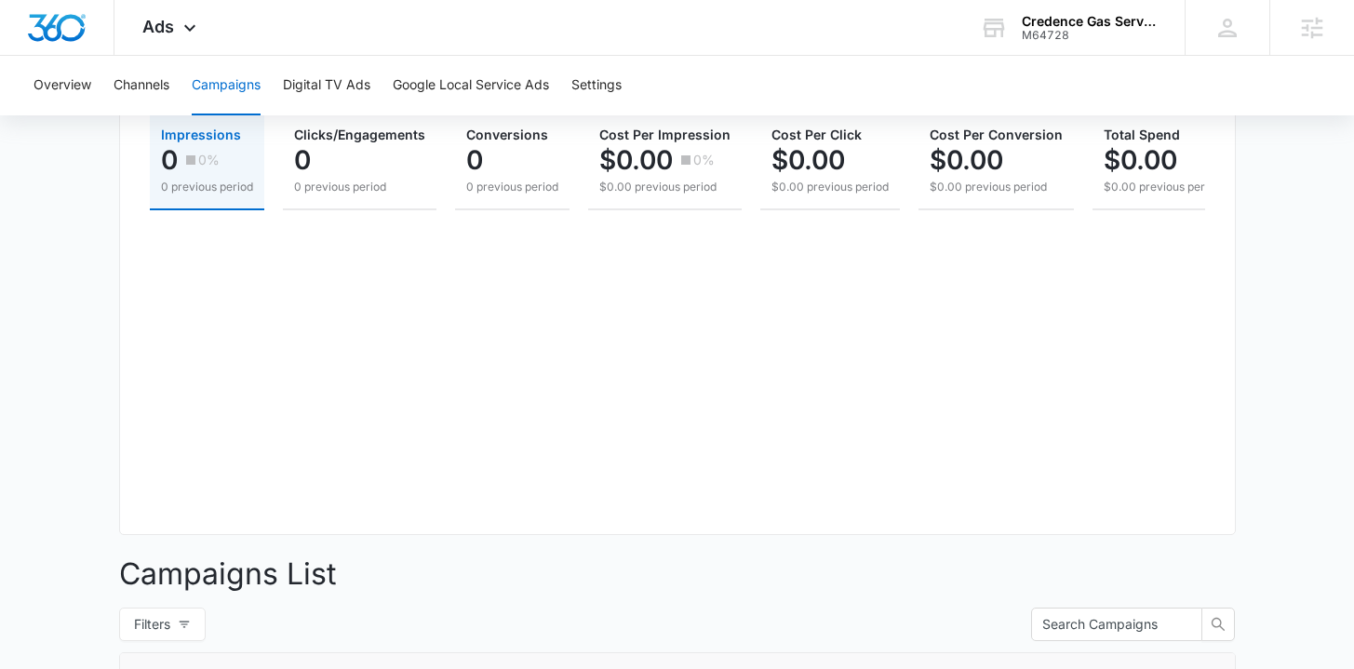
scroll to position [509, 0]
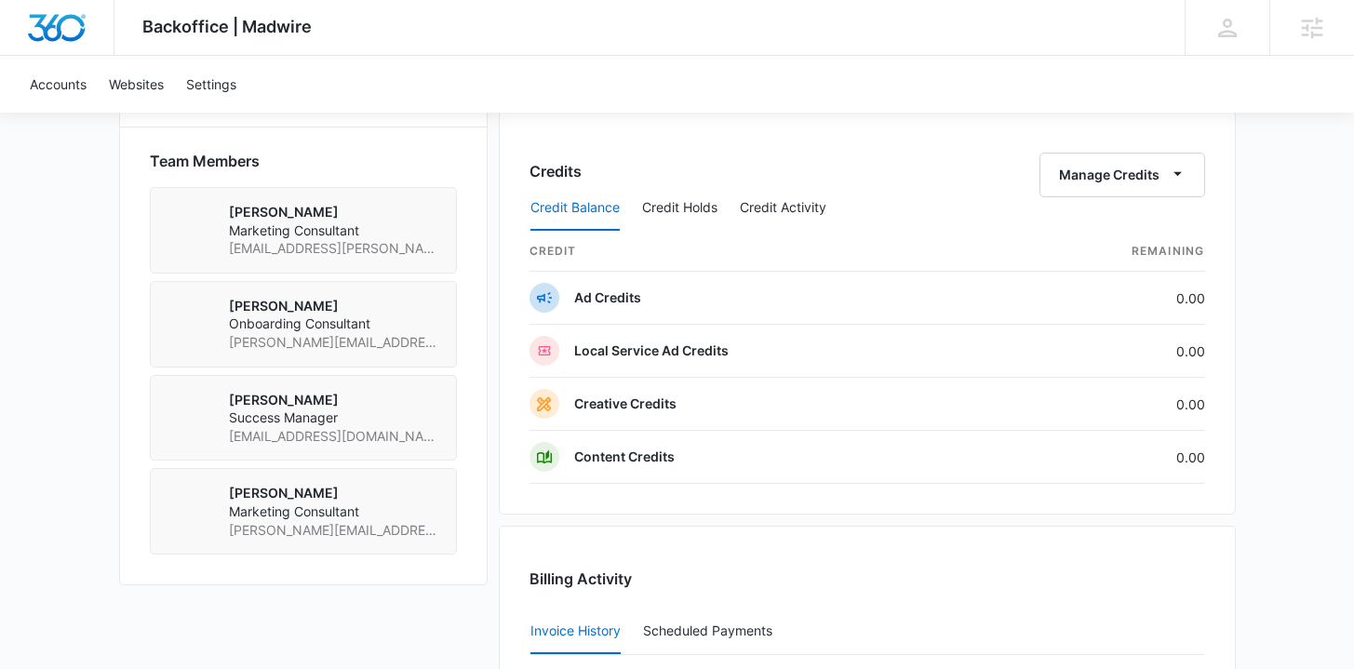
scroll to position [1761, 0]
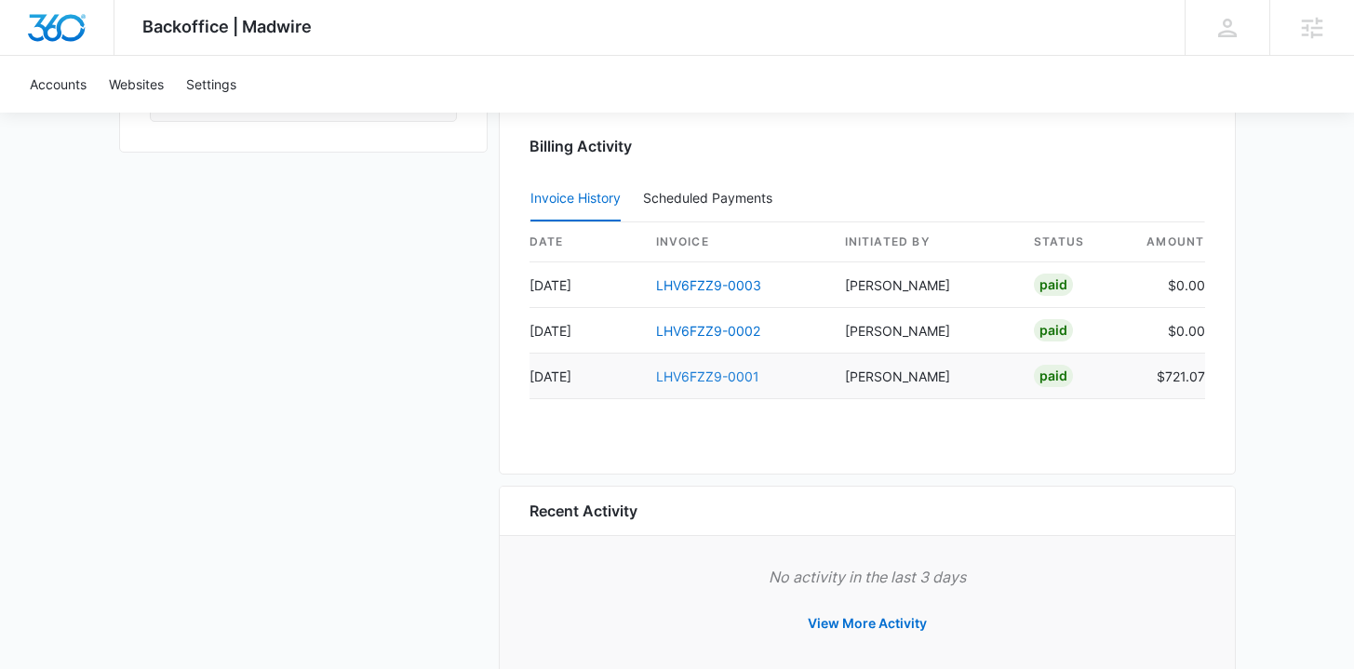
click at [708, 372] on link "LHV6FZZ9-0001" at bounding box center [707, 377] width 103 height 16
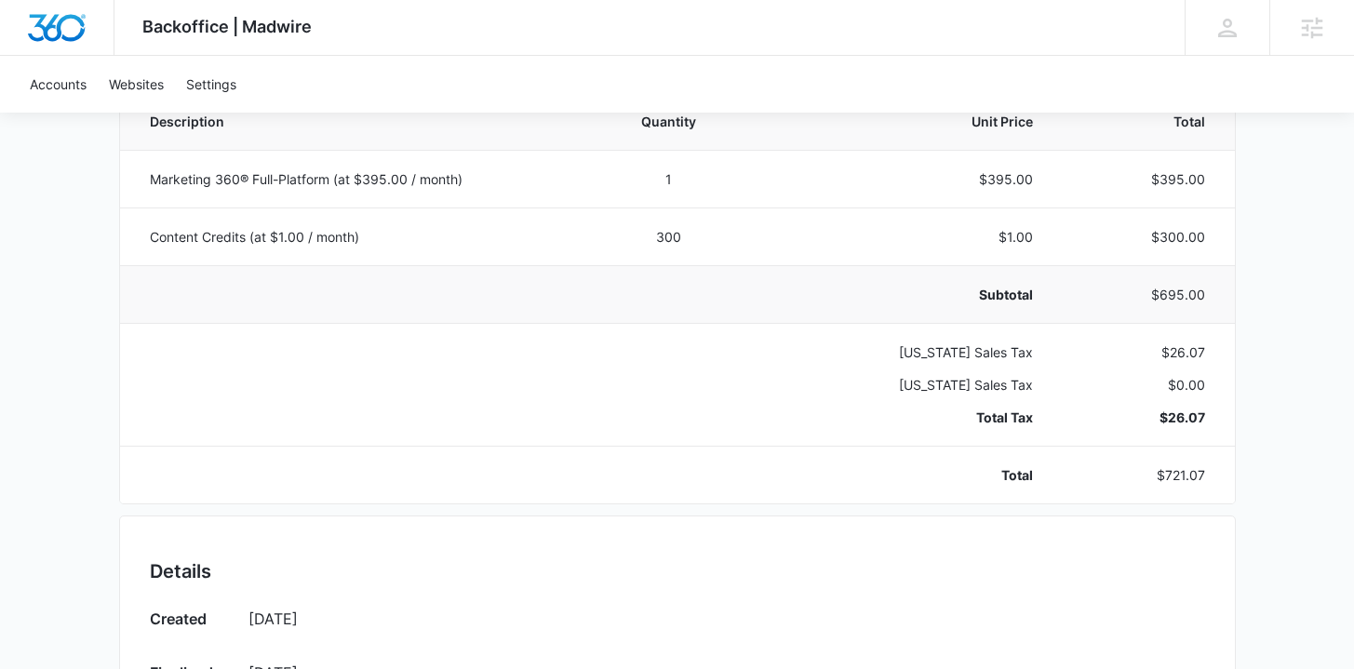
scroll to position [407, 0]
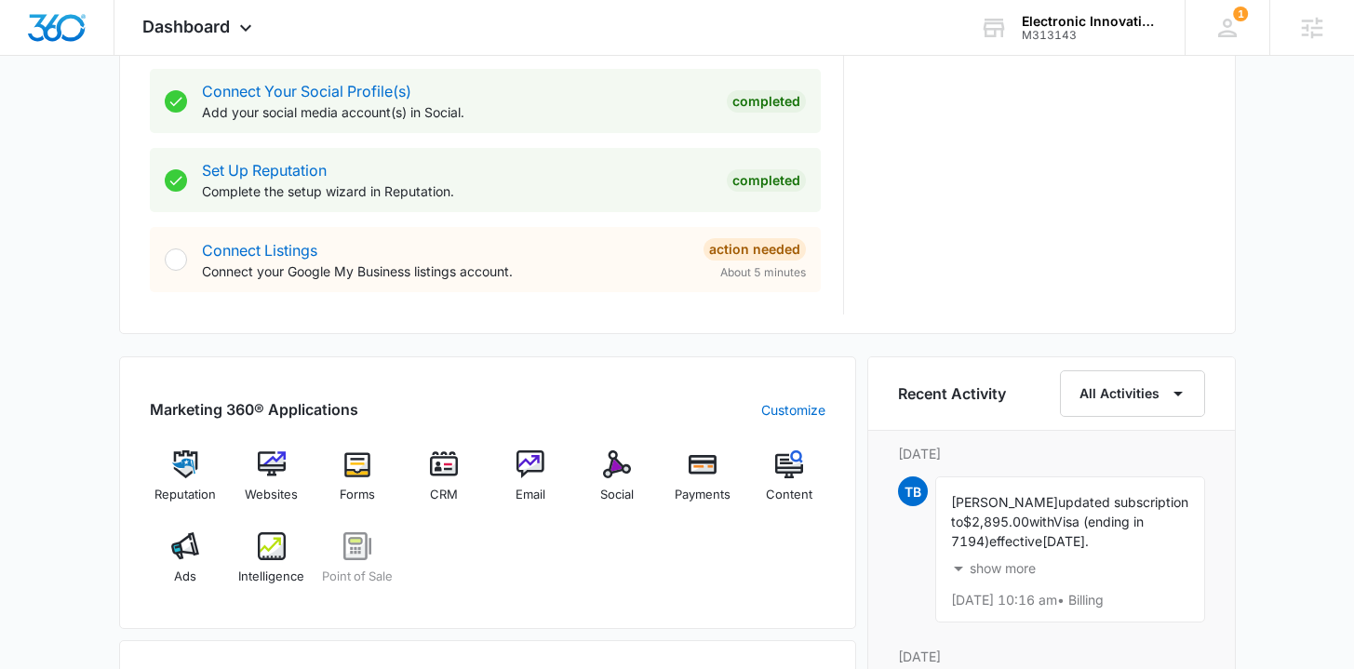
scroll to position [950, 0]
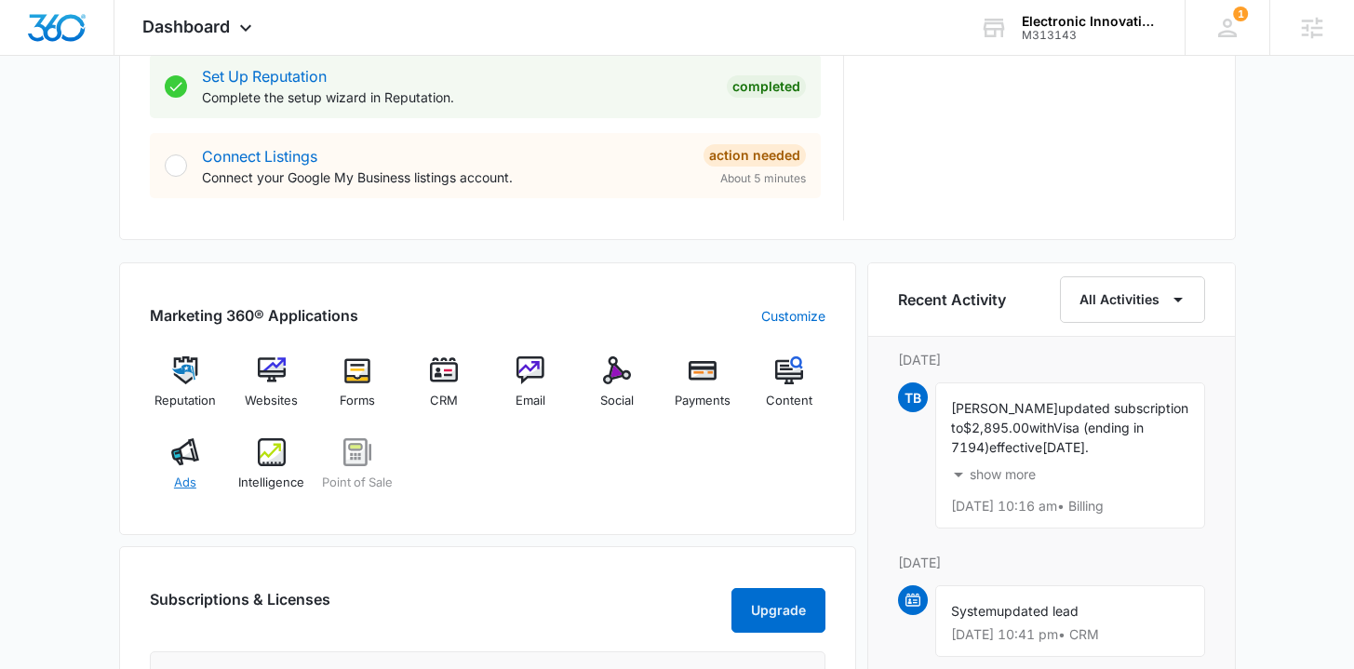
click at [182, 476] on span "Ads" at bounding box center [185, 483] width 22 height 19
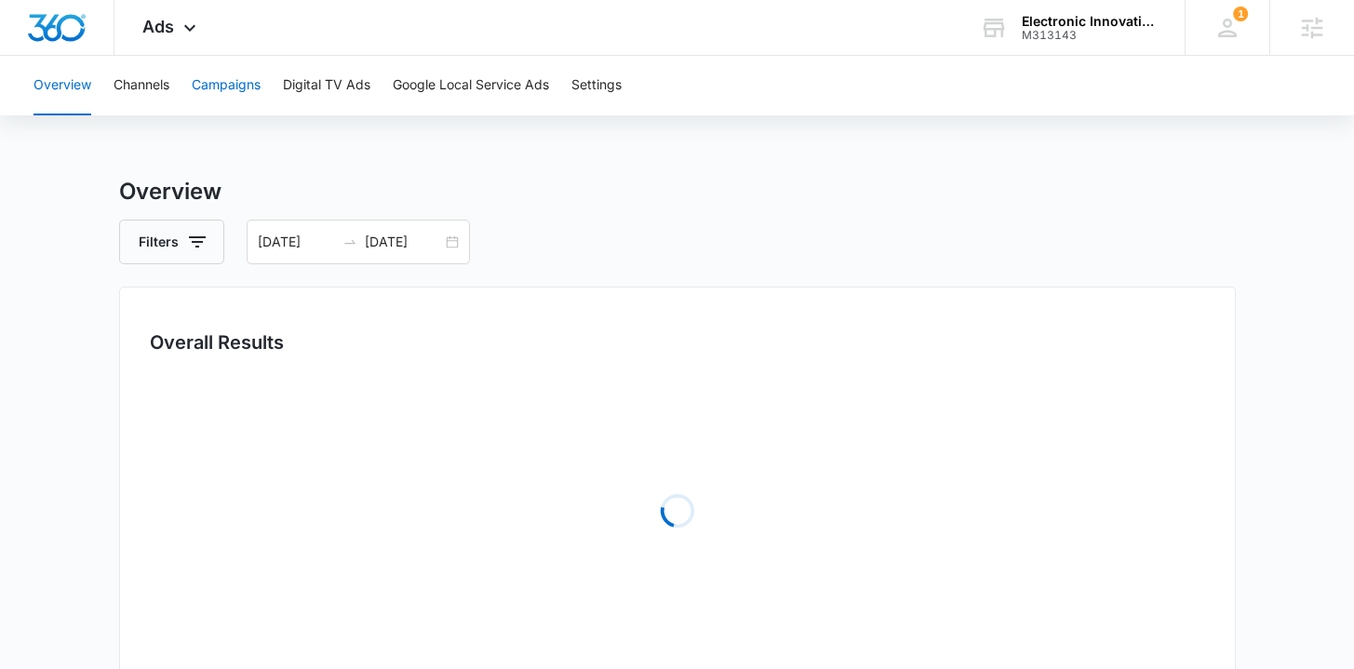
click at [255, 79] on button "Campaigns" at bounding box center [226, 86] width 69 height 60
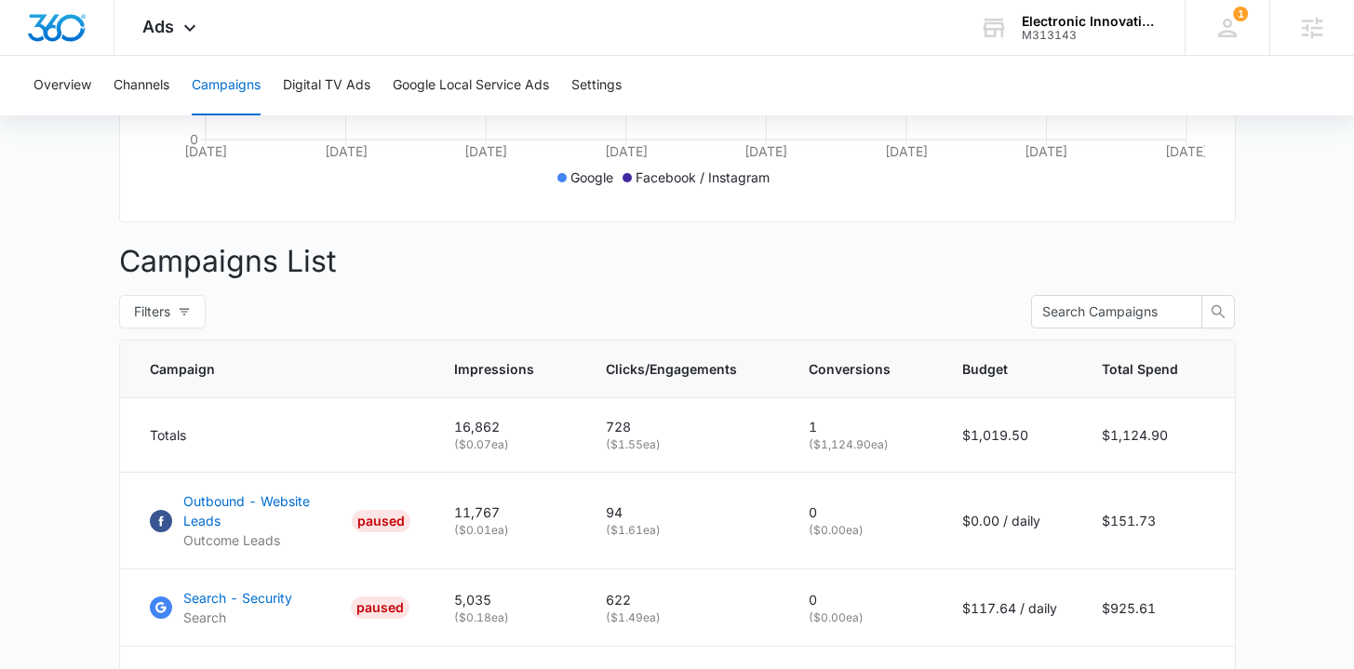
scroll to position [574, 0]
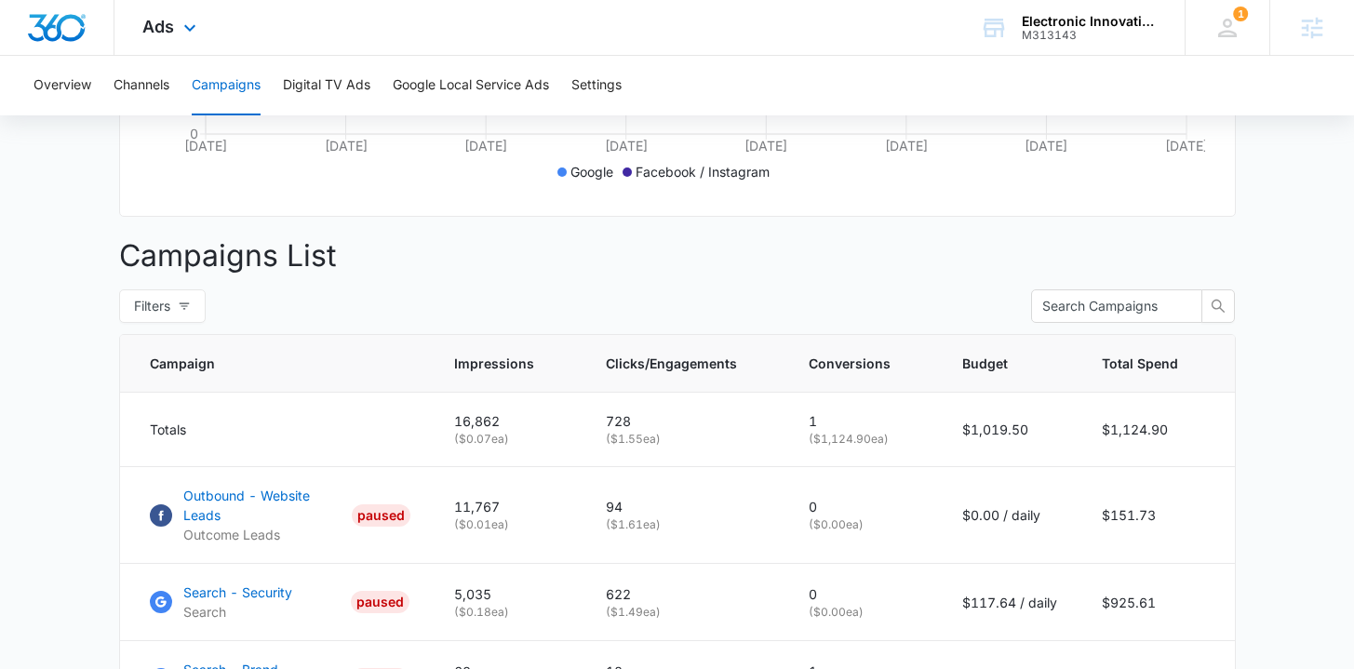
click at [59, 18] on img "Dashboard" at bounding box center [57, 28] width 60 height 28
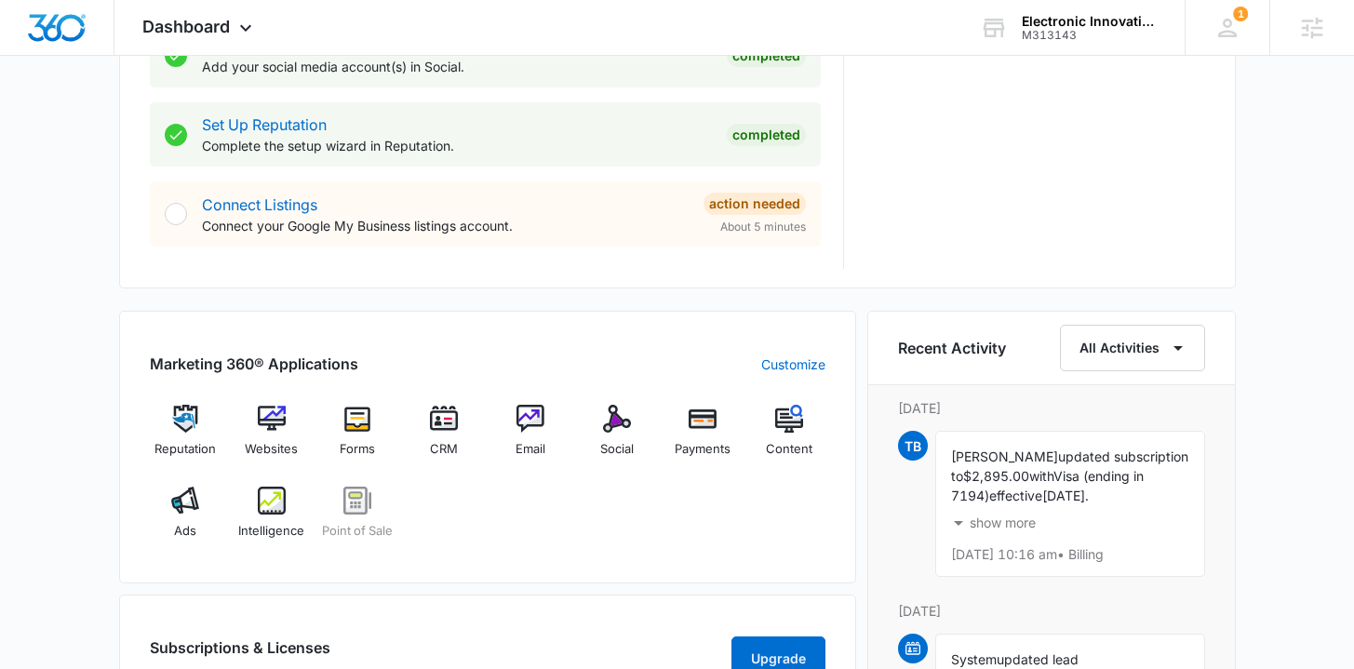
scroll to position [1169, 0]
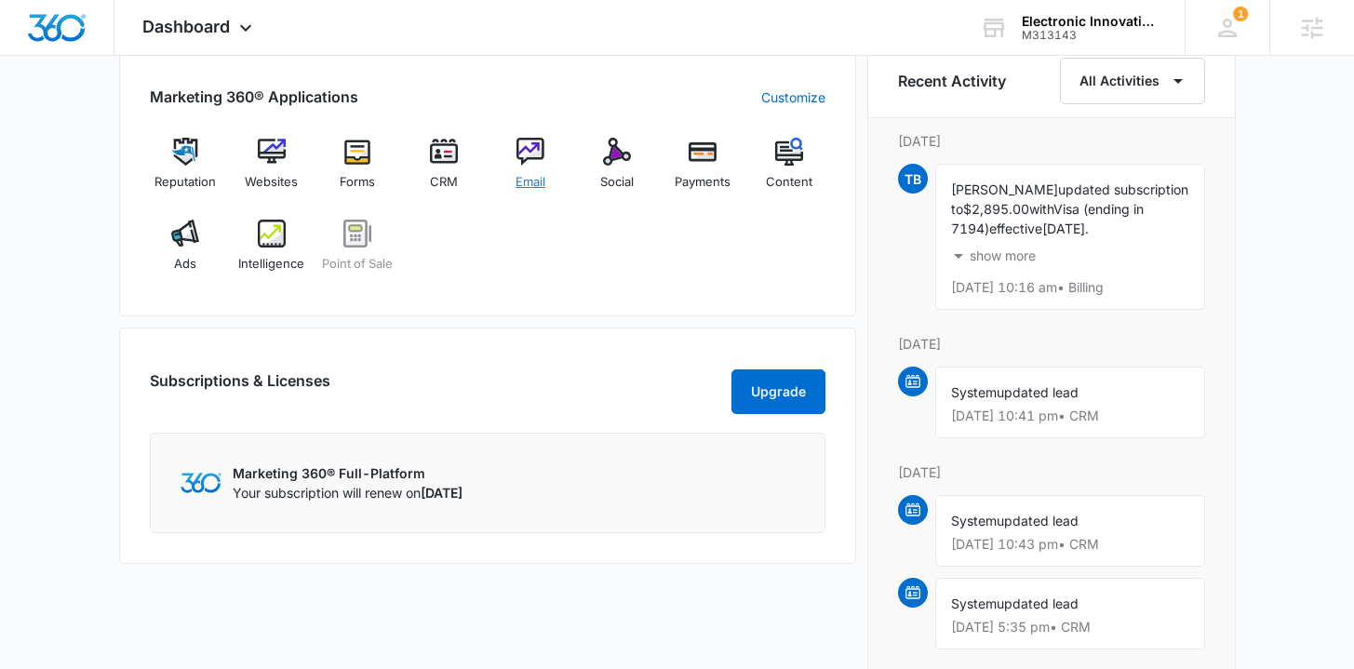
click at [535, 173] on span "Email" at bounding box center [531, 182] width 30 height 19
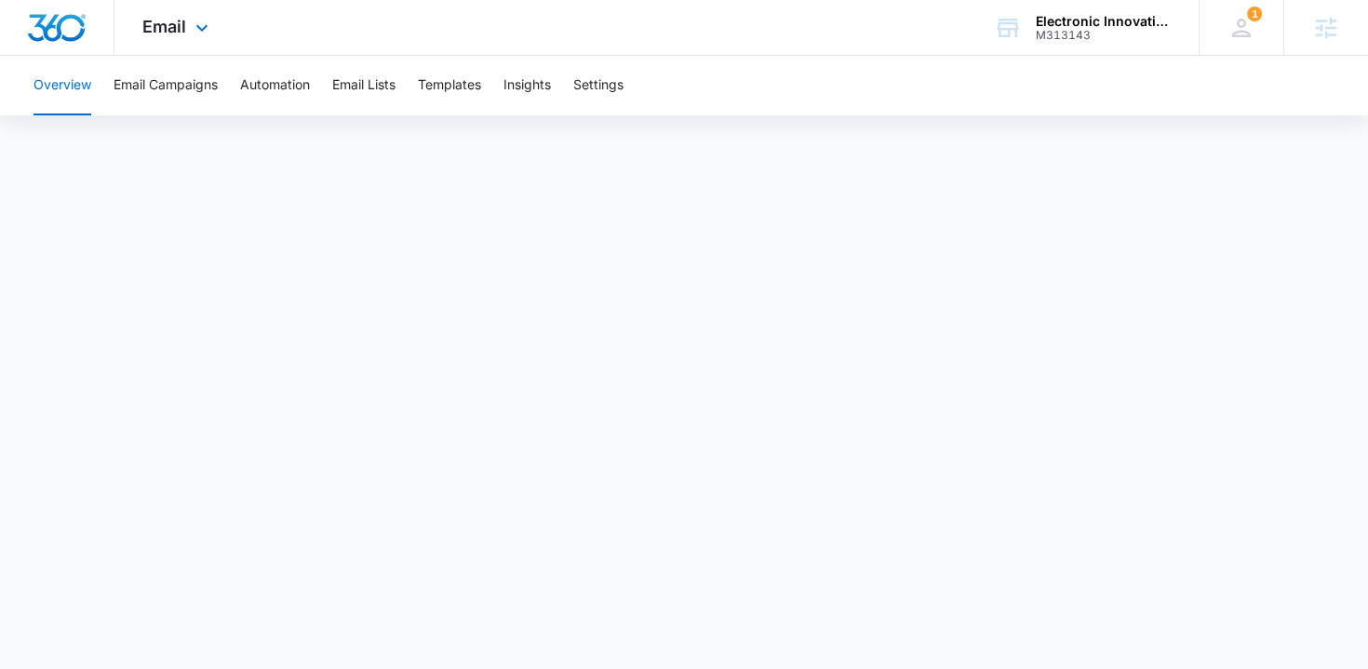
click at [71, 27] on img "Dashboard" at bounding box center [57, 28] width 60 height 28
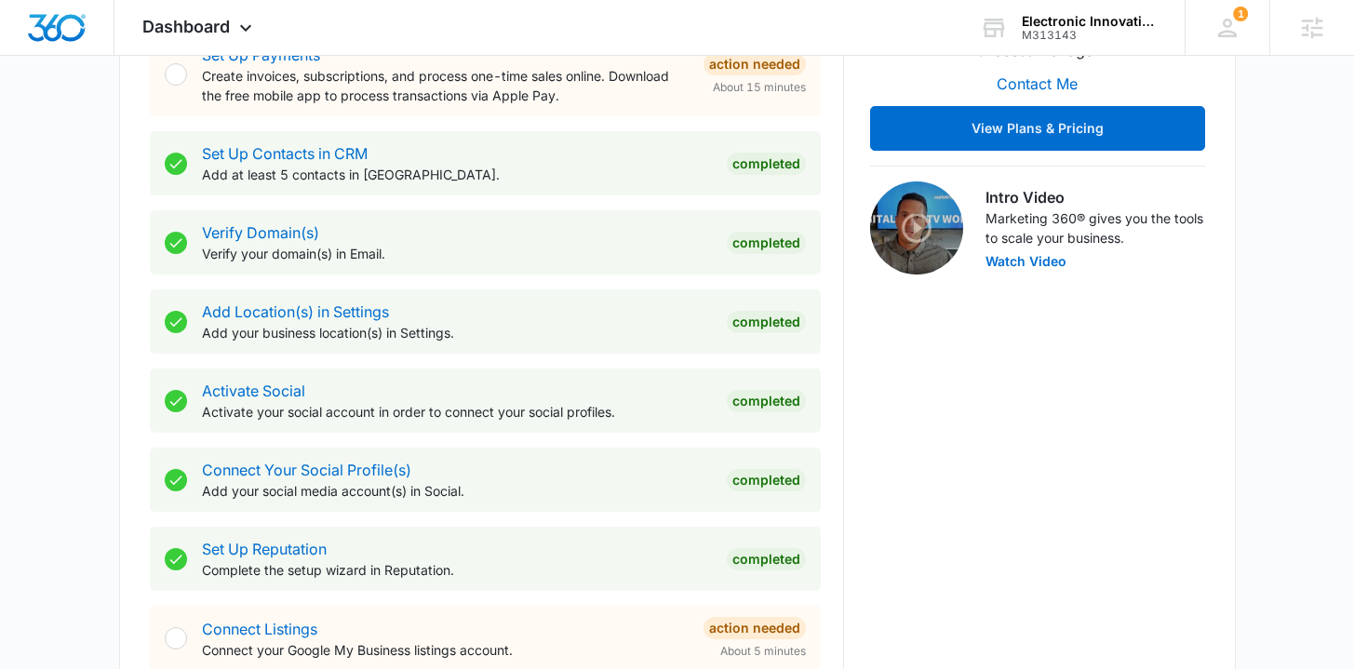
scroll to position [886, 0]
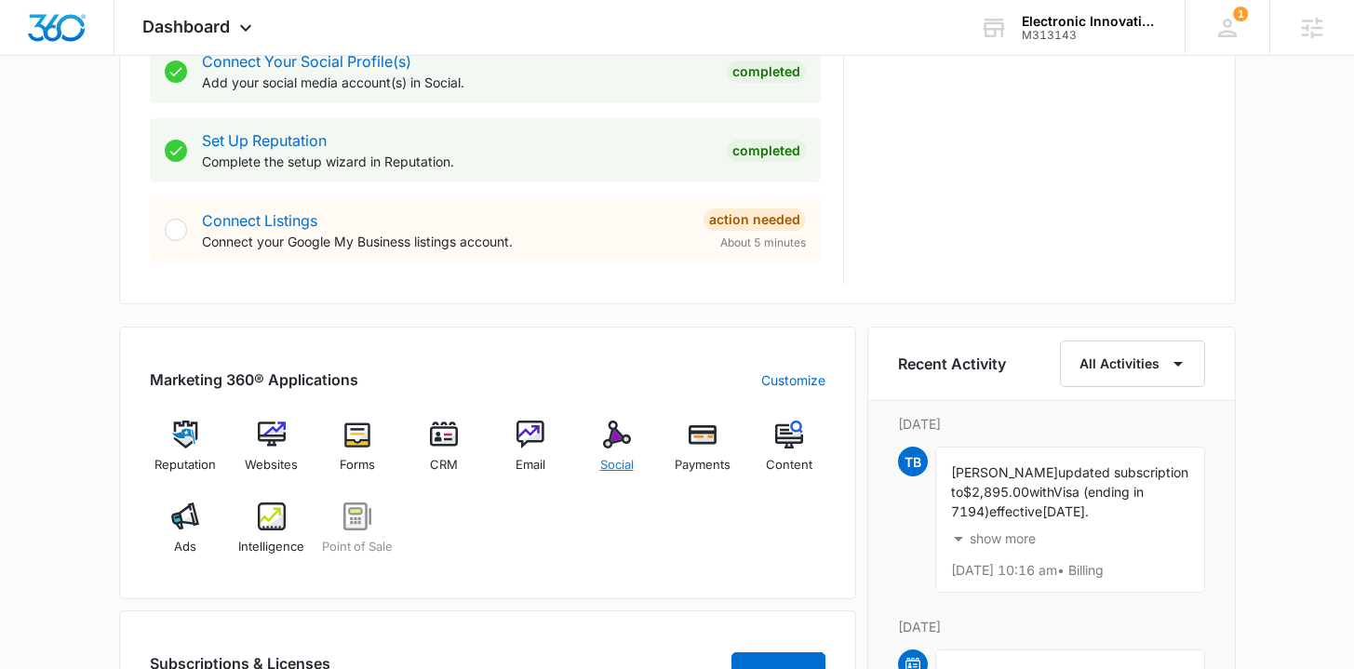
click at [607, 466] on span "Social" at bounding box center [617, 465] width 34 height 19
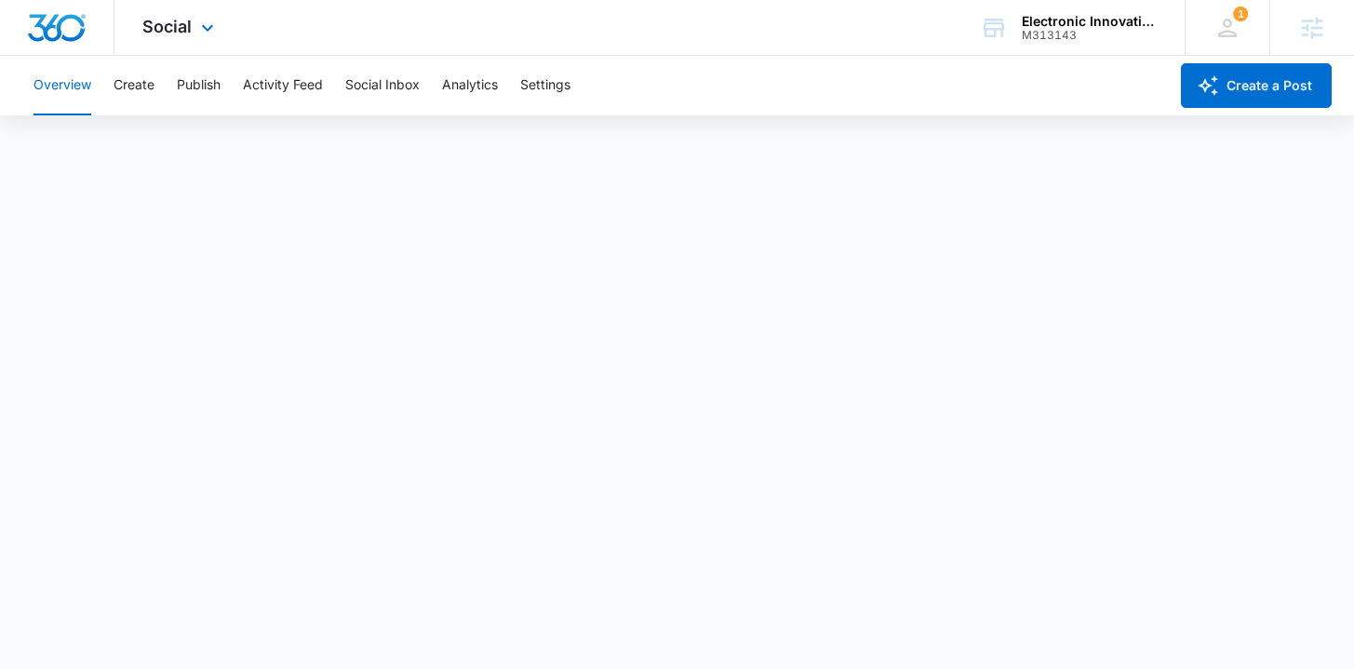
click at [53, 35] on img "Dashboard" at bounding box center [57, 28] width 60 height 28
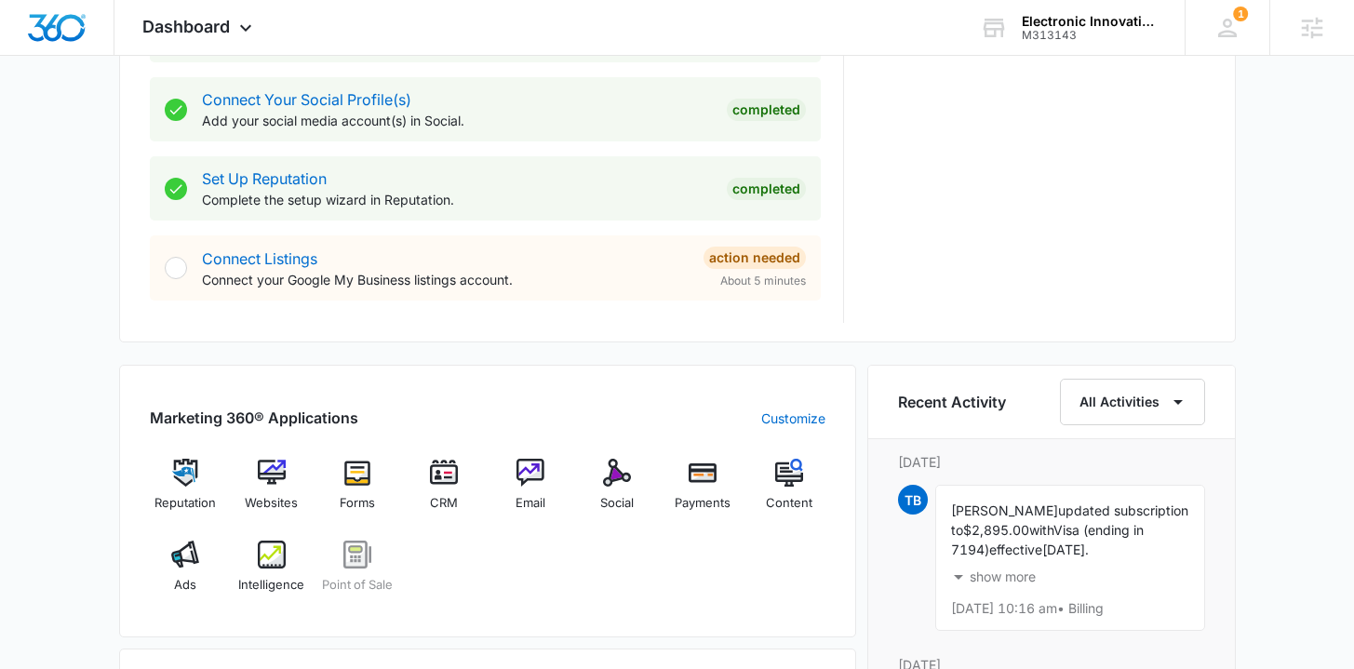
scroll to position [857, 0]
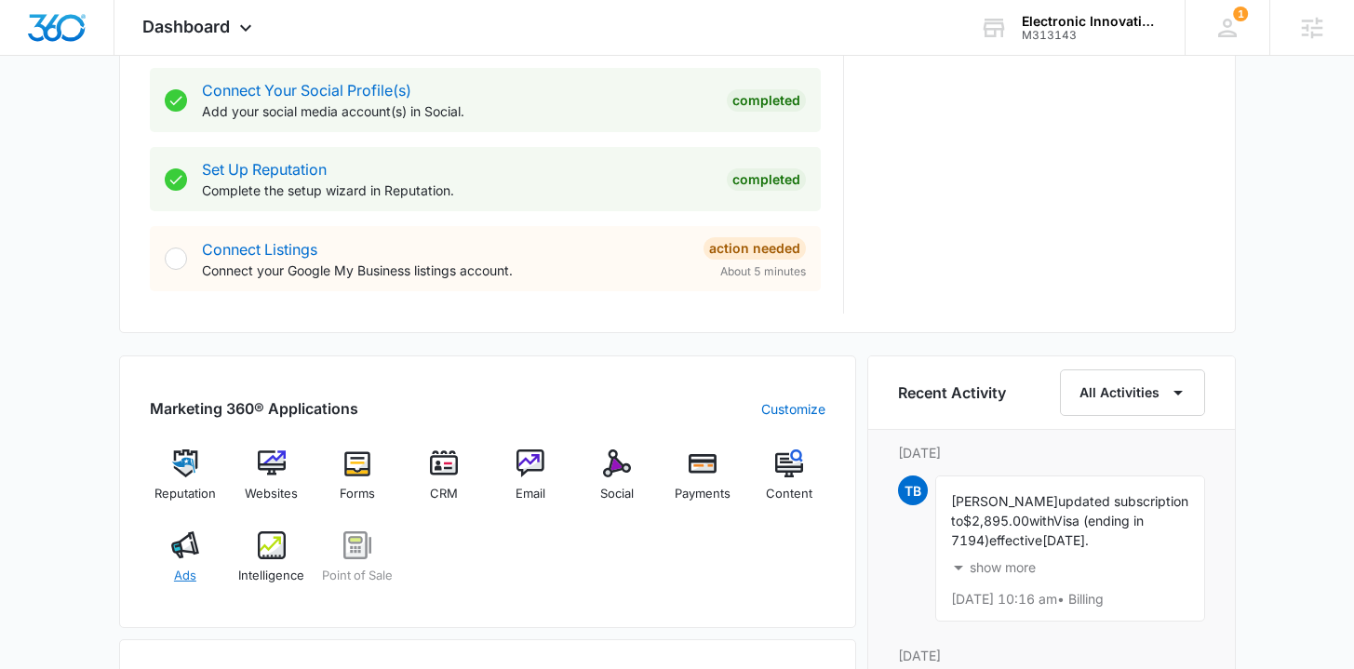
click at [187, 573] on span "Ads" at bounding box center [185, 576] width 22 height 19
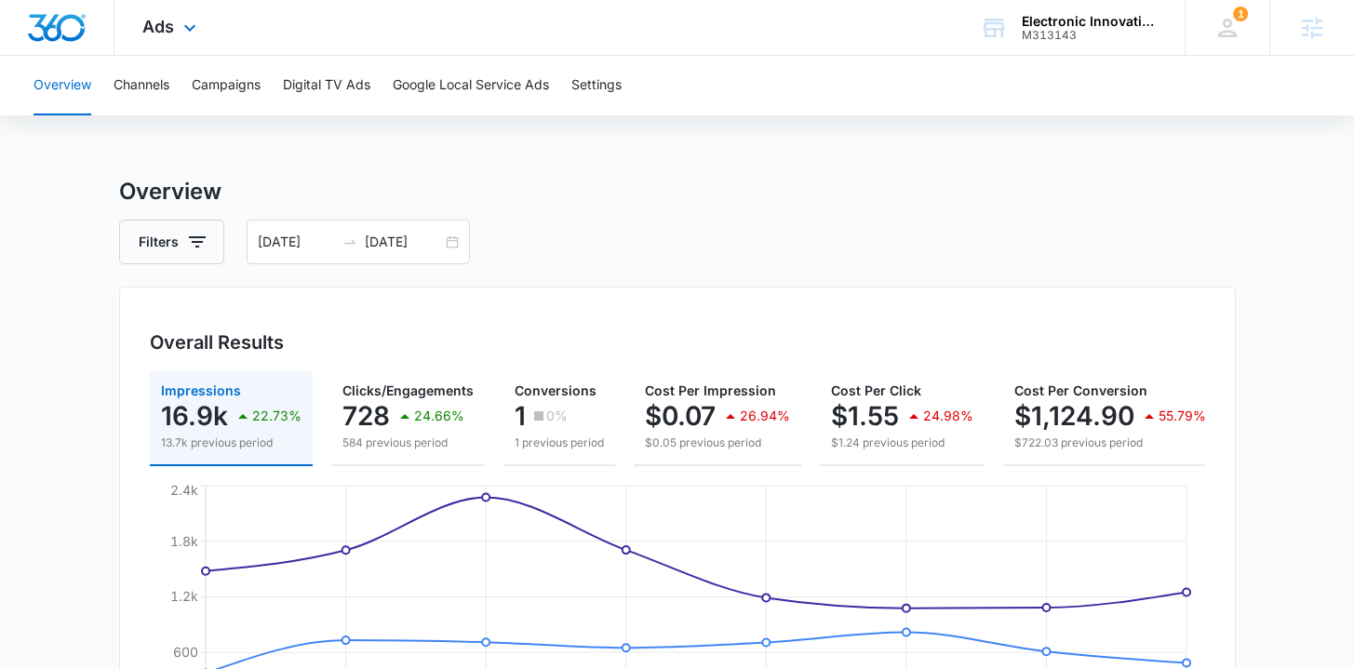
click at [54, 25] on img "Dashboard" at bounding box center [57, 28] width 60 height 28
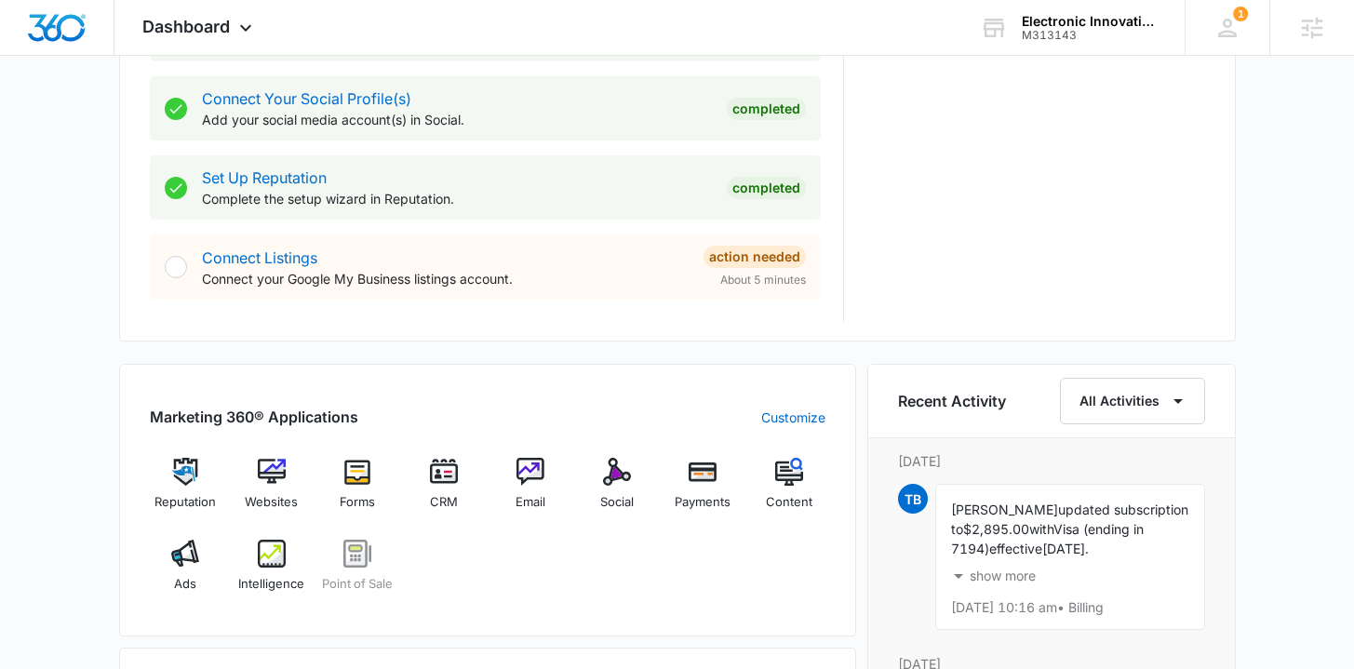
scroll to position [851, 0]
click at [557, 493] on div "Email" at bounding box center [531, 489] width 72 height 67
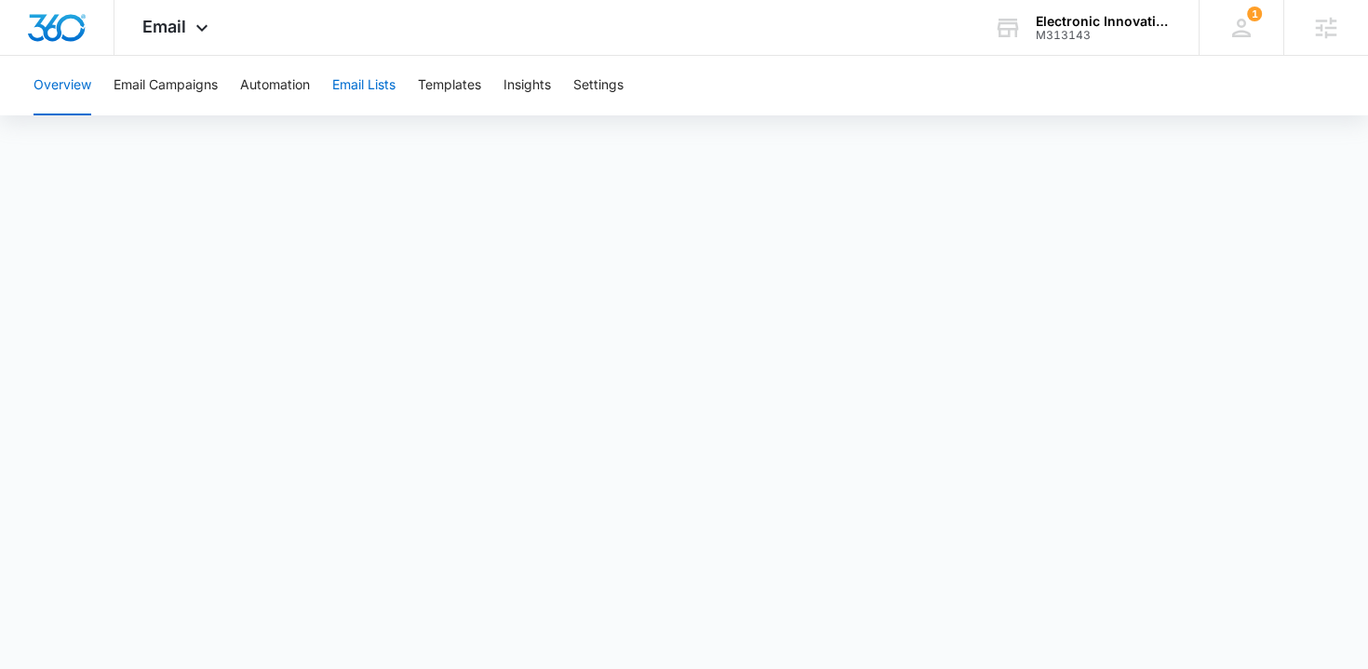
click at [368, 88] on button "Email Lists" at bounding box center [363, 86] width 63 height 60
click at [430, 91] on button "Templates" at bounding box center [449, 86] width 63 height 60
click at [195, 78] on button "Email Campaigns" at bounding box center [166, 86] width 104 height 60
click at [371, 88] on button "Email Lists" at bounding box center [363, 86] width 63 height 60
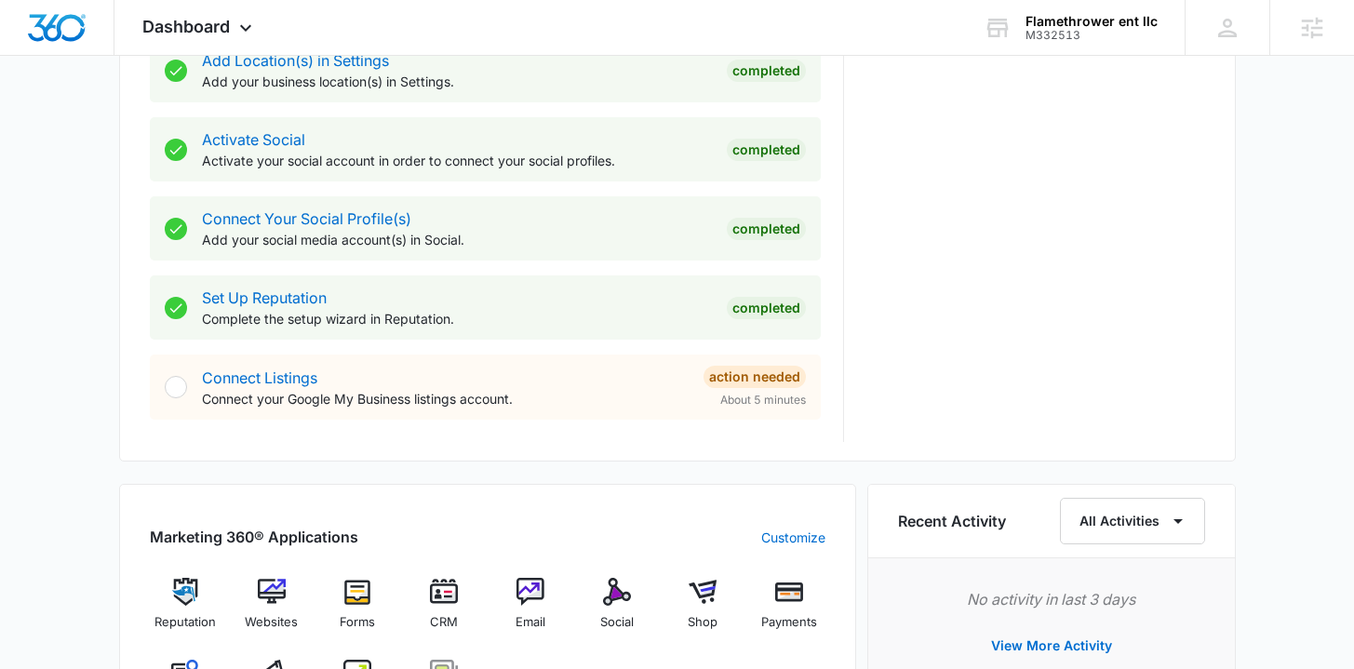
scroll to position [919, 0]
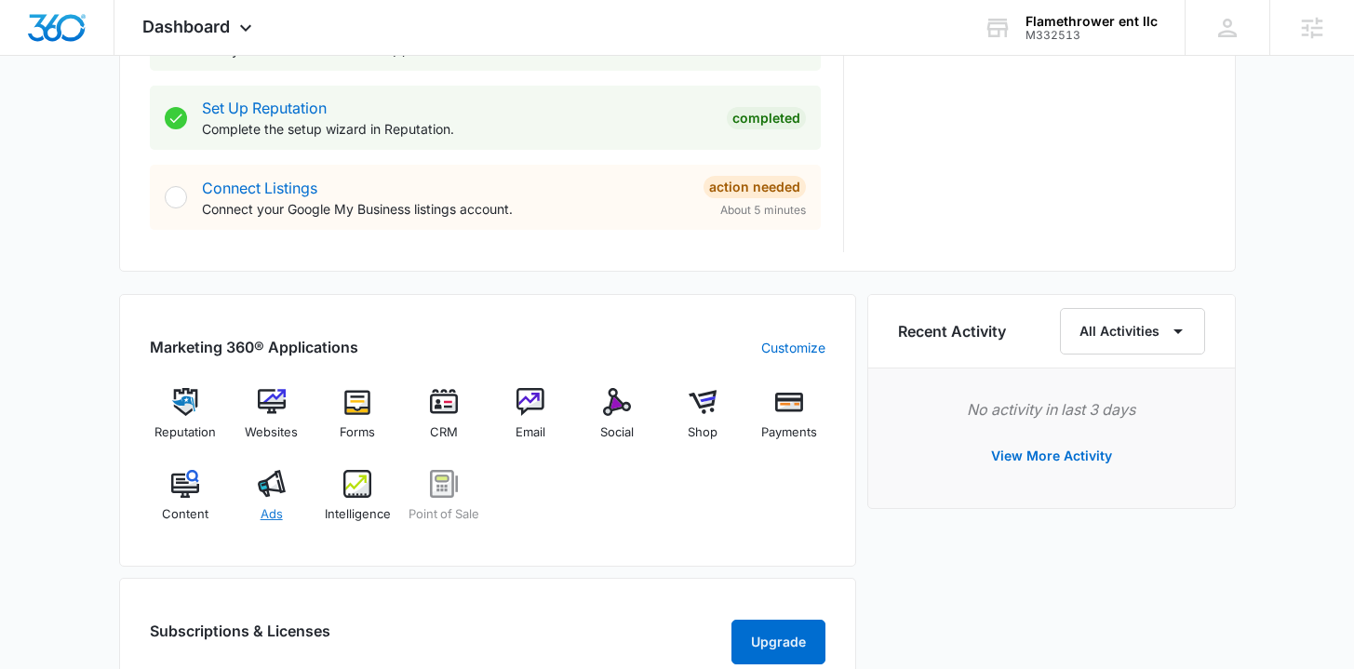
click at [257, 501] on div "Ads" at bounding box center [272, 503] width 72 height 67
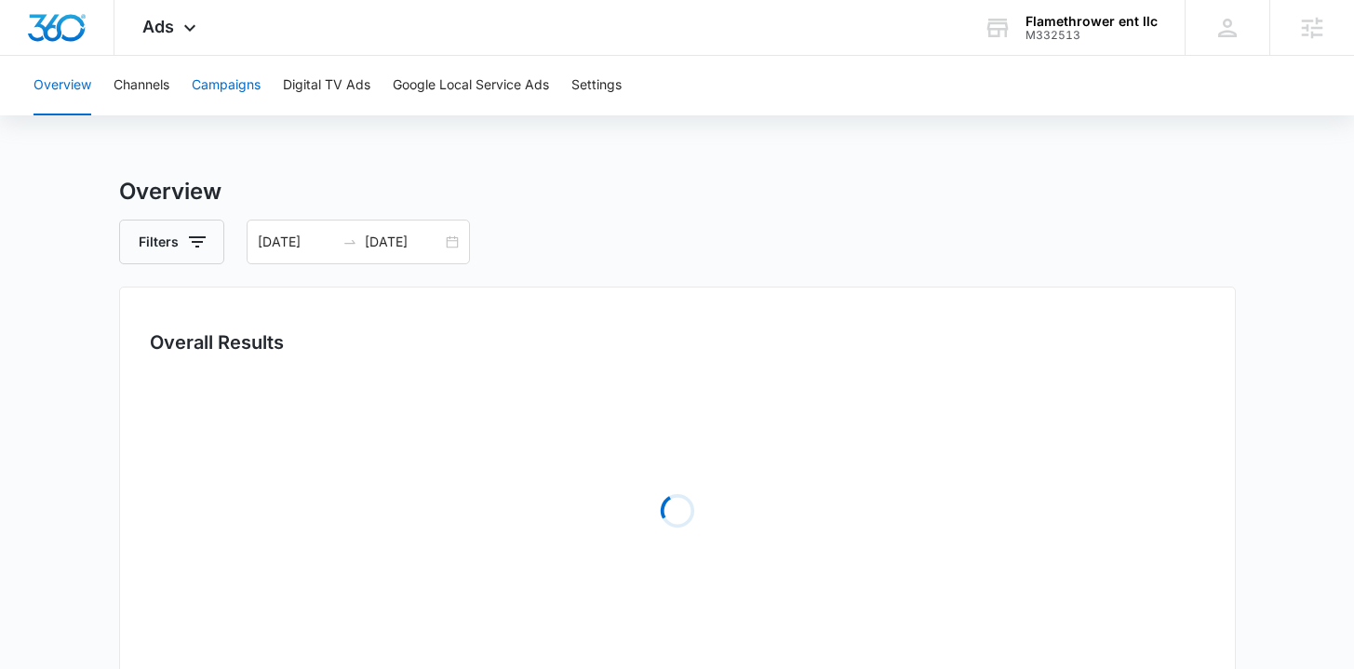
click at [231, 102] on button "Campaigns" at bounding box center [226, 86] width 69 height 60
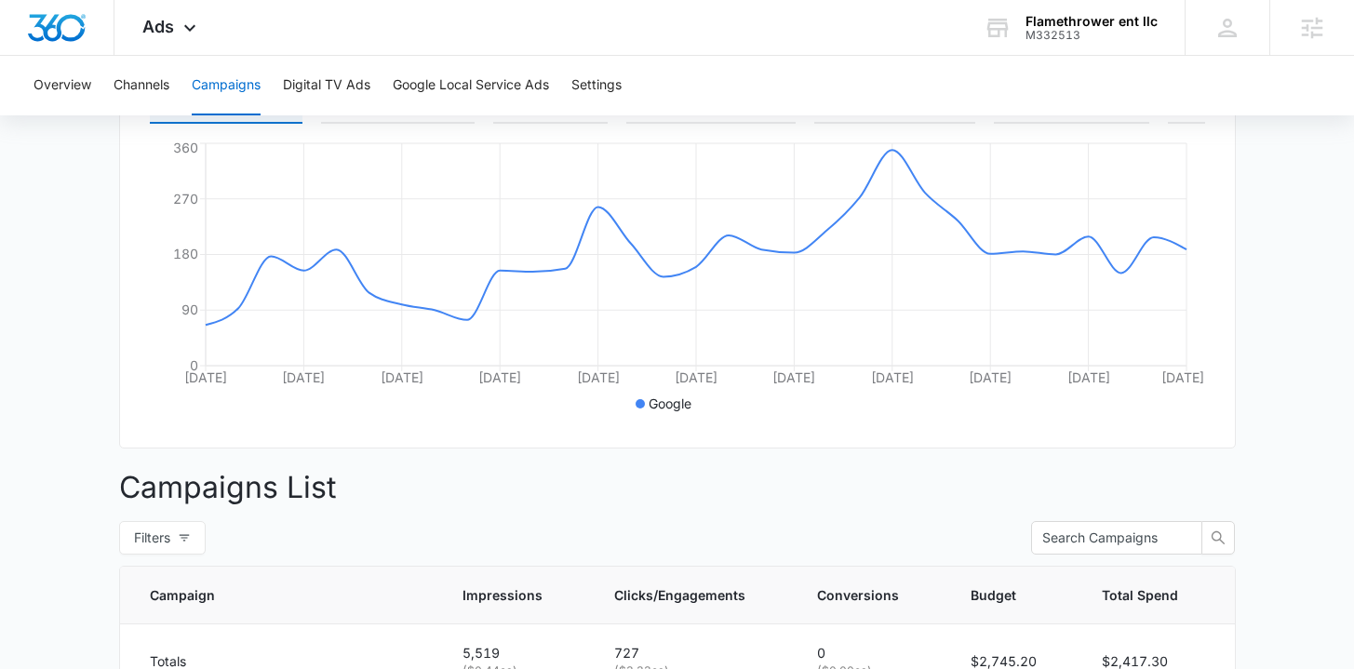
scroll to position [672, 0]
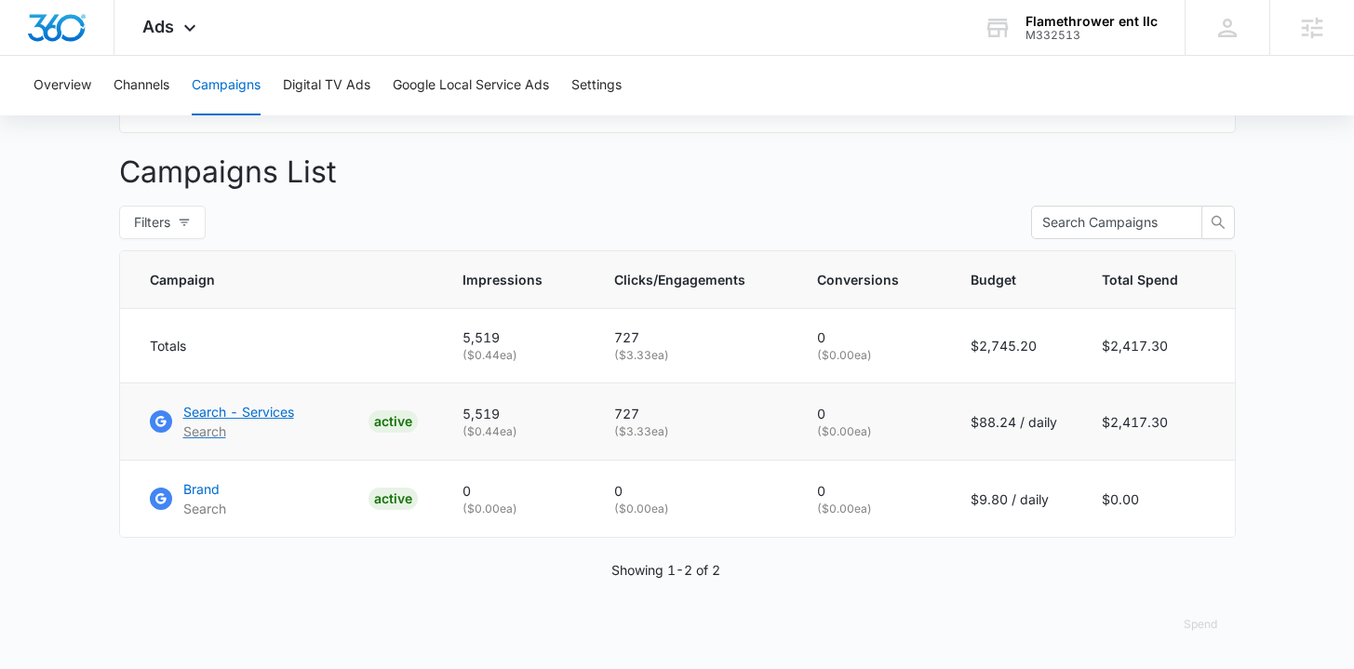
click at [271, 413] on p "Search - Services" at bounding box center [238, 412] width 111 height 20
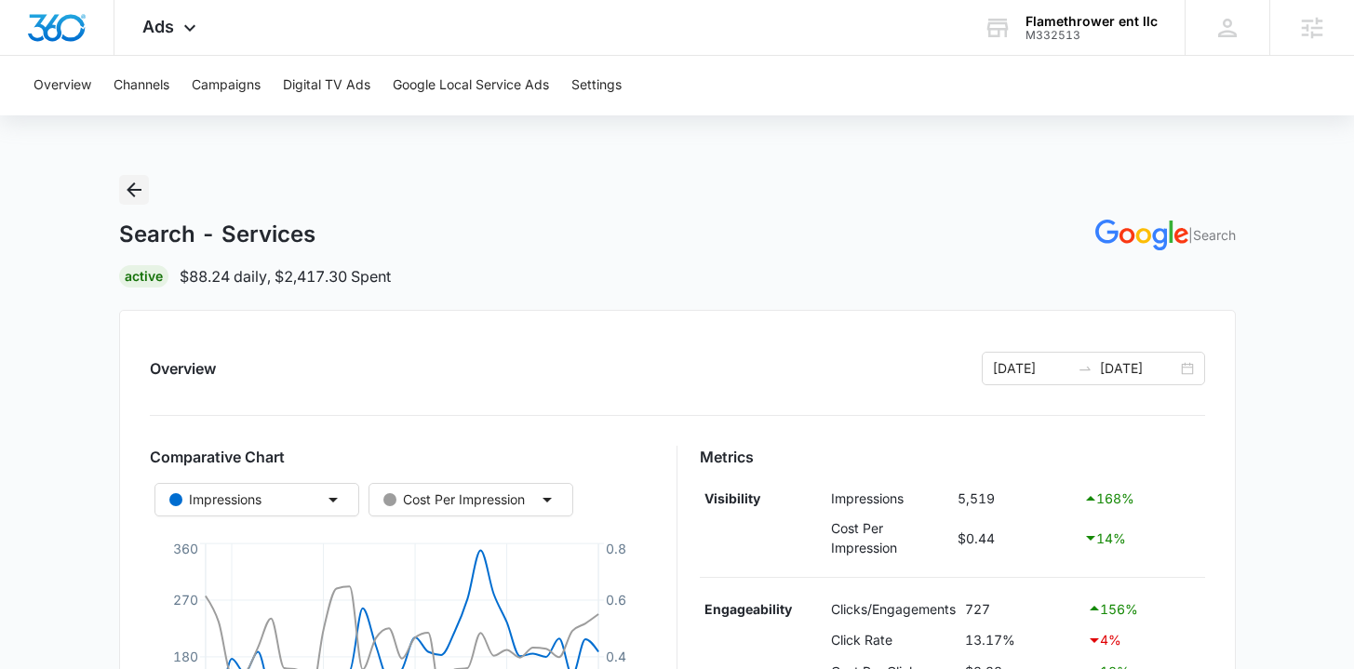
click at [131, 187] on icon "Back" at bounding box center [134, 190] width 22 height 22
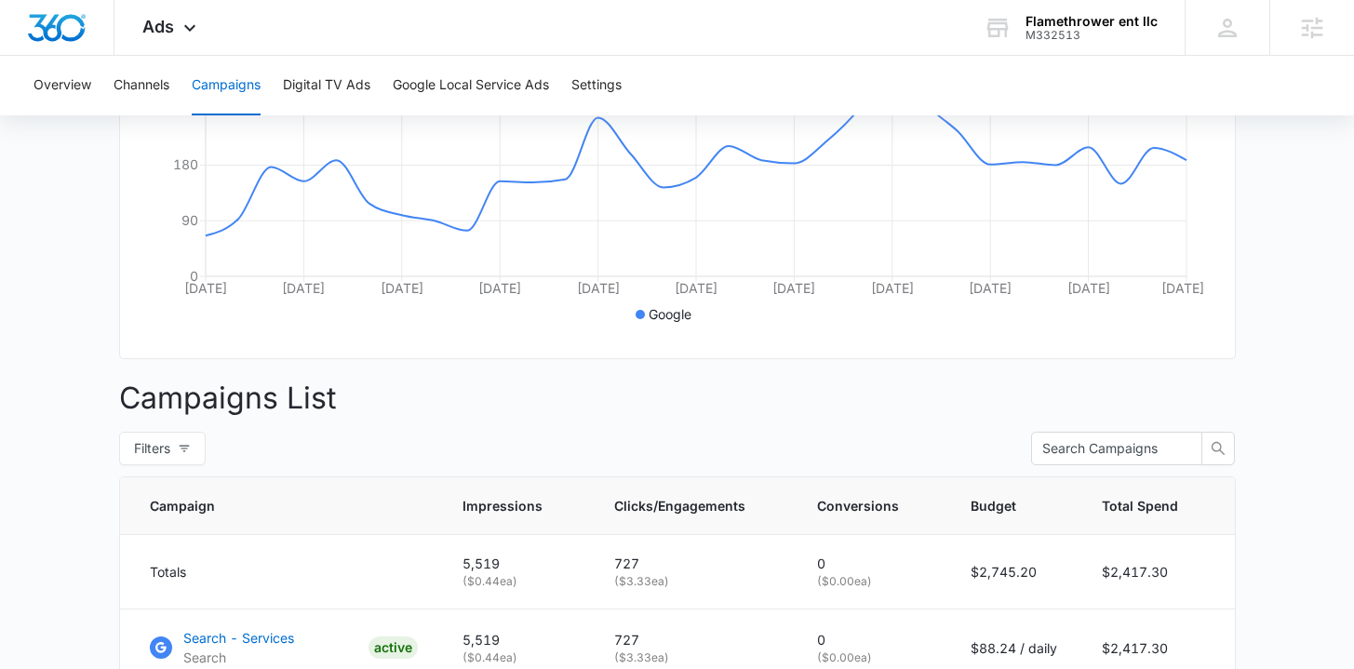
scroll to position [672, 0]
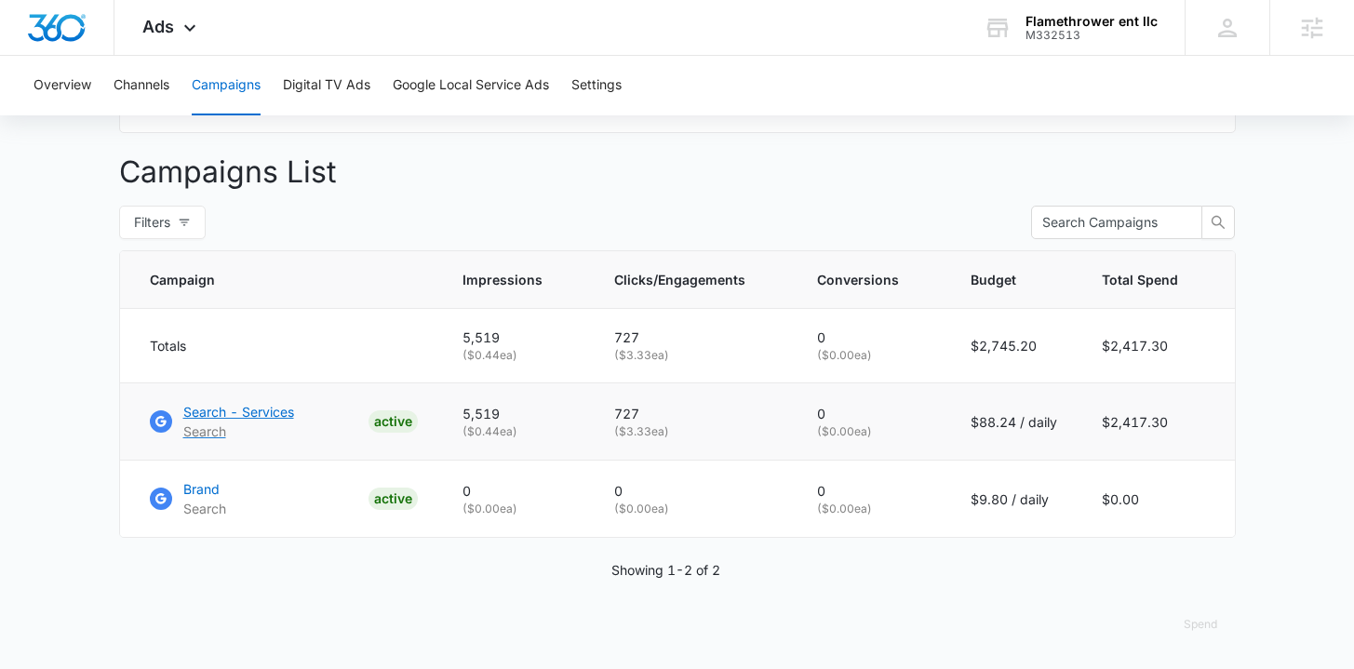
click at [243, 411] on p "Search - Services" at bounding box center [238, 412] width 111 height 20
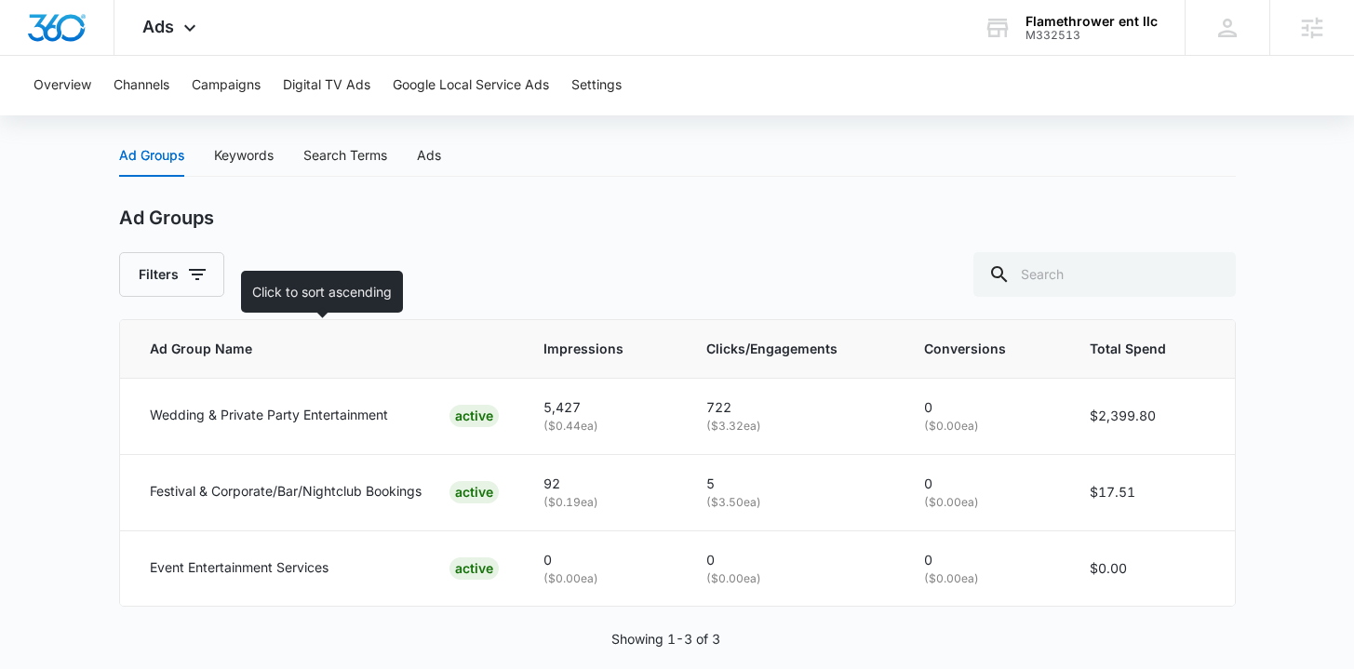
scroll to position [775, 0]
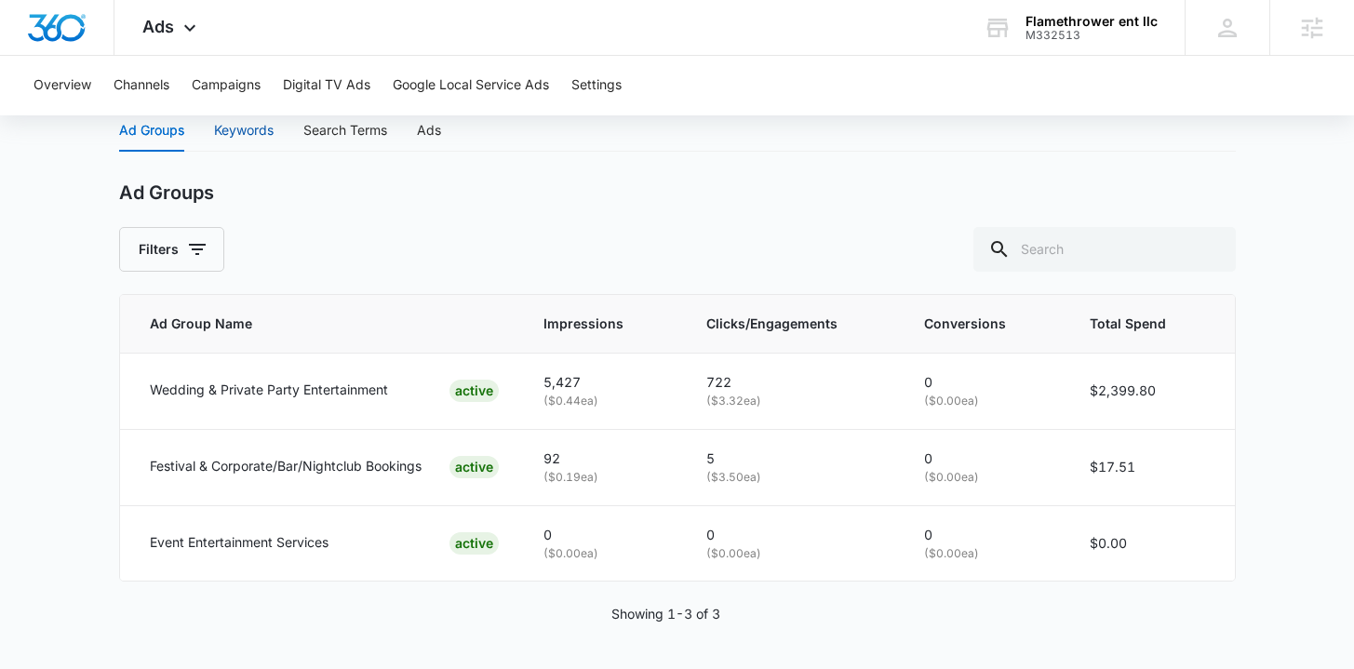
click at [226, 131] on div "Keywords" at bounding box center [244, 130] width 60 height 20
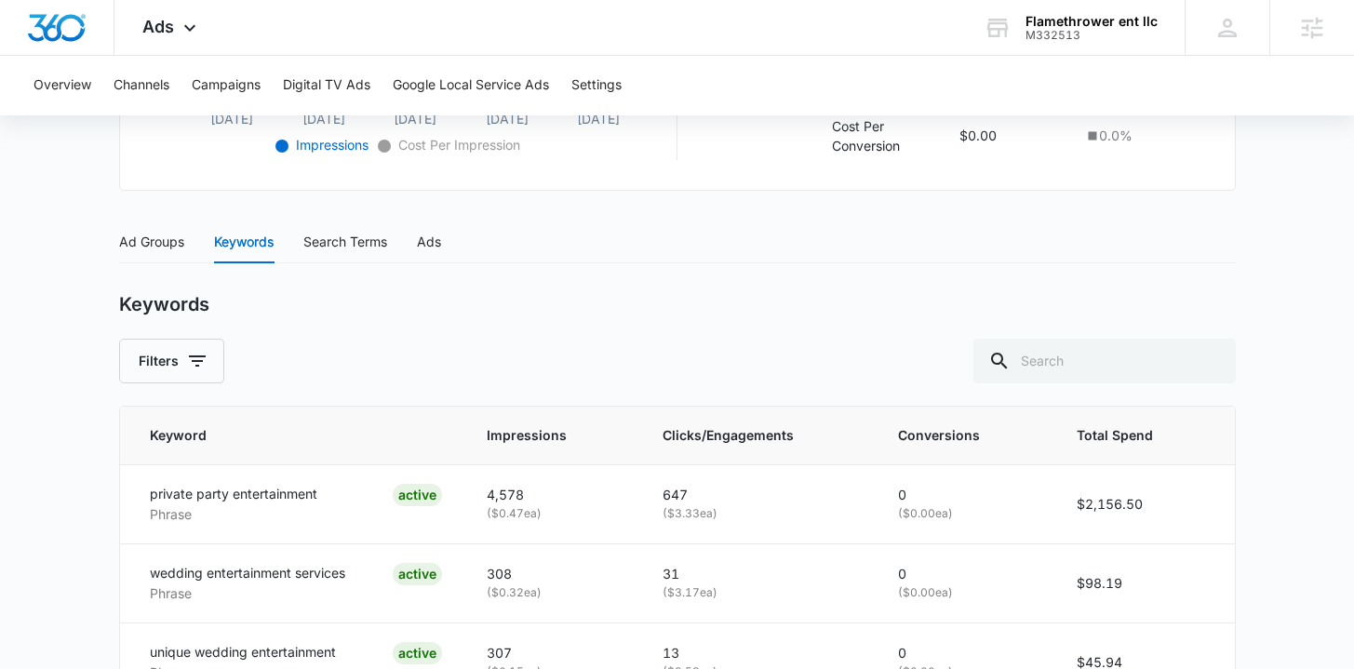
scroll to position [663, 0]
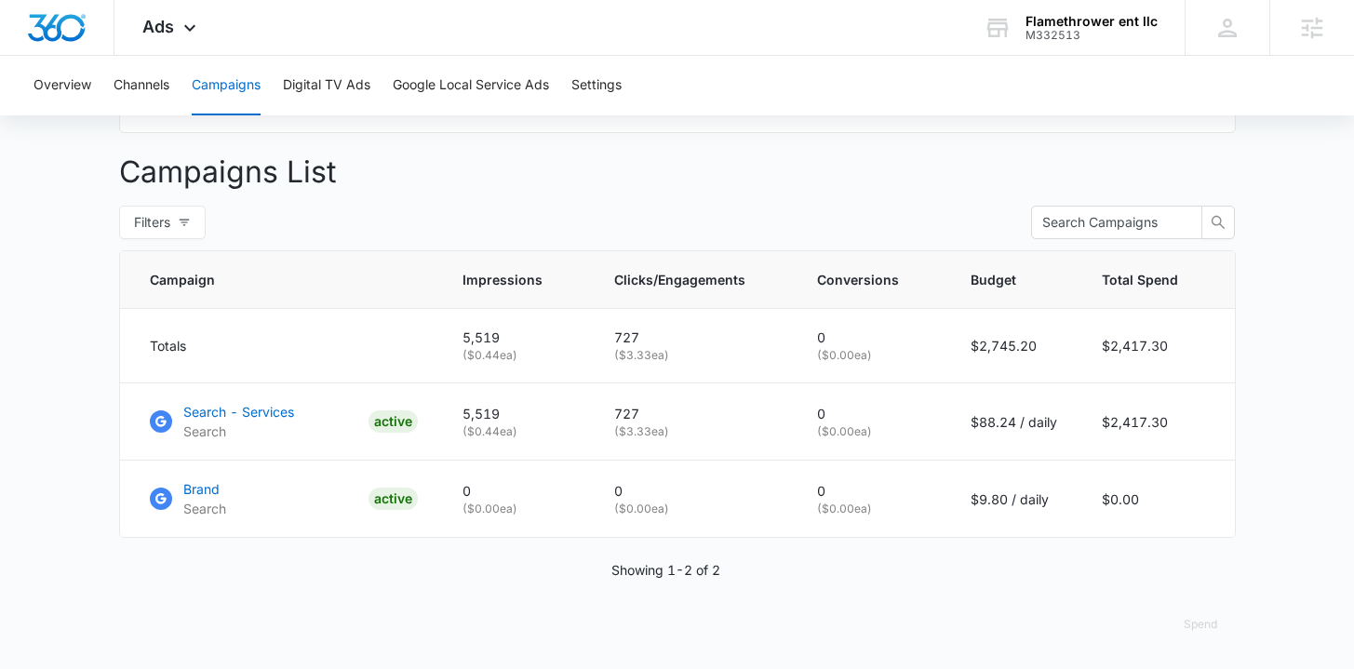
scroll to position [672, 0]
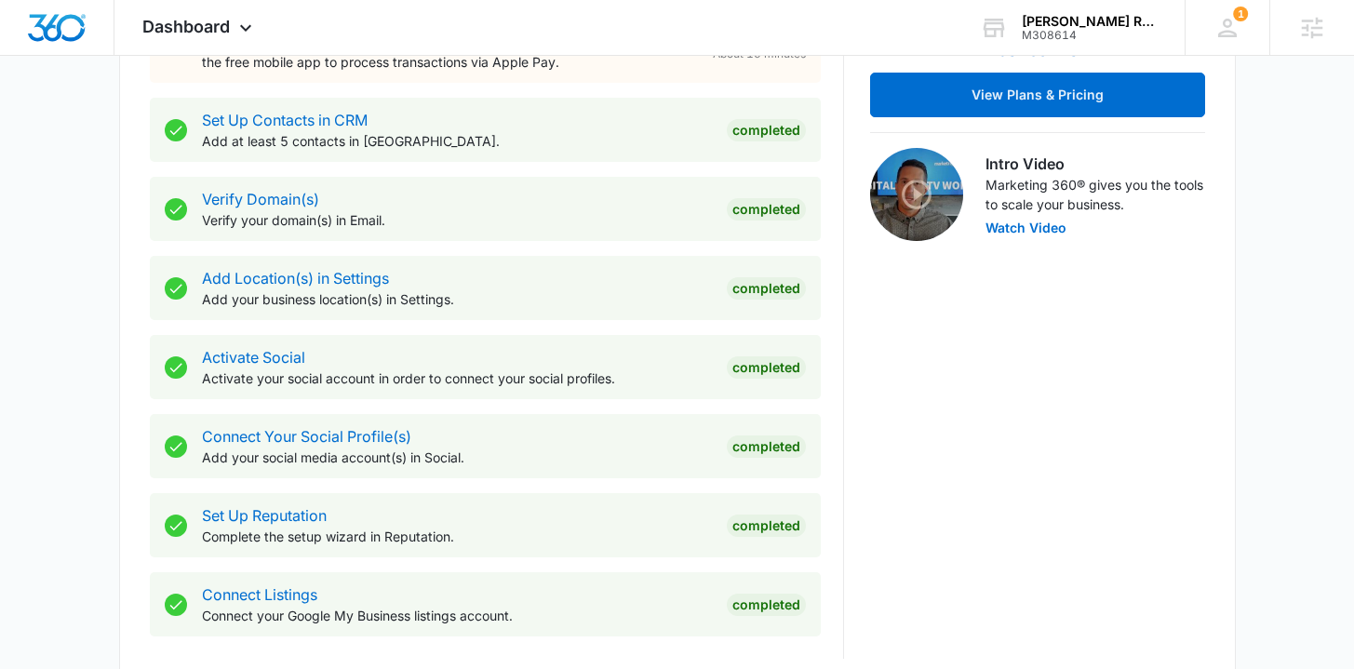
scroll to position [1125, 0]
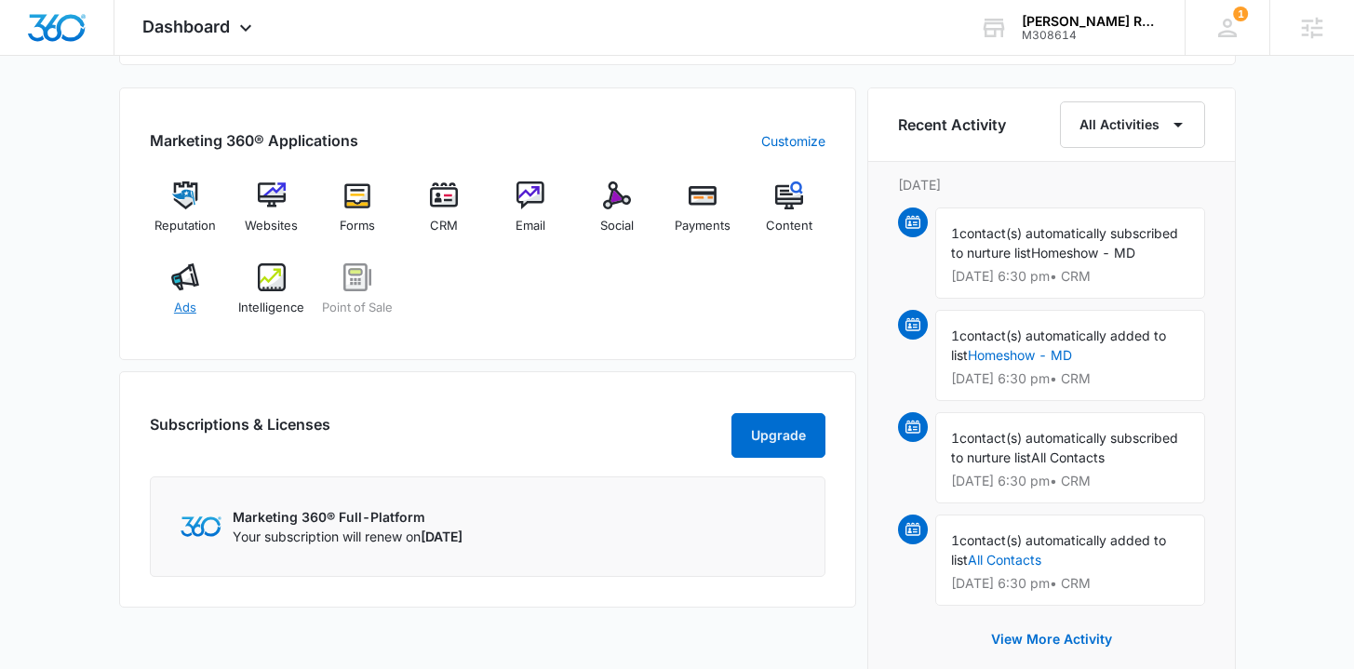
click at [184, 305] on span "Ads" at bounding box center [185, 308] width 22 height 19
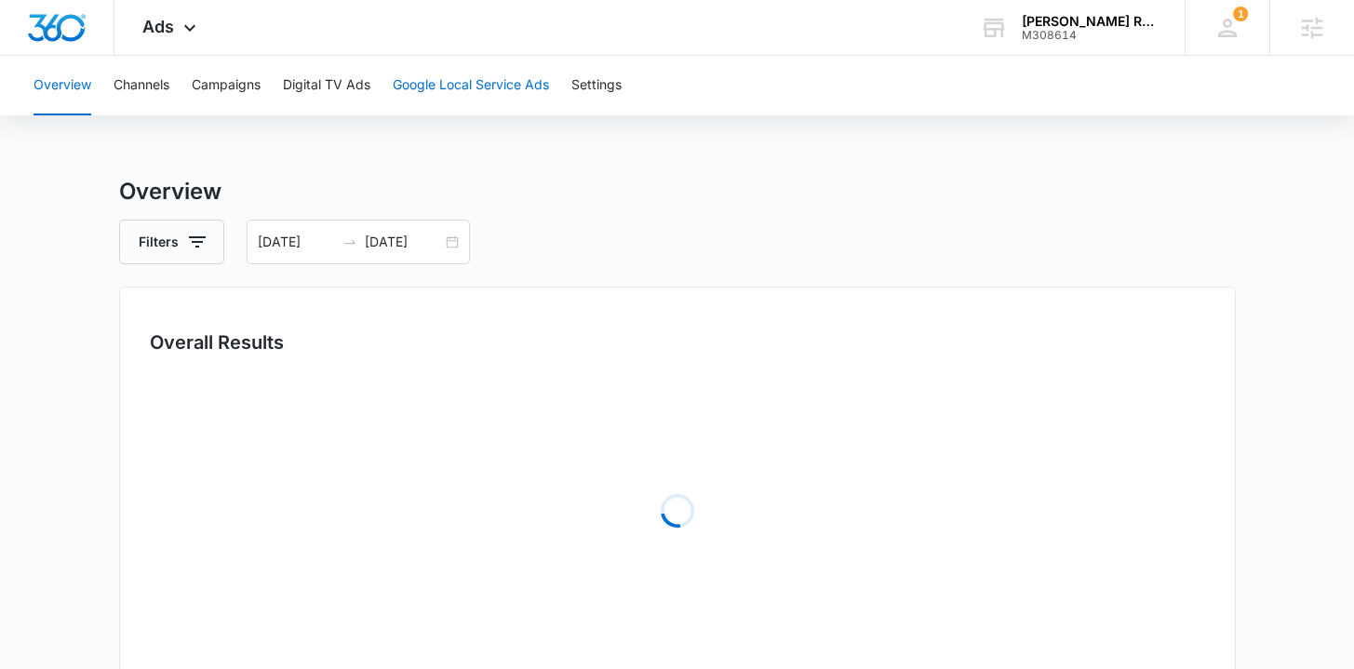
click at [450, 74] on button "Google Local Service Ads" at bounding box center [471, 86] width 156 height 60
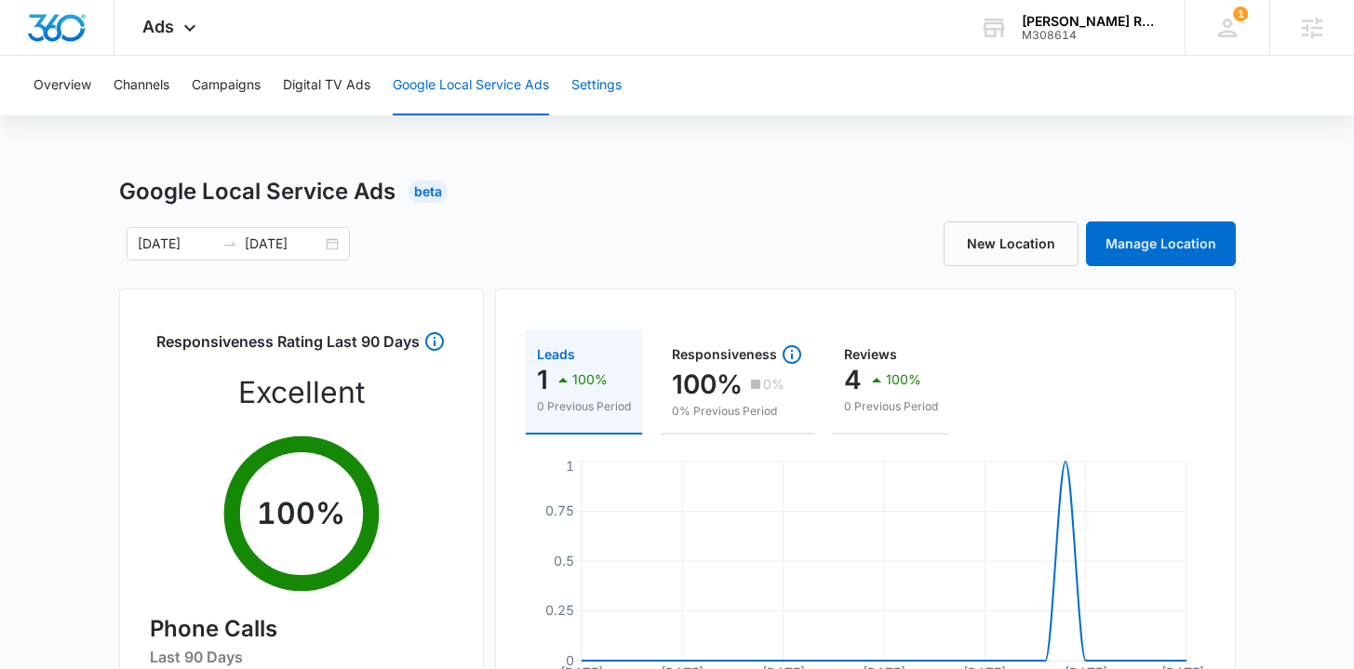
click at [590, 88] on button "Settings" at bounding box center [597, 86] width 50 height 60
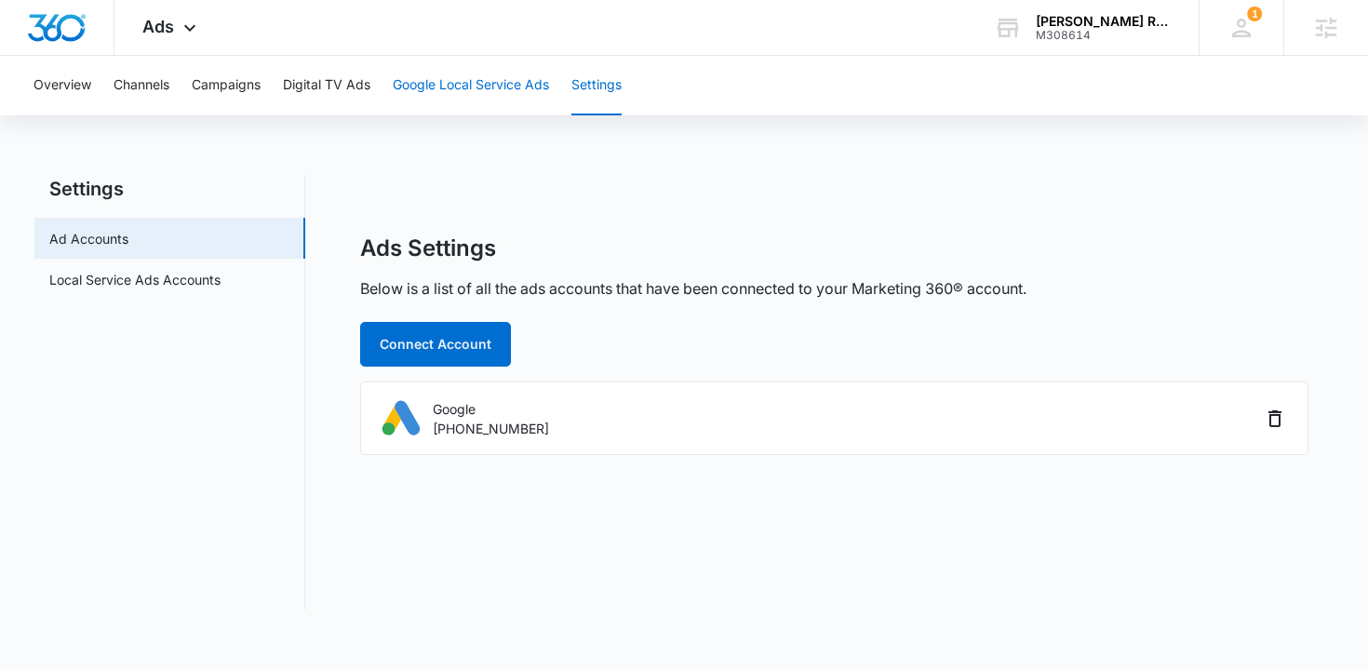
click at [471, 97] on button "Google Local Service Ads" at bounding box center [471, 86] width 156 height 60
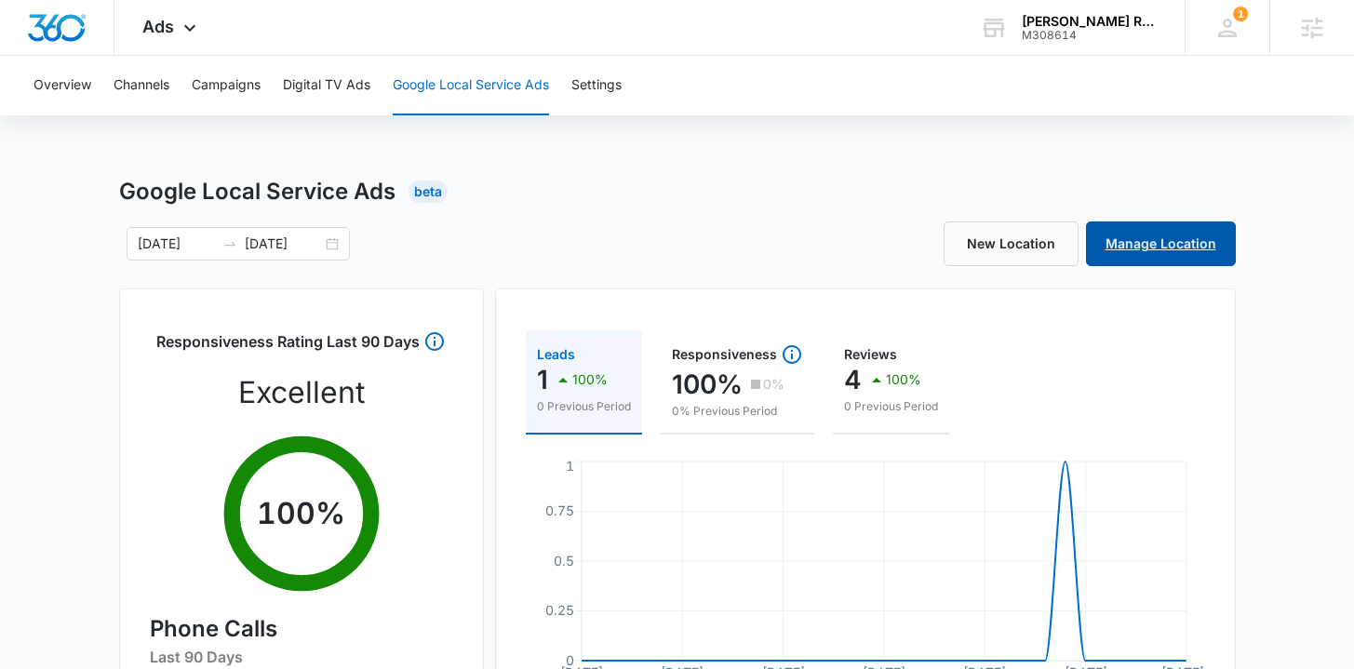
click at [1153, 242] on link "Manage Location" at bounding box center [1161, 244] width 150 height 45
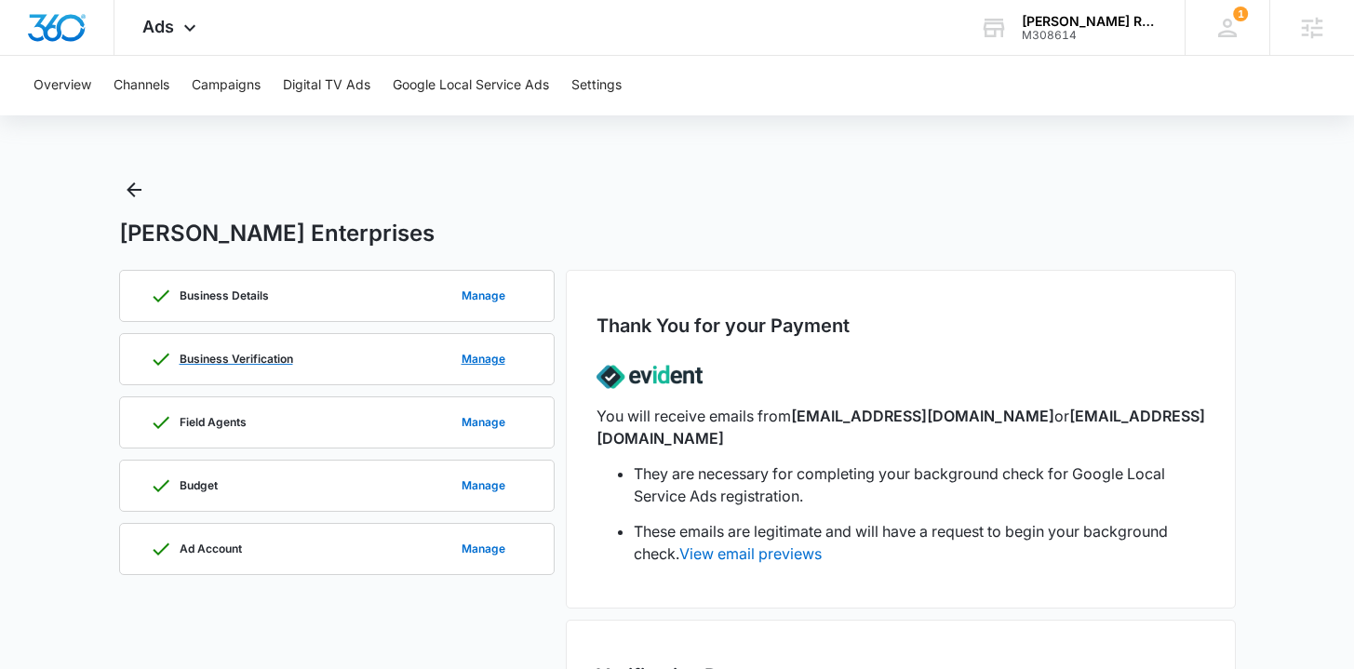
click at [345, 349] on div "Business Verification Manage" at bounding box center [337, 359] width 374 height 50
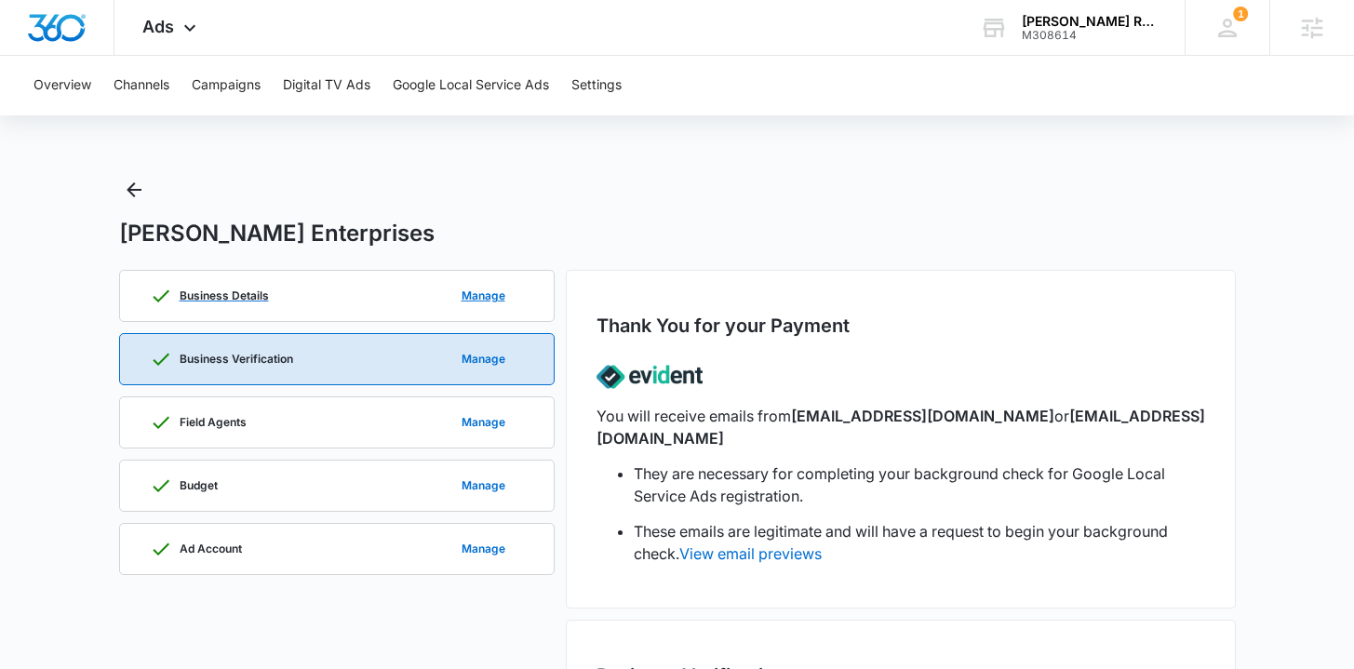
click at [380, 287] on div "Business Details Manage" at bounding box center [337, 296] width 374 height 50
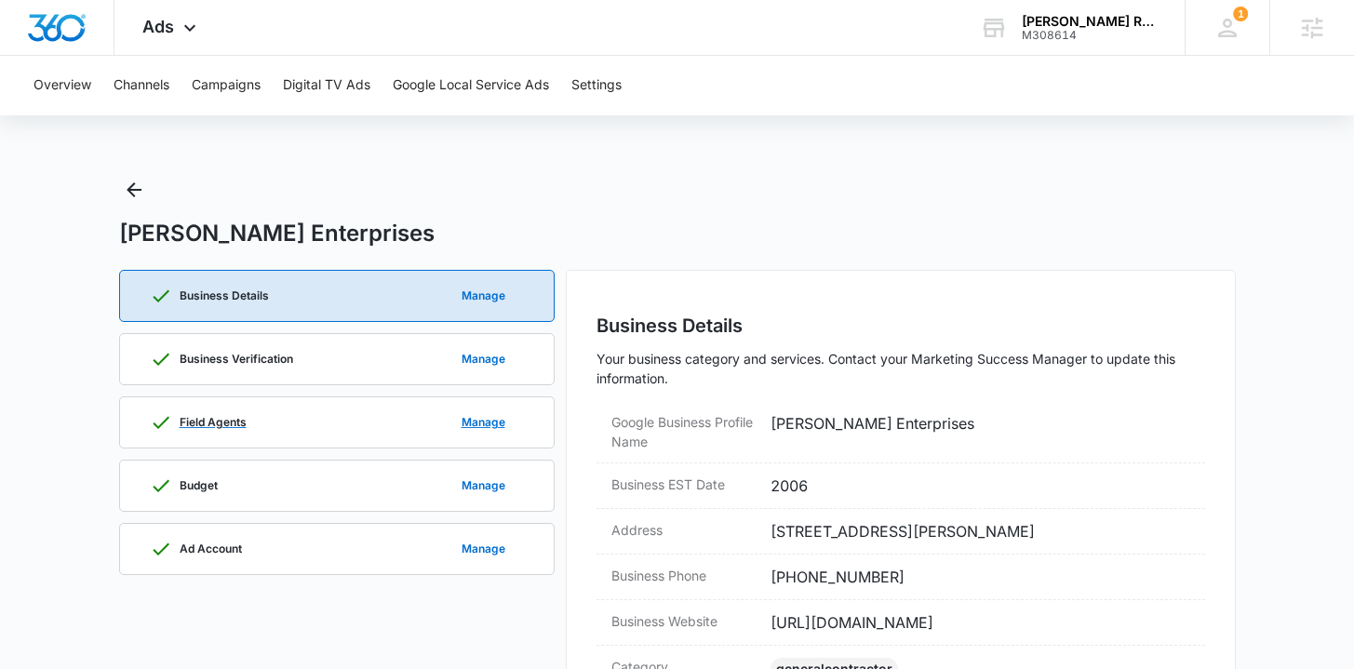
click at [318, 428] on div "Field Agents Manage" at bounding box center [337, 423] width 374 height 50
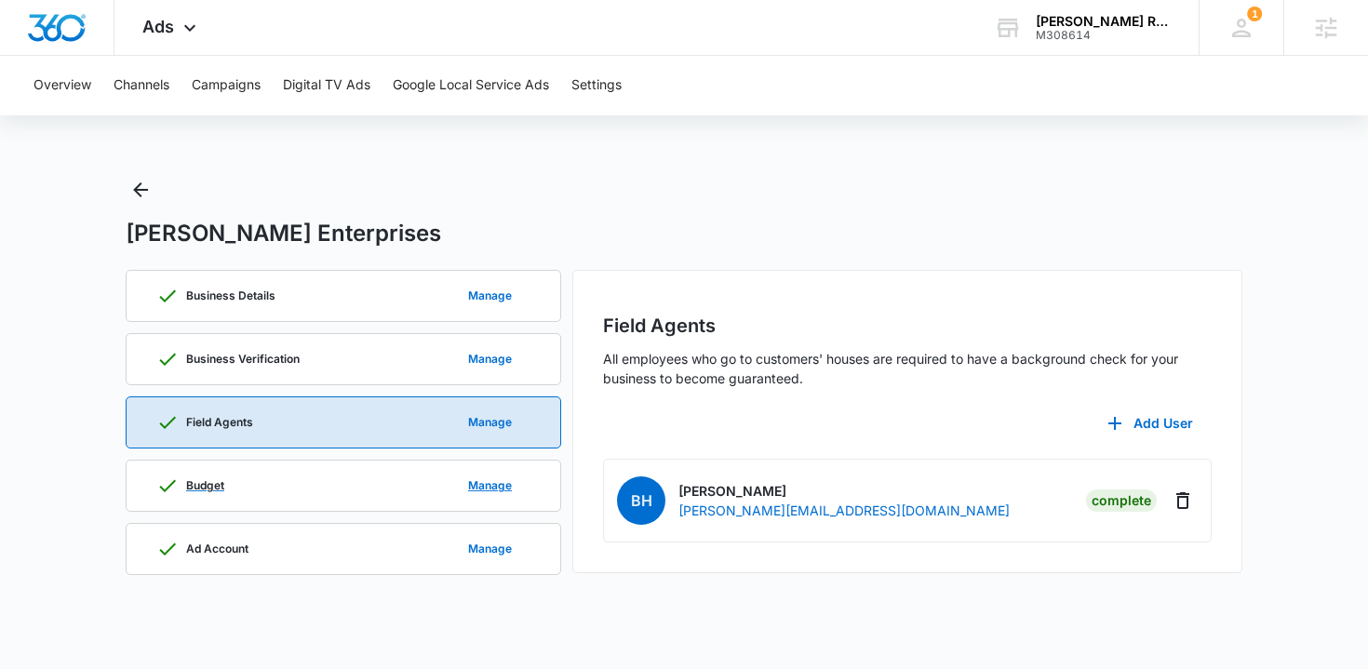
click at [321, 479] on div "Budget Manage" at bounding box center [343, 486] width 374 height 50
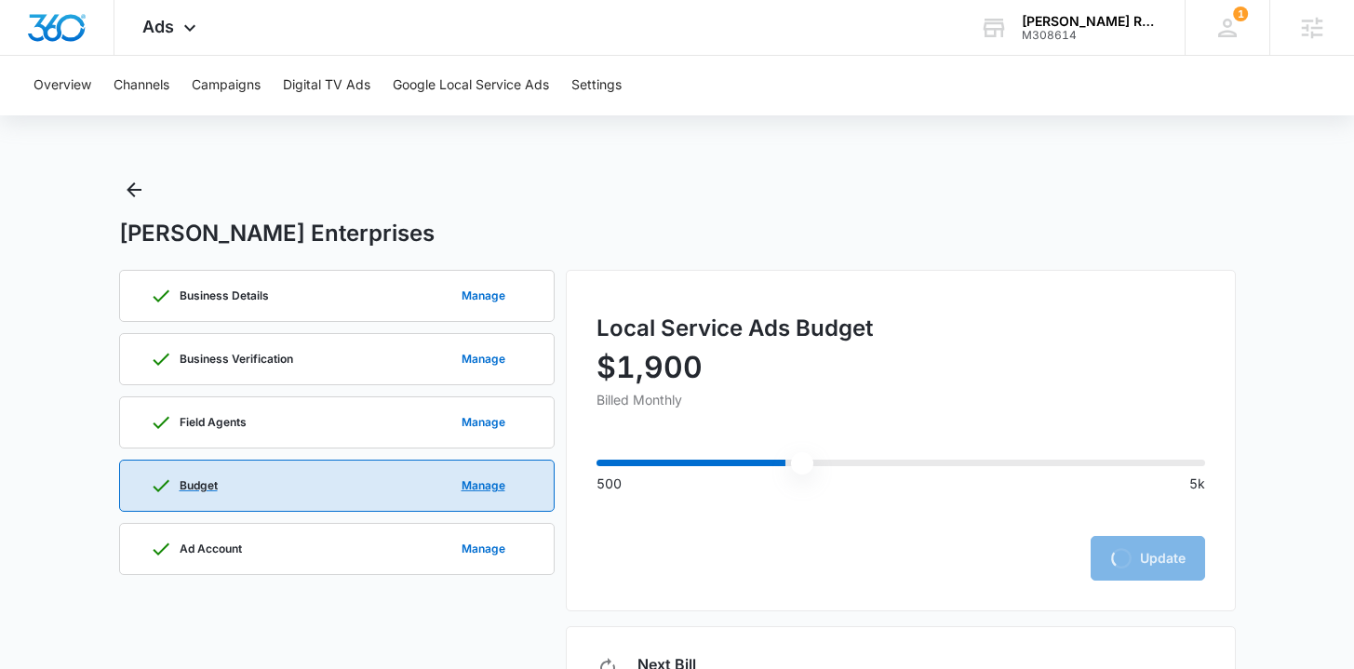
type input "2000"
click at [318, 548] on div "Ad Account Manage" at bounding box center [337, 549] width 374 height 50
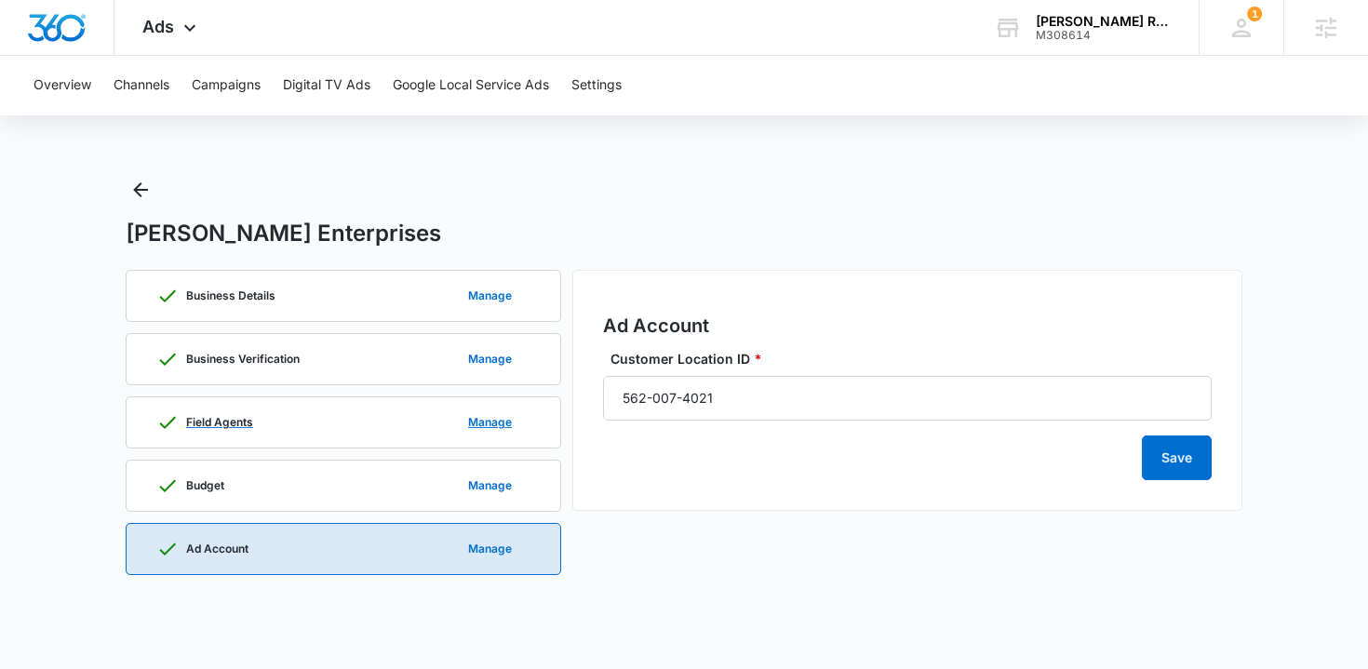
click at [319, 404] on div "Field Agents Manage" at bounding box center [343, 423] width 374 height 50
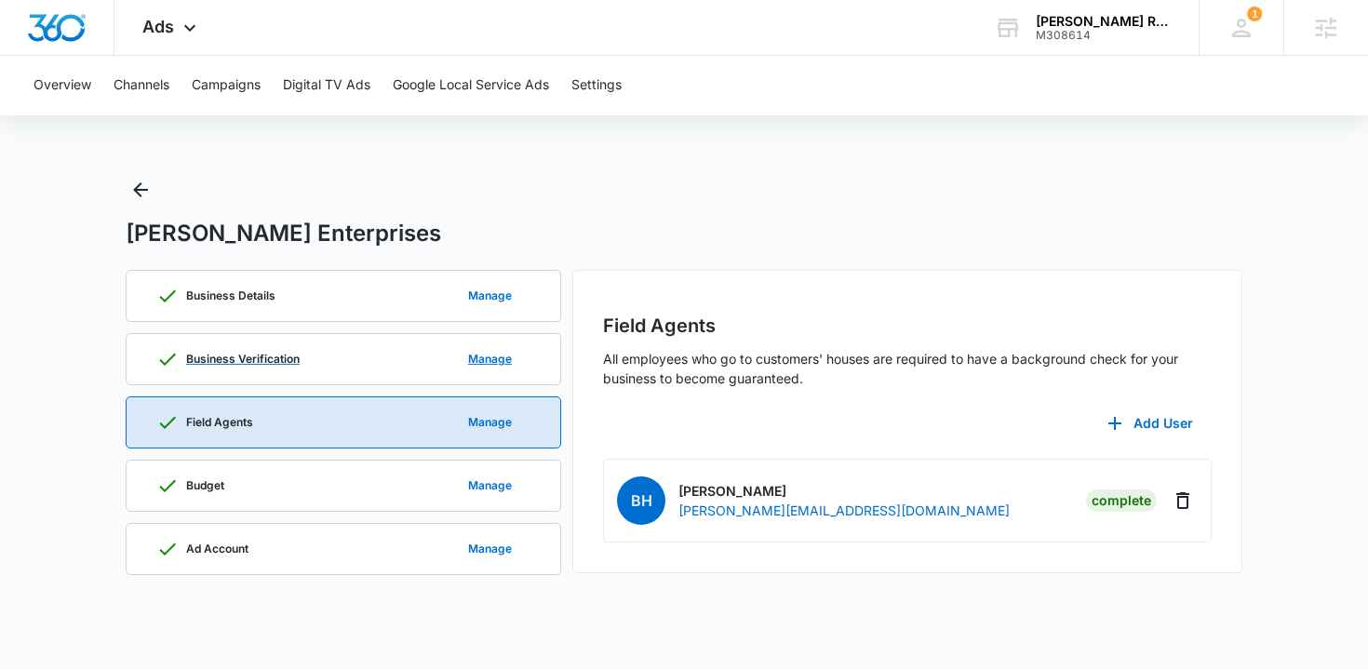
click at [323, 381] on div "Business Verification Manage" at bounding box center [343, 359] width 374 height 50
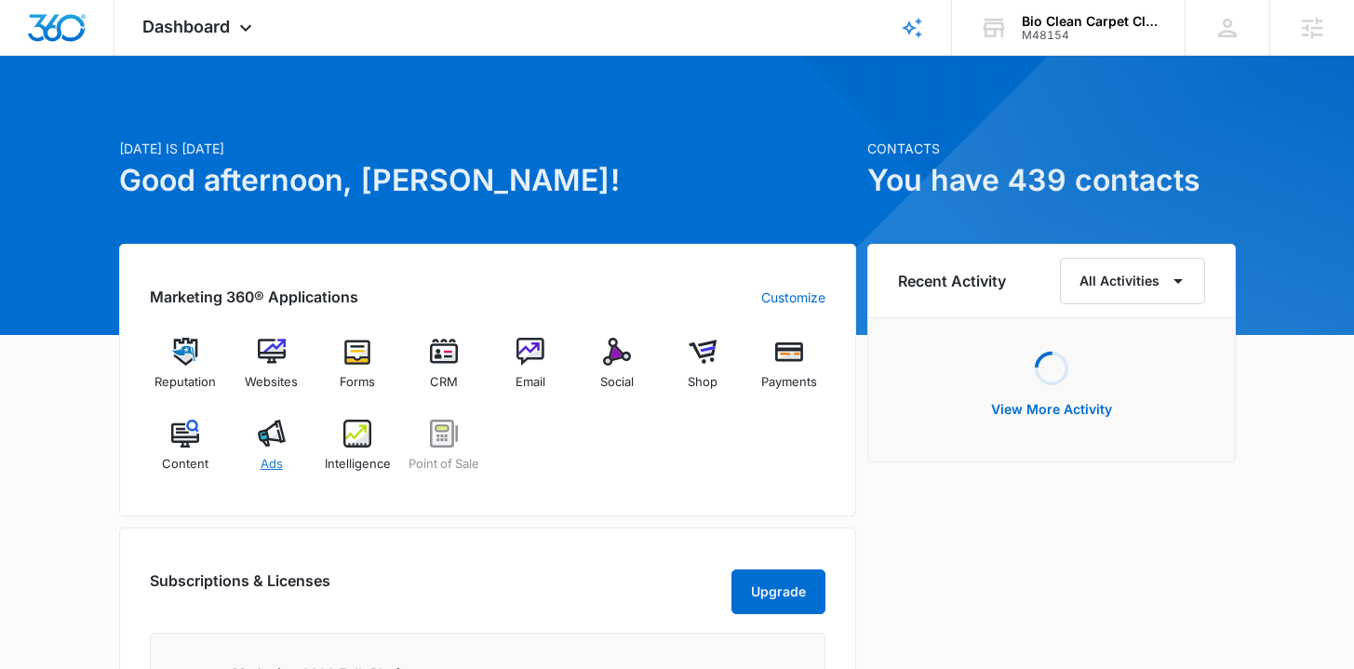
click at [269, 451] on div "Ads" at bounding box center [272, 453] width 72 height 67
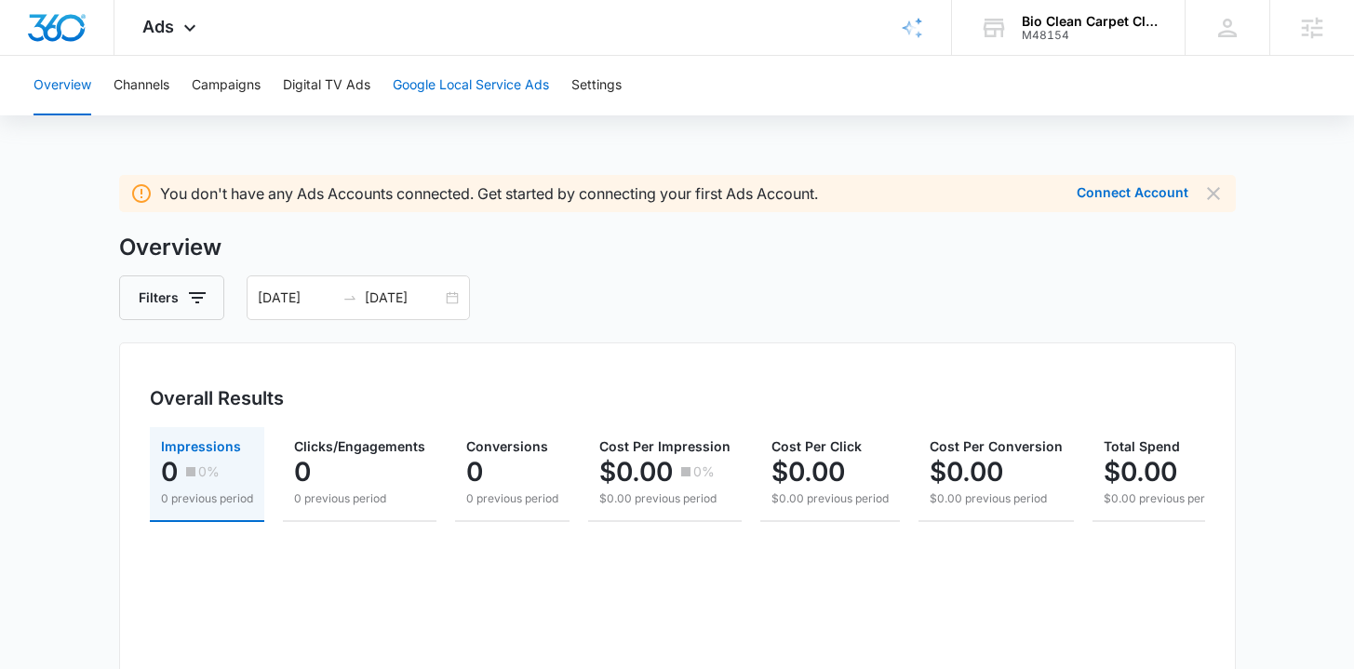
click at [496, 68] on button "Google Local Service Ads" at bounding box center [471, 86] width 156 height 60
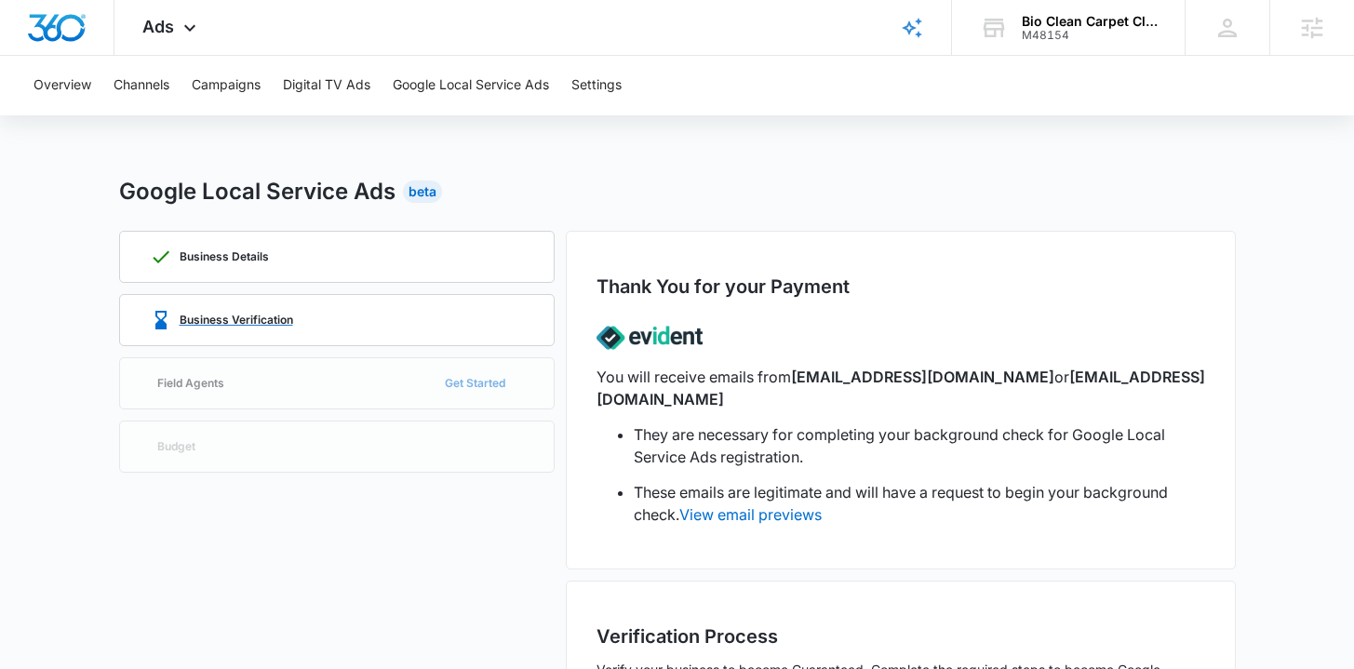
click at [262, 321] on p "Business Verification" at bounding box center [237, 320] width 114 height 11
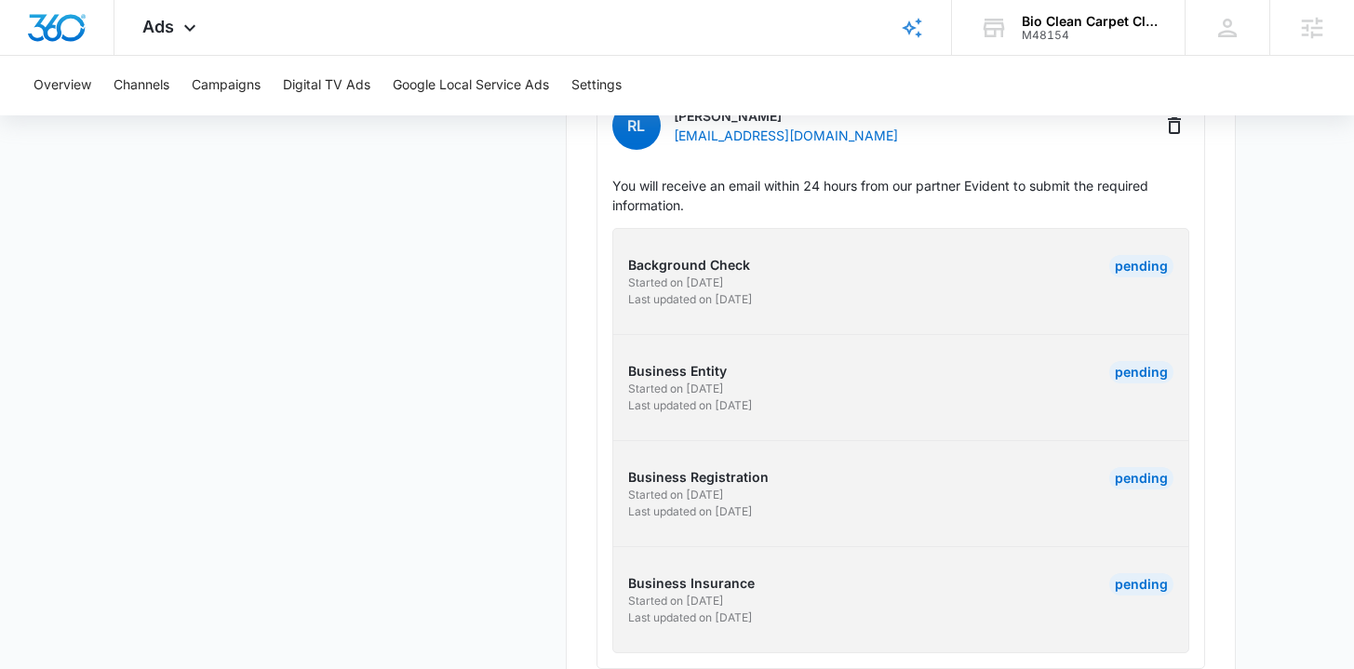
scroll to position [661, 0]
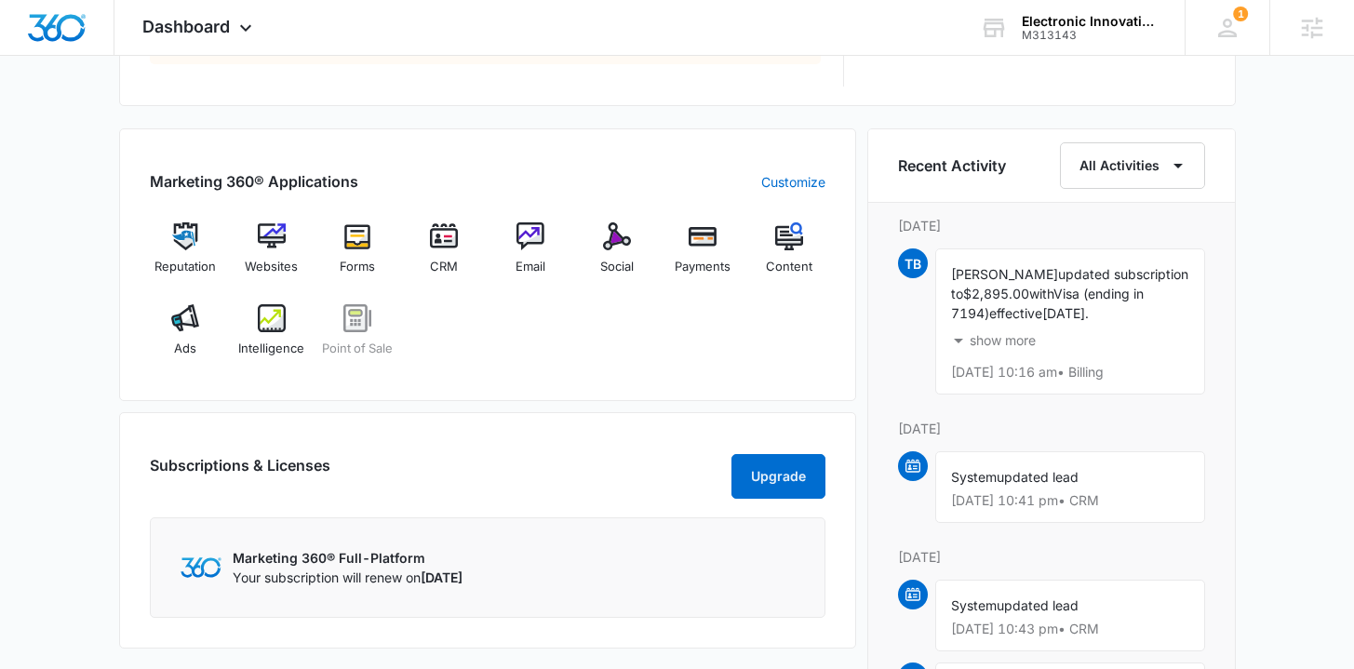
scroll to position [1086, 0]
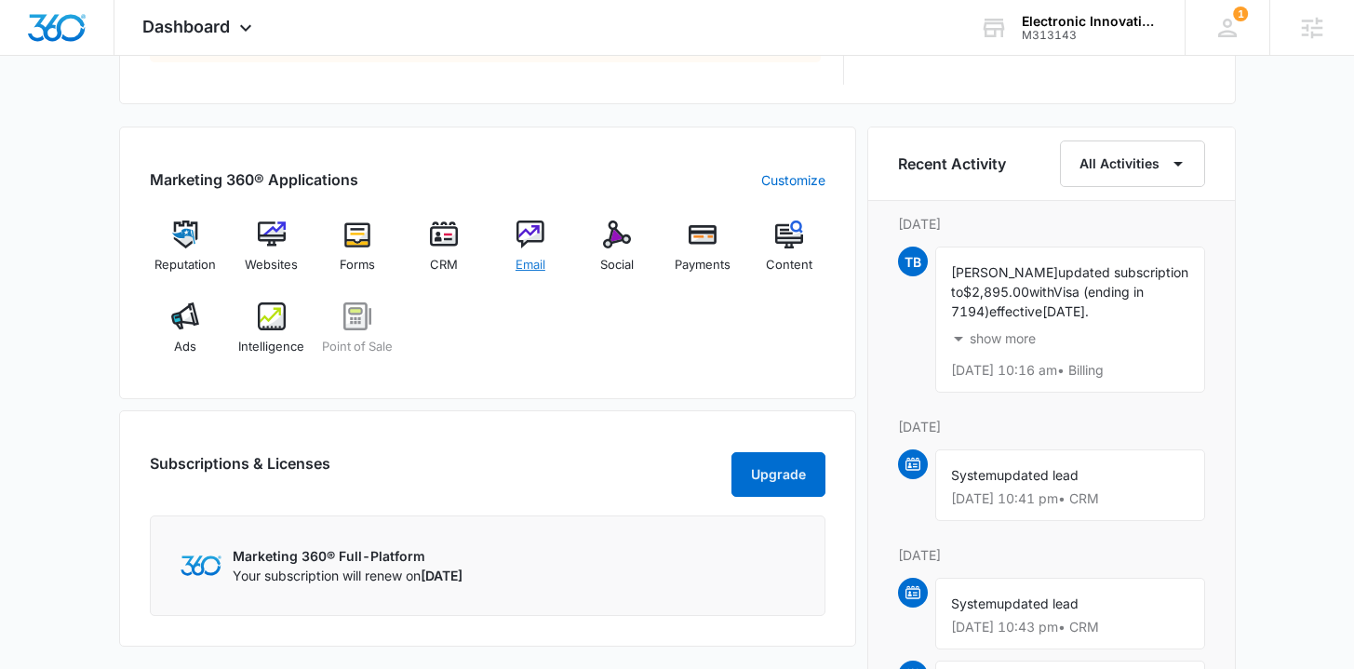
click at [529, 264] on span "Email" at bounding box center [531, 265] width 30 height 19
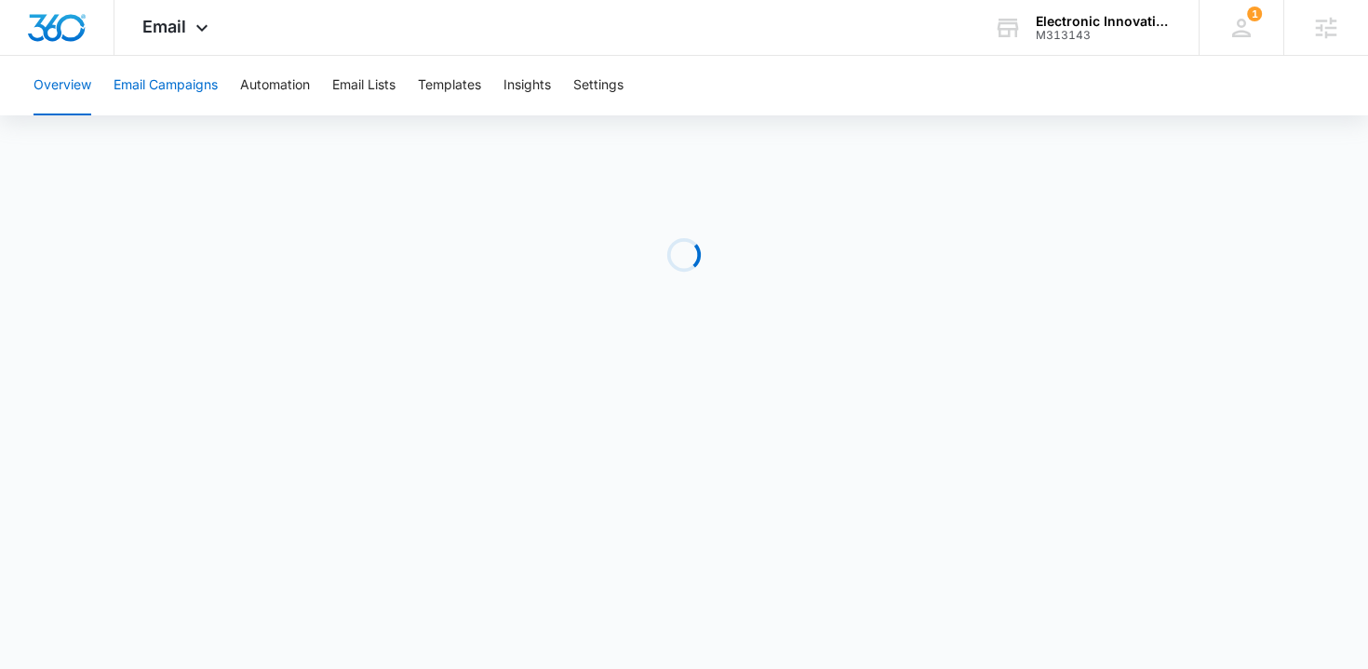
click at [195, 105] on button "Email Campaigns" at bounding box center [166, 86] width 104 height 60
